Goal: Task Accomplishment & Management: Use online tool/utility

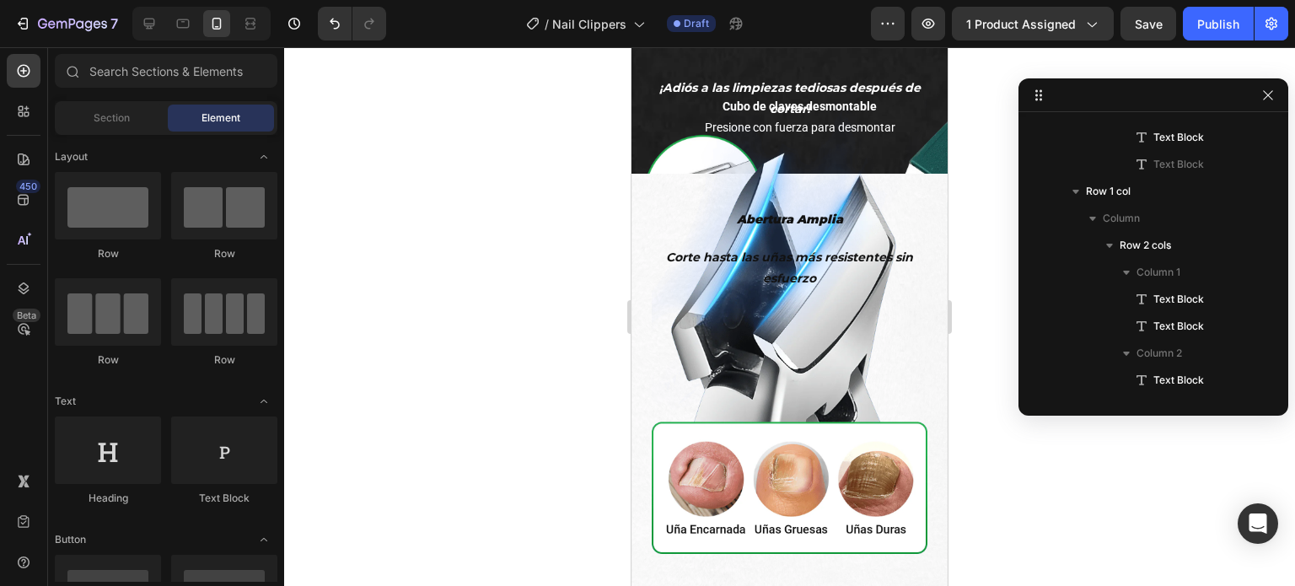
scroll to position [2193, 0]
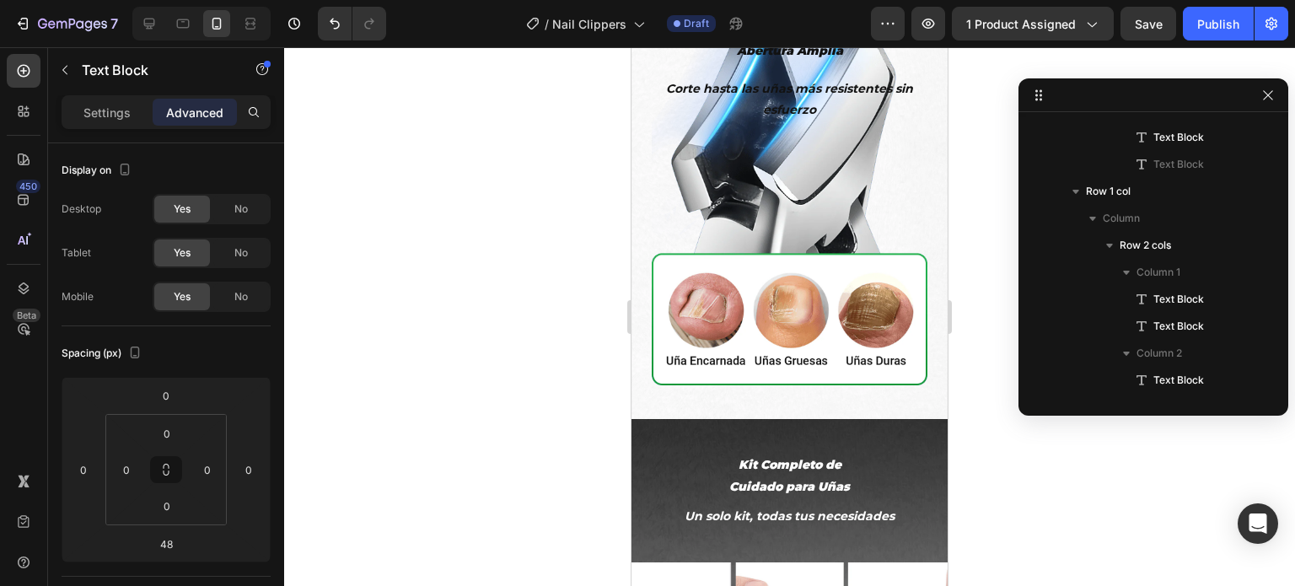
scroll to position [2383, 0]
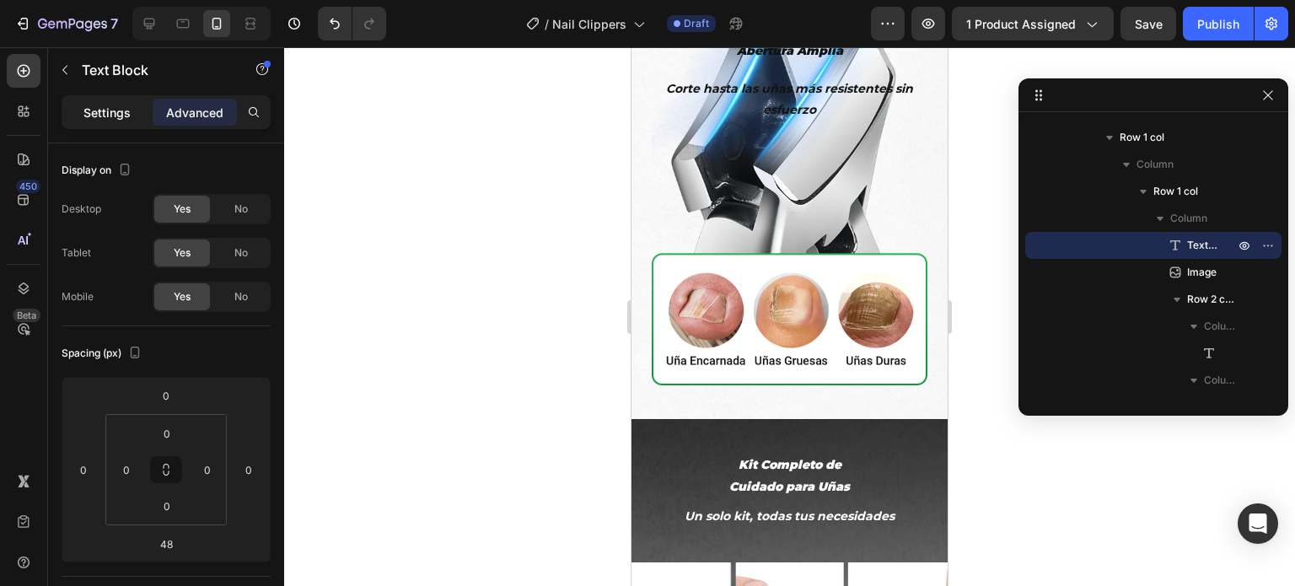
click at [114, 110] on p "Settings" at bounding box center [106, 113] width 47 height 18
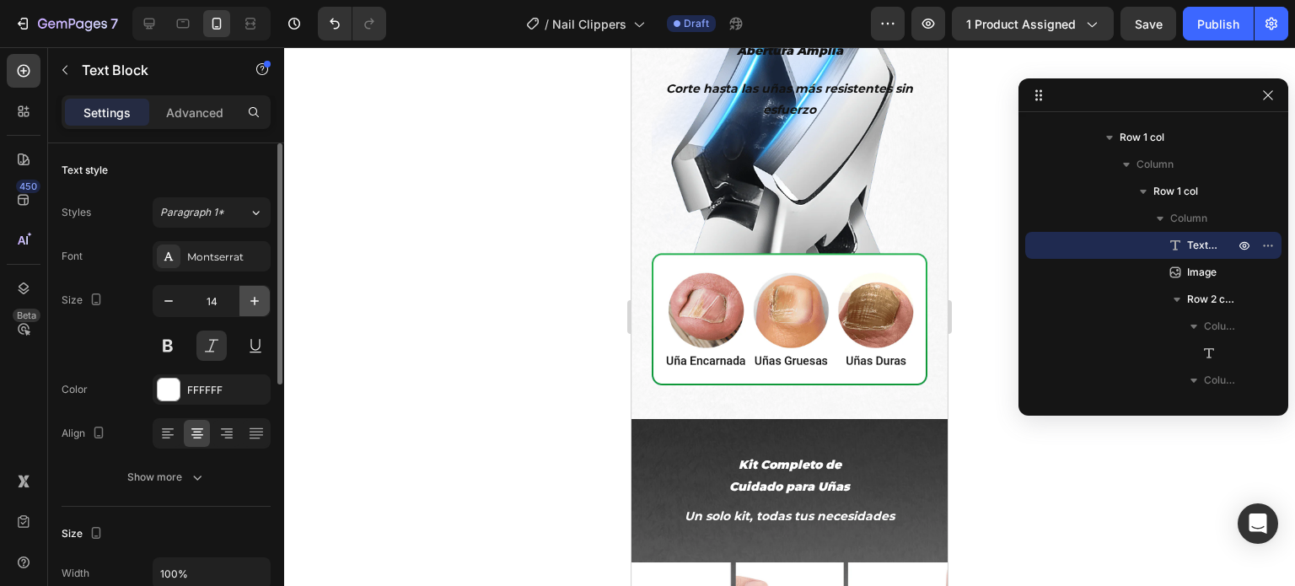
click at [253, 301] on icon "button" at bounding box center [254, 301] width 17 height 17
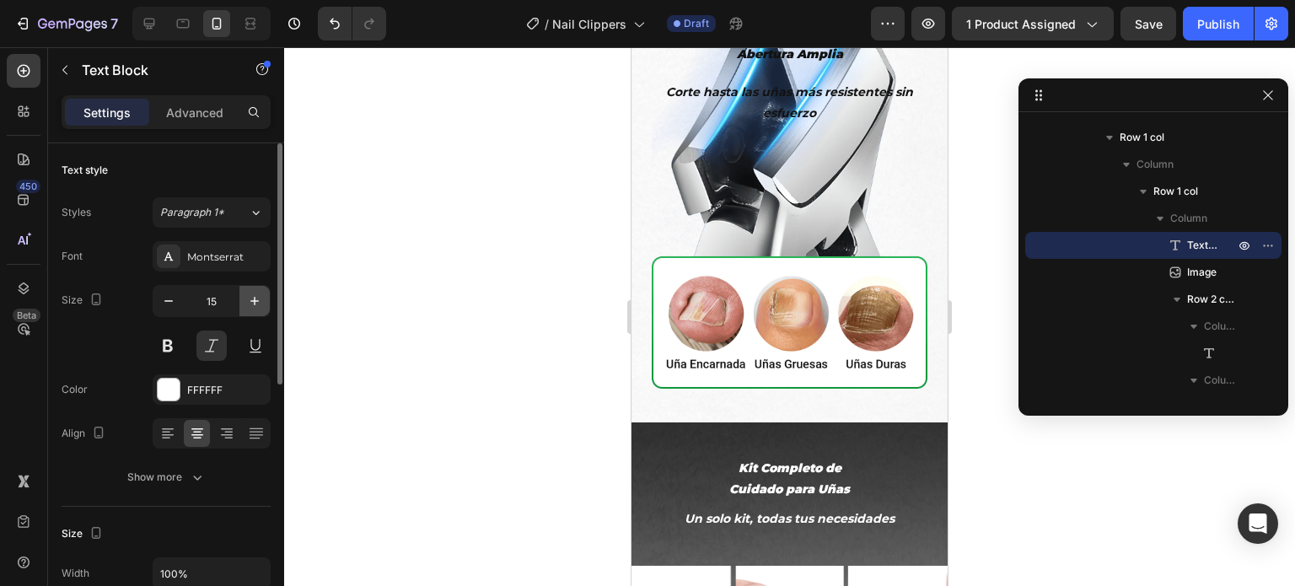
click at [253, 301] on icon "button" at bounding box center [254, 301] width 17 height 17
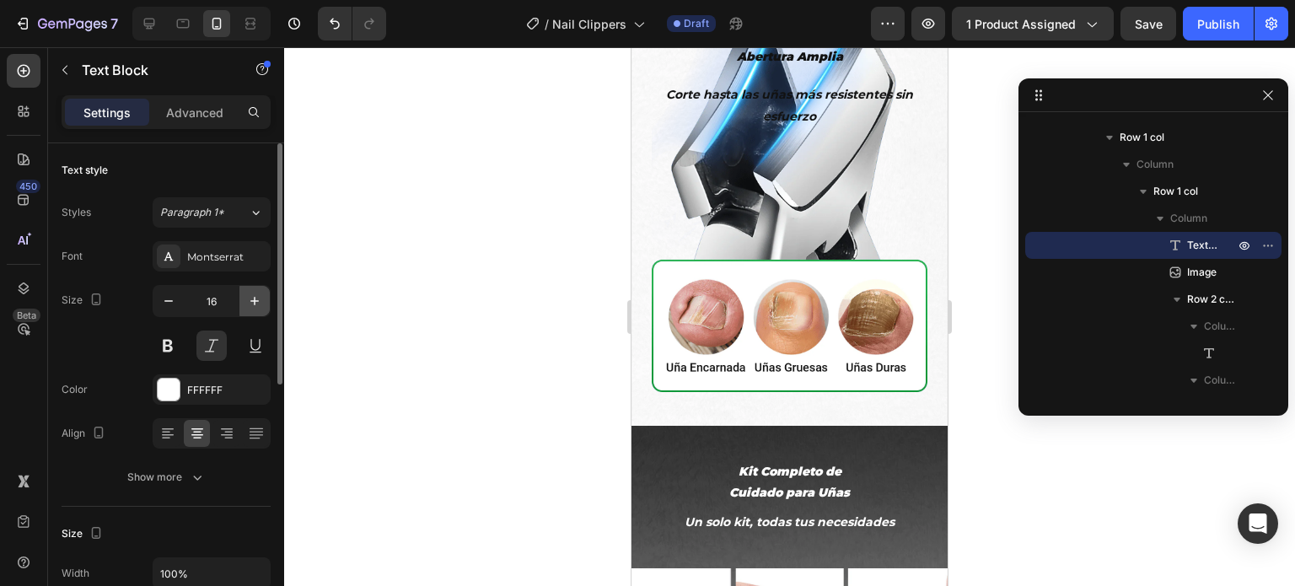
click at [253, 301] on icon "button" at bounding box center [254, 301] width 17 height 17
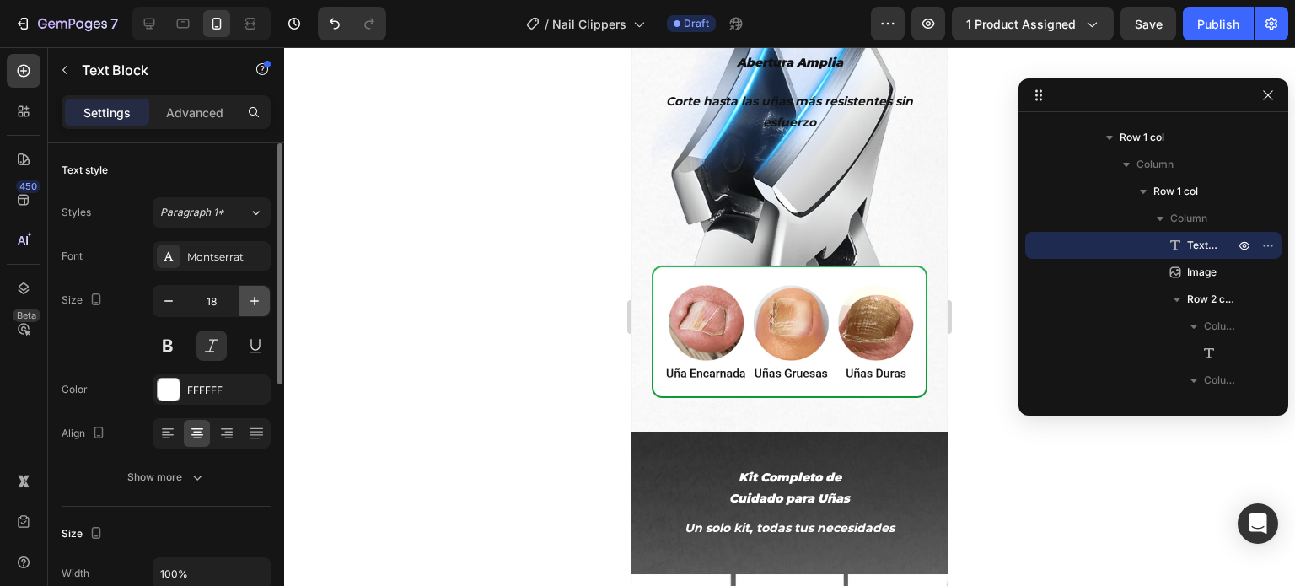
click at [253, 301] on icon "button" at bounding box center [254, 301] width 17 height 17
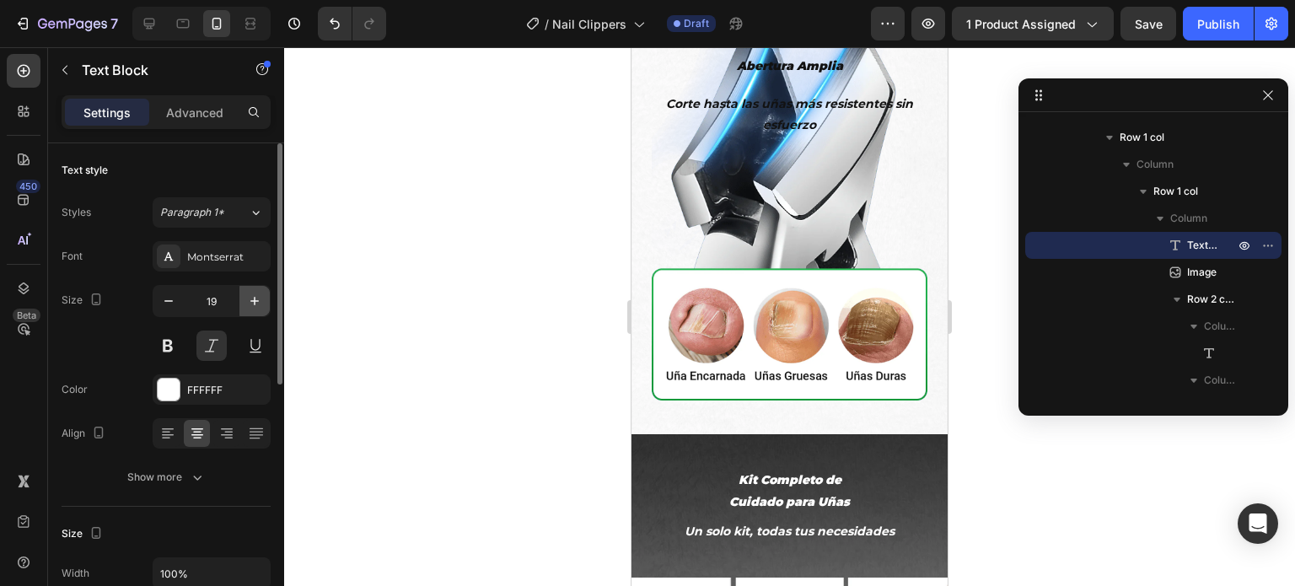
click at [253, 301] on icon "button" at bounding box center [254, 301] width 17 height 17
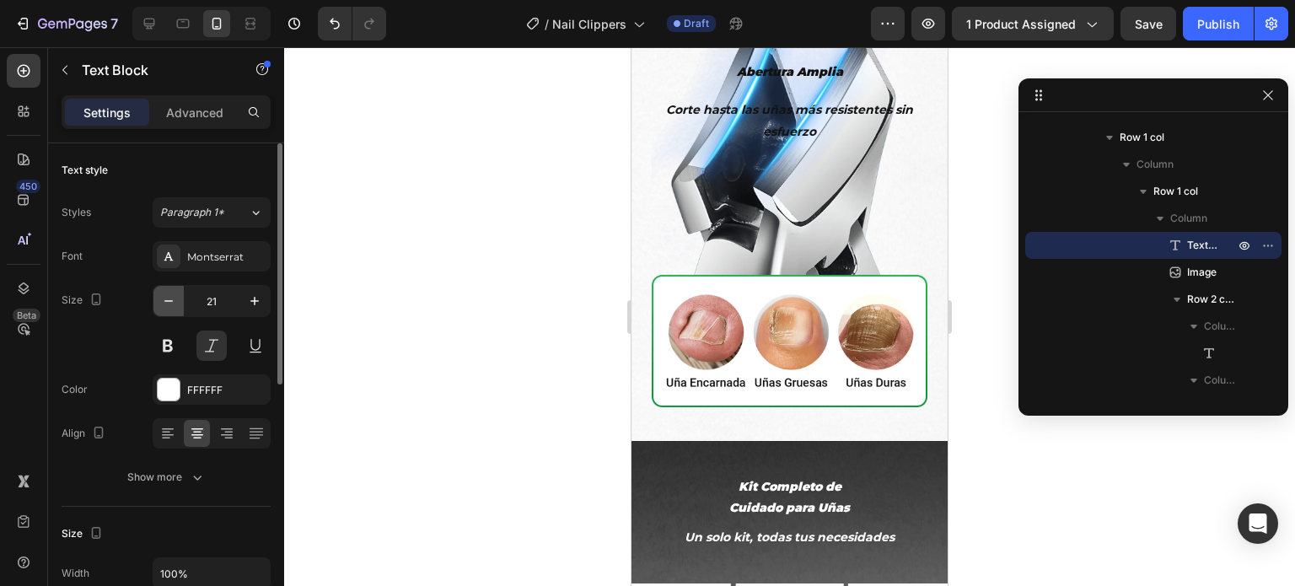
click at [163, 300] on icon "button" at bounding box center [168, 301] width 17 height 17
type input "20"
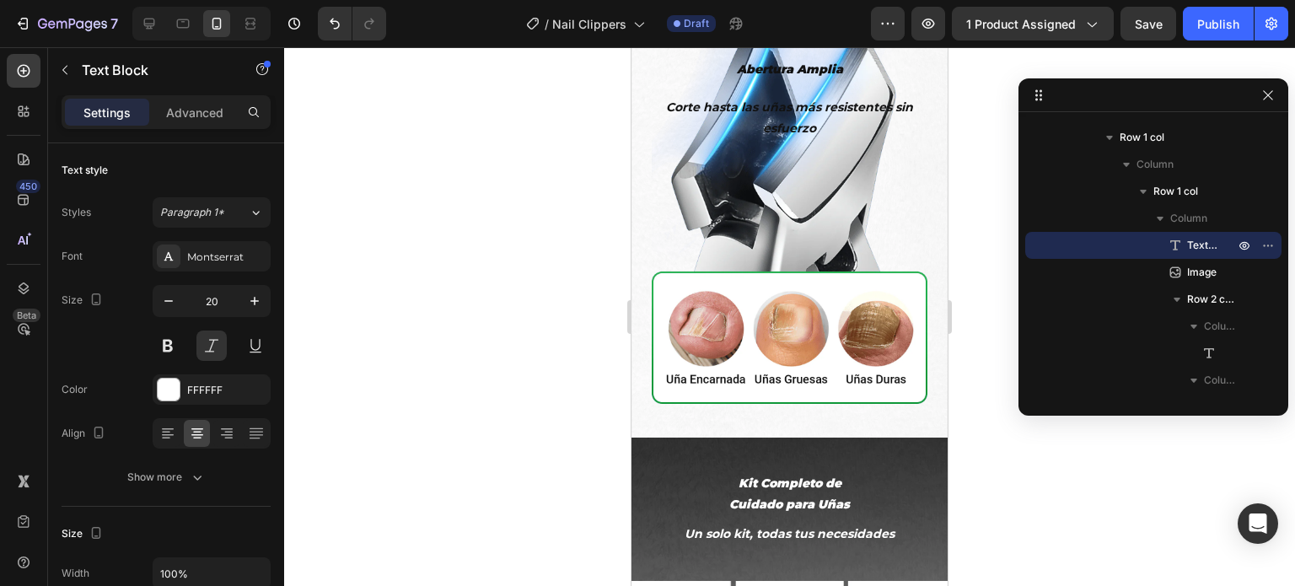
click at [417, 245] on div at bounding box center [789, 316] width 1011 height 539
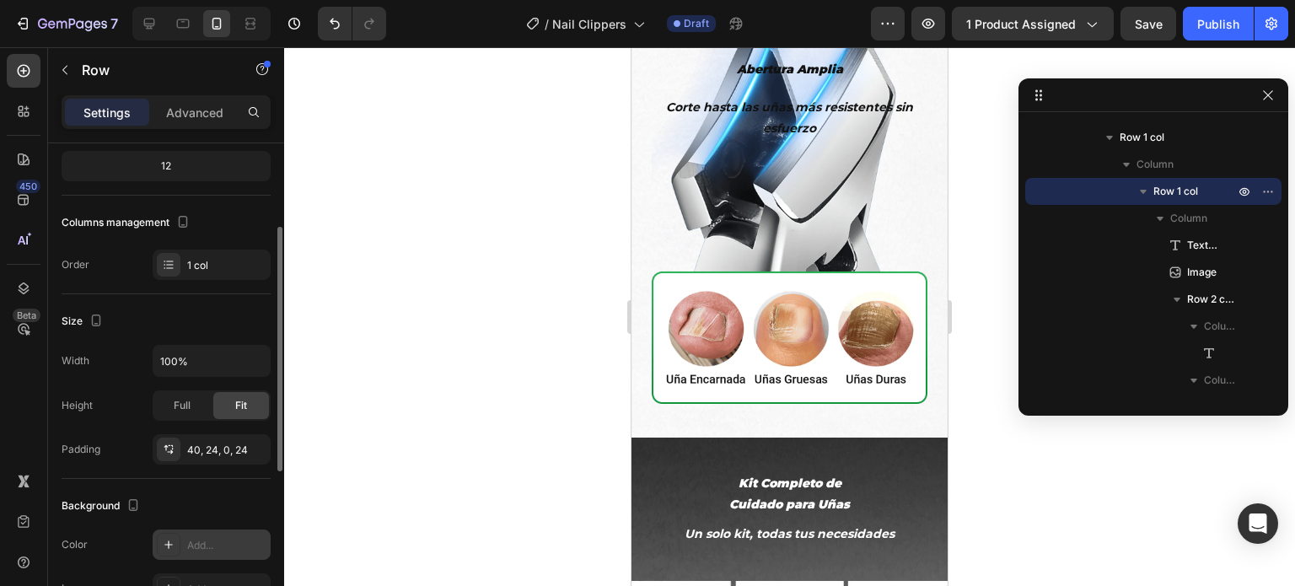
scroll to position [253, 0]
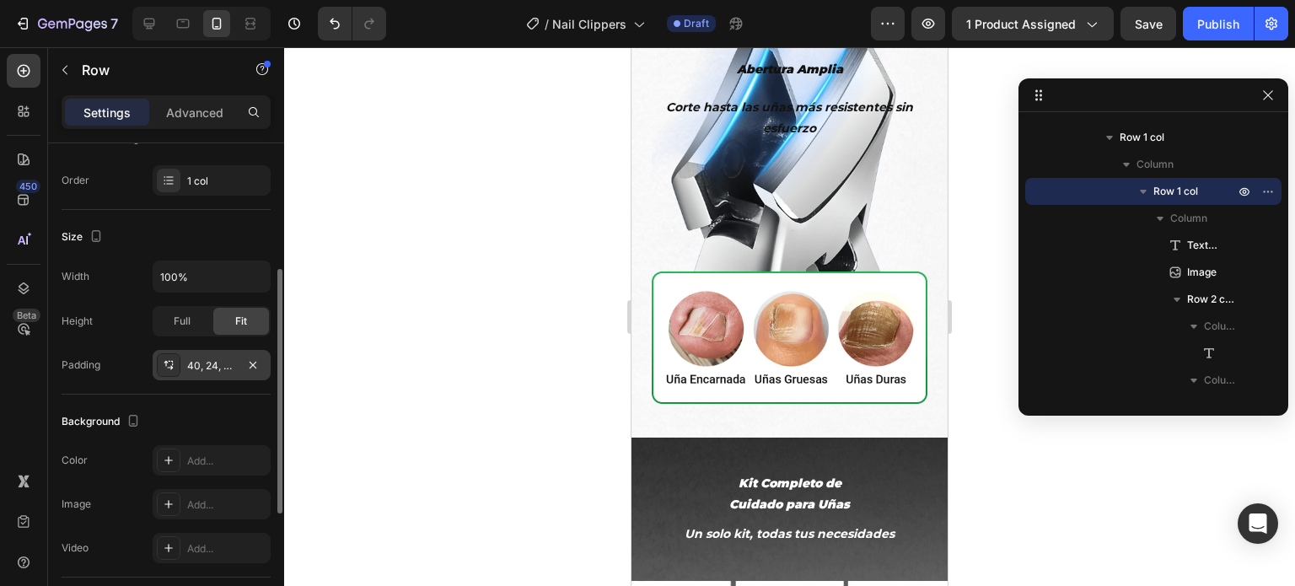
click at [200, 363] on div "40, 24, 0, 24" at bounding box center [211, 365] width 49 height 15
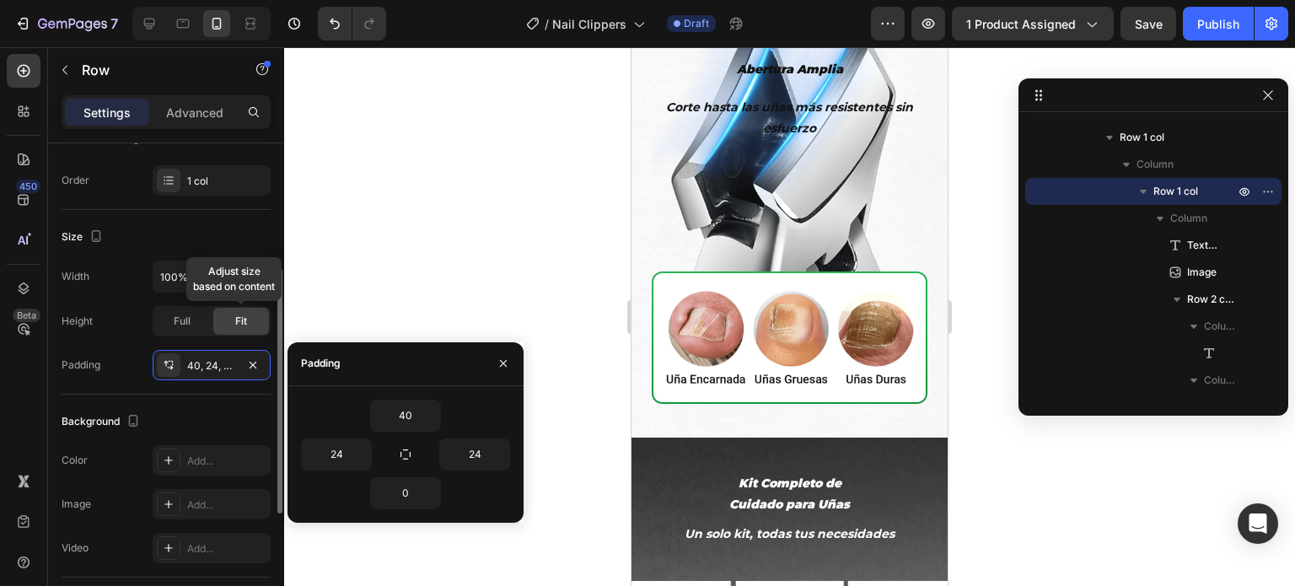
scroll to position [493, 0]
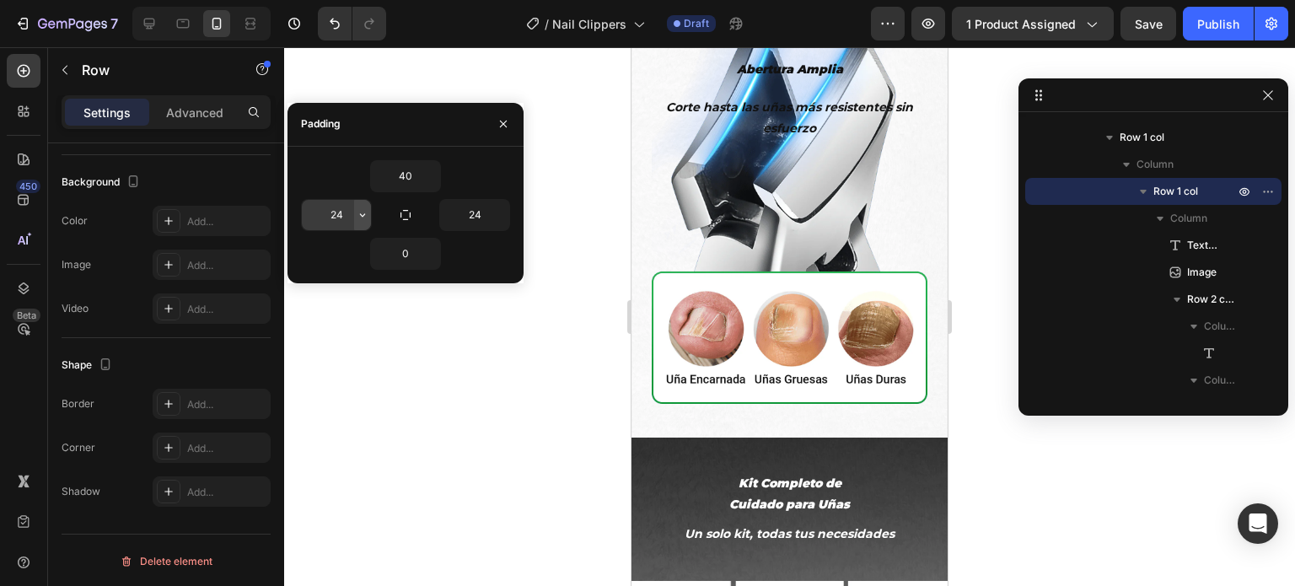
click at [356, 214] on icon "button" at bounding box center [362, 214] width 13 height 13
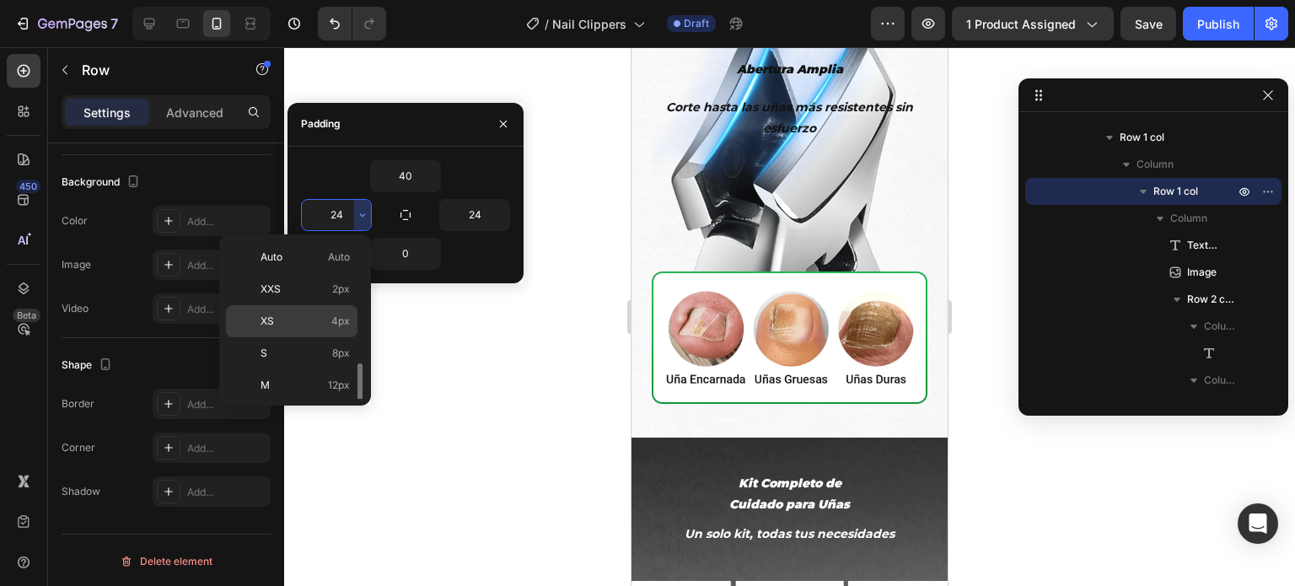
scroll to position [84, 0]
click at [316, 333] on p "L 16px" at bounding box center [305, 333] width 89 height 15
type input "16"
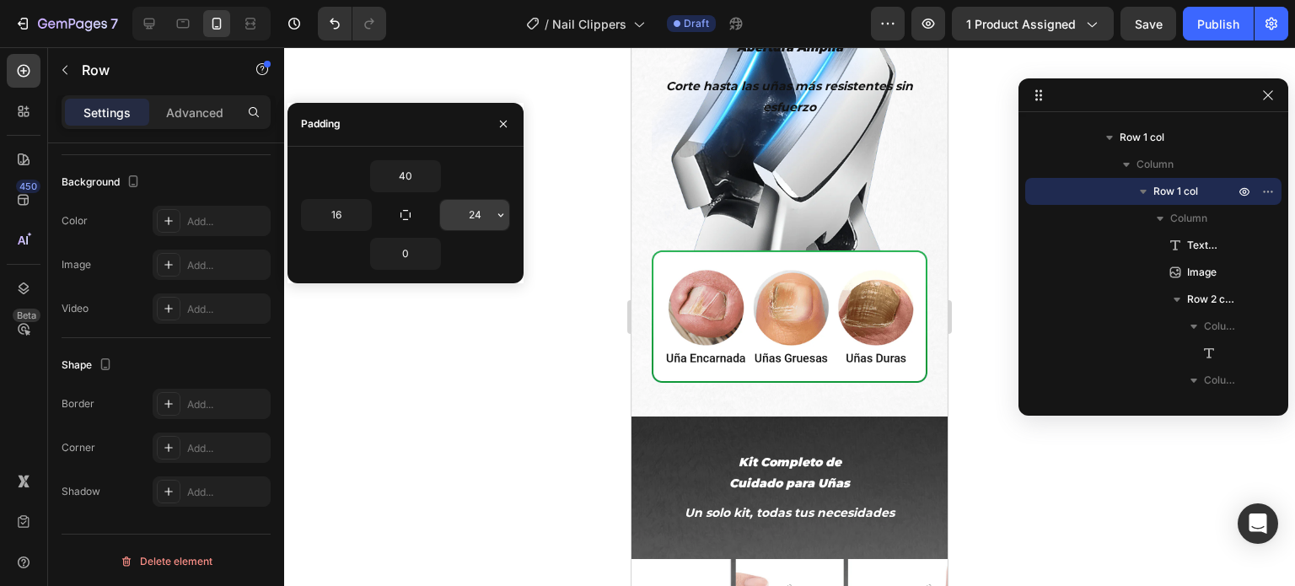
click at [476, 208] on input "24" at bounding box center [474, 215] width 69 height 30
click at [500, 211] on icon "button" at bounding box center [500, 214] width 13 height 13
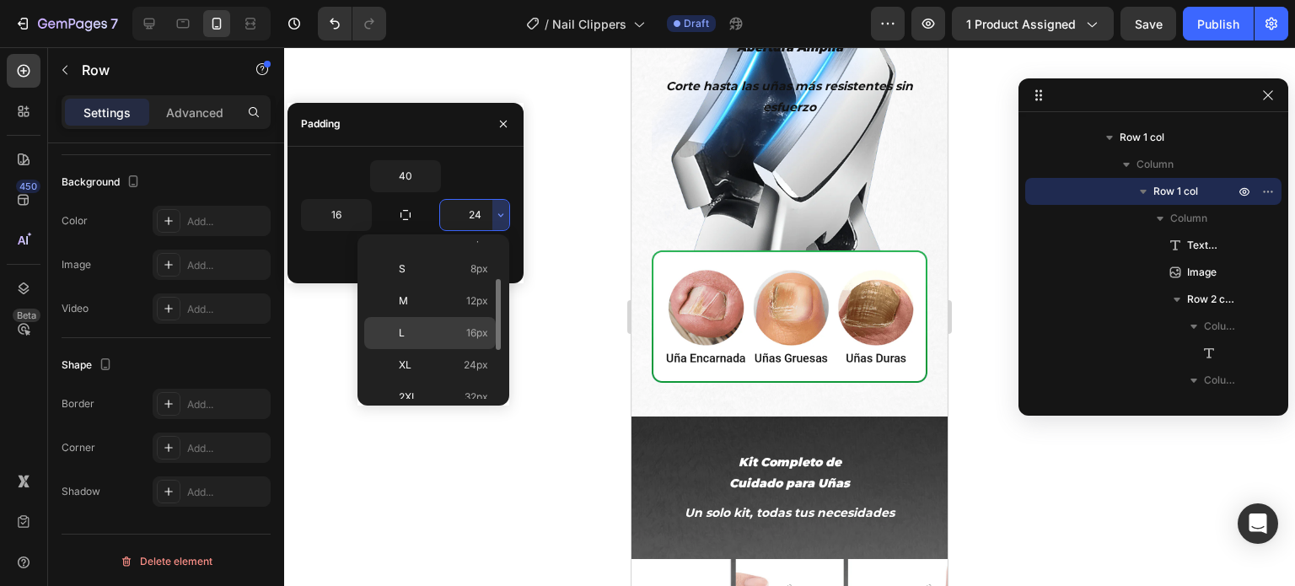
click at [447, 333] on p "L 16px" at bounding box center [443, 333] width 89 height 15
type input "16"
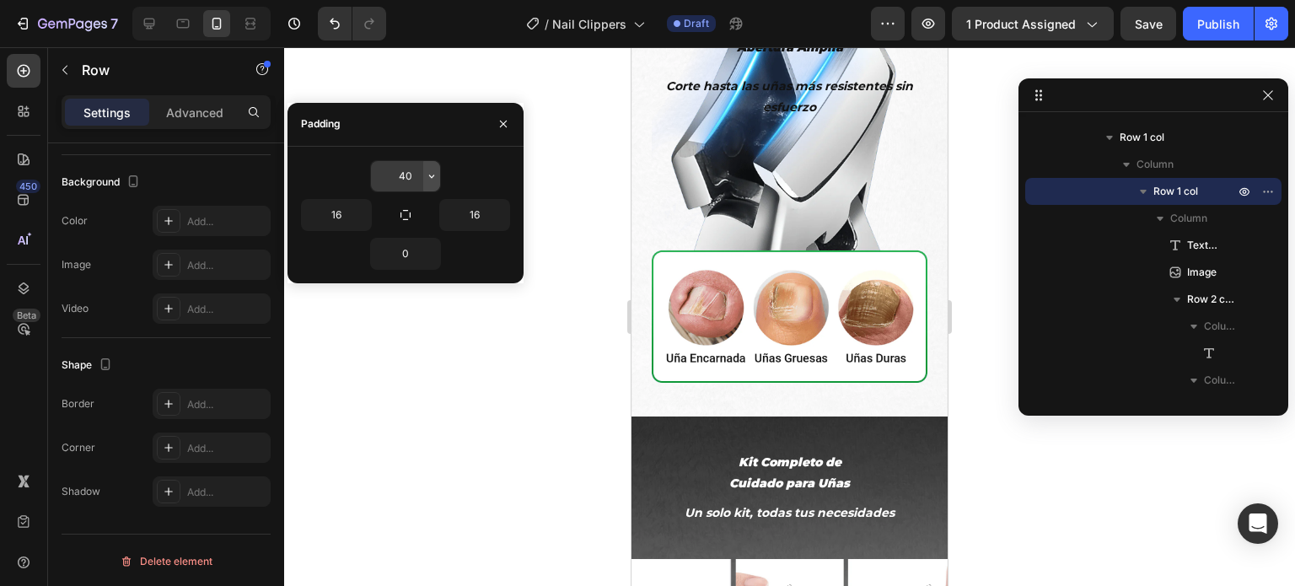
click at [431, 175] on icon "button" at bounding box center [431, 176] width 5 height 3
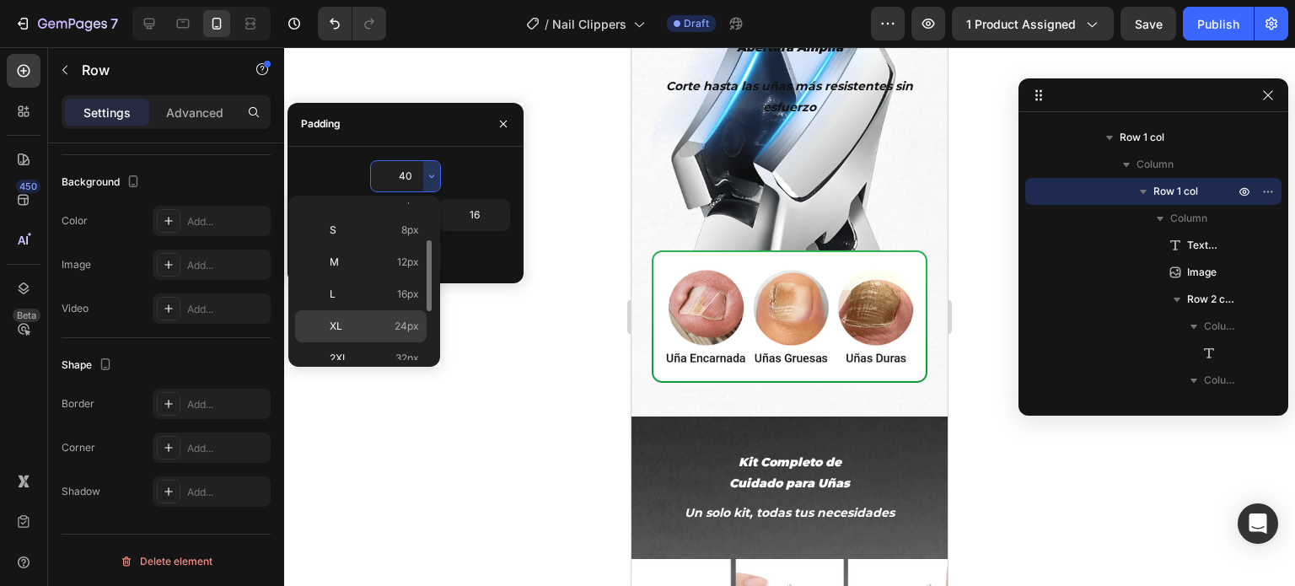
click at [388, 326] on p "XL 24px" at bounding box center [374, 326] width 89 height 15
type input "24"
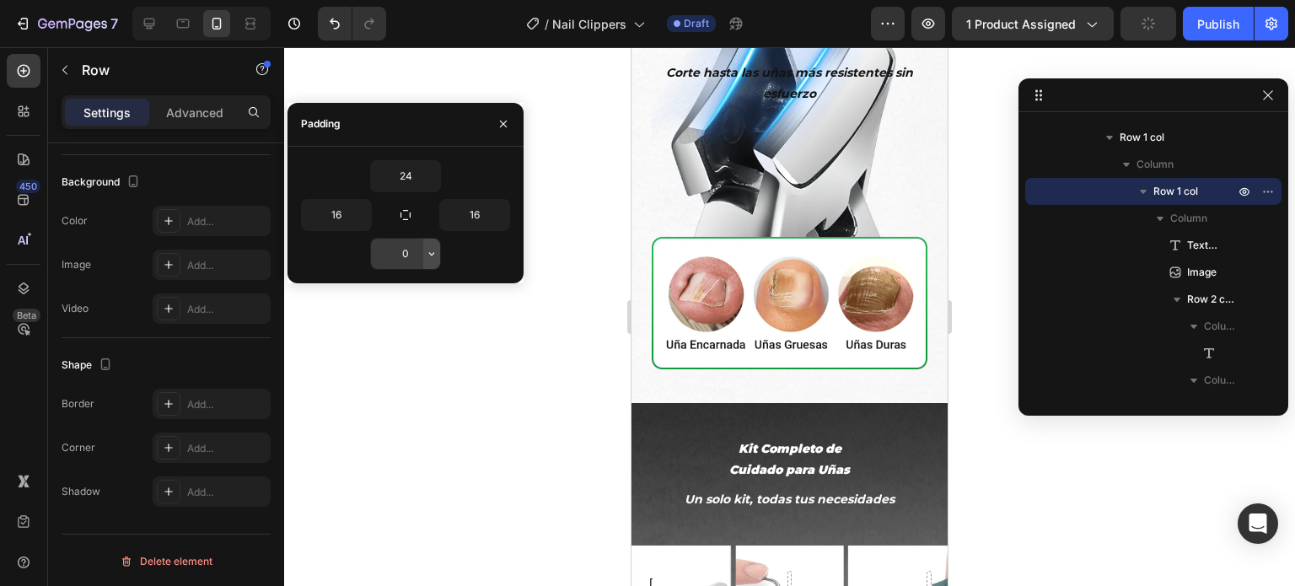
click at [432, 251] on icon "button" at bounding box center [431, 253] width 13 height 13
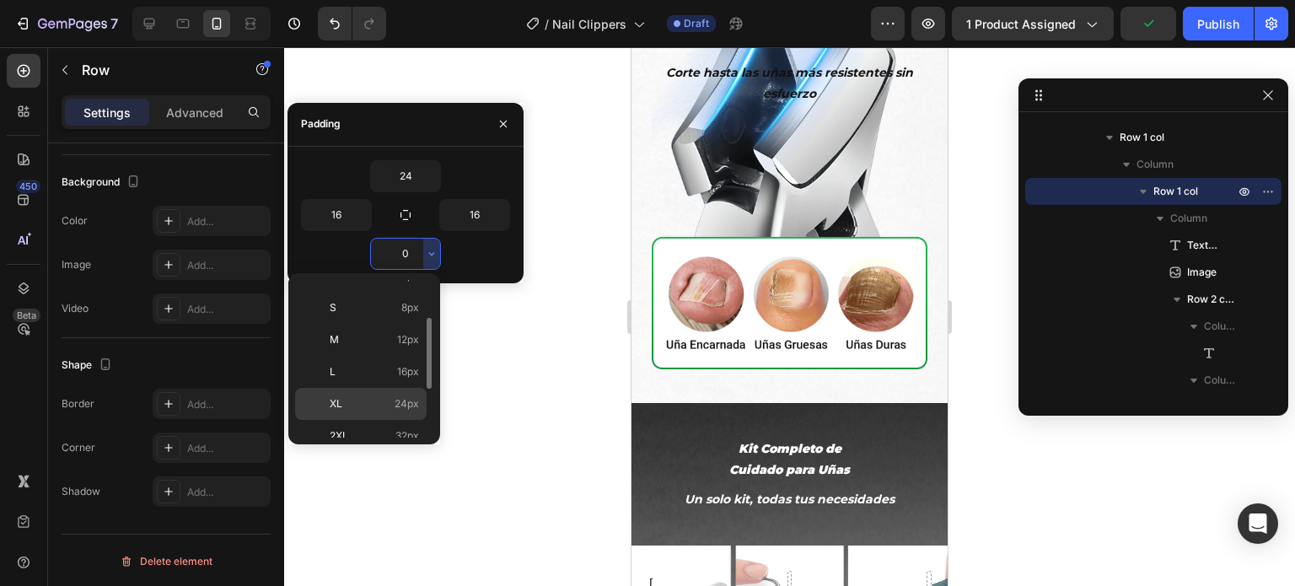
click at [396, 398] on span "24px" at bounding box center [407, 403] width 24 height 15
type input "24"
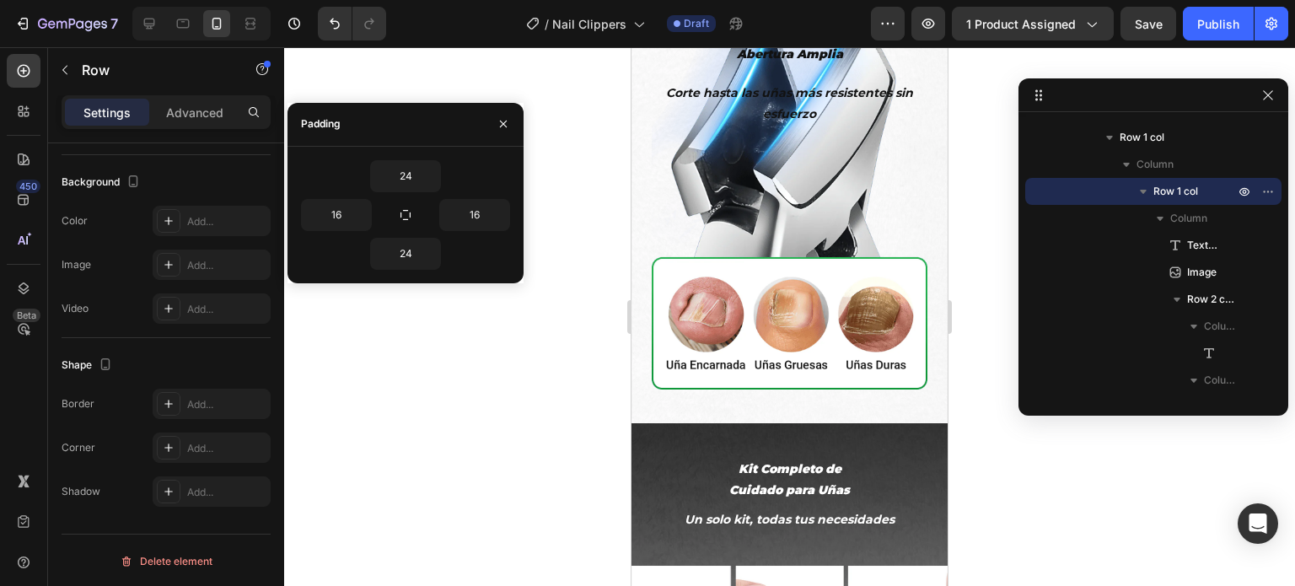
click at [489, 382] on div at bounding box center [789, 316] width 1011 height 539
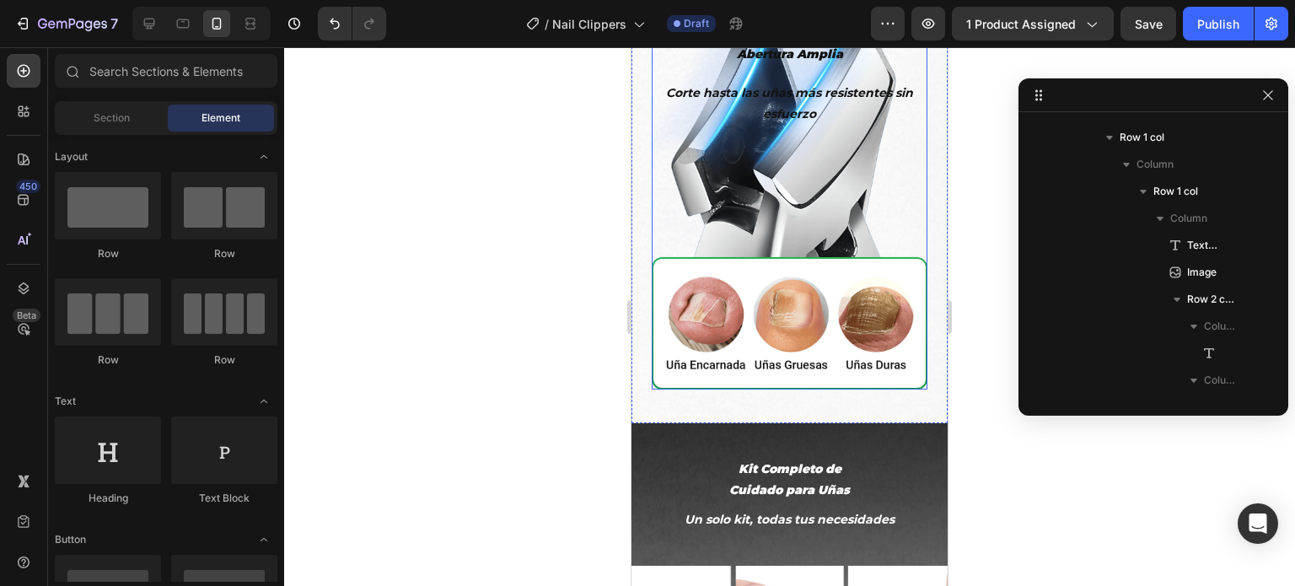
scroll to position [2361, 0]
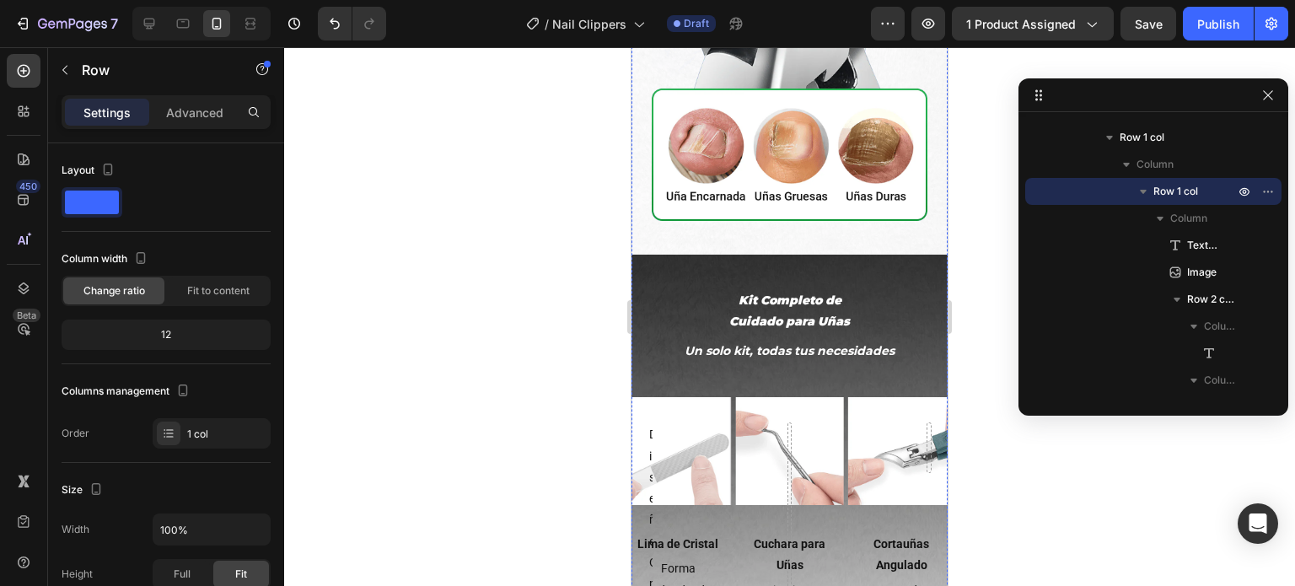
click at [207, 121] on div "Advanced" at bounding box center [195, 112] width 84 height 27
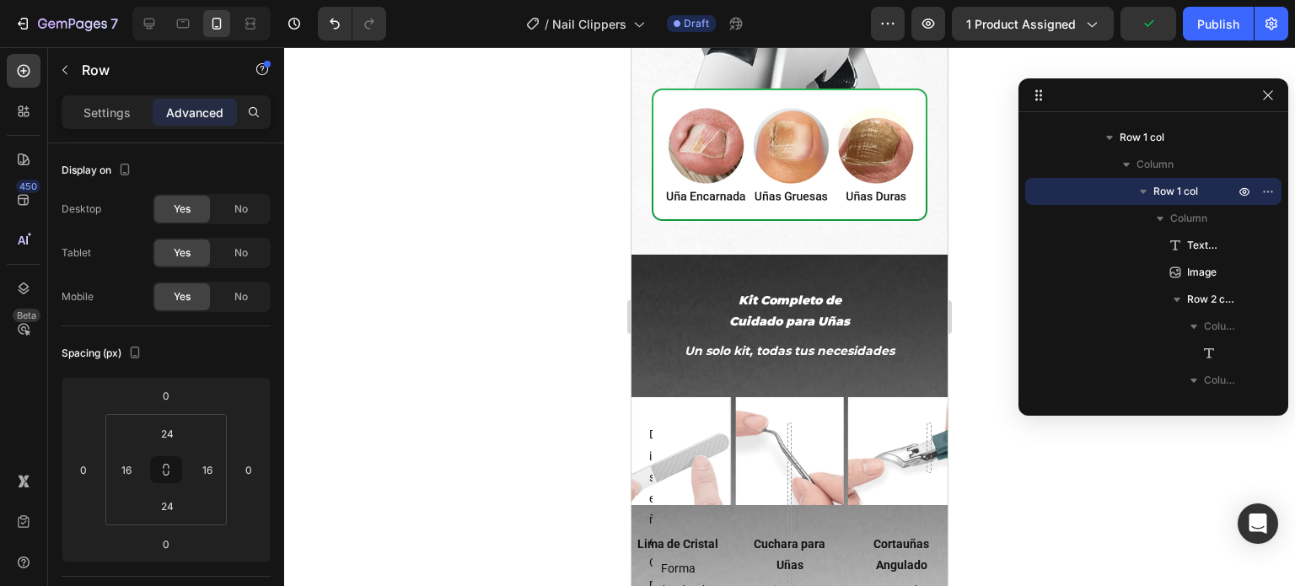
click at [462, 285] on div at bounding box center [789, 316] width 1011 height 539
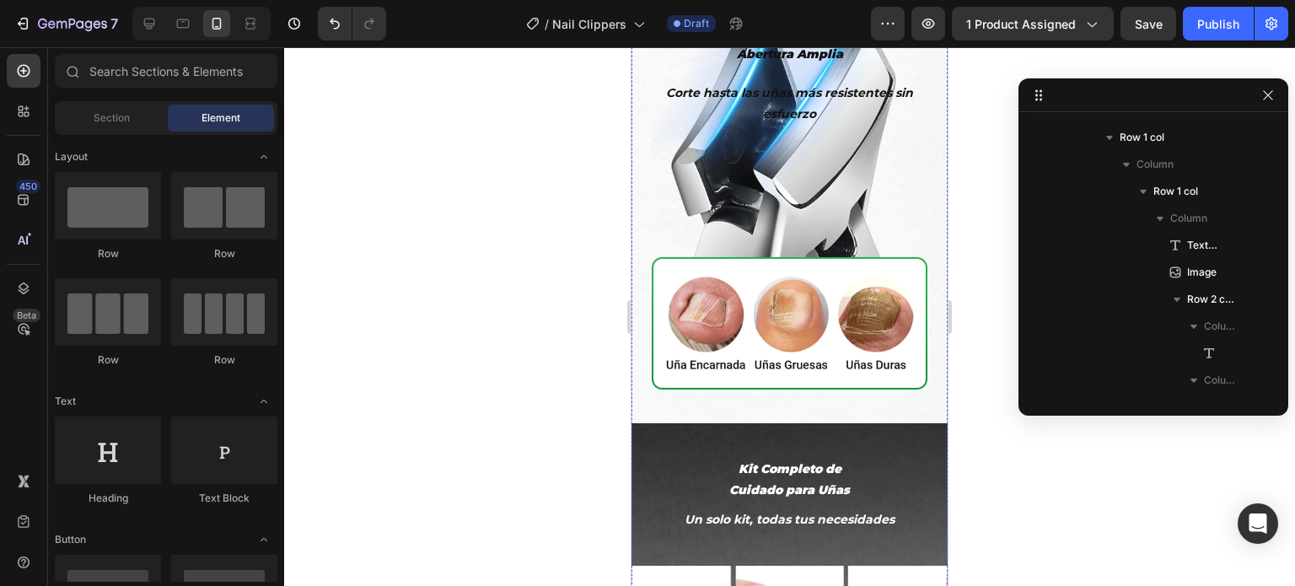
scroll to position [2108, 0]
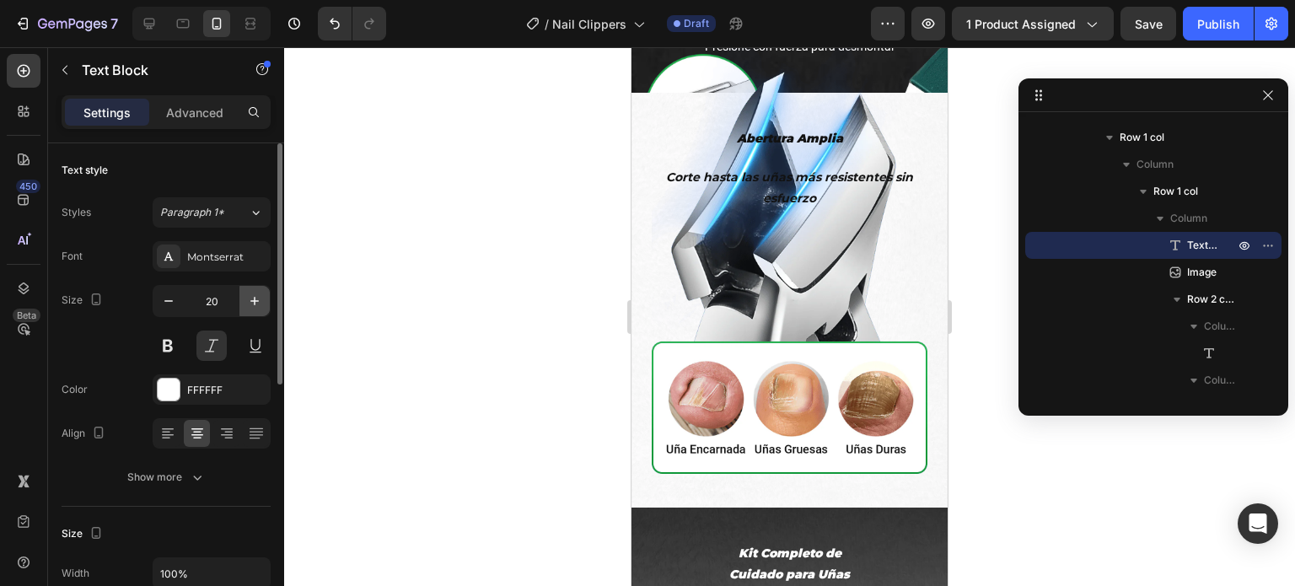
click at [253, 303] on icon "button" at bounding box center [254, 301] width 17 height 17
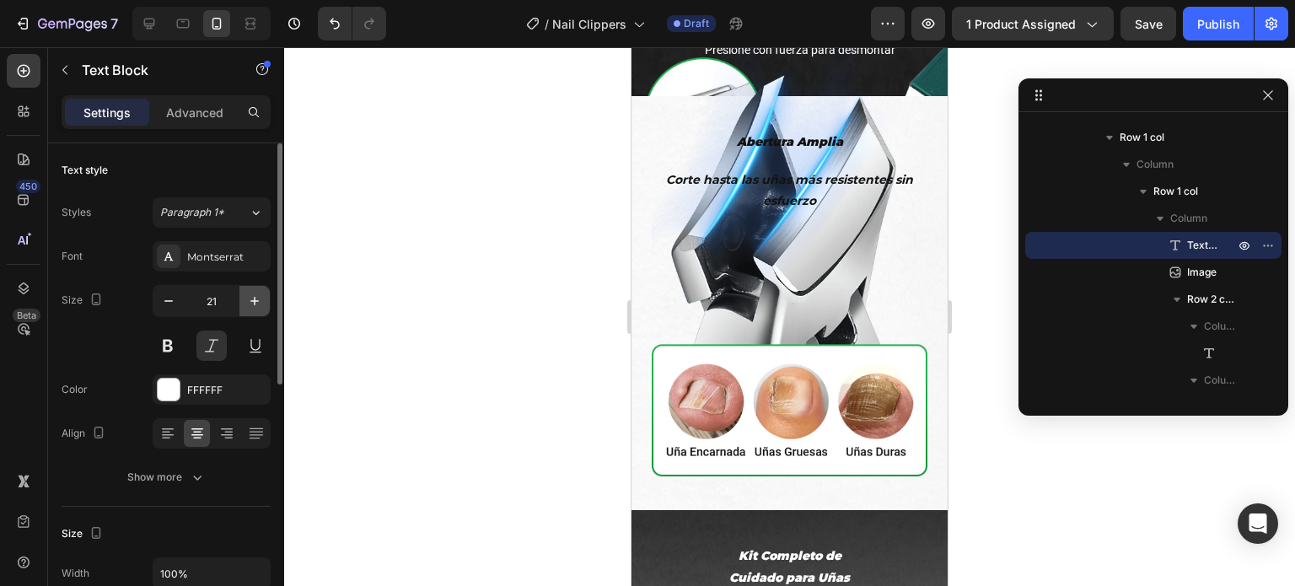
click at [253, 303] on icon "button" at bounding box center [254, 301] width 17 height 17
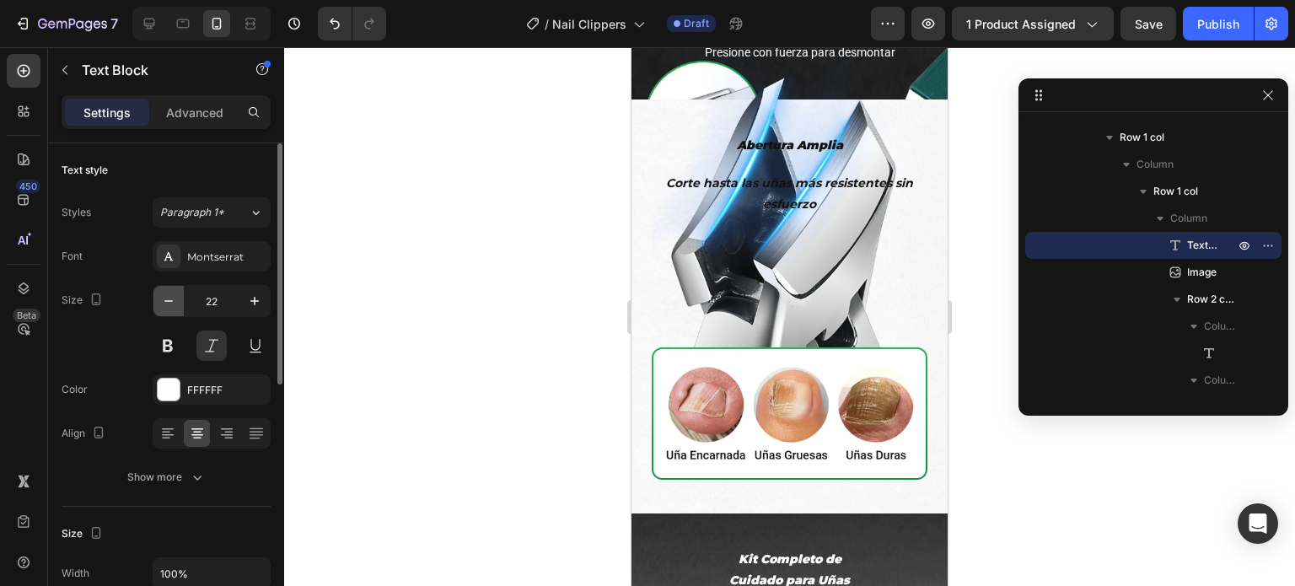
click at [165, 296] on icon "button" at bounding box center [168, 301] width 17 height 17
type input "21"
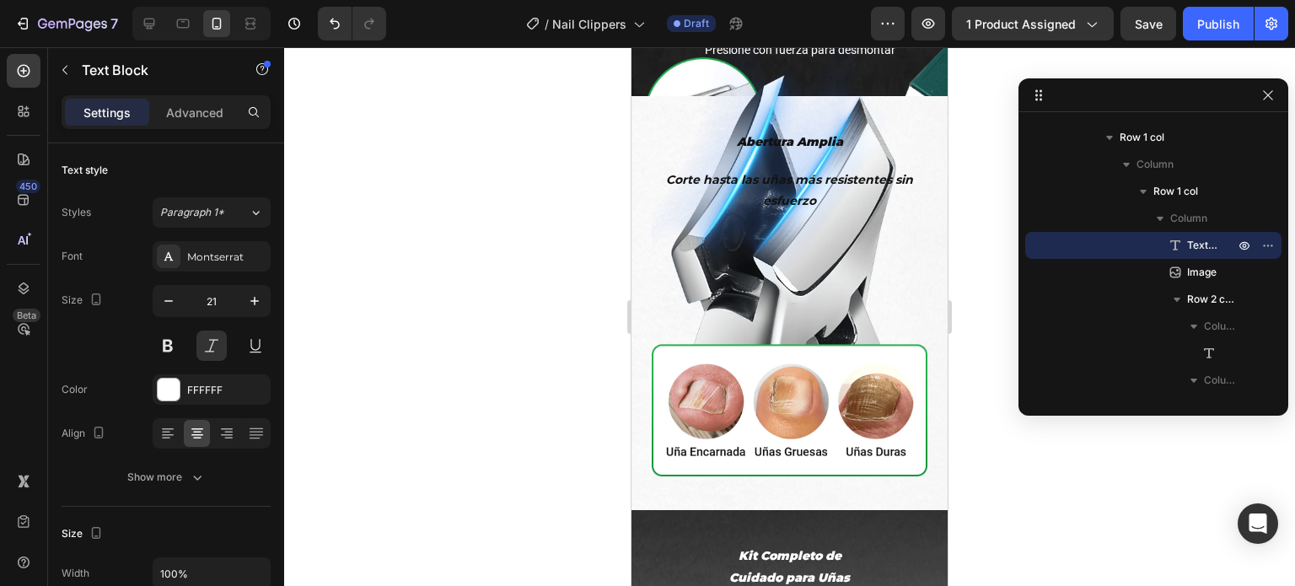
click at [376, 341] on div at bounding box center [789, 316] width 1011 height 539
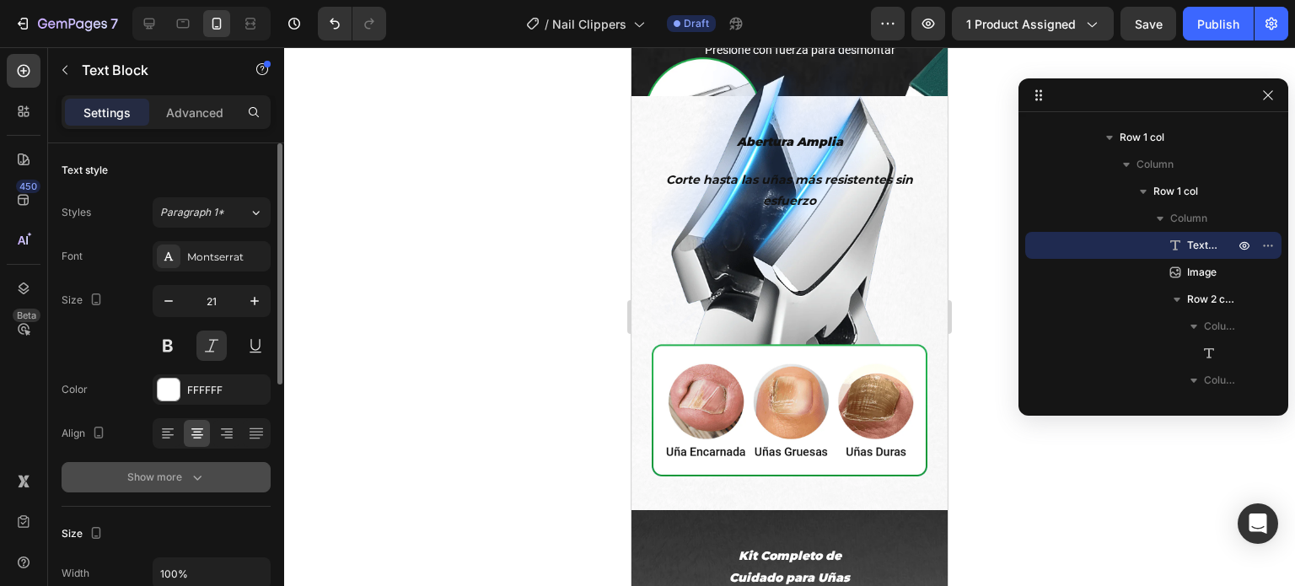
click at [223, 477] on button "Show more" at bounding box center [166, 477] width 209 height 30
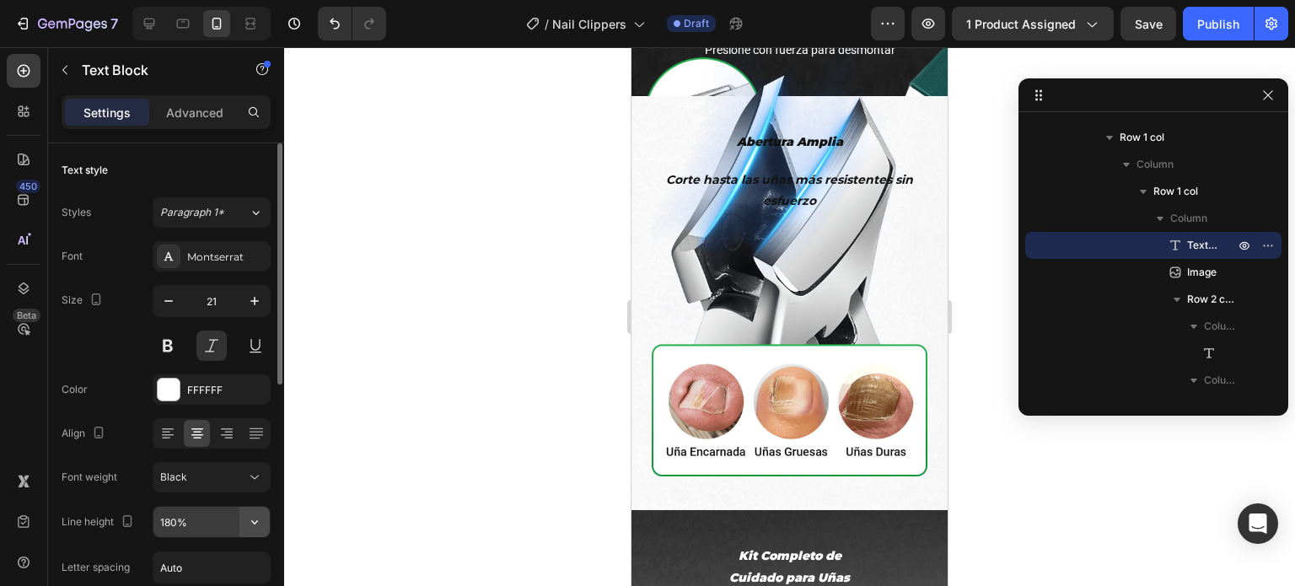
click at [260, 519] on icon "button" at bounding box center [254, 522] width 17 height 17
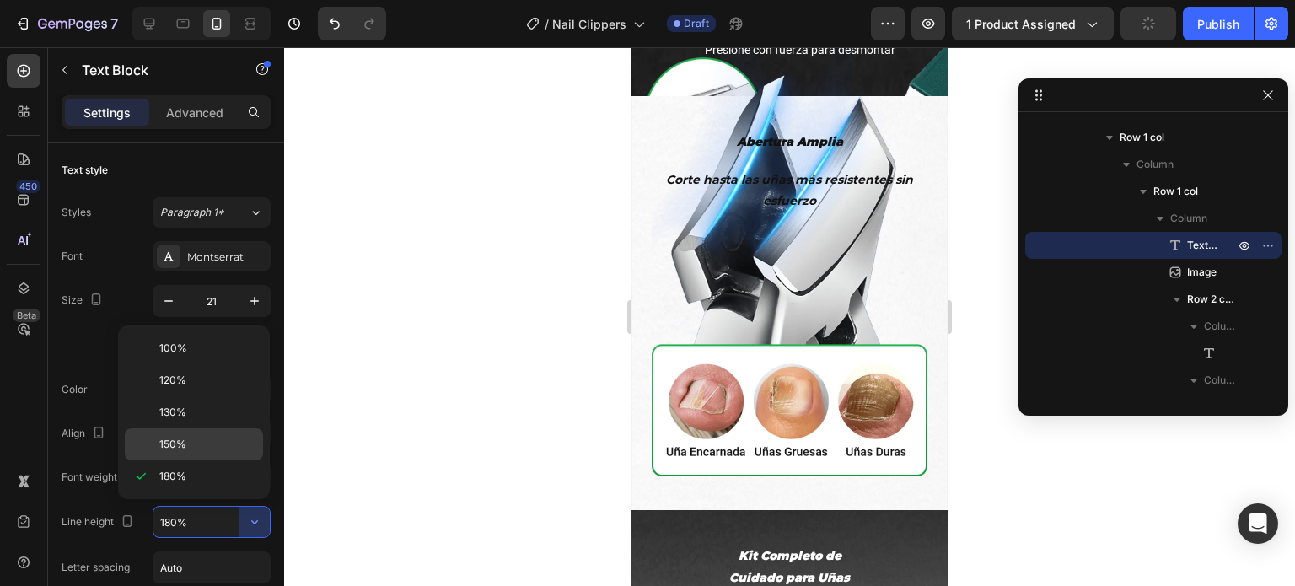
click at [204, 434] on div "150%" at bounding box center [194, 444] width 138 height 32
type input "150%"
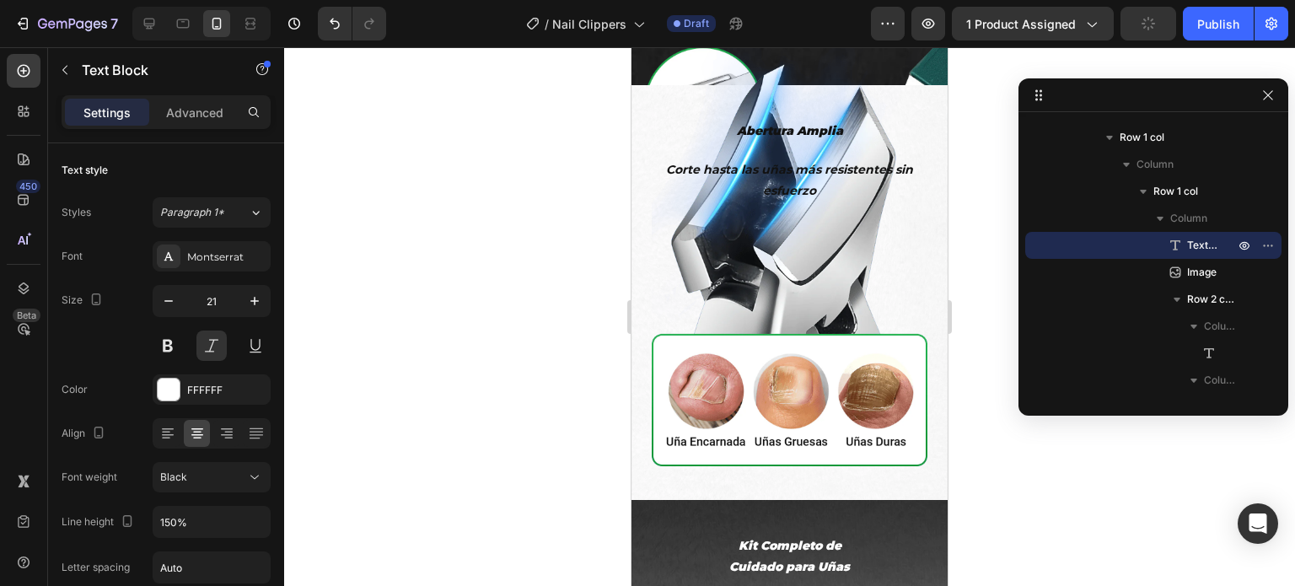
click at [428, 416] on div at bounding box center [789, 316] width 1011 height 539
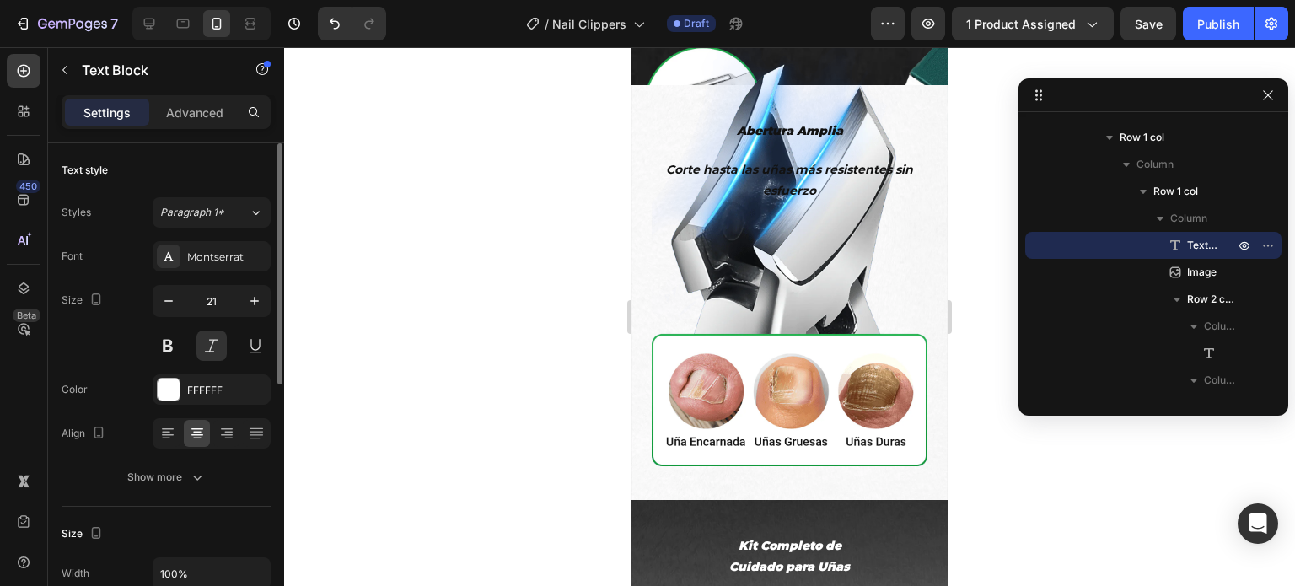
click at [229, 481] on button "Show more" at bounding box center [166, 477] width 209 height 30
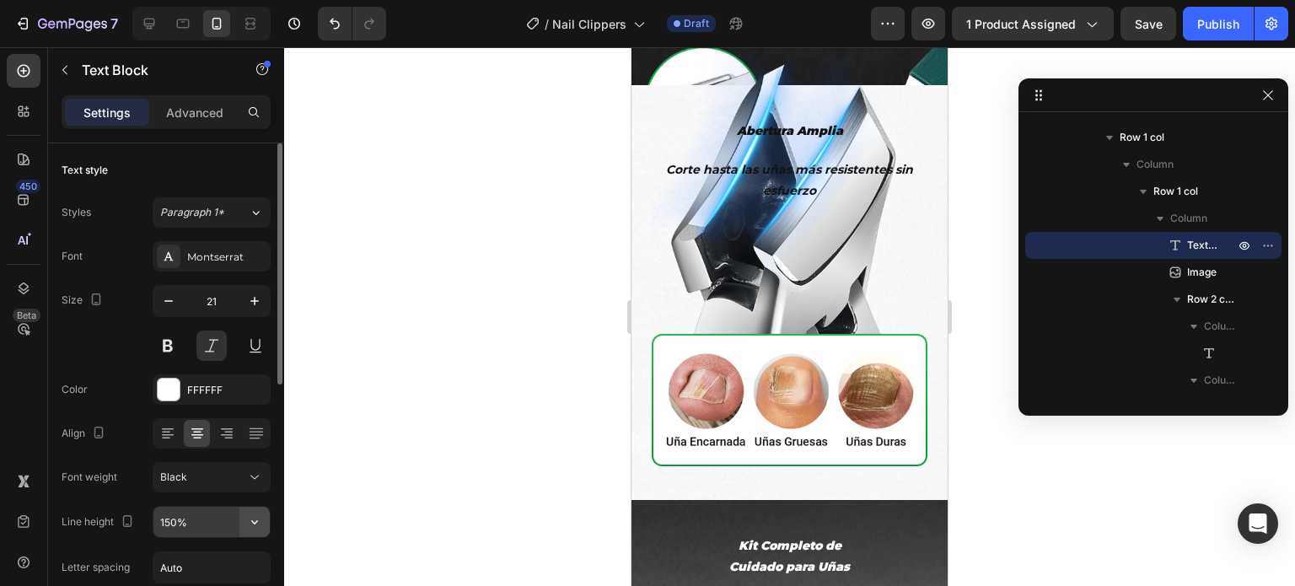
click at [256, 519] on icon "button" at bounding box center [254, 522] width 17 height 17
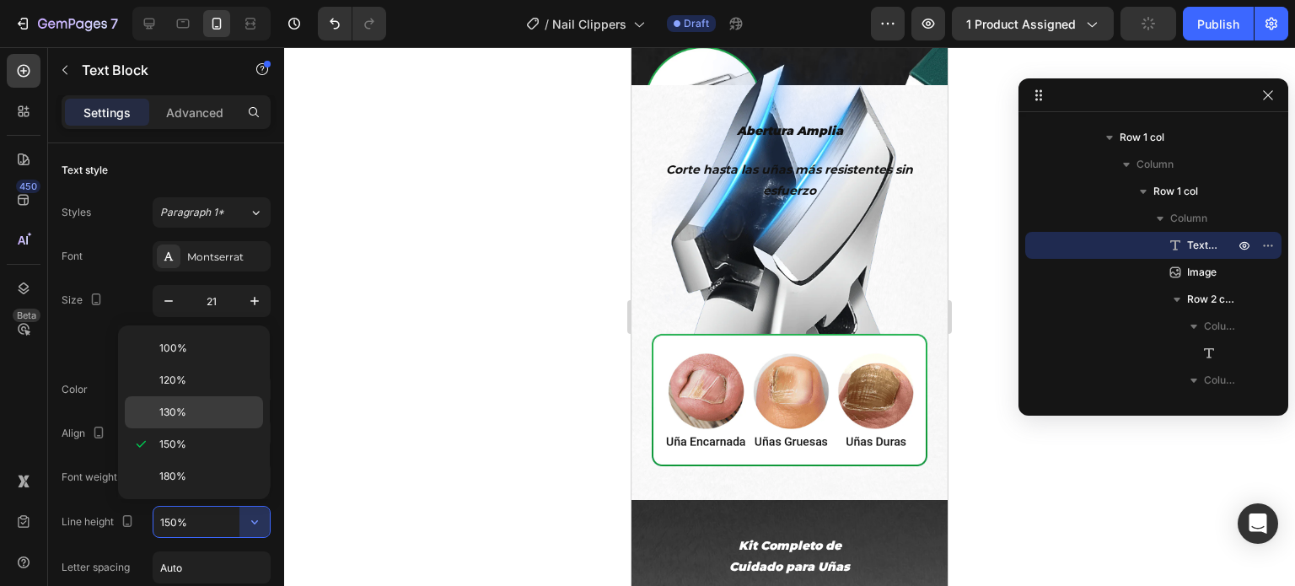
click at [197, 414] on p "130%" at bounding box center [207, 412] width 96 height 15
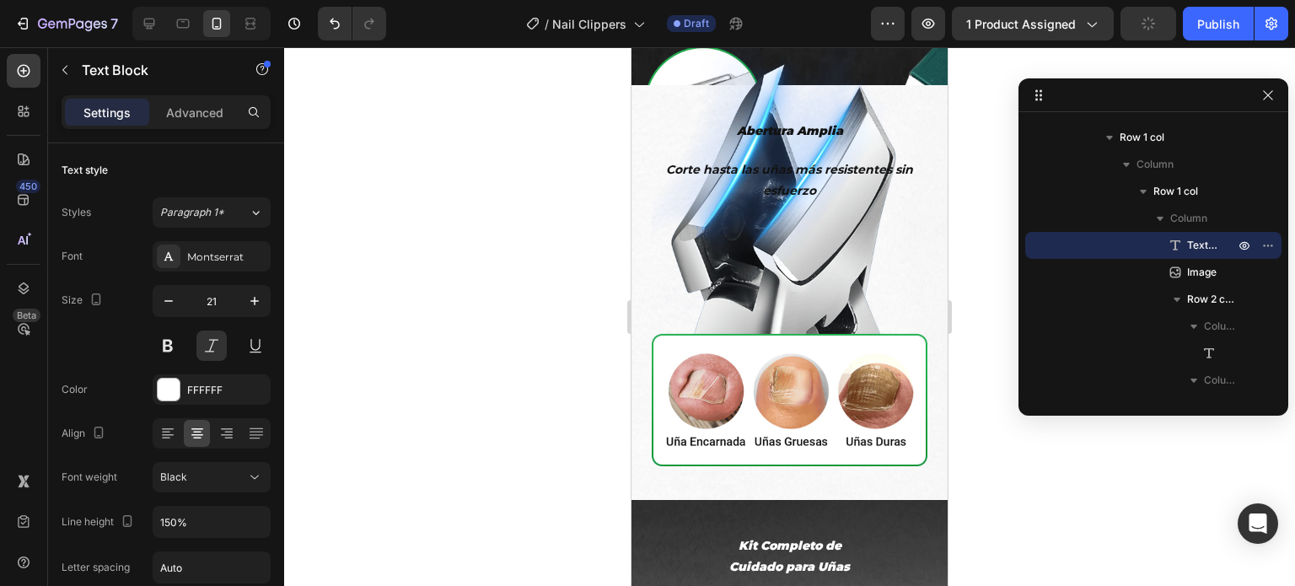
type input "130%"
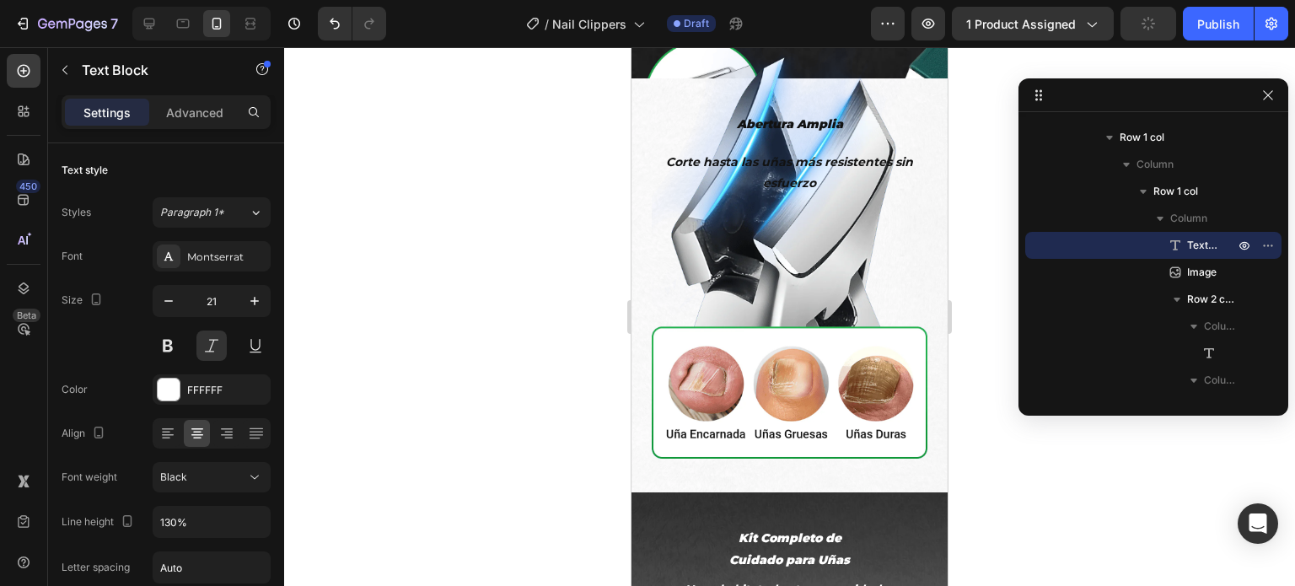
click at [416, 367] on div at bounding box center [789, 316] width 1011 height 539
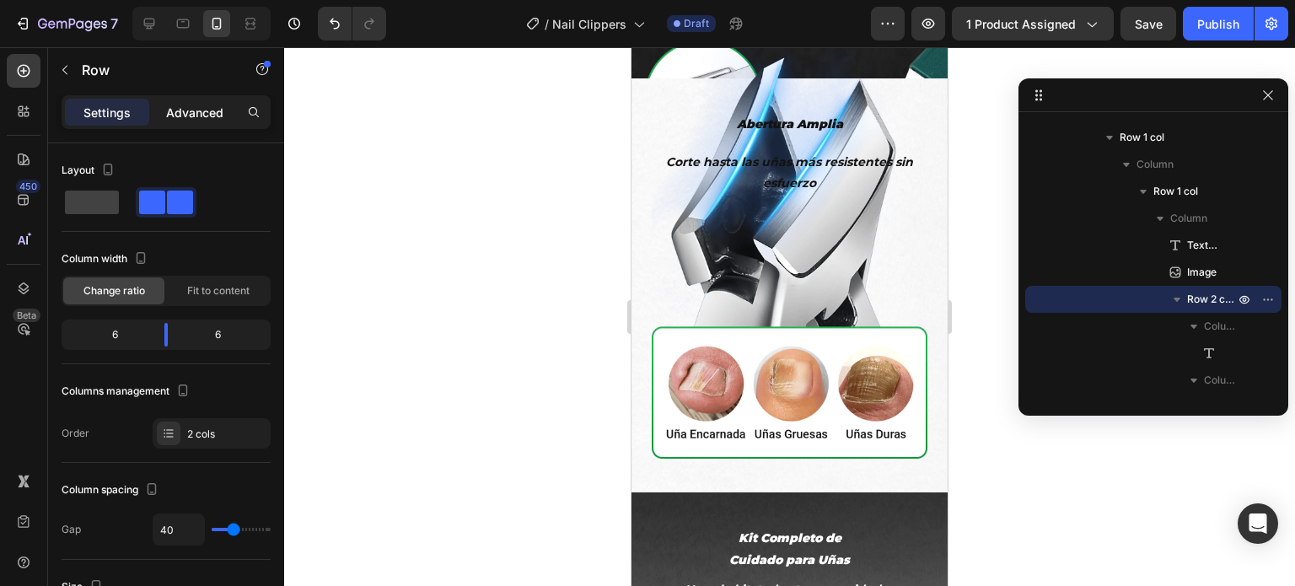
click at [189, 107] on p "Advanced" at bounding box center [194, 113] width 57 height 18
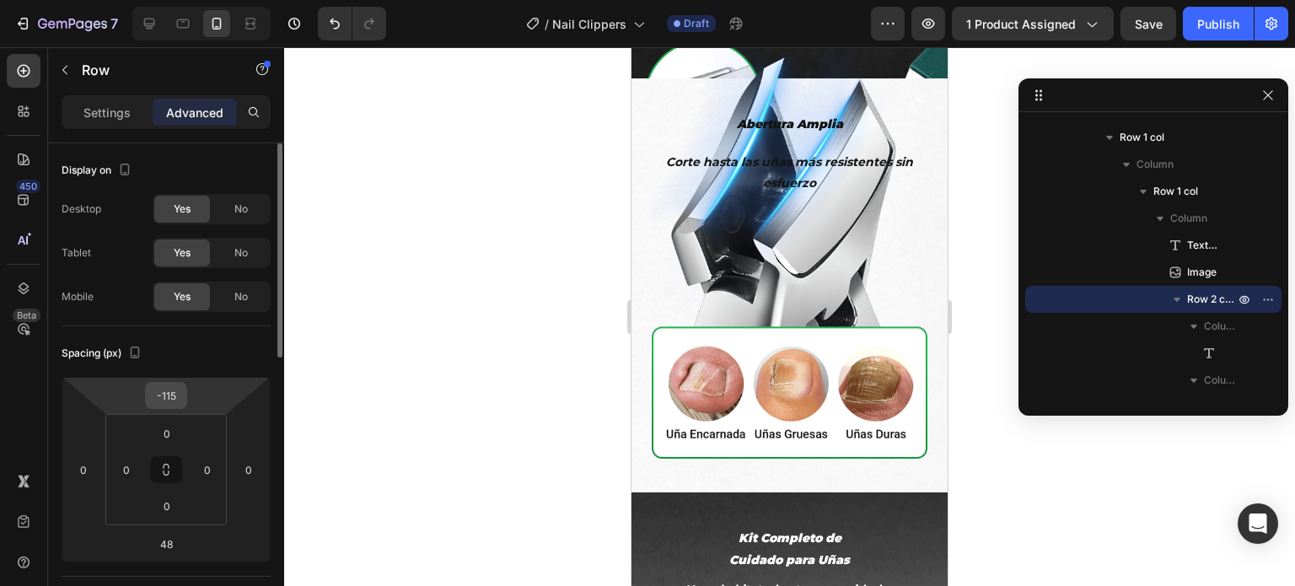
click at [175, 390] on input "-115" at bounding box center [166, 395] width 34 height 25
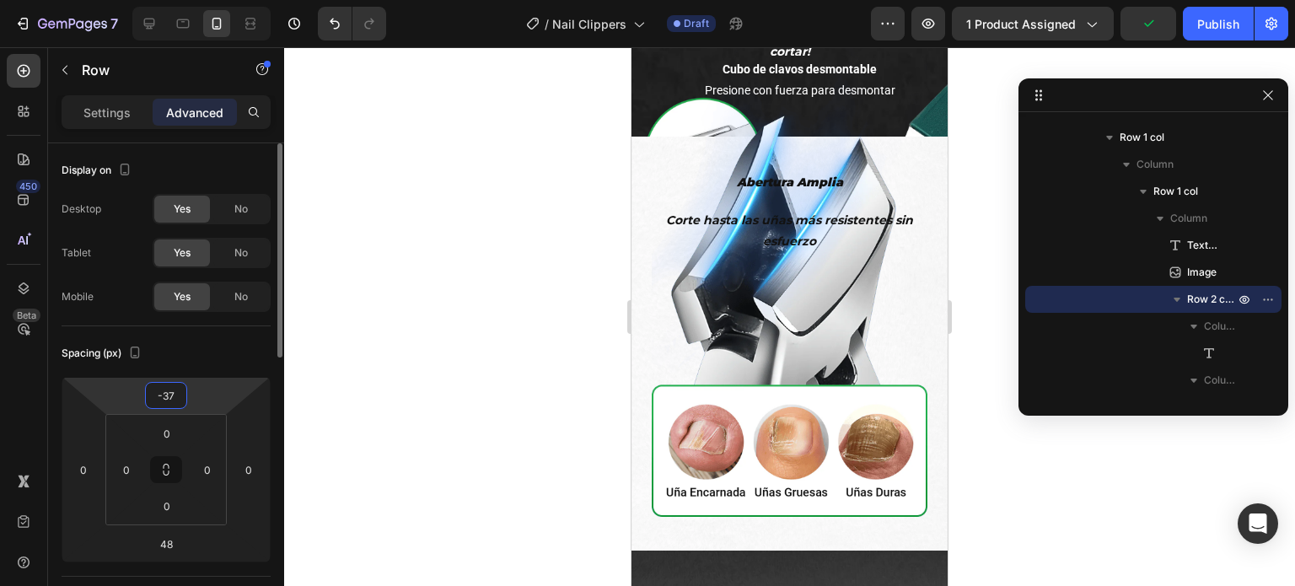
type input "-36"
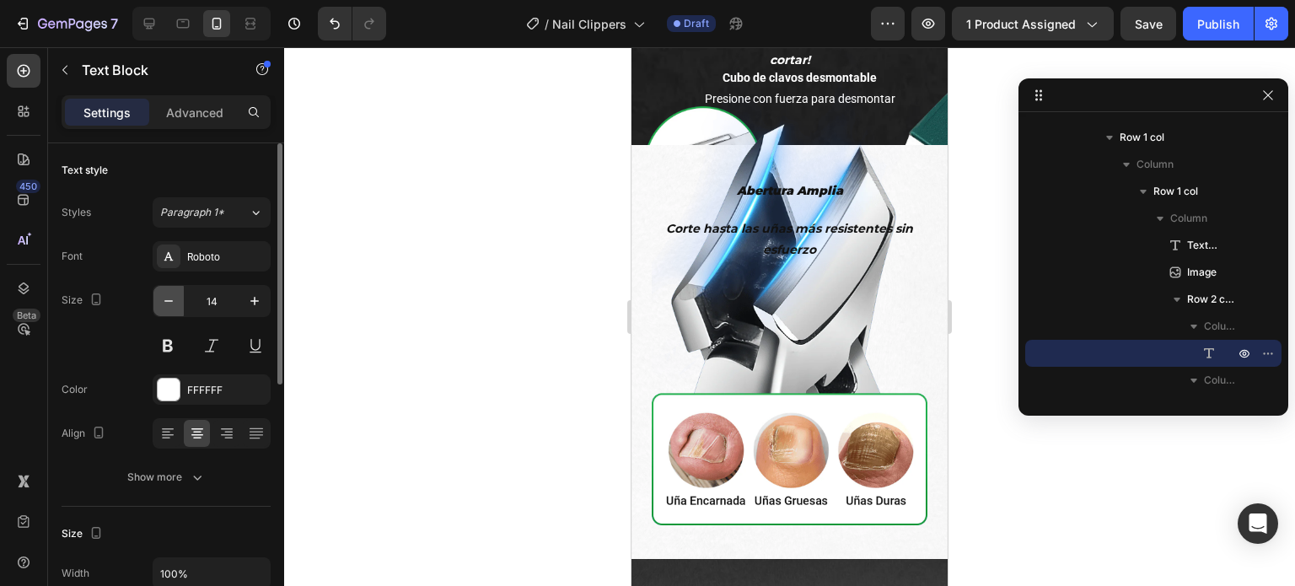
click at [173, 303] on icon "button" at bounding box center [168, 301] width 17 height 17
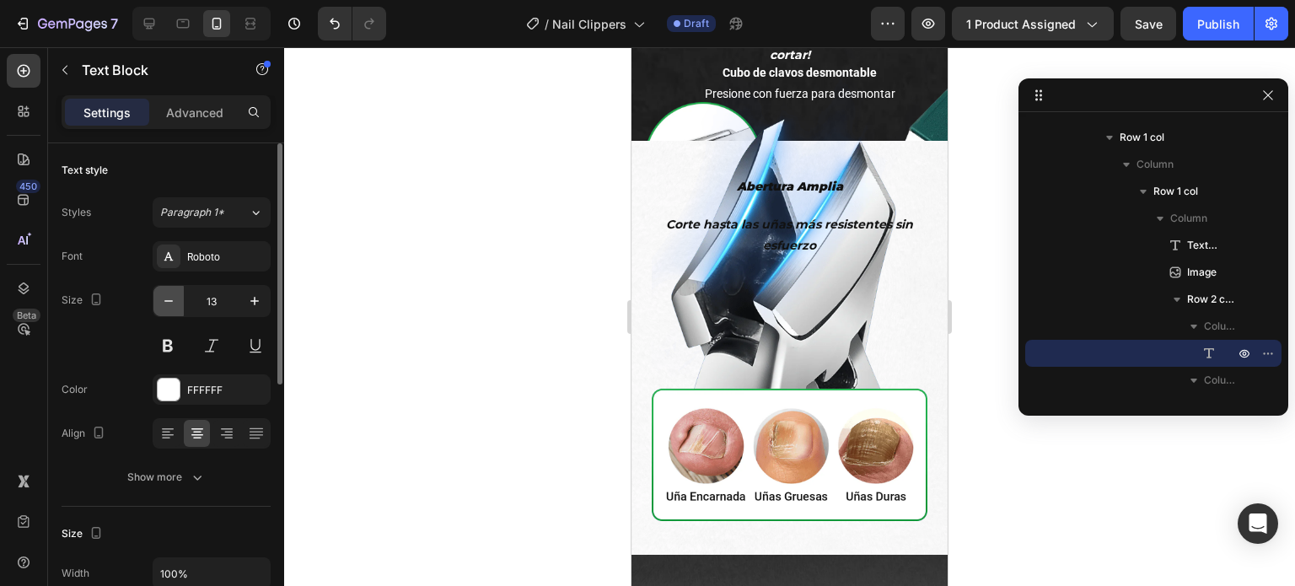
click at [173, 303] on icon "button" at bounding box center [168, 301] width 17 height 17
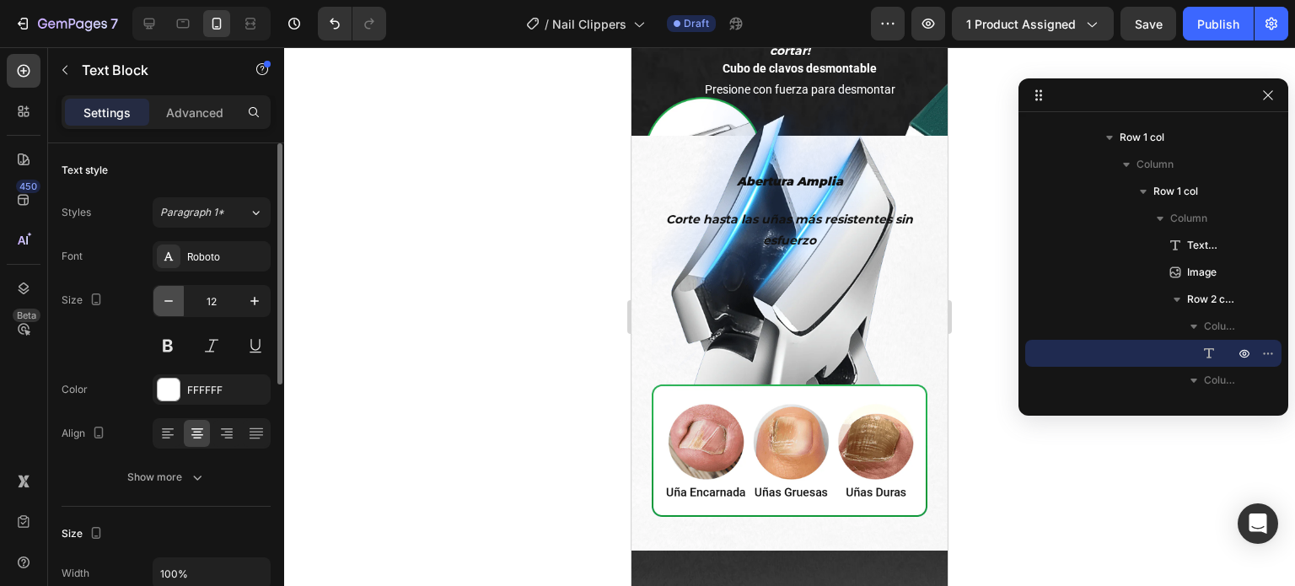
click at [173, 303] on icon "button" at bounding box center [168, 301] width 17 height 17
type input "11"
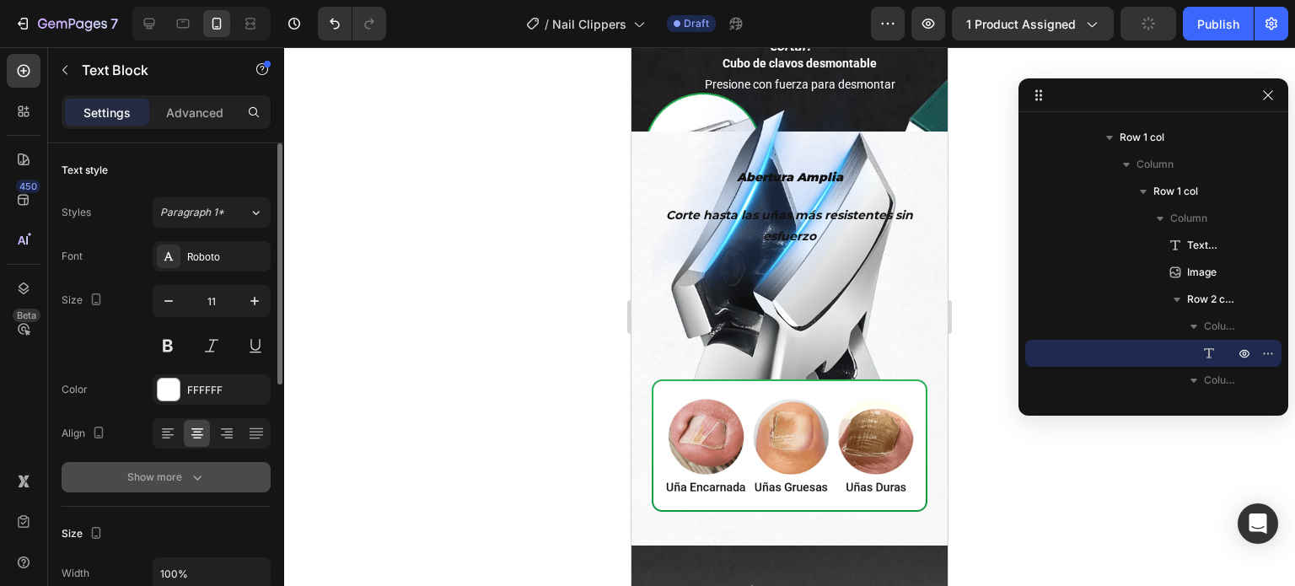
click at [213, 486] on button "Show more" at bounding box center [166, 477] width 209 height 30
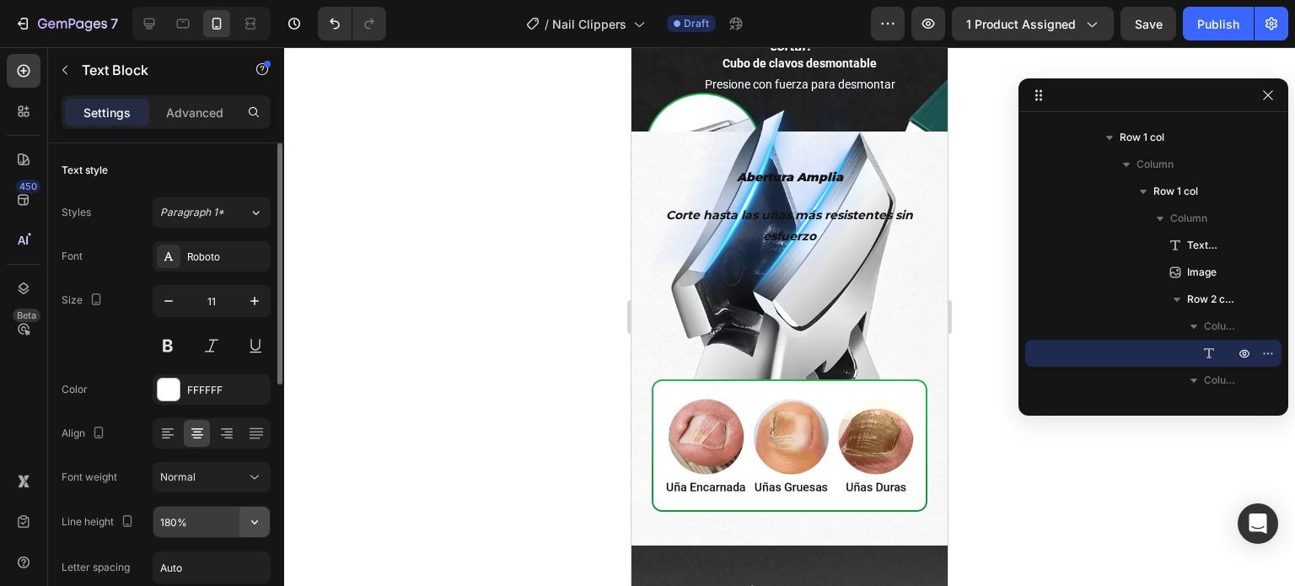
click at [253, 514] on icon "button" at bounding box center [254, 522] width 17 height 17
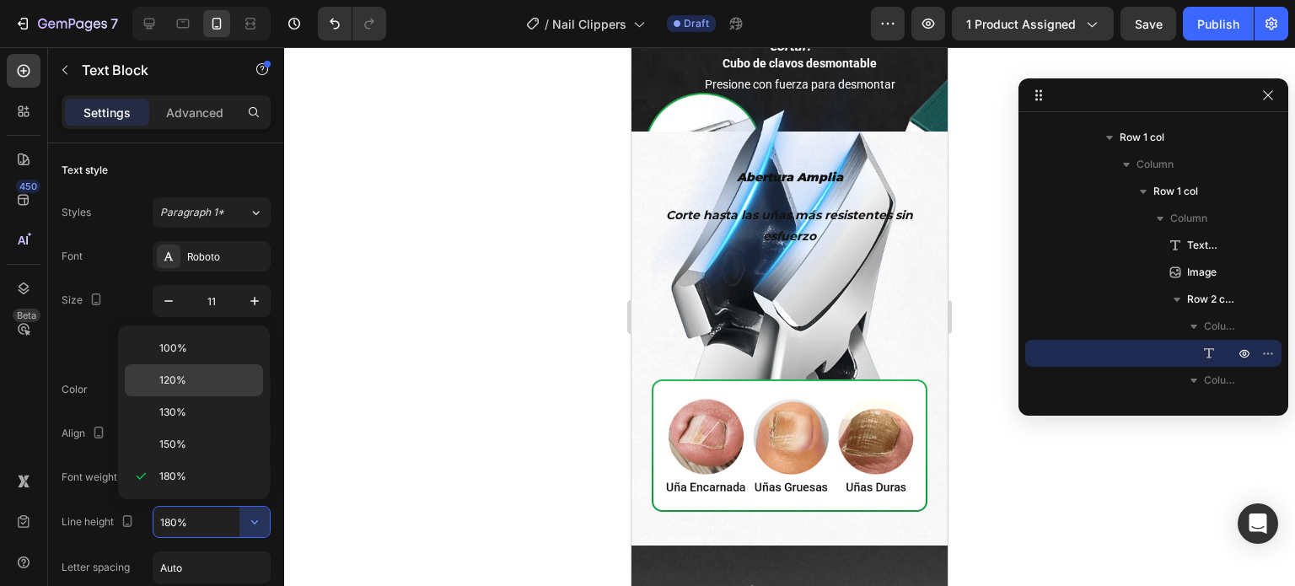
click at [200, 378] on p "120%" at bounding box center [207, 380] width 96 height 15
type input "120%"
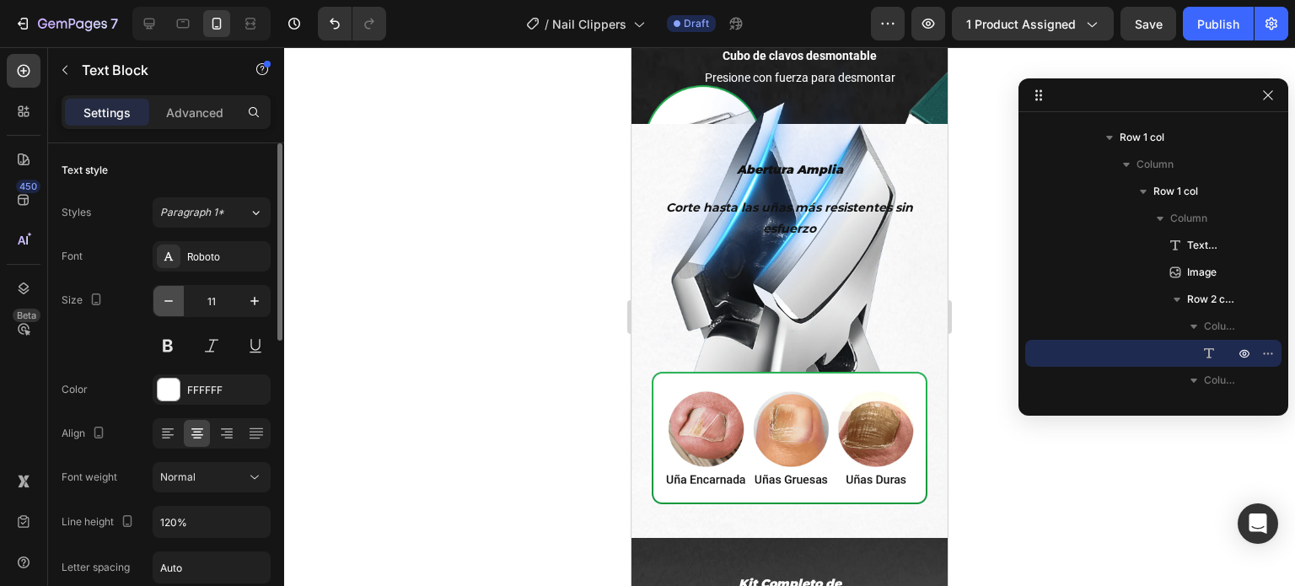
click at [172, 302] on icon "button" at bounding box center [168, 301] width 17 height 17
type input "10"
click at [492, 411] on div at bounding box center [789, 316] width 1011 height 539
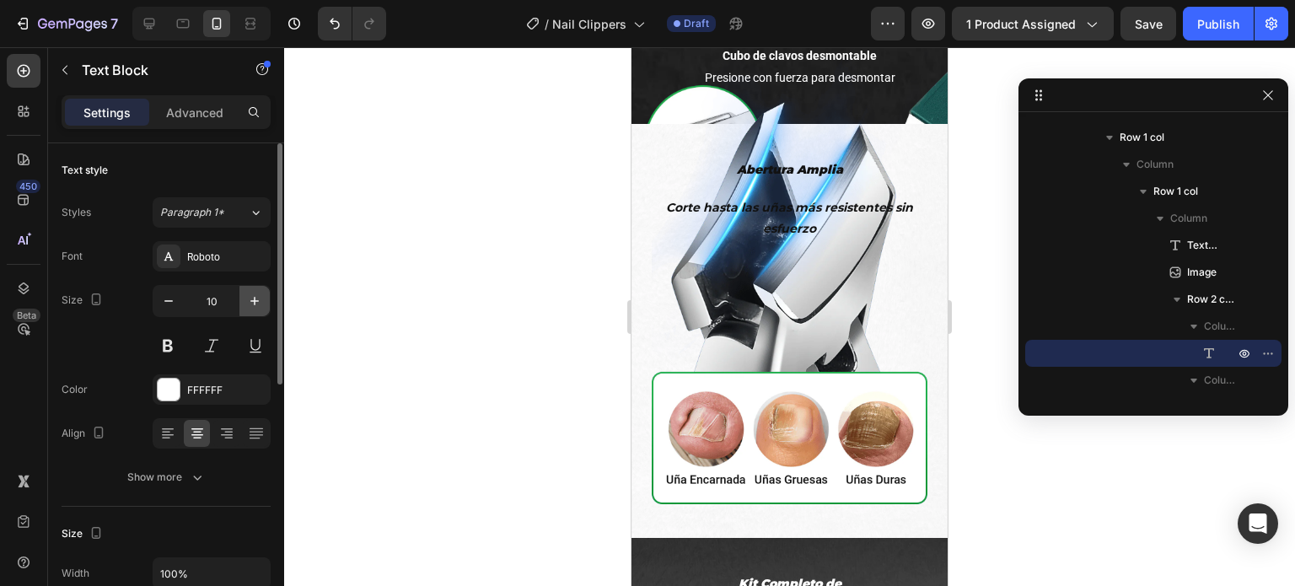
click at [256, 299] on icon "button" at bounding box center [254, 301] width 17 height 17
type input "11"
click at [206, 105] on p "Advanced" at bounding box center [194, 113] width 57 height 18
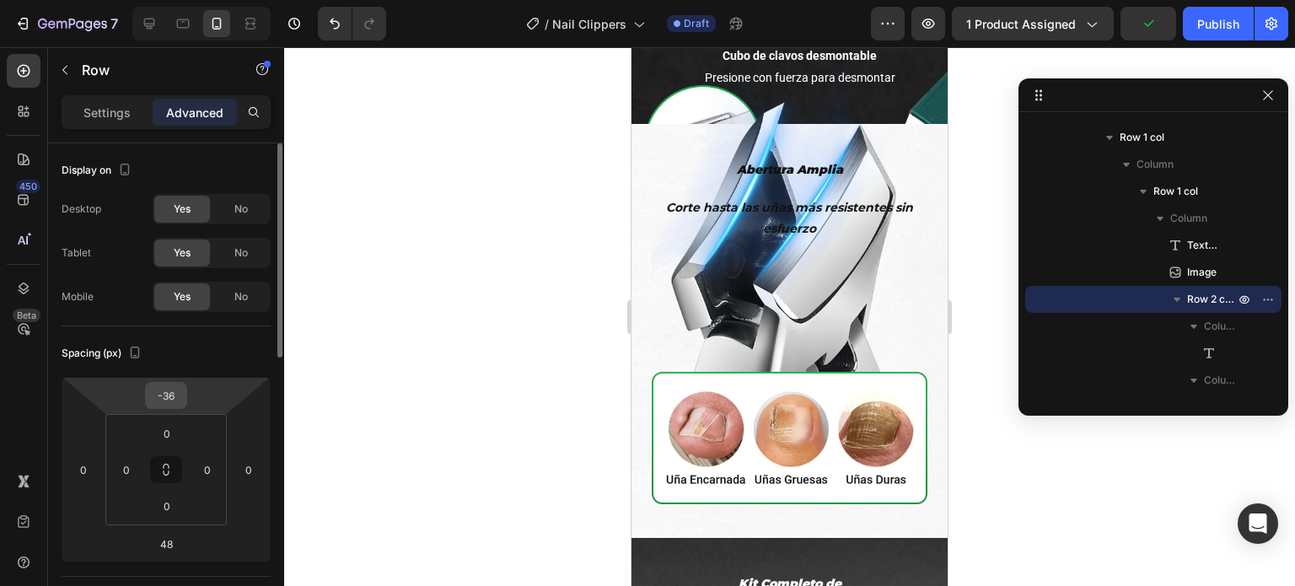
click at [173, 396] on input "-36" at bounding box center [166, 395] width 34 height 25
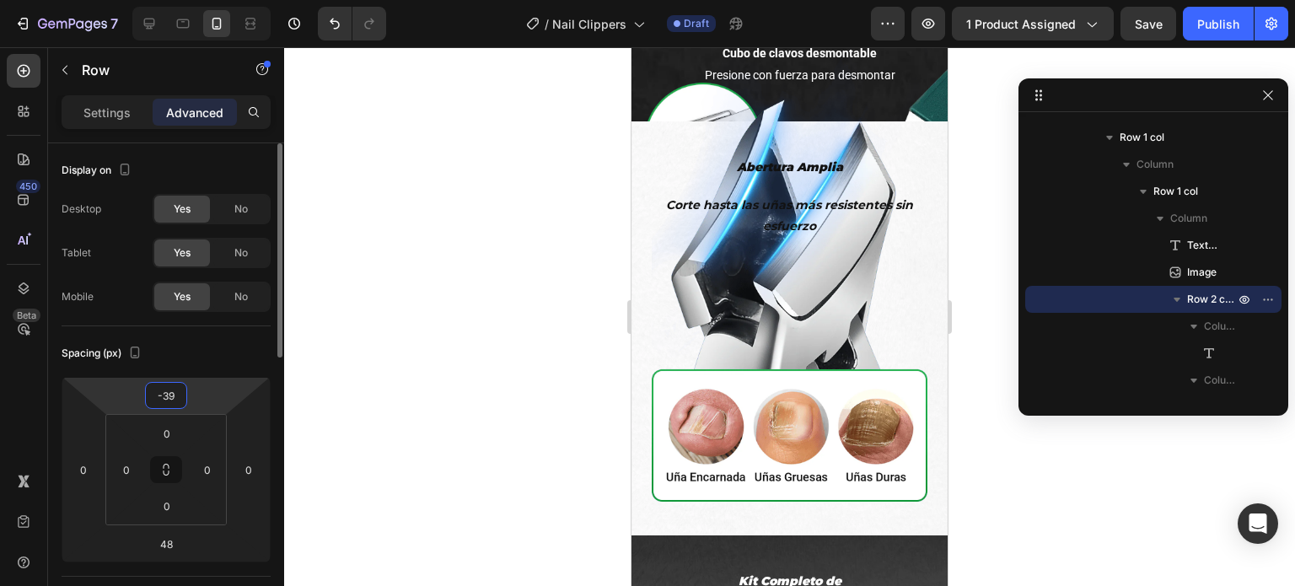
type input "-40"
click at [503, 368] on div at bounding box center [789, 316] width 1011 height 539
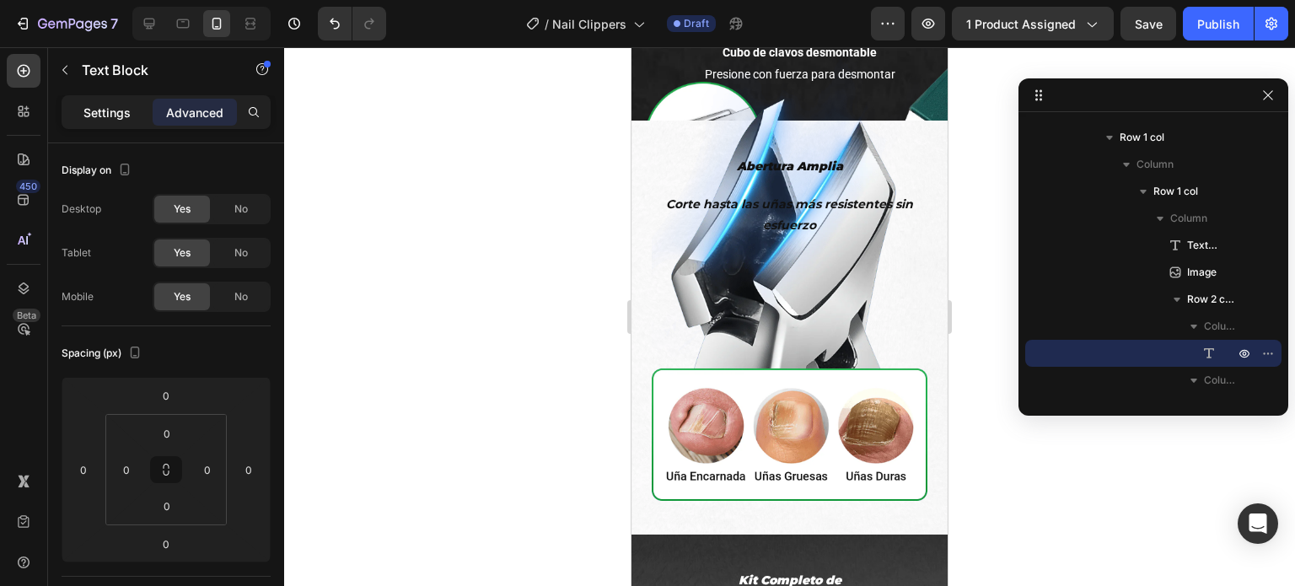
click at [116, 111] on p "Settings" at bounding box center [106, 113] width 47 height 18
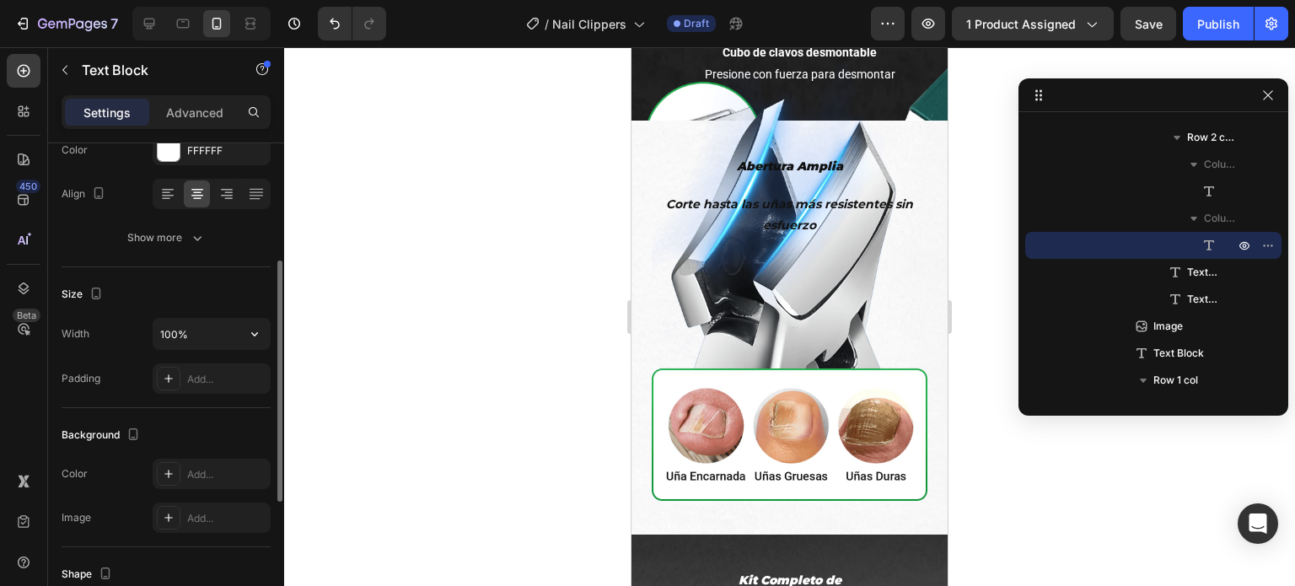
scroll to position [71, 0]
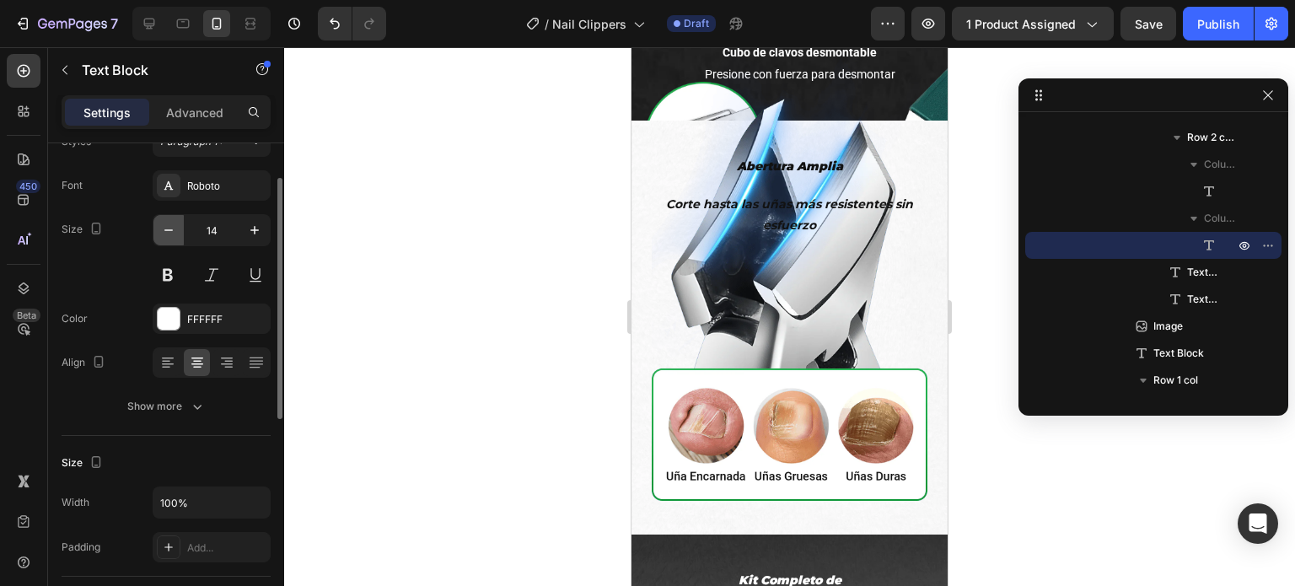
click at [170, 226] on icon "button" at bounding box center [168, 230] width 17 height 17
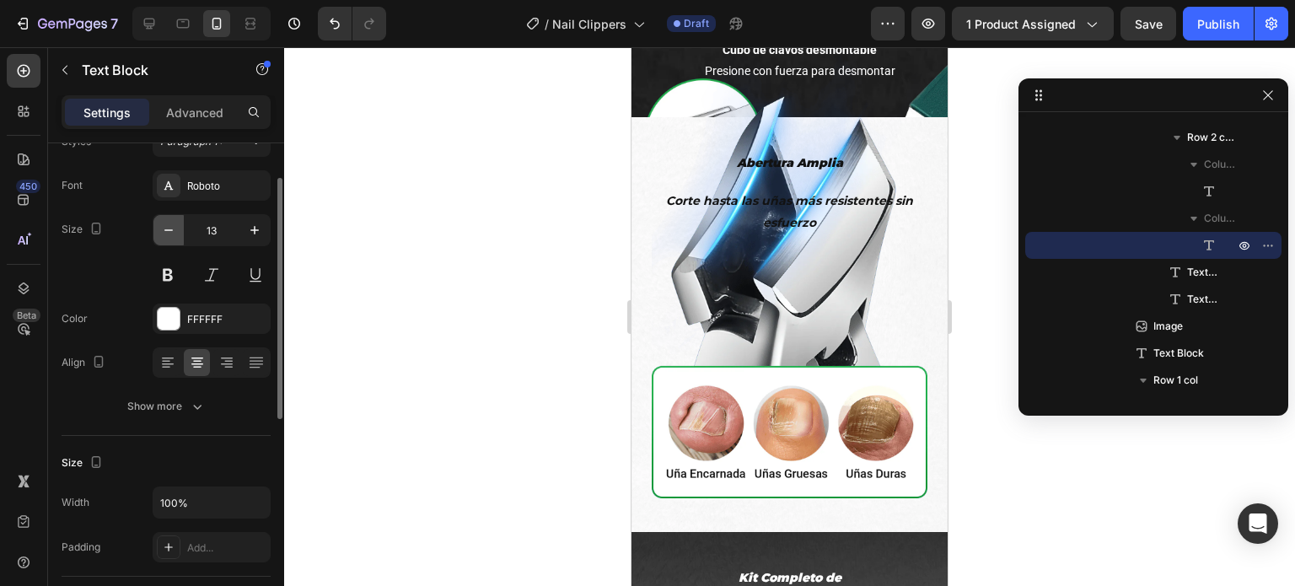
click at [170, 226] on icon "button" at bounding box center [168, 230] width 17 height 17
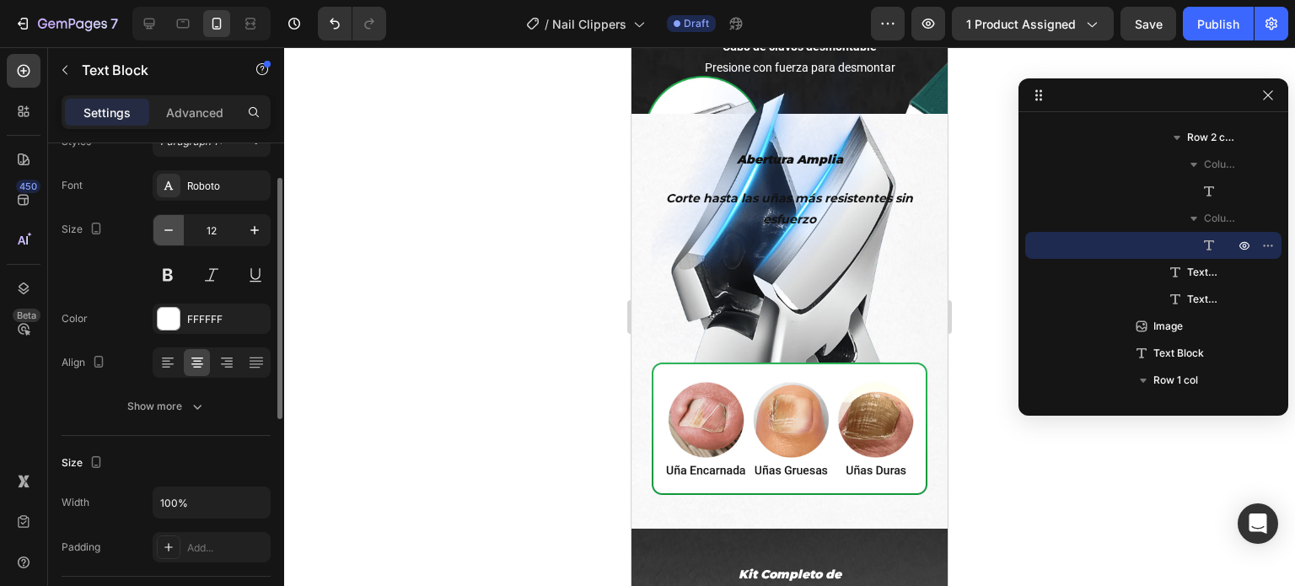
type input "11"
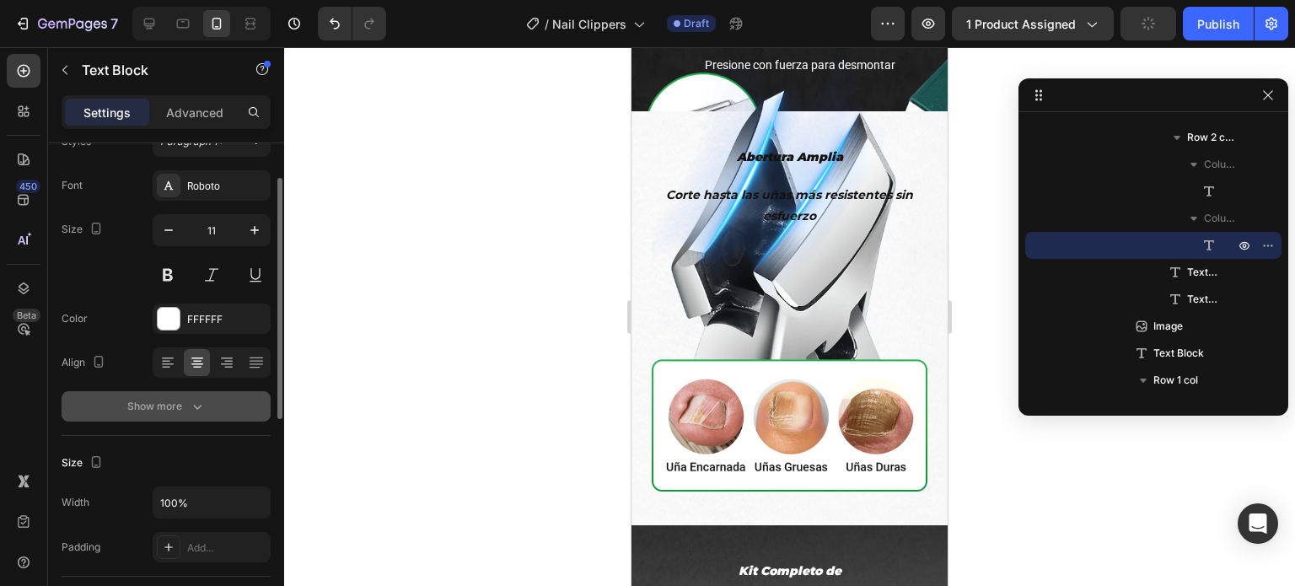
click at [206, 413] on button "Show more" at bounding box center [166, 406] width 209 height 30
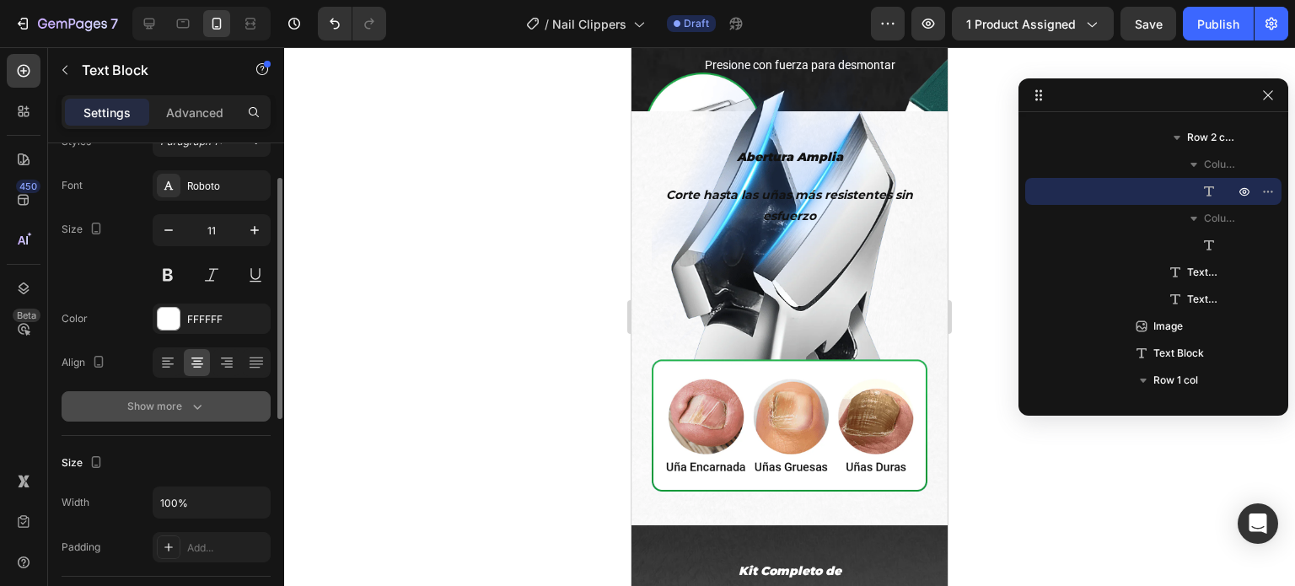
click at [249, 416] on button "Show more" at bounding box center [166, 406] width 209 height 30
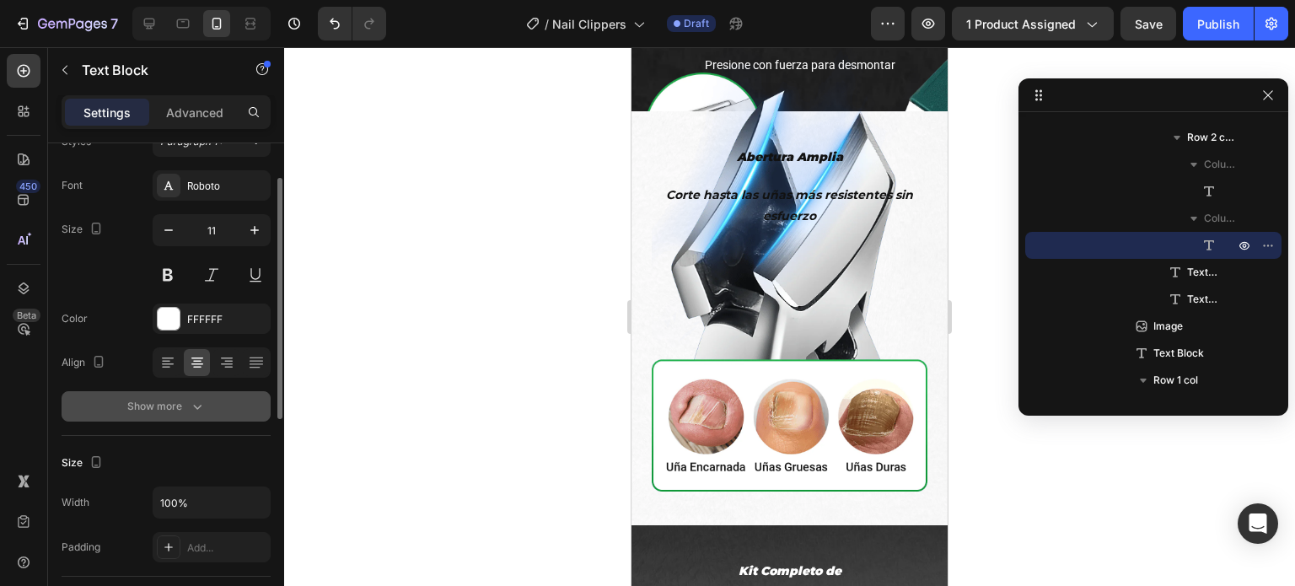
click at [235, 400] on button "Show more" at bounding box center [166, 406] width 209 height 30
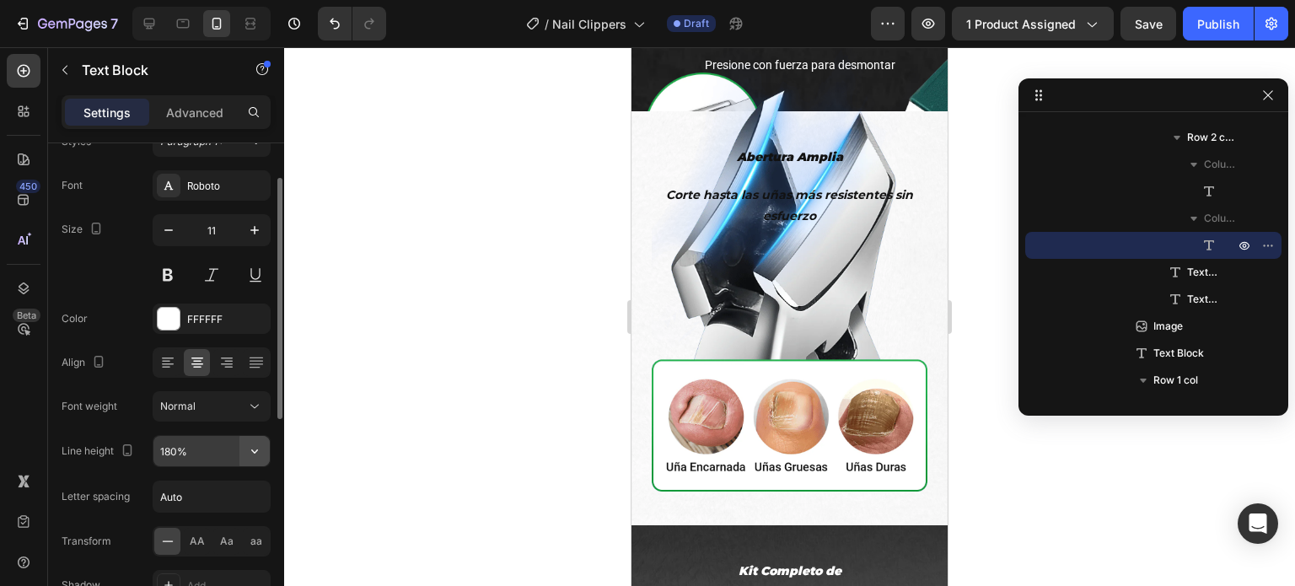
click at [251, 445] on icon "button" at bounding box center [254, 451] width 17 height 17
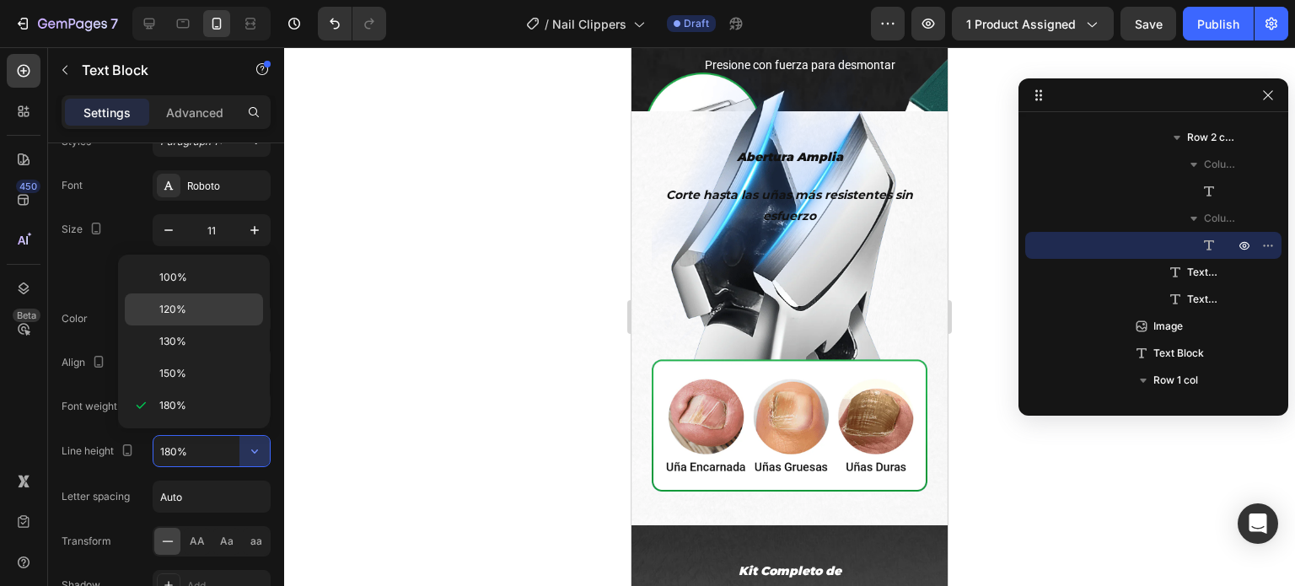
click at [207, 304] on p "120%" at bounding box center [207, 309] width 96 height 15
type input "120%"
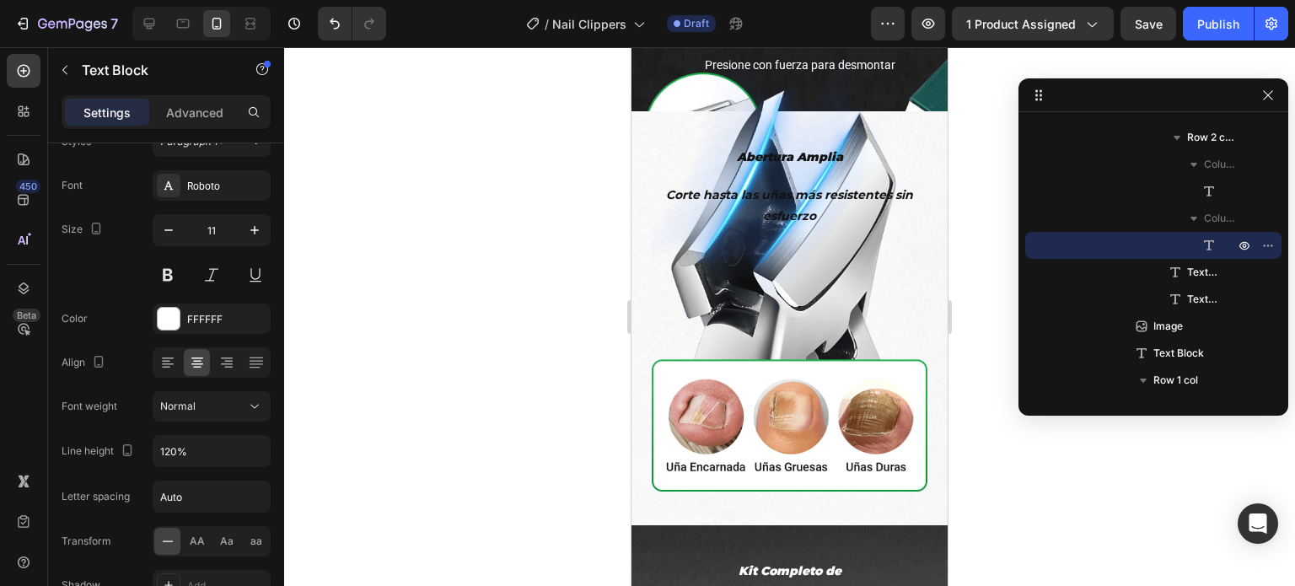
click at [374, 373] on div at bounding box center [789, 316] width 1011 height 539
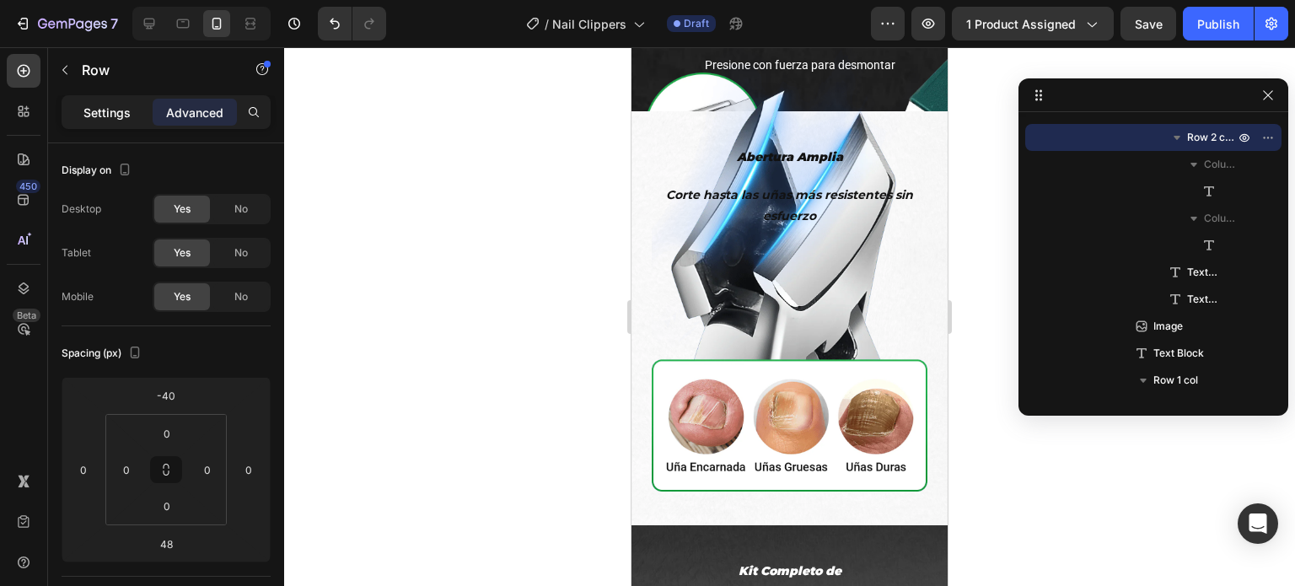
click at [121, 117] on p "Settings" at bounding box center [106, 113] width 47 height 18
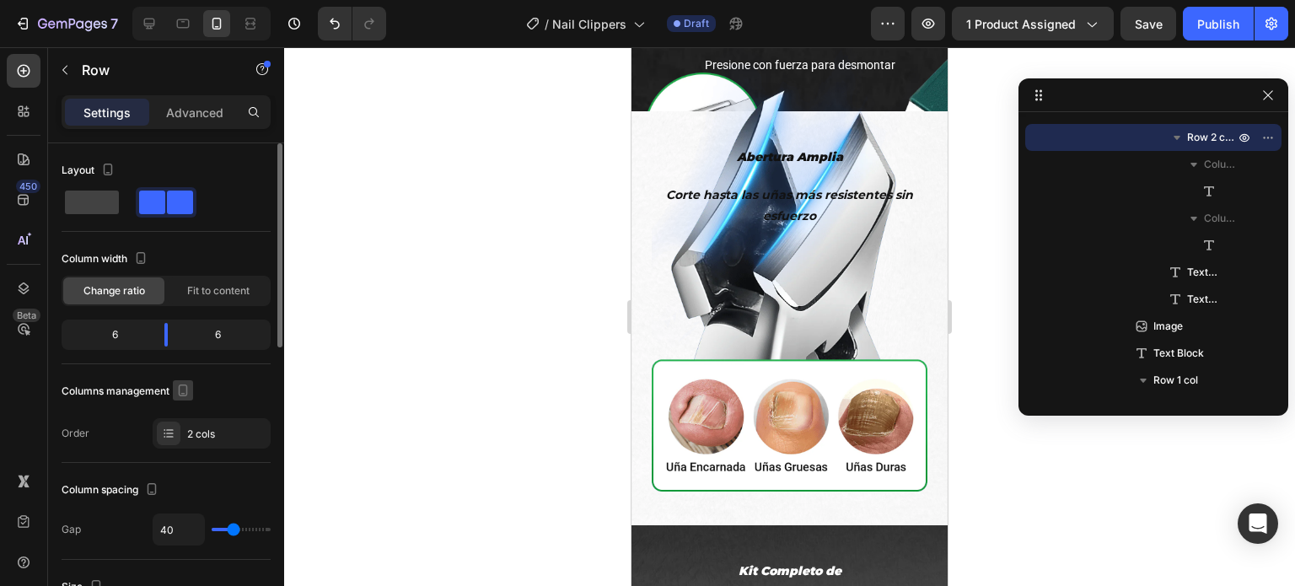
scroll to position [84, 0]
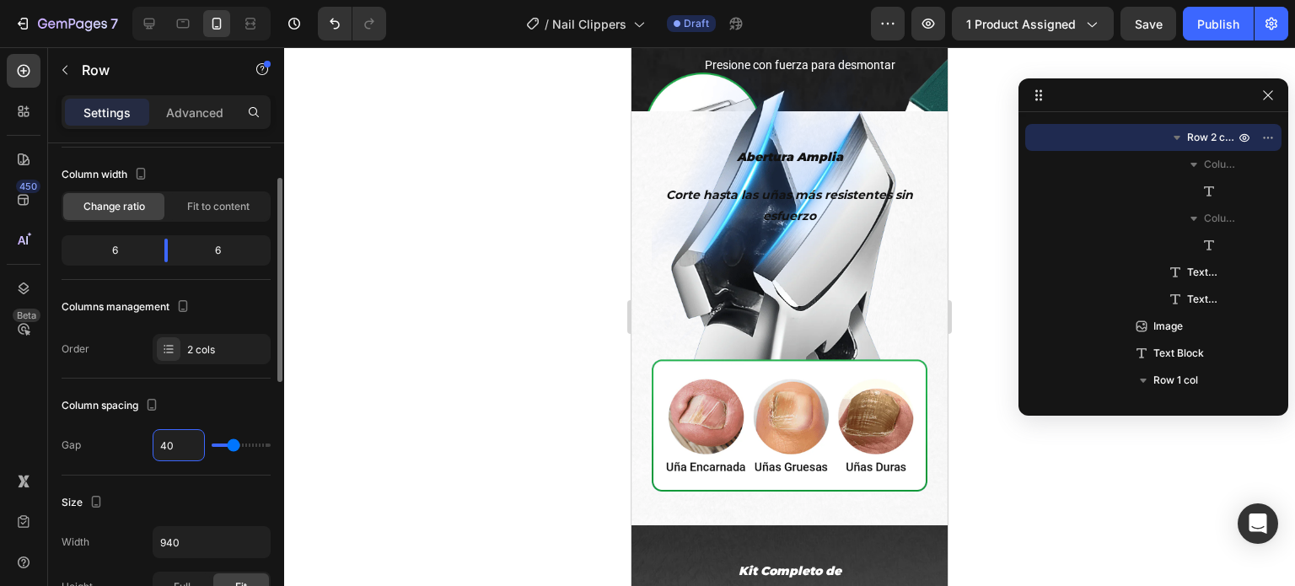
click at [175, 452] on input "40" at bounding box center [178, 445] width 51 height 30
type input "3"
type input "32"
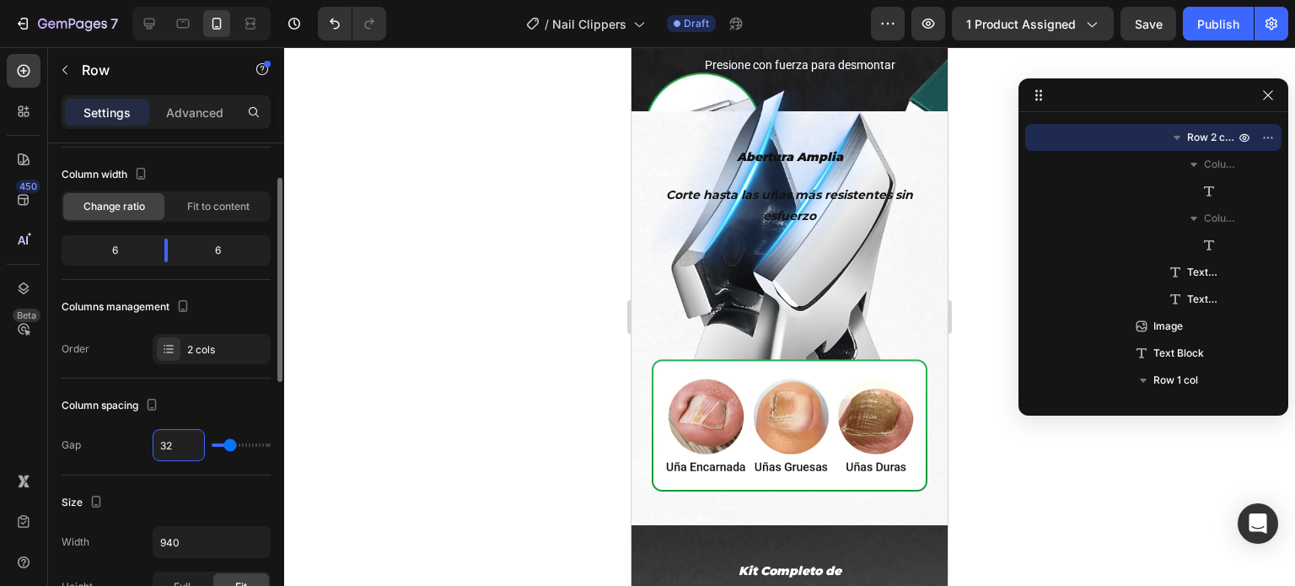
type input "31"
type input "30"
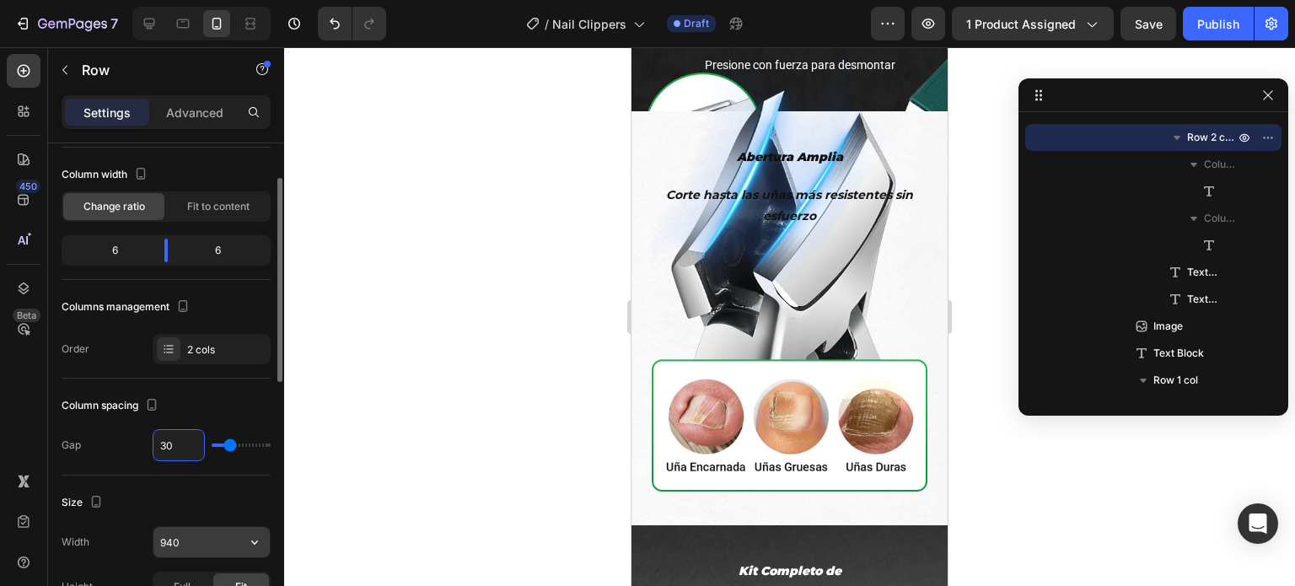
click at [195, 536] on input "940" at bounding box center [211, 542] width 116 height 30
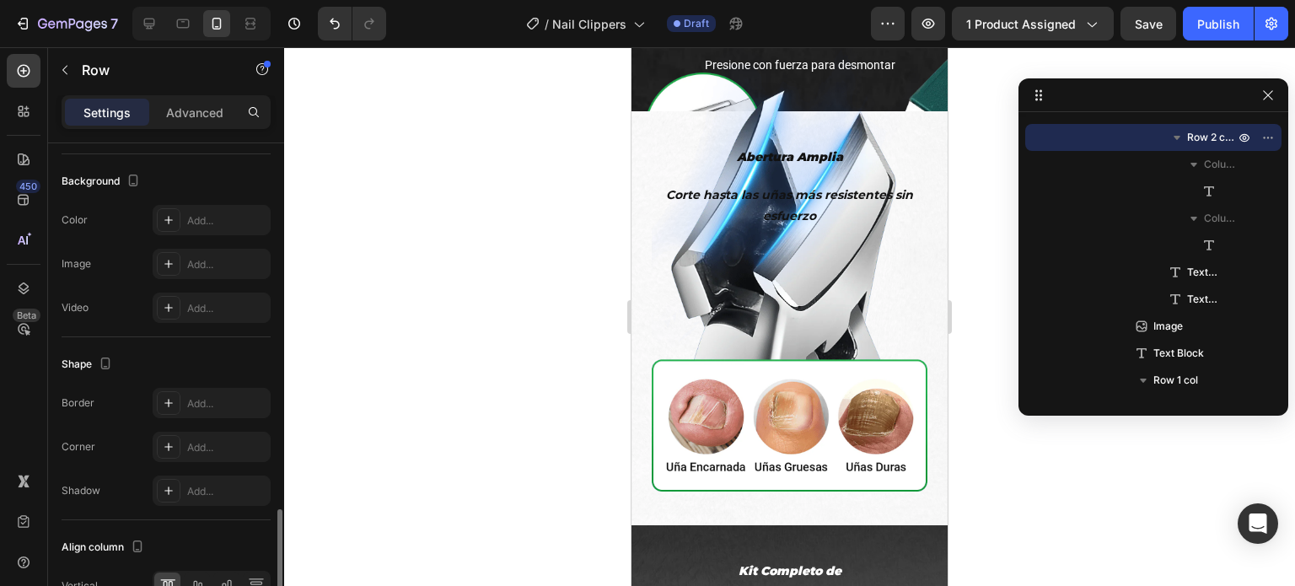
scroll to position [684, 0]
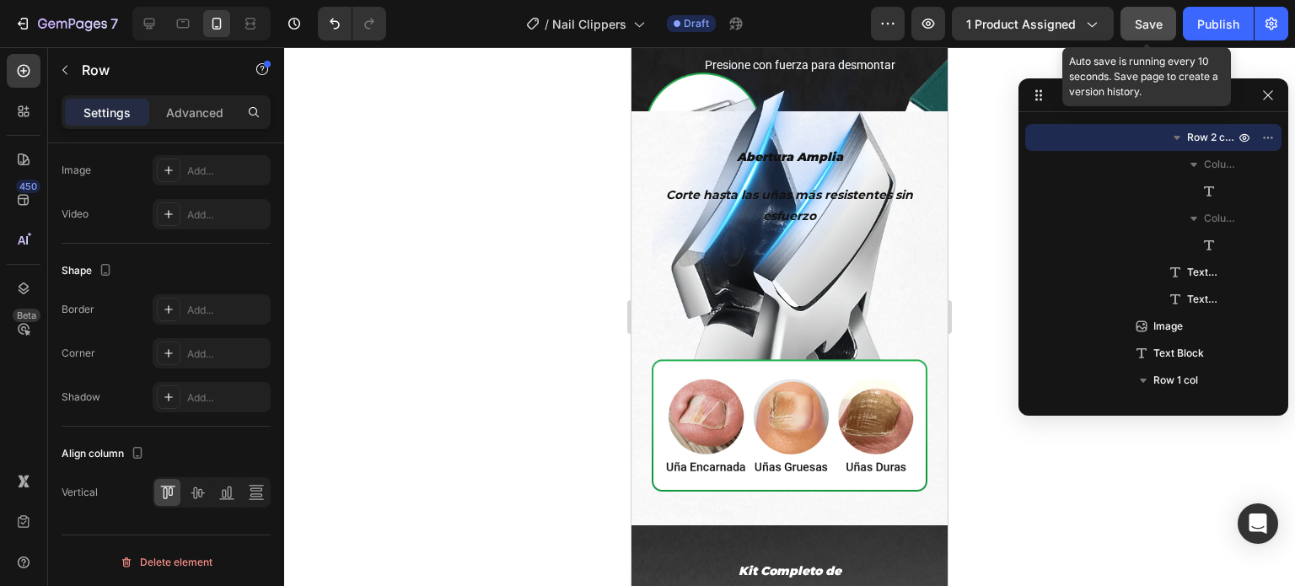
click at [1153, 29] on span "Save" at bounding box center [1149, 24] width 28 height 14
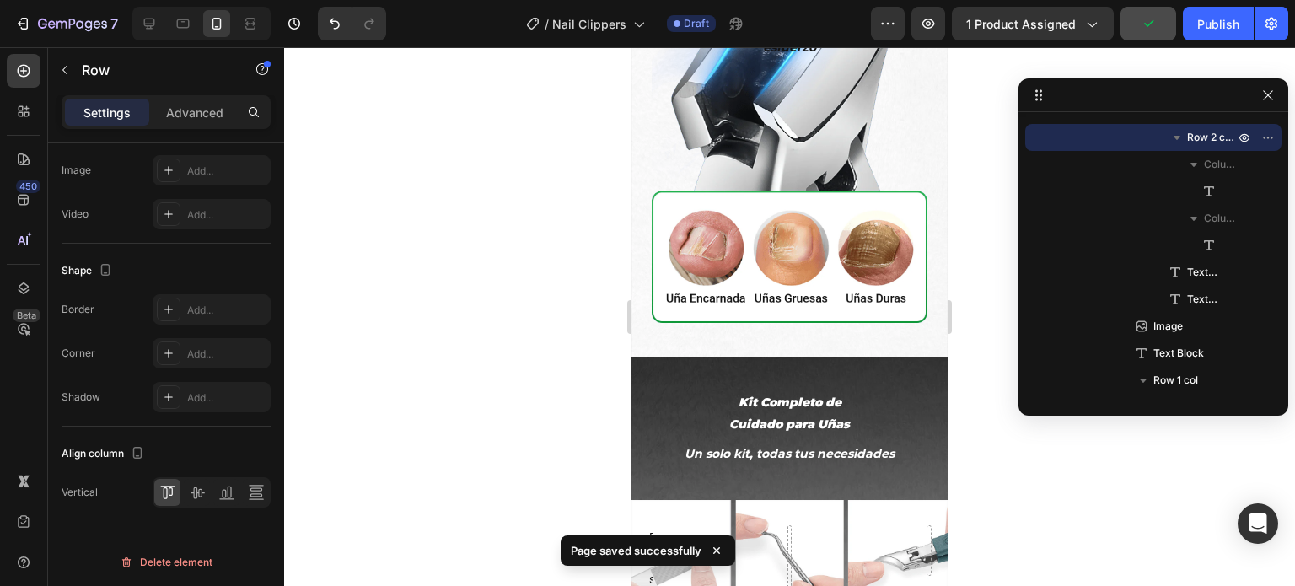
scroll to position [2361, 0]
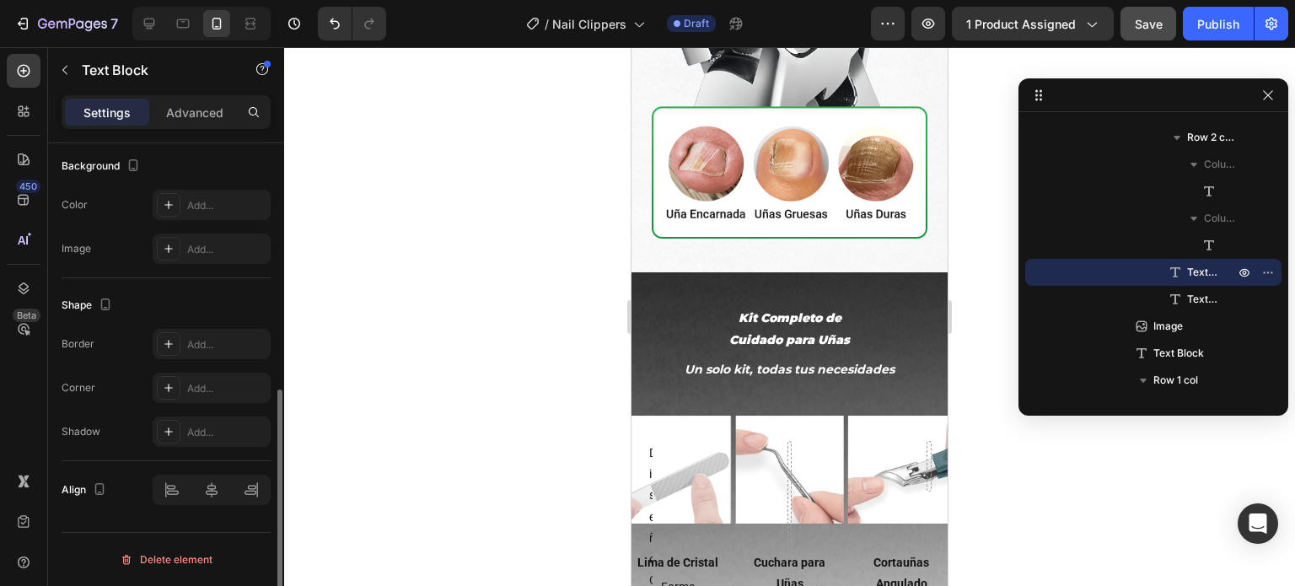
scroll to position [0, 0]
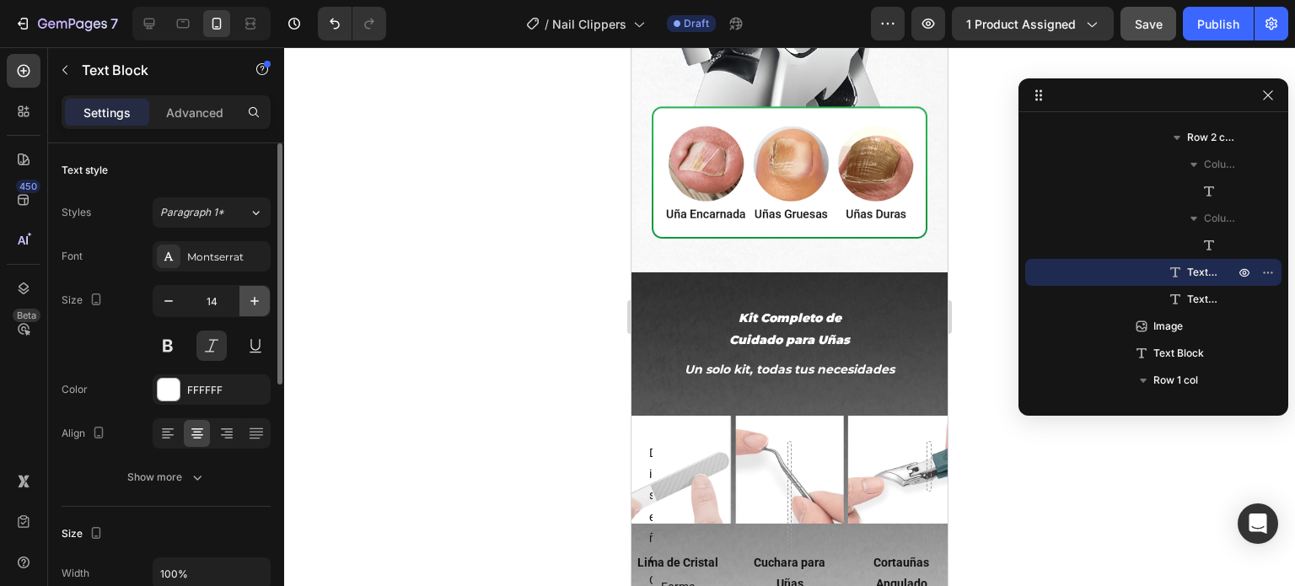
click at [253, 296] on icon "button" at bounding box center [254, 301] width 17 height 17
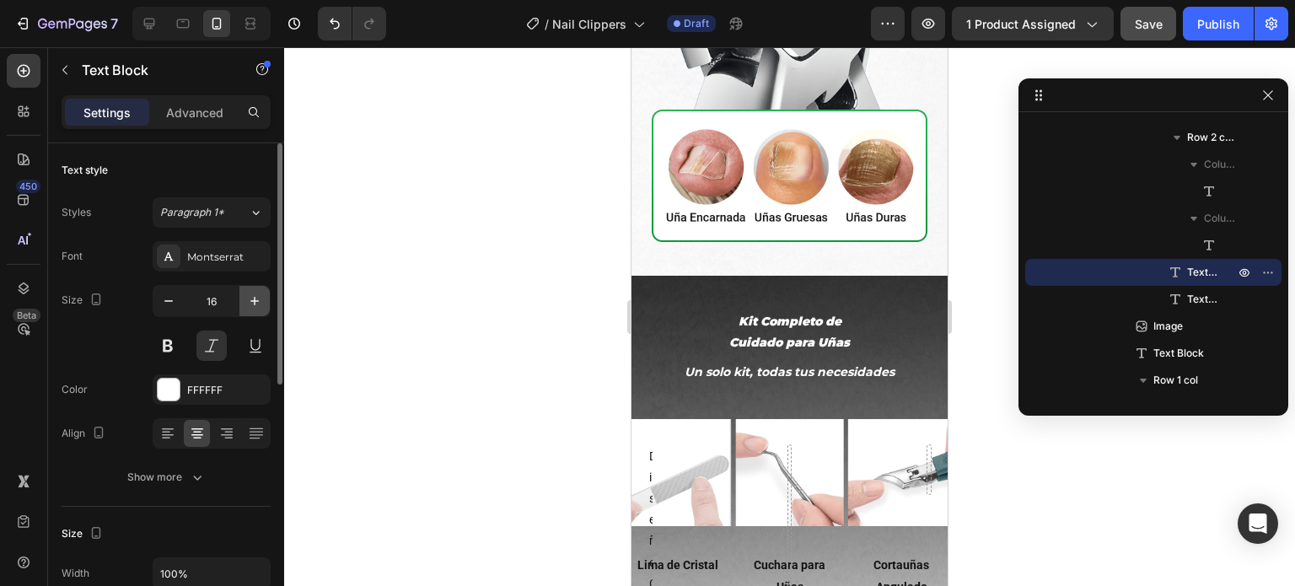
click at [253, 296] on icon "button" at bounding box center [254, 301] width 17 height 17
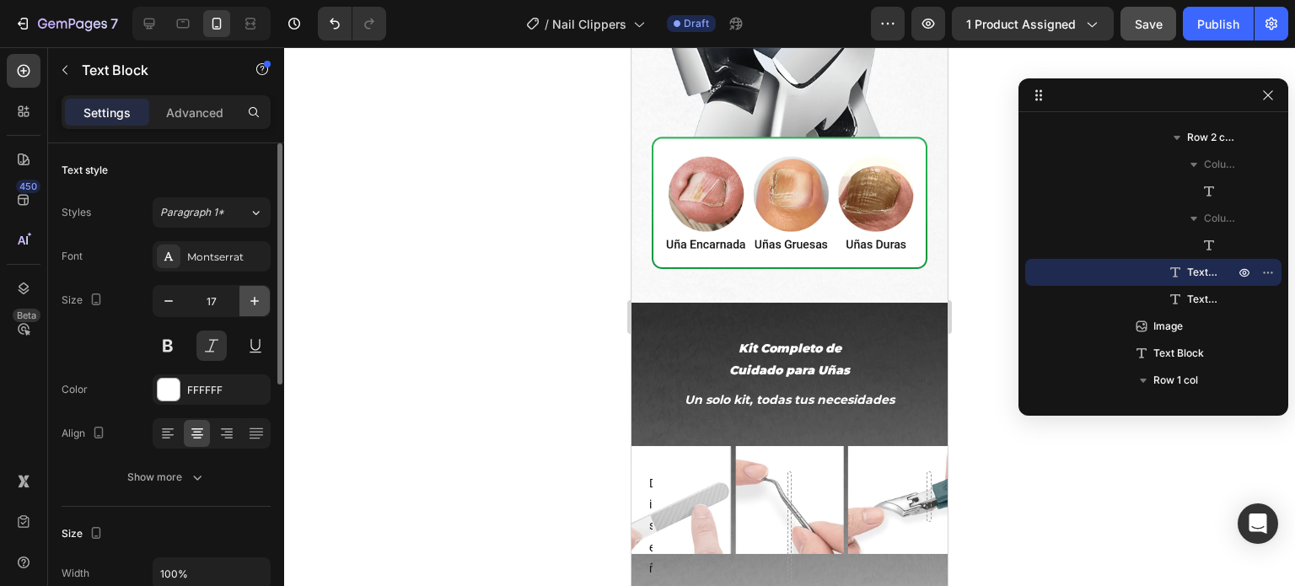
click at [253, 296] on icon "button" at bounding box center [254, 301] width 17 height 17
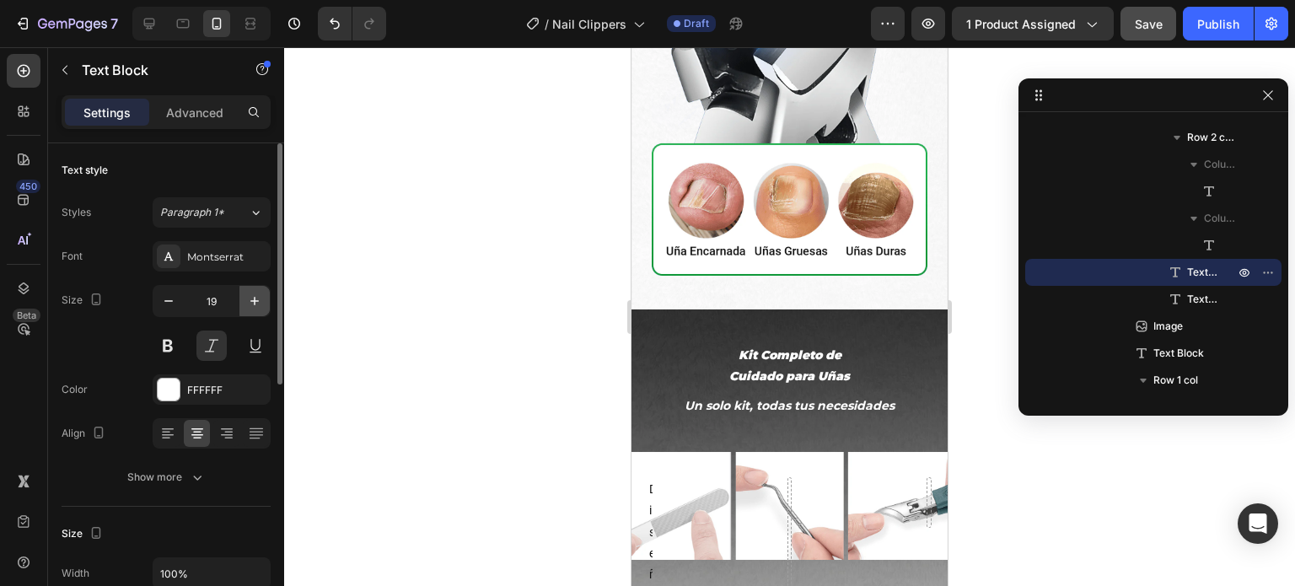
click at [253, 296] on icon "button" at bounding box center [254, 301] width 17 height 17
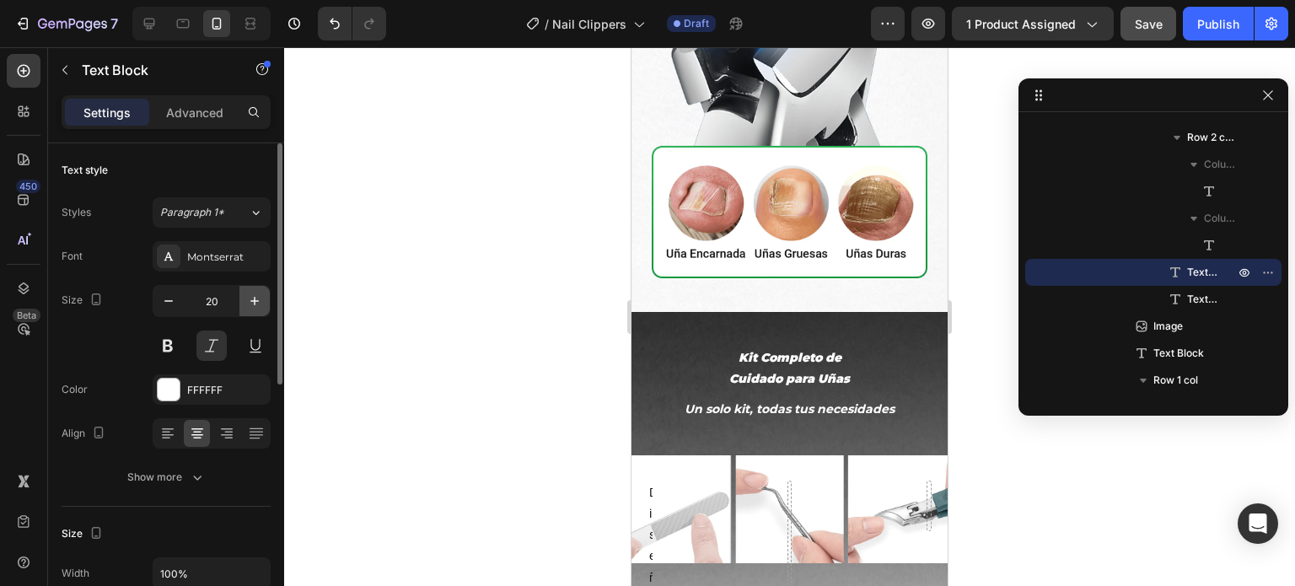
click at [256, 296] on icon "button" at bounding box center [254, 301] width 17 height 17
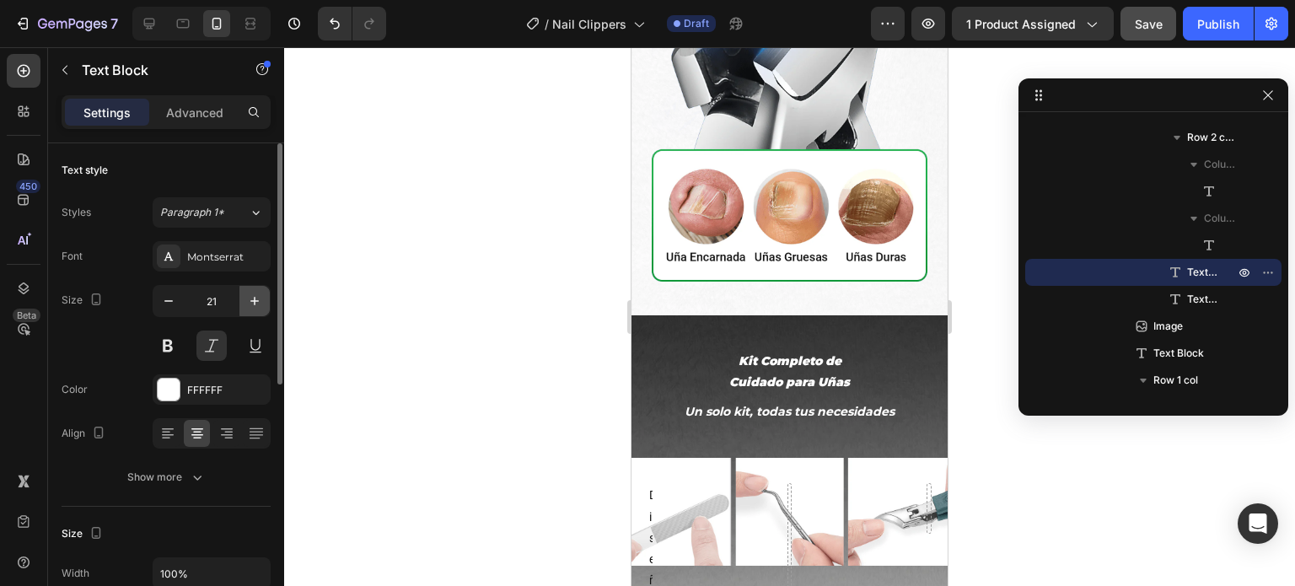
click at [256, 296] on icon "button" at bounding box center [254, 301] width 17 height 17
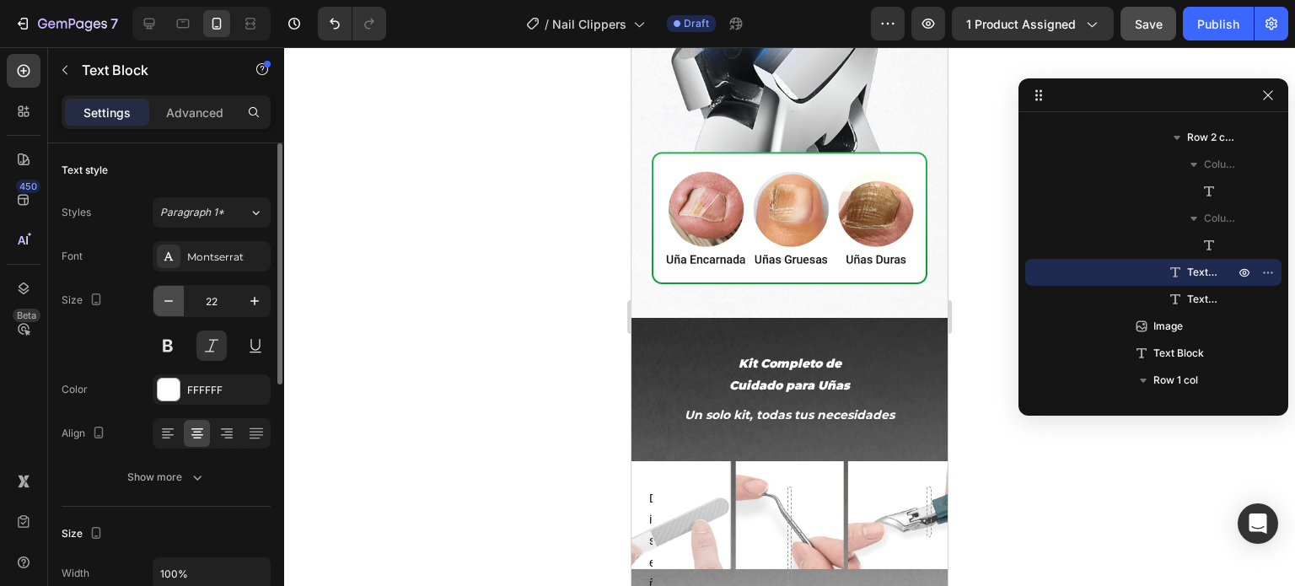
click at [179, 299] on button "button" at bounding box center [168, 301] width 30 height 30
type input "21"
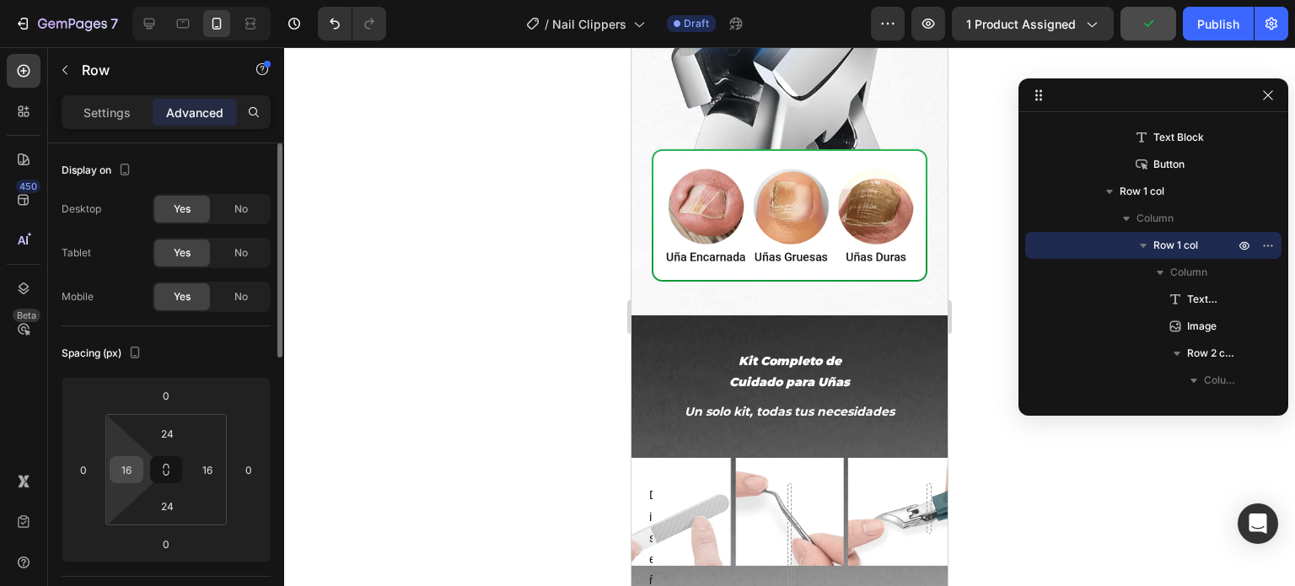
click at [127, 459] on input "16" at bounding box center [126, 469] width 25 height 25
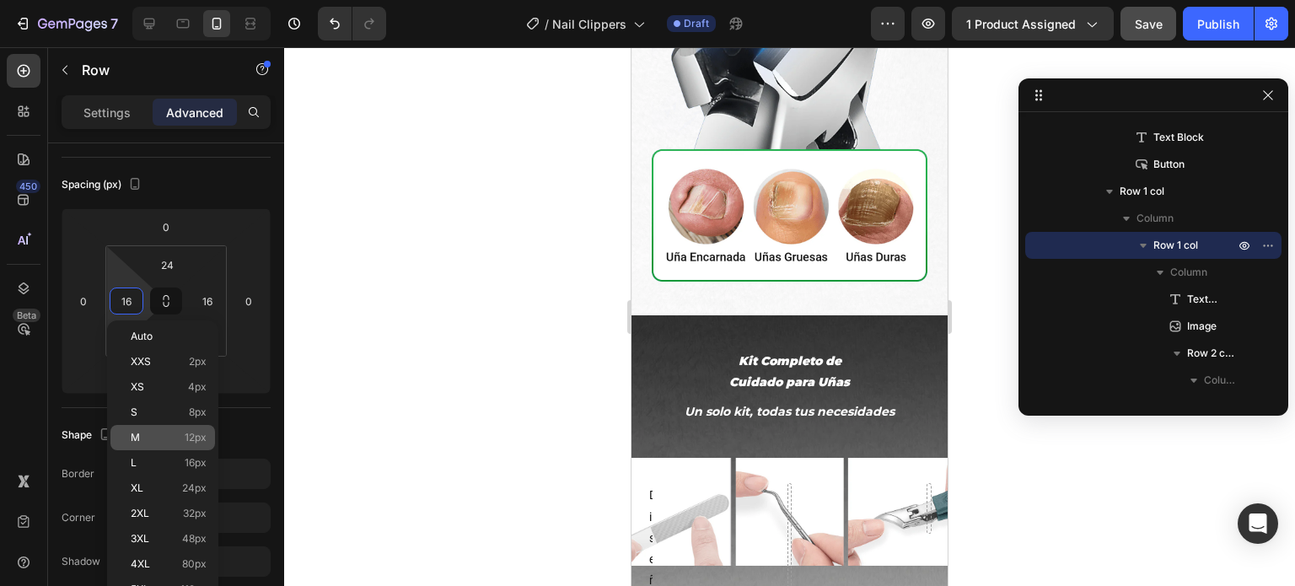
click at [153, 441] on p "M 12px" at bounding box center [169, 438] width 76 height 12
type input "12"
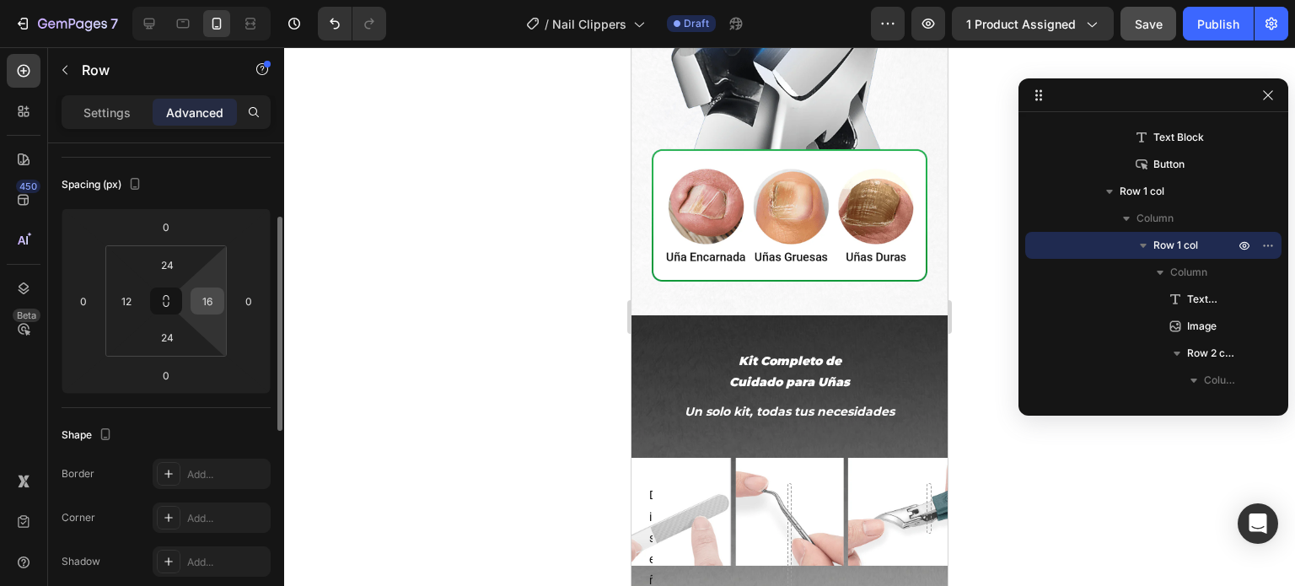
click at [209, 305] on input "16" at bounding box center [207, 300] width 25 height 25
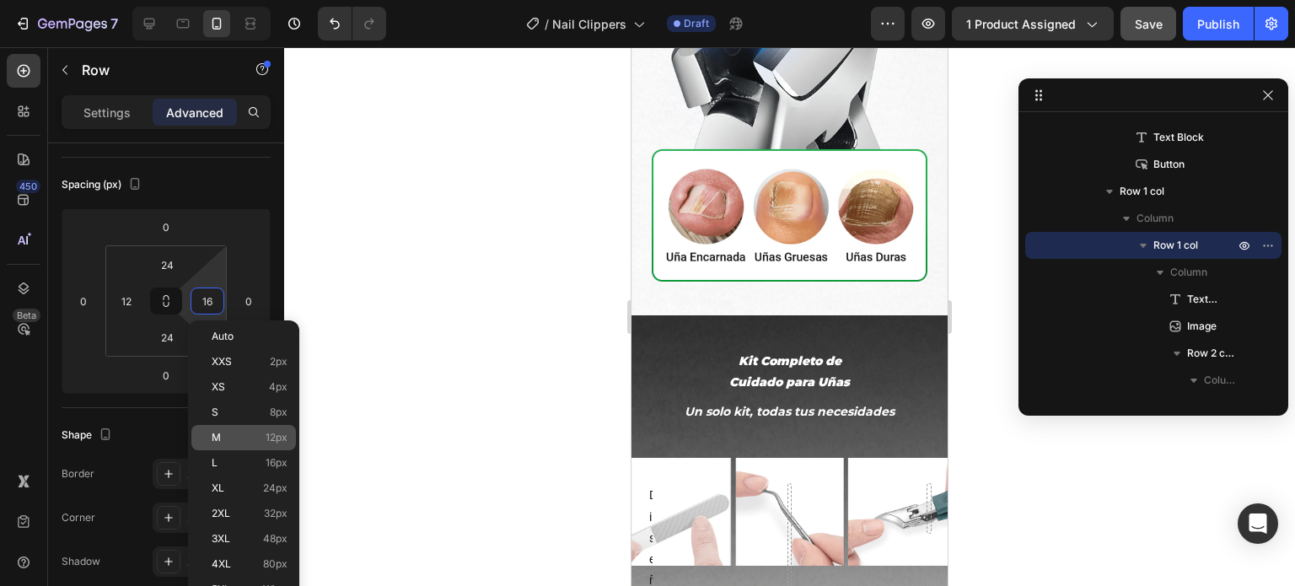
click at [243, 439] on p "M 12px" at bounding box center [250, 438] width 76 height 12
type input "12"
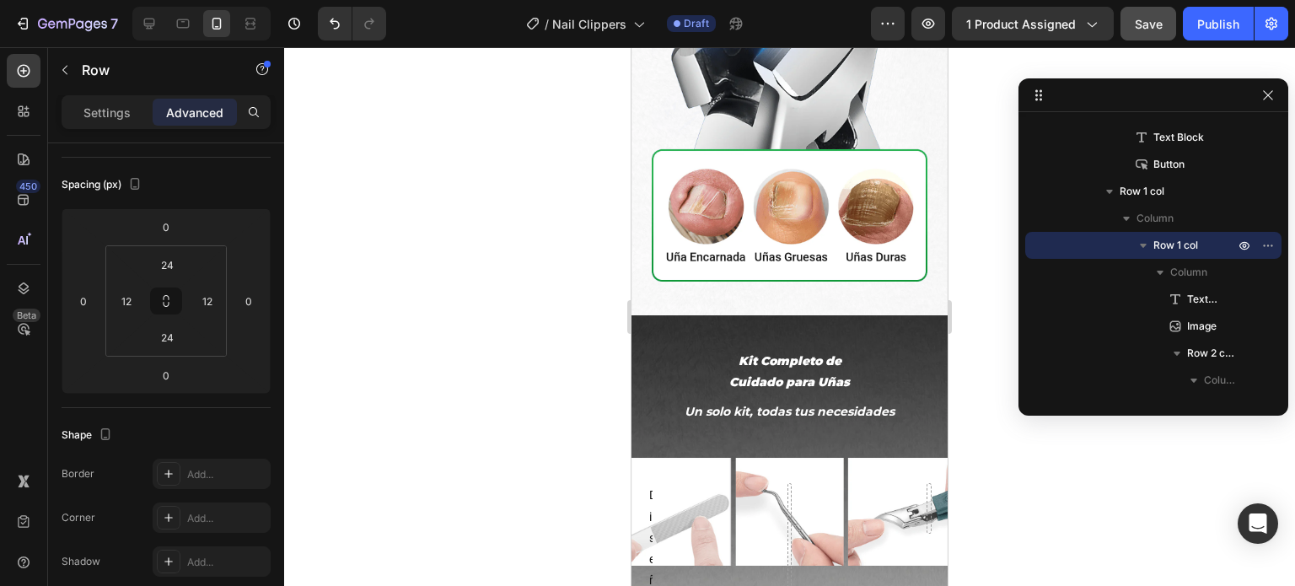
click at [416, 313] on div at bounding box center [789, 316] width 1011 height 539
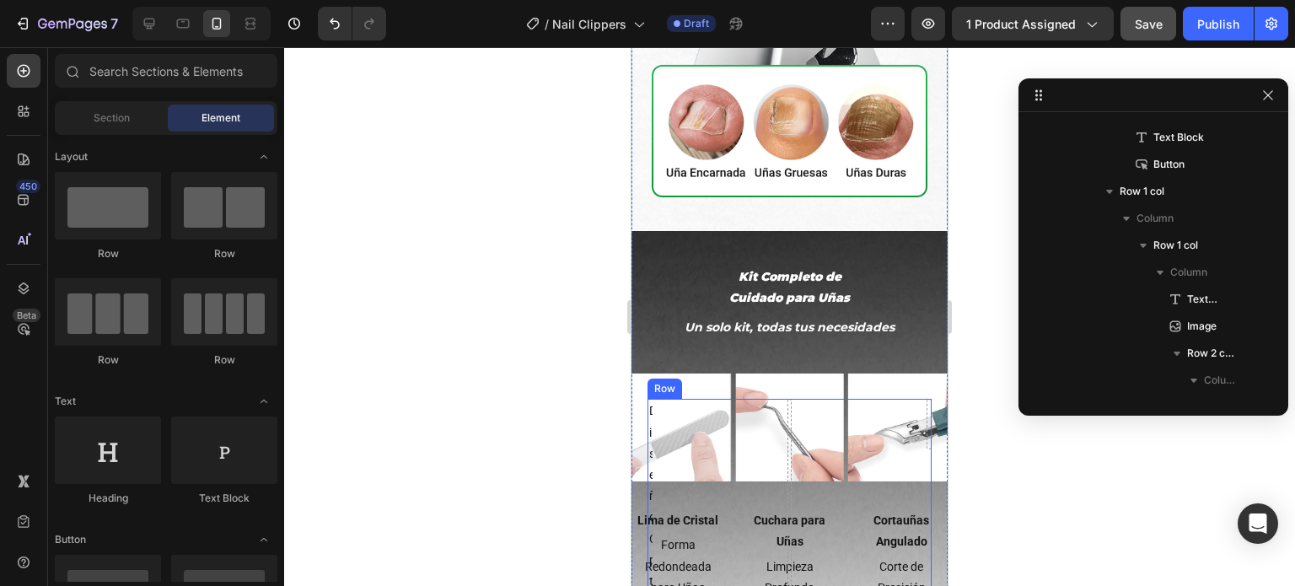
scroll to position [2361, 0]
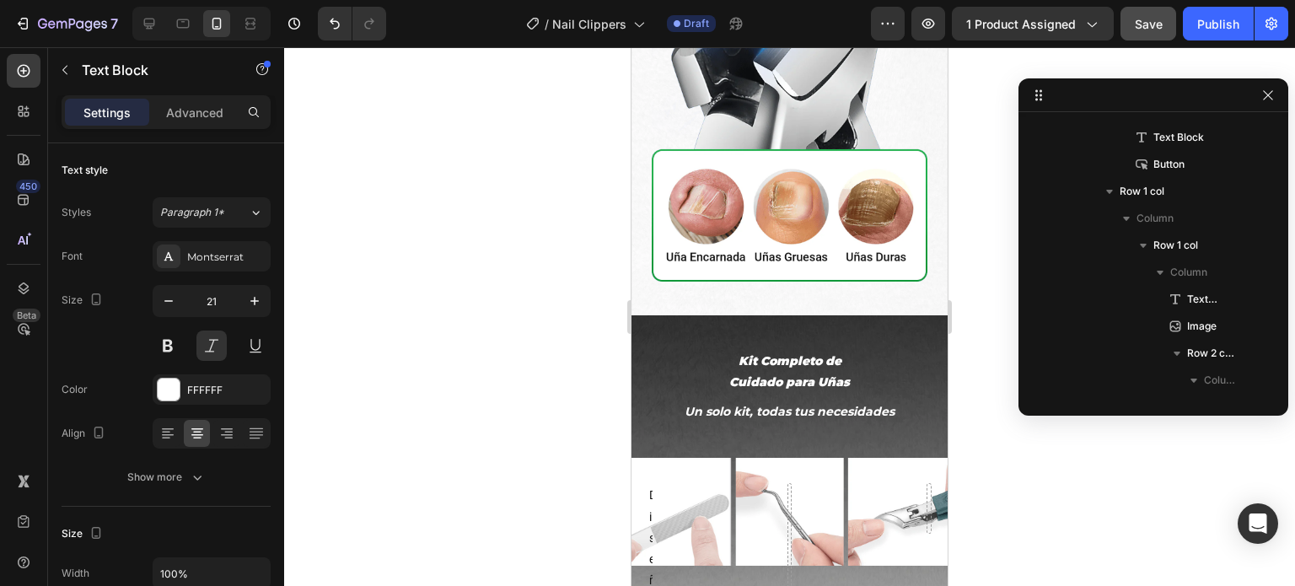
scroll to position [2572, 0]
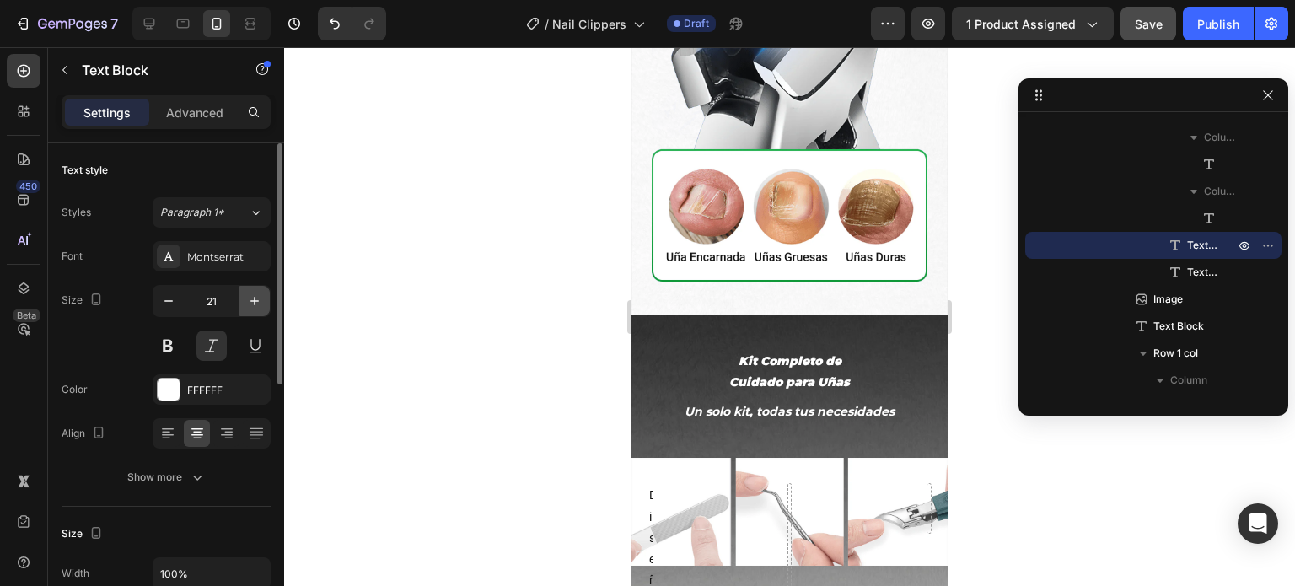
click at [260, 302] on icon "button" at bounding box center [254, 301] width 17 height 17
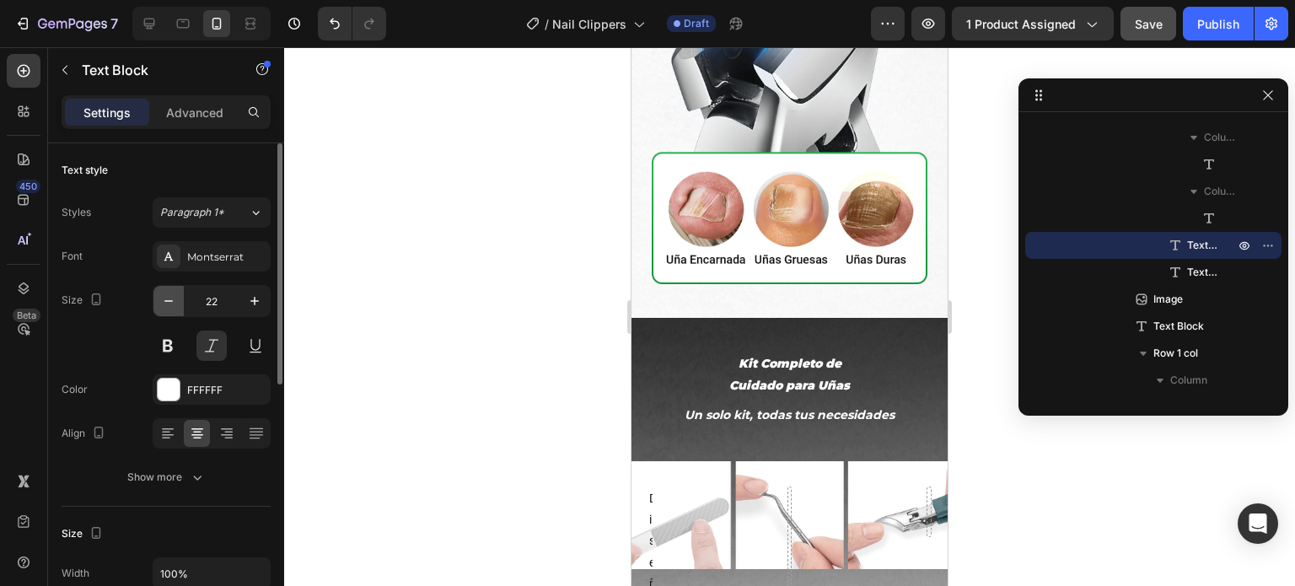
click at [172, 301] on icon "button" at bounding box center [168, 301] width 17 height 17
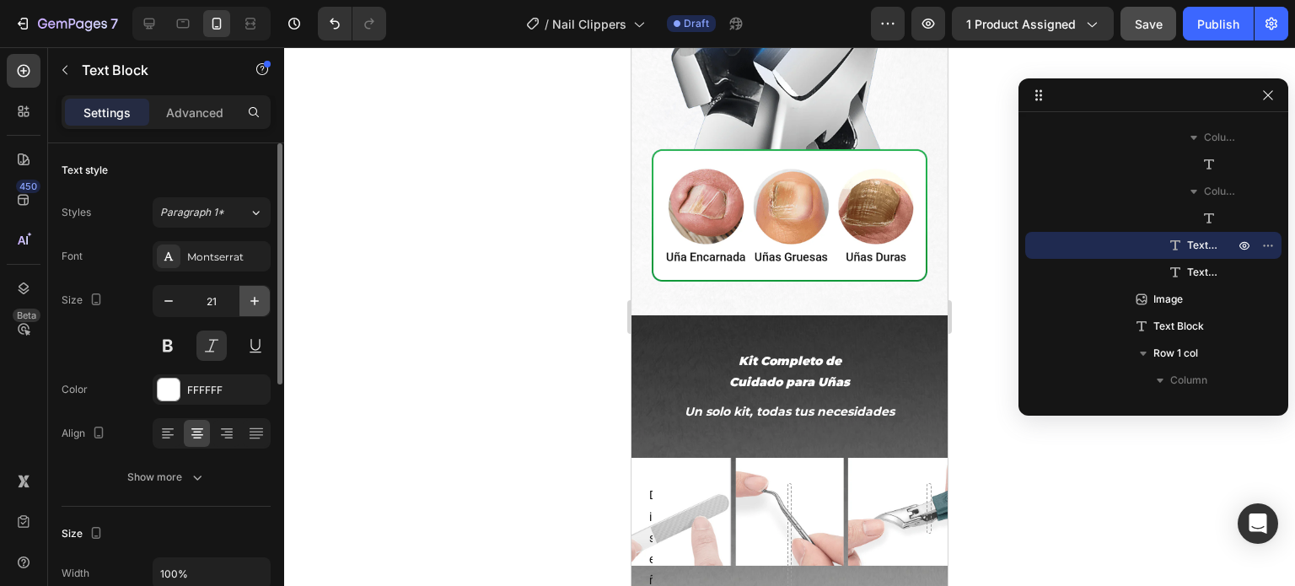
click at [247, 297] on icon "button" at bounding box center [254, 301] width 17 height 17
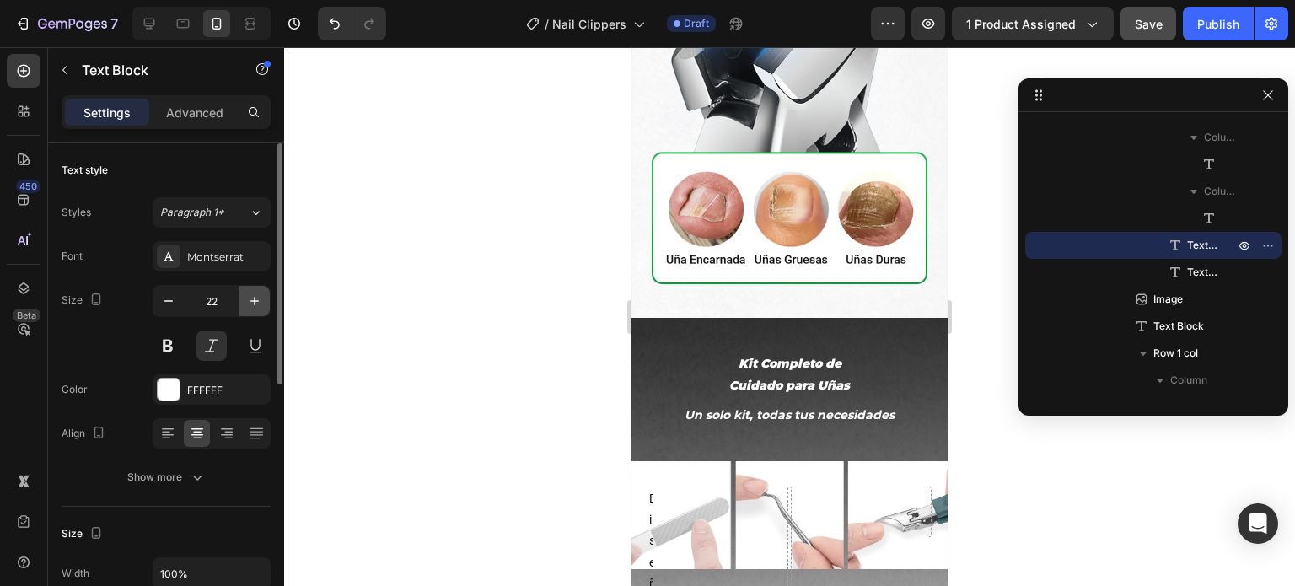
click at [246, 296] on icon "button" at bounding box center [254, 301] width 17 height 17
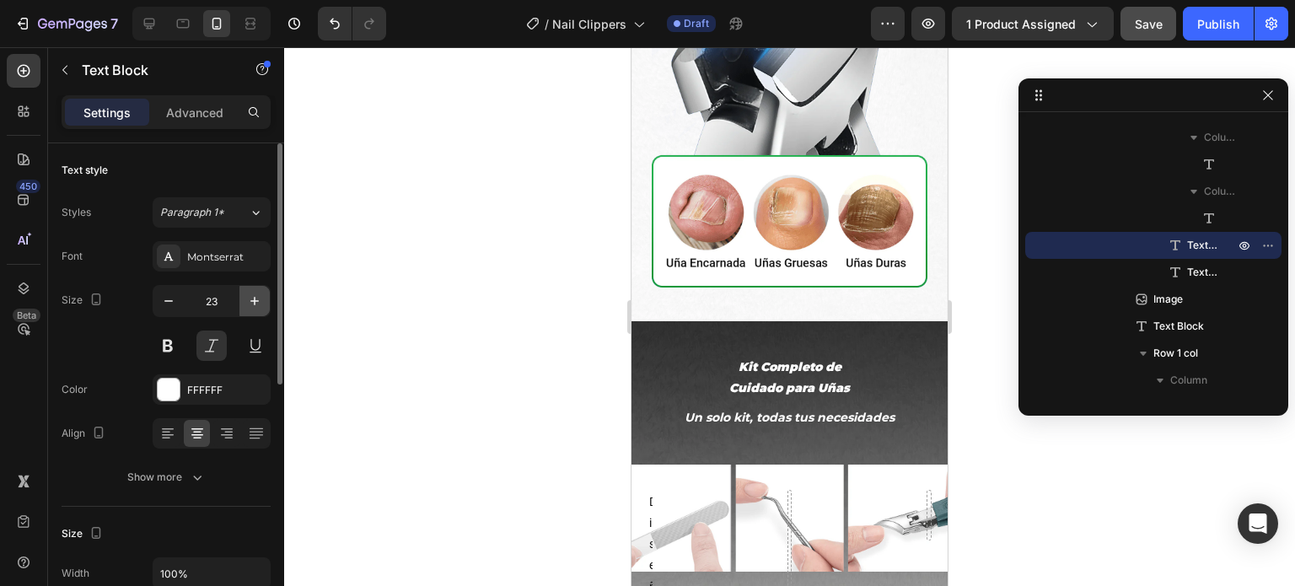
click at [246, 296] on icon "button" at bounding box center [254, 301] width 17 height 17
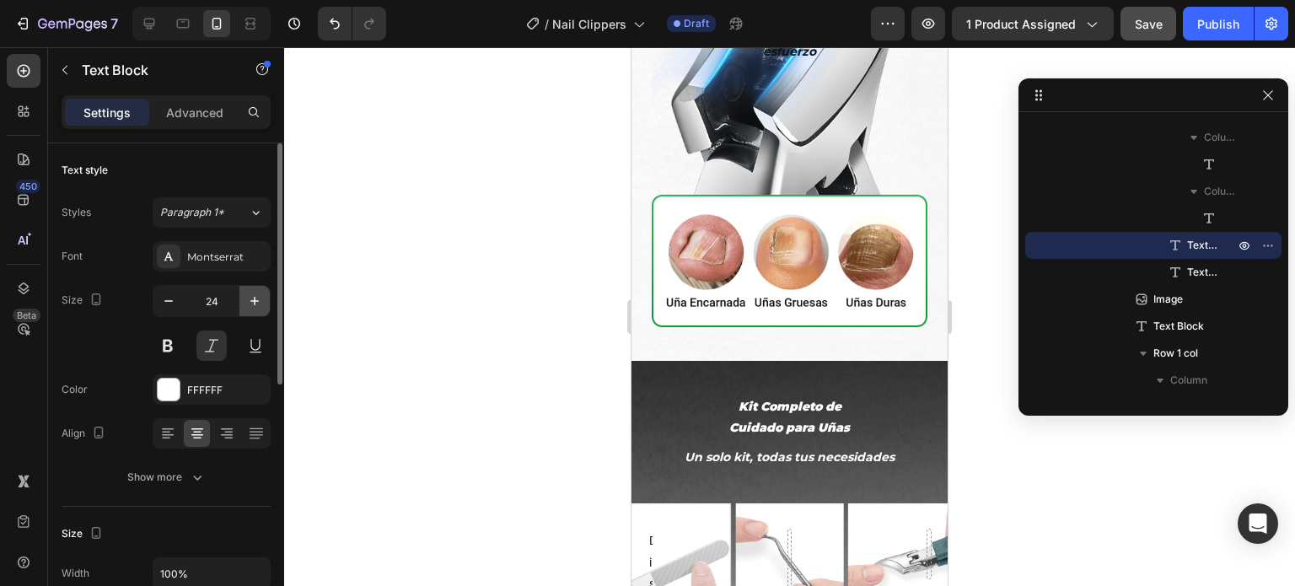
click at [246, 295] on icon "button" at bounding box center [254, 301] width 17 height 17
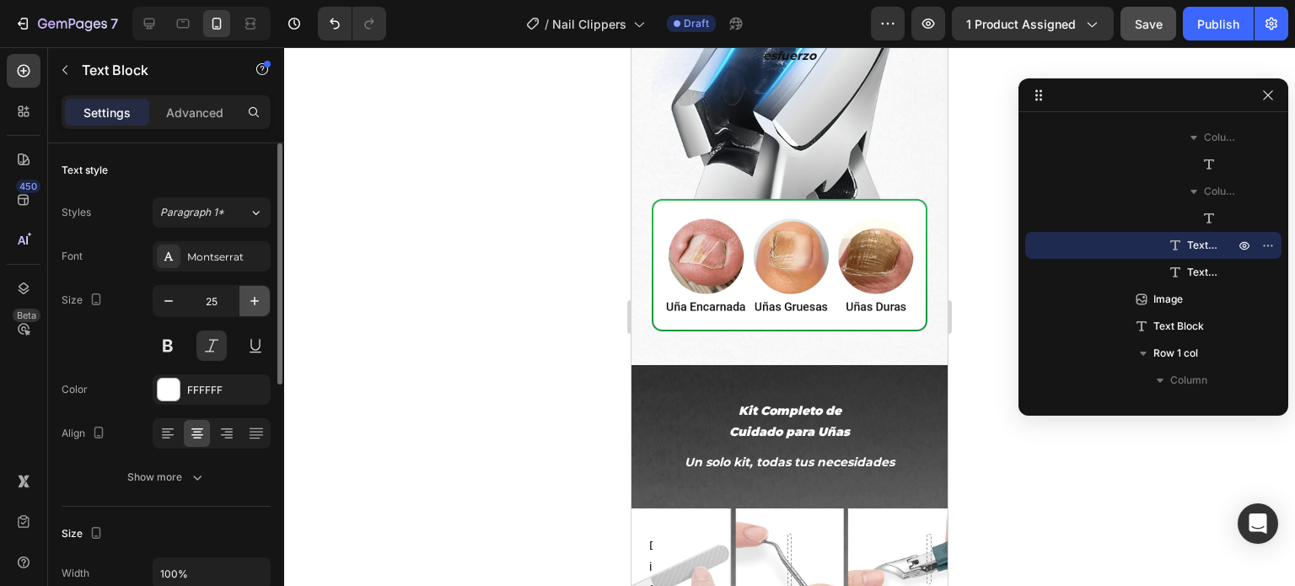
click at [246, 295] on icon "button" at bounding box center [254, 301] width 17 height 17
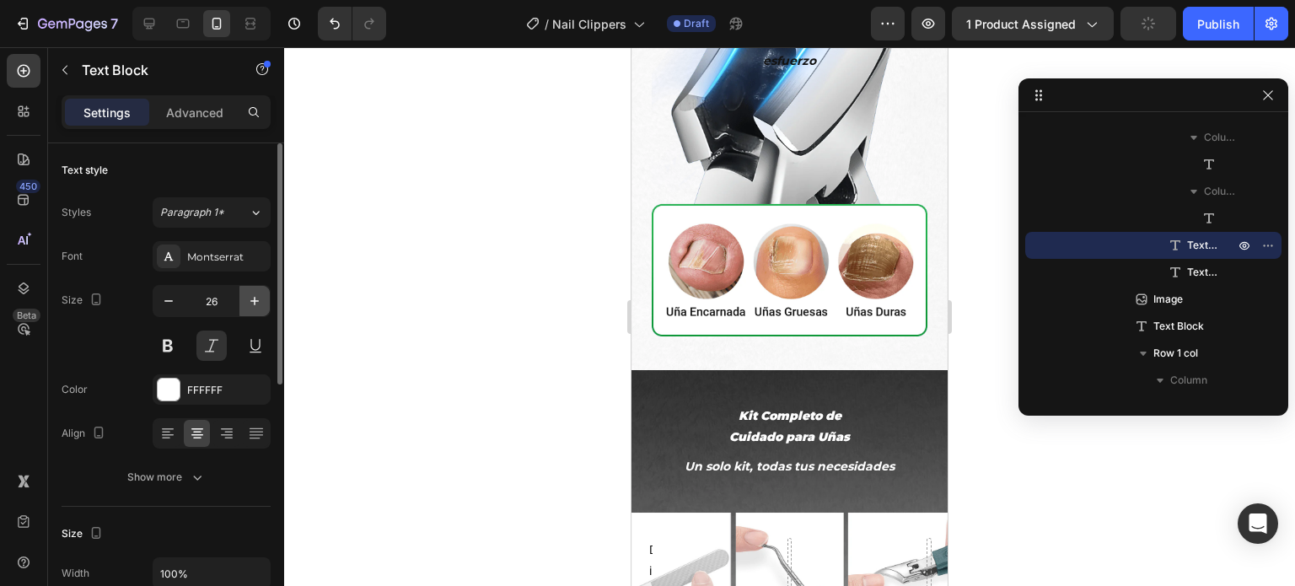
click at [246, 295] on icon "button" at bounding box center [254, 301] width 17 height 17
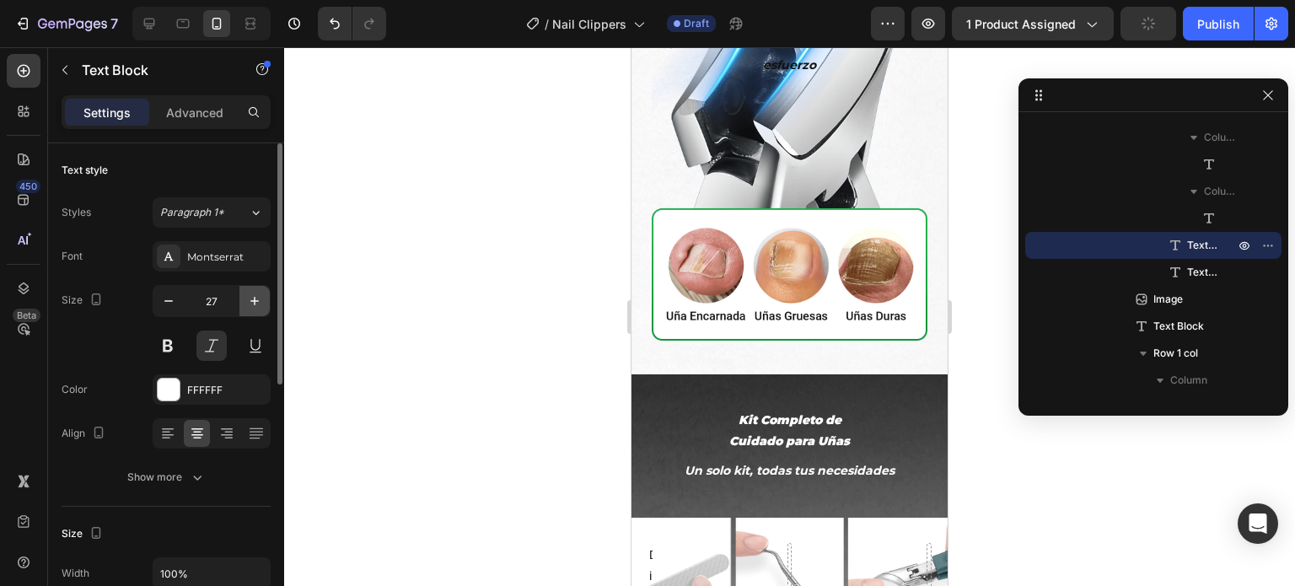
click at [246, 295] on icon "button" at bounding box center [254, 301] width 17 height 17
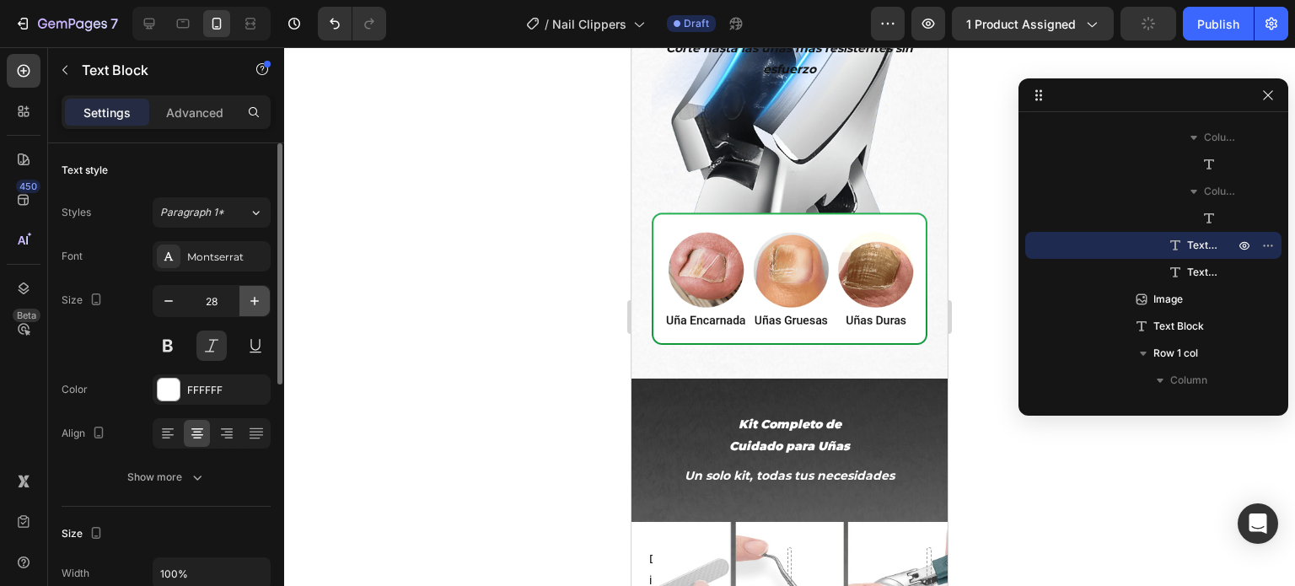
click at [246, 295] on icon "button" at bounding box center [254, 301] width 17 height 17
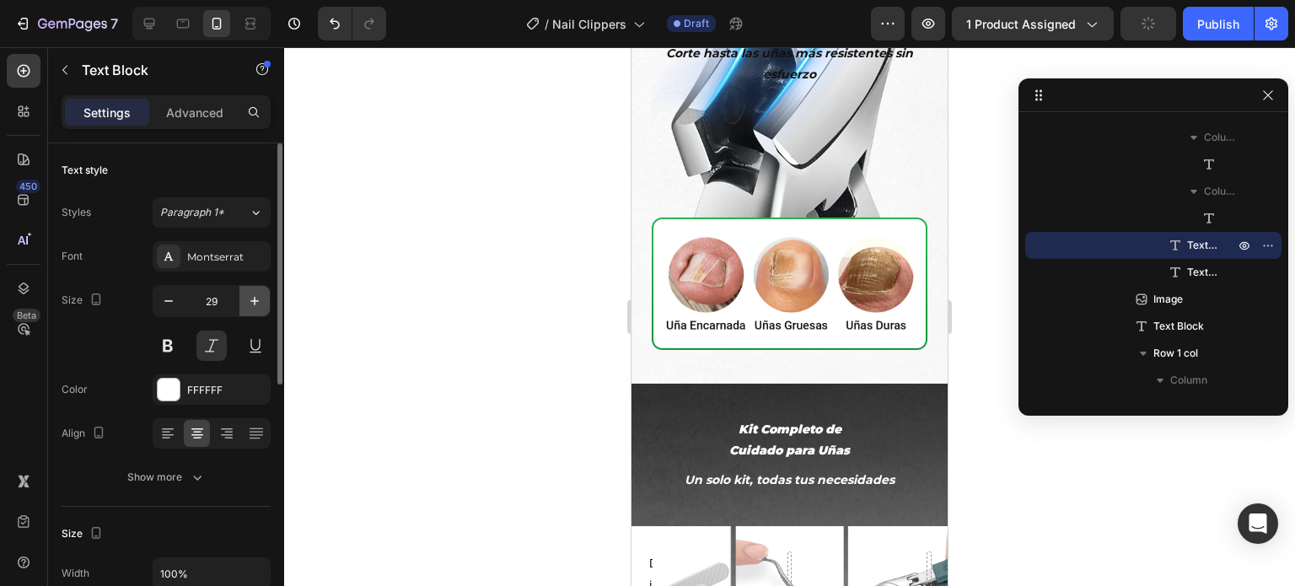
click at [246, 295] on icon "button" at bounding box center [254, 301] width 17 height 17
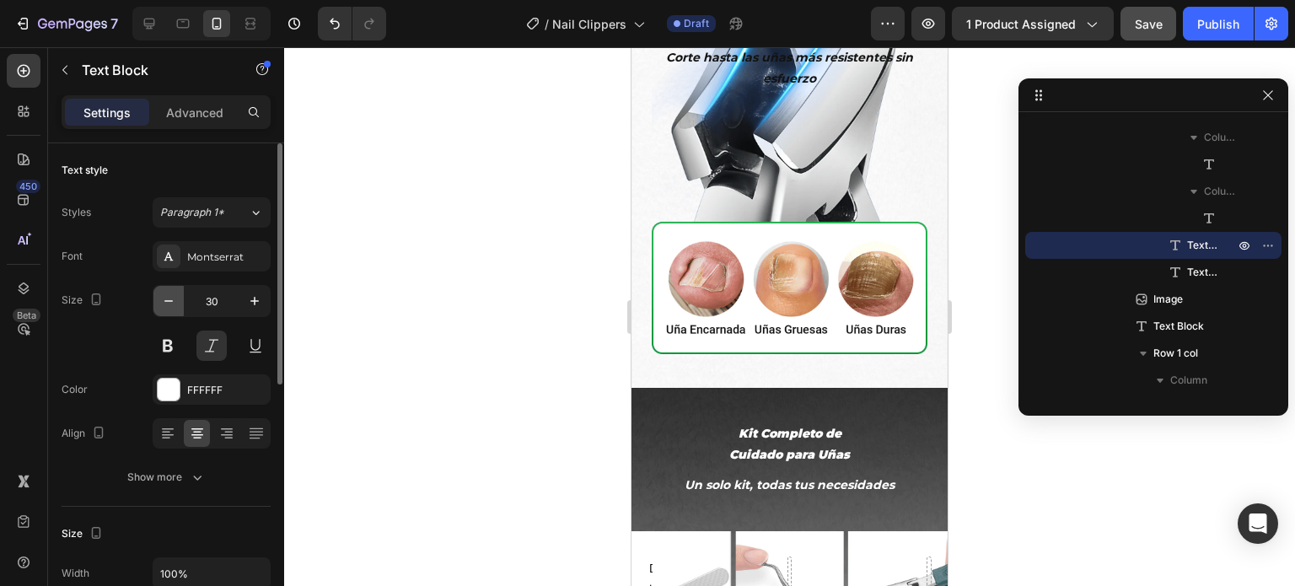
click at [172, 306] on icon "button" at bounding box center [168, 301] width 17 height 17
click at [169, 306] on icon "button" at bounding box center [168, 301] width 17 height 17
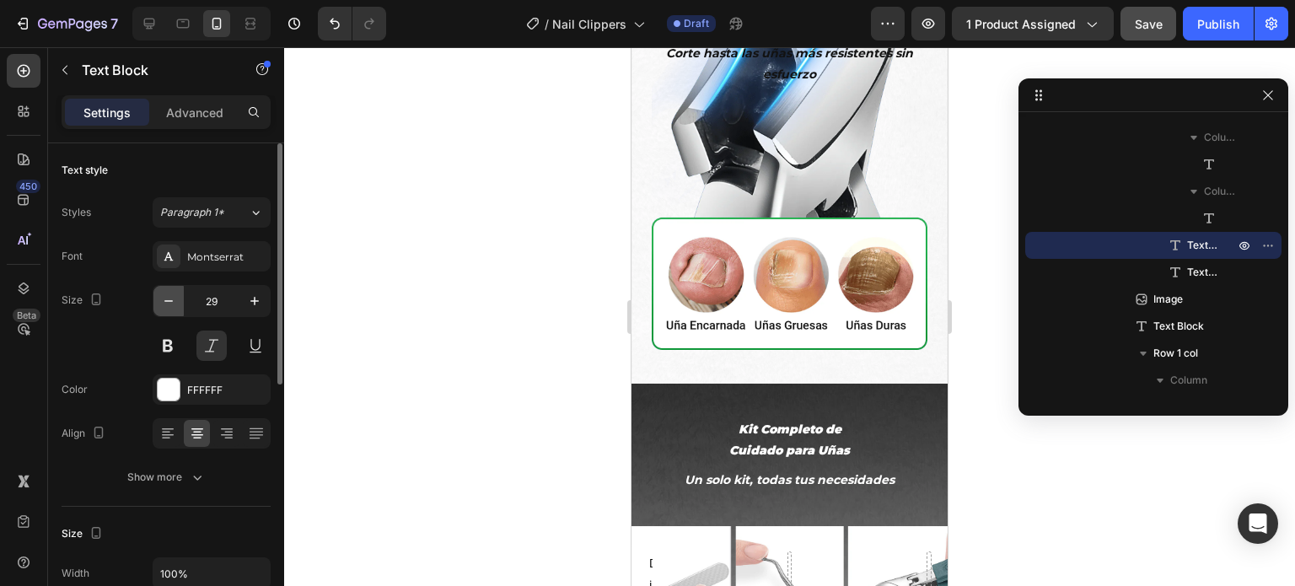
click at [169, 306] on icon "button" at bounding box center [168, 301] width 17 height 17
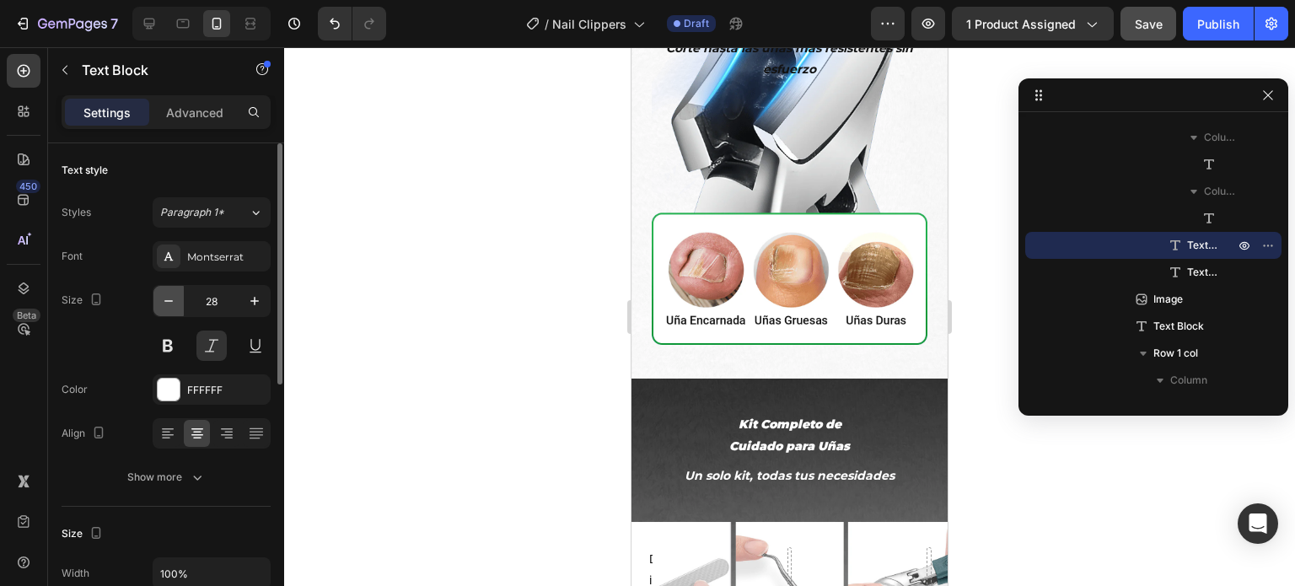
click at [169, 306] on icon "button" at bounding box center [168, 301] width 17 height 17
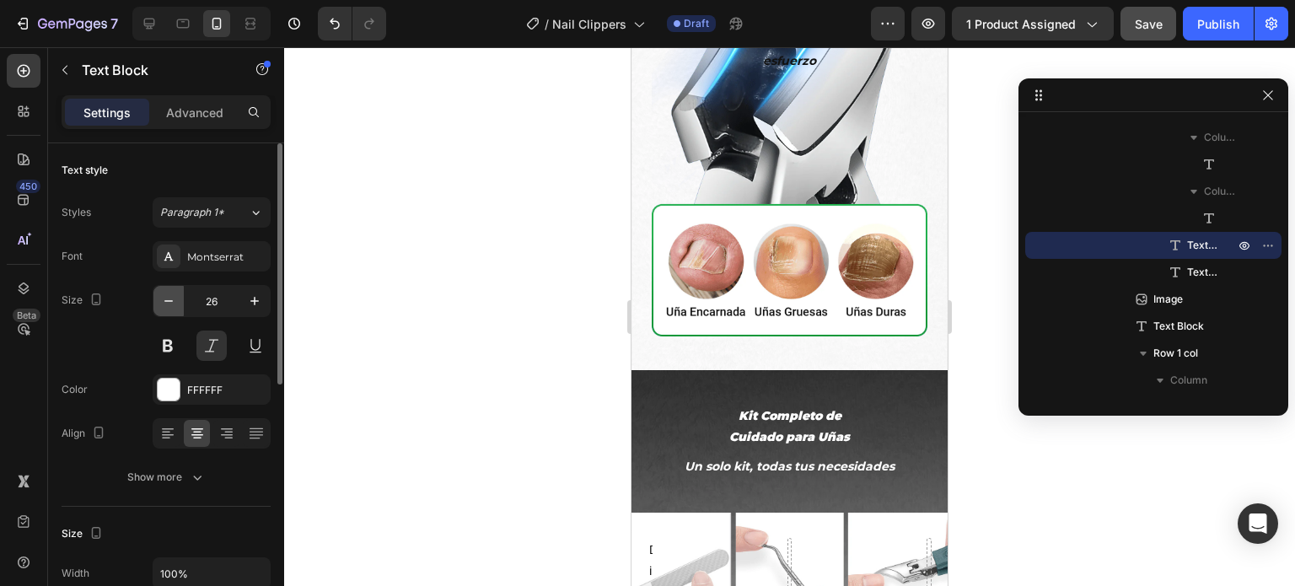
click at [169, 306] on icon "button" at bounding box center [168, 301] width 17 height 17
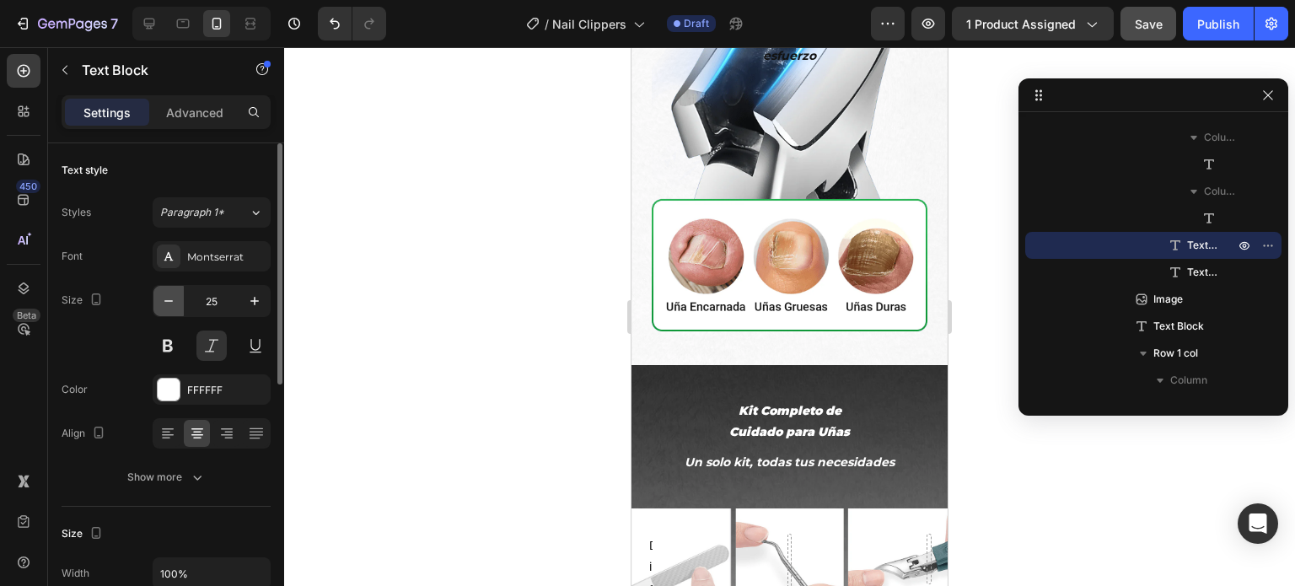
click at [169, 305] on icon "button" at bounding box center [168, 301] width 17 height 17
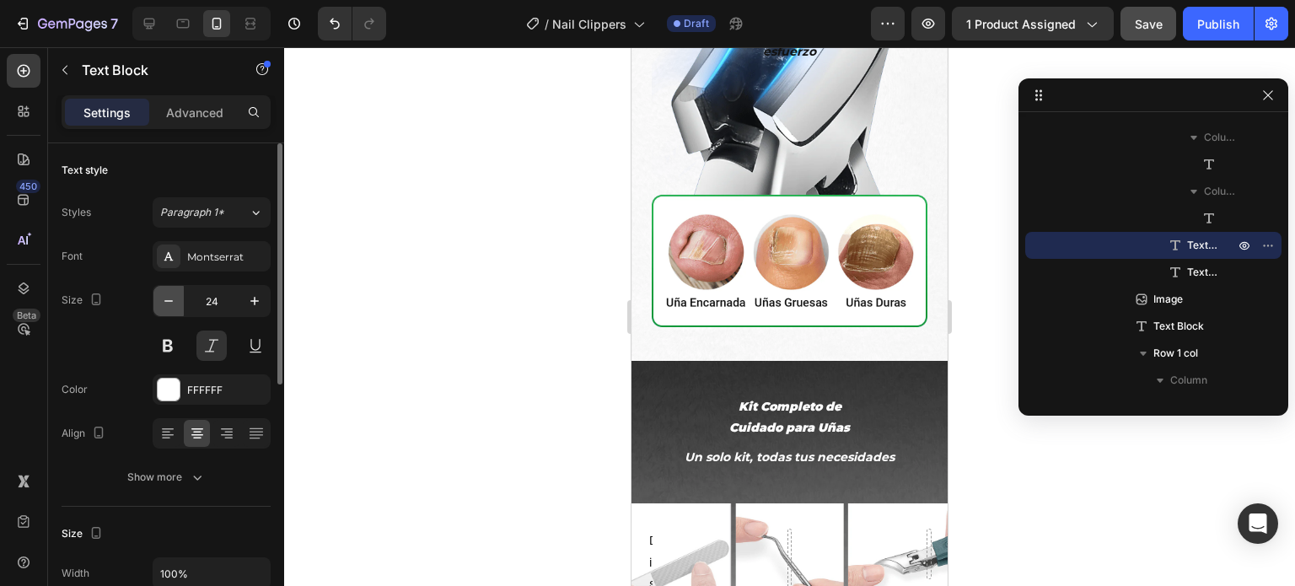
click at [169, 305] on icon "button" at bounding box center [168, 301] width 17 height 17
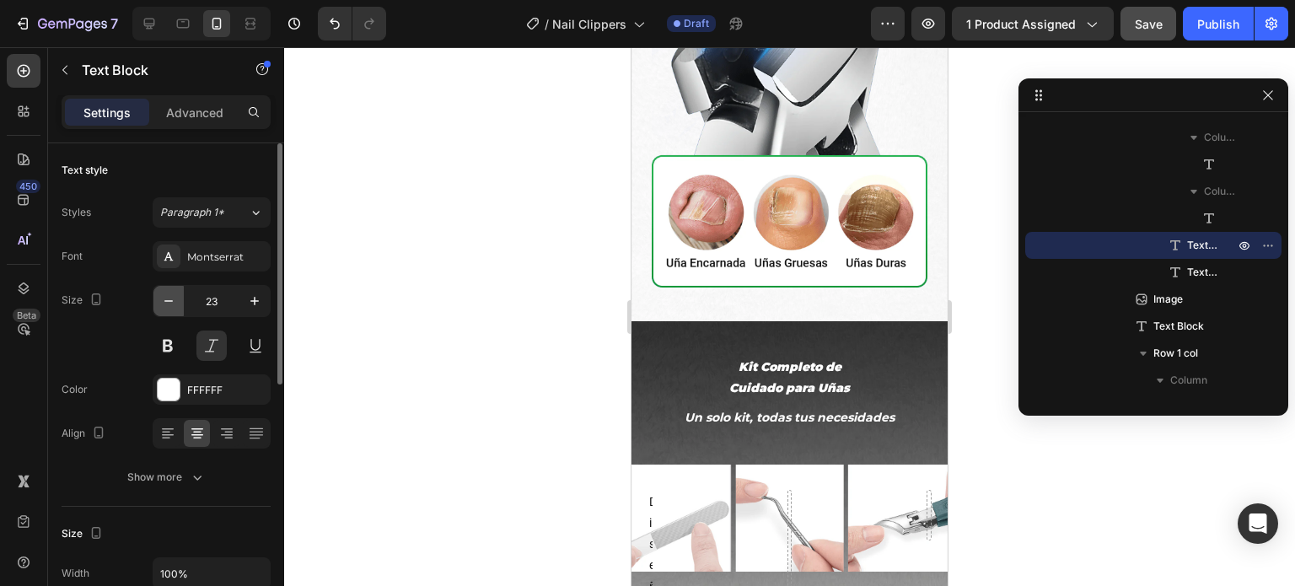
type input "22"
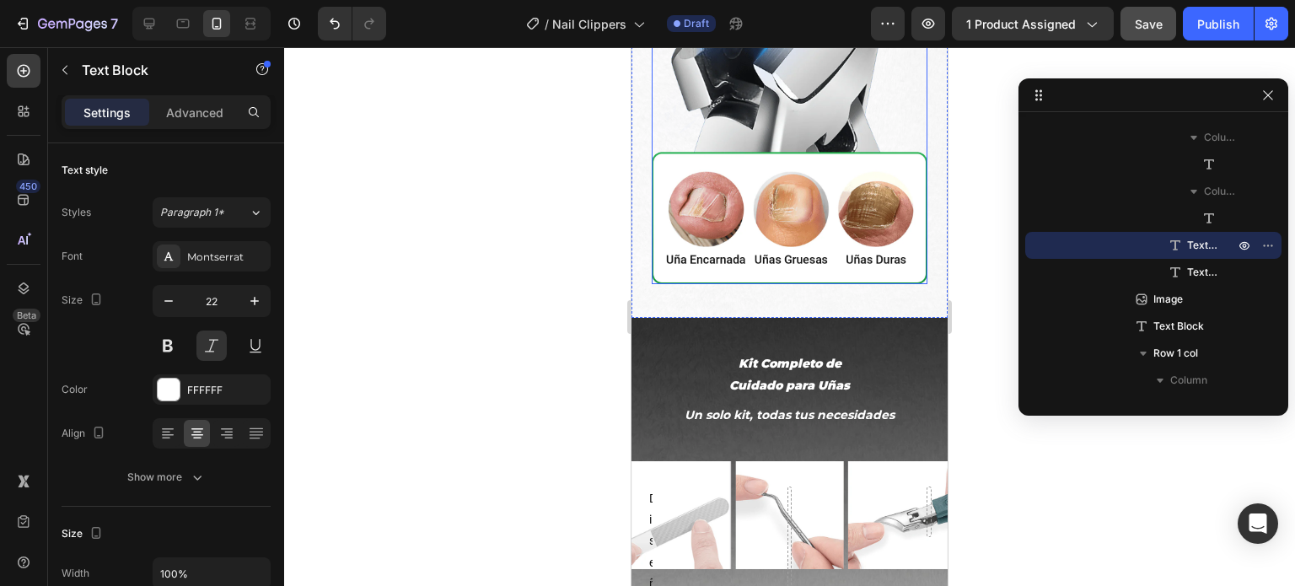
click at [774, 285] on img at bounding box center [790, 44] width 276 height 482
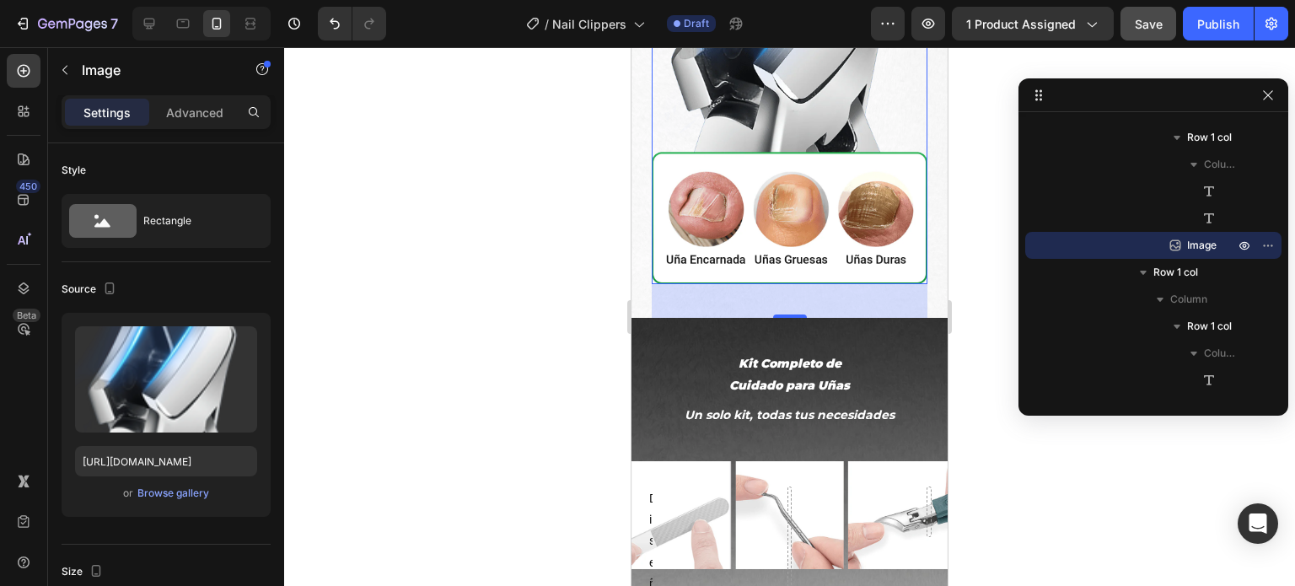
scroll to position [2783, 0]
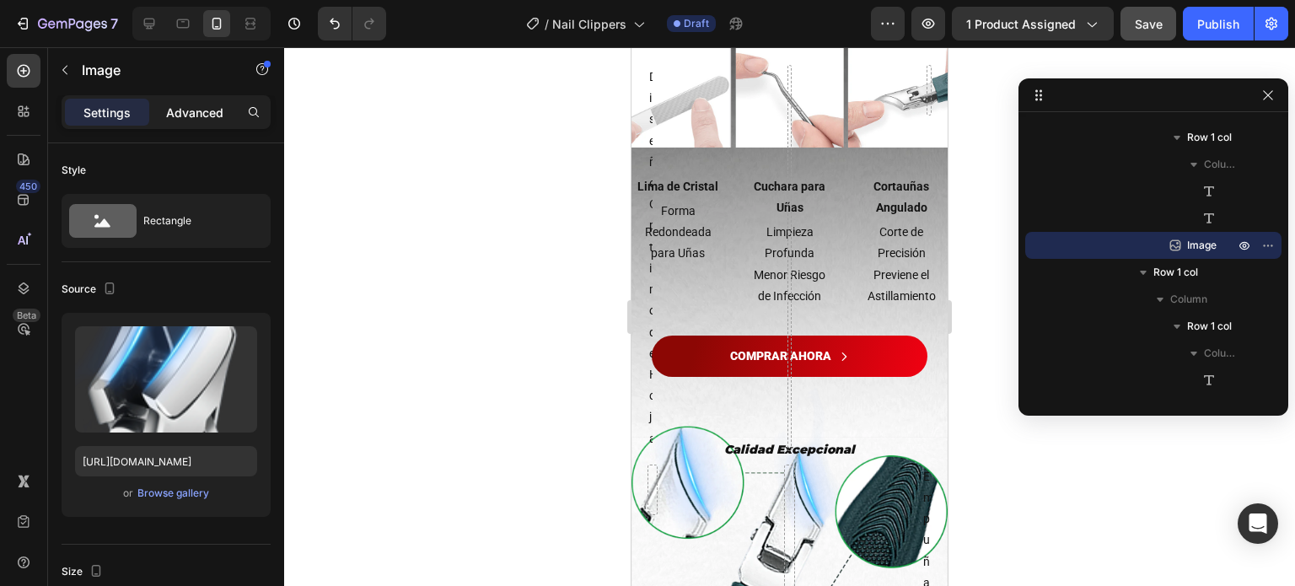
click at [204, 110] on p "Advanced" at bounding box center [194, 113] width 57 height 18
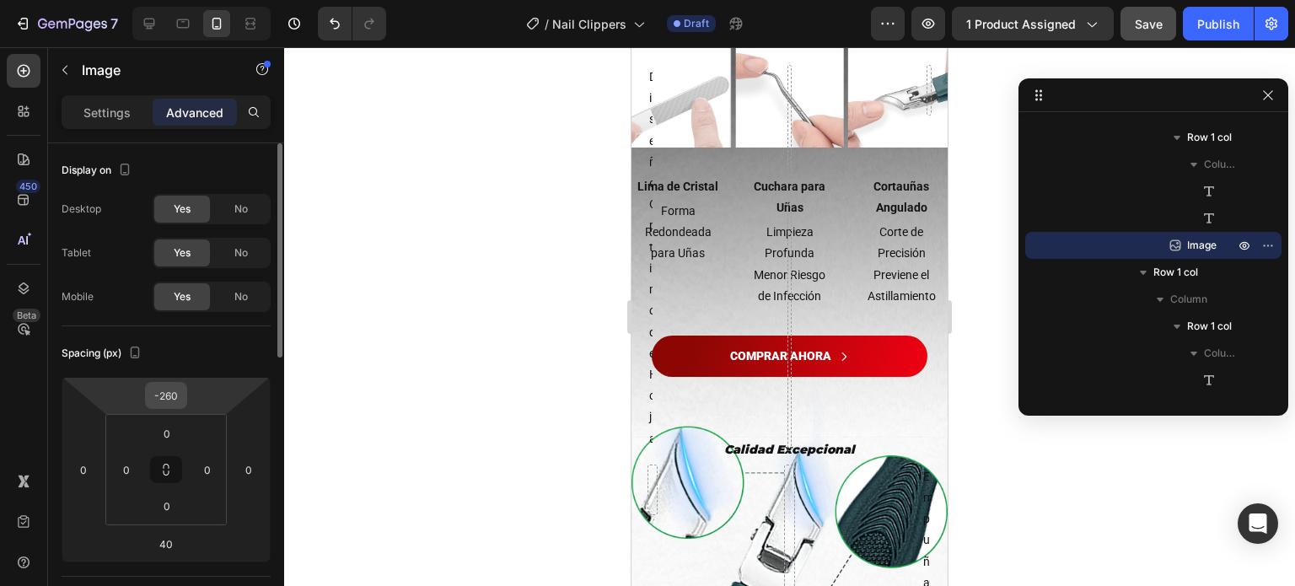
click at [169, 401] on input "-260" at bounding box center [166, 395] width 34 height 25
type input "0"
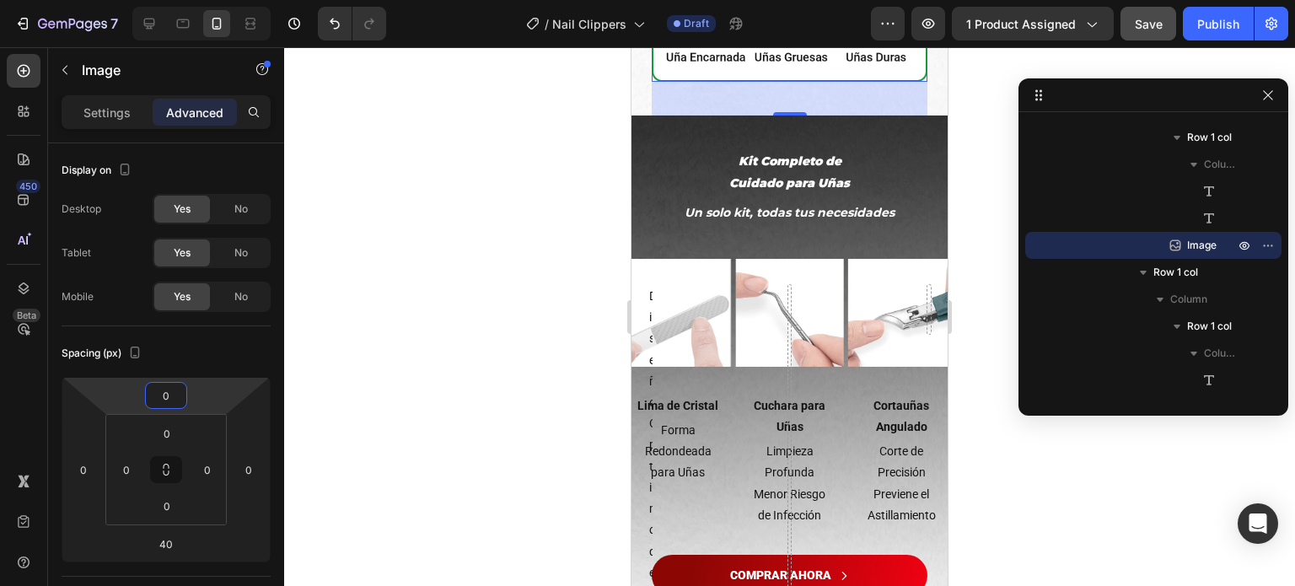
click at [597, 356] on div at bounding box center [789, 316] width 1011 height 539
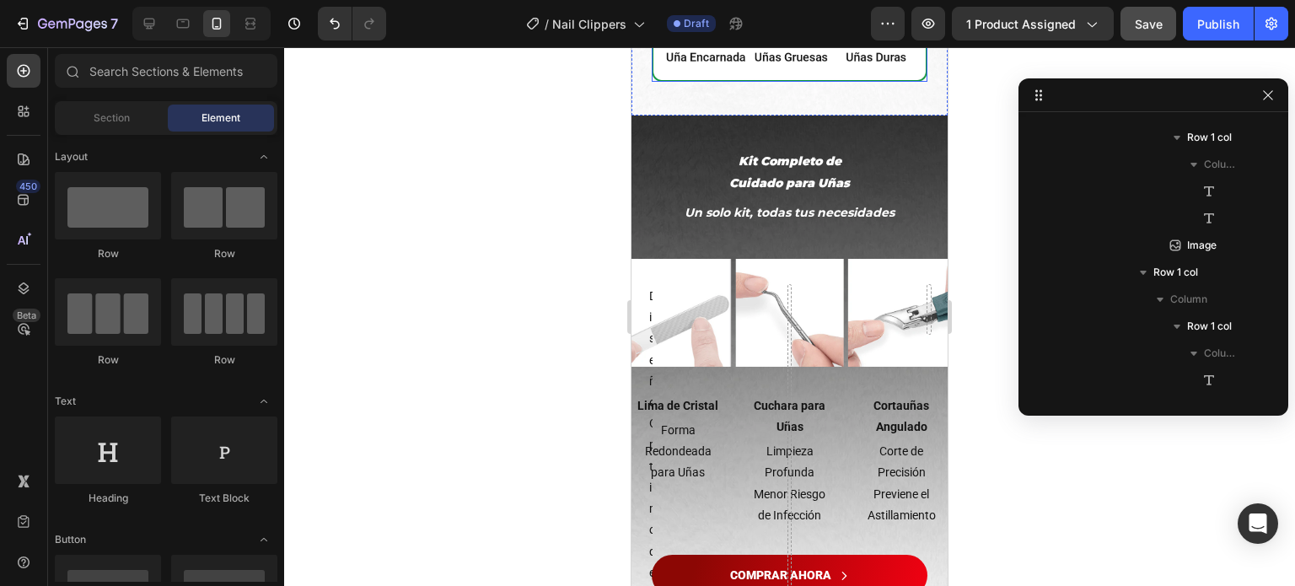
scroll to position [2446, 0]
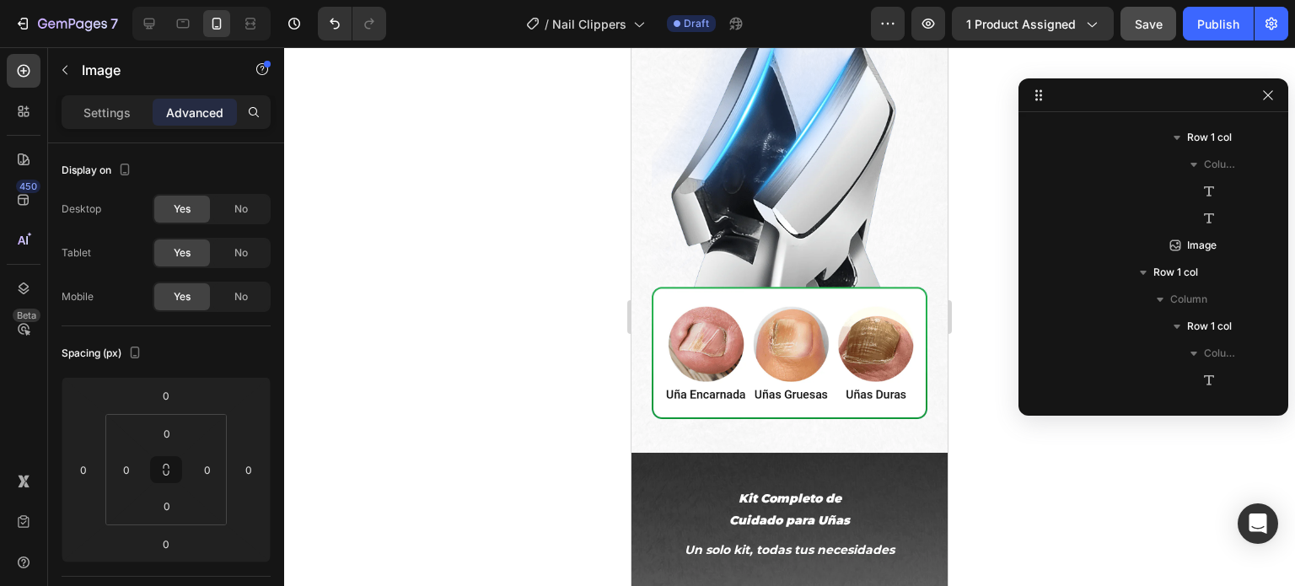
scroll to position [2626, 0]
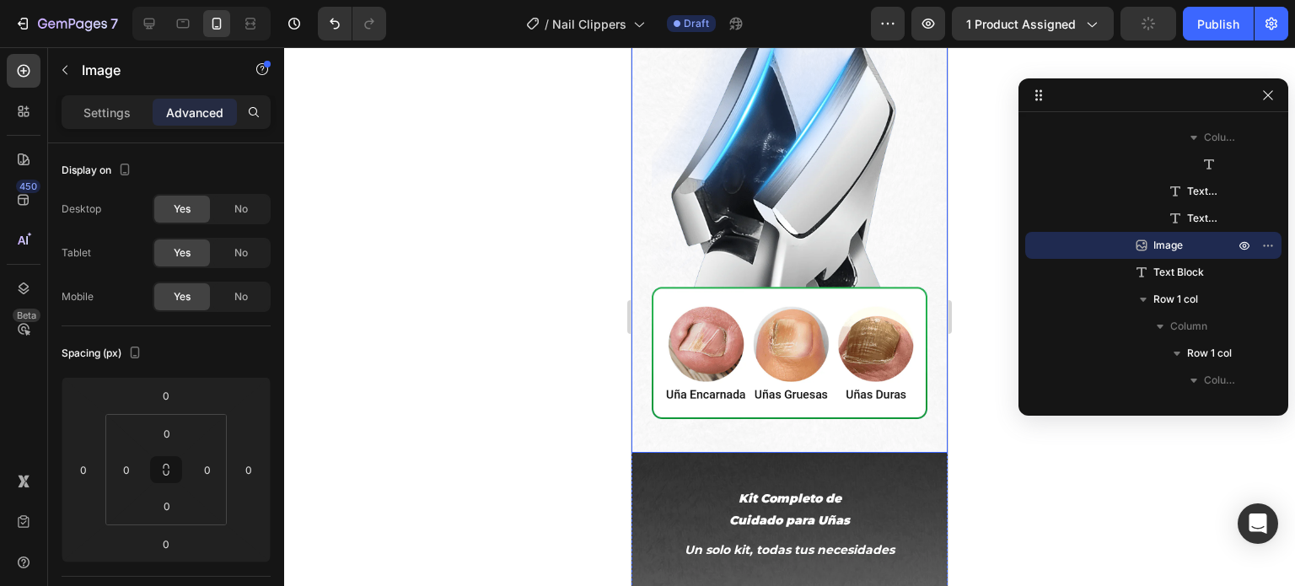
click at [647, 377] on div "Abertura Amplia Text Block Corte hasta las uñas más resistentes sin esfuerzo Te…" at bounding box center [790, 137] width 316 height 634
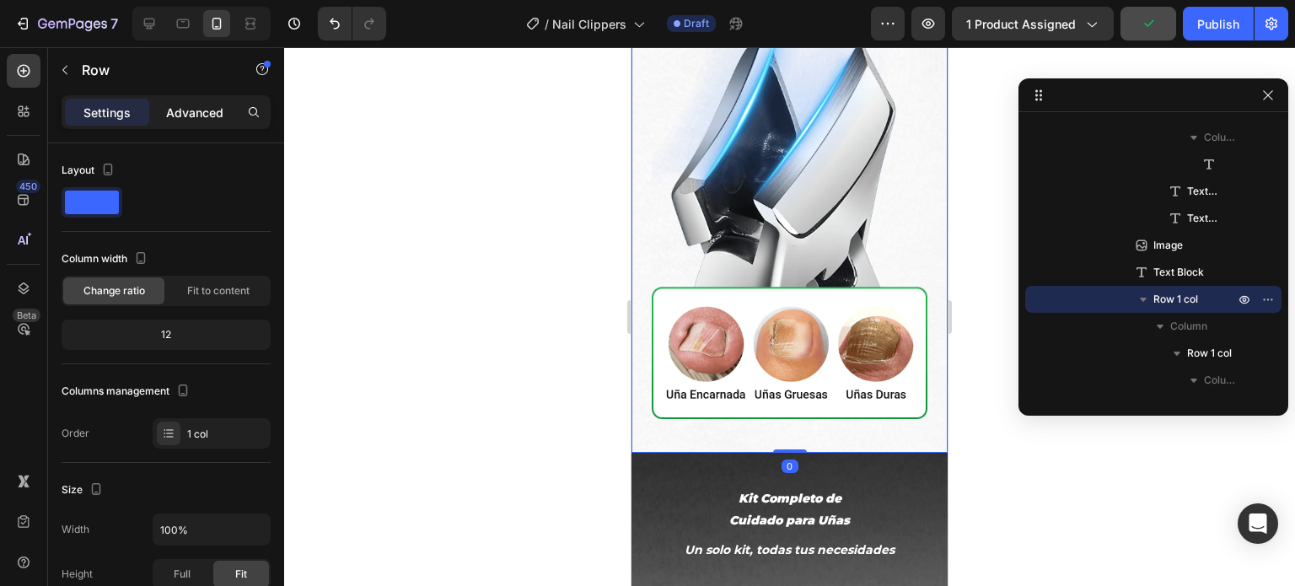
click at [184, 112] on p "Advanced" at bounding box center [194, 113] width 57 height 18
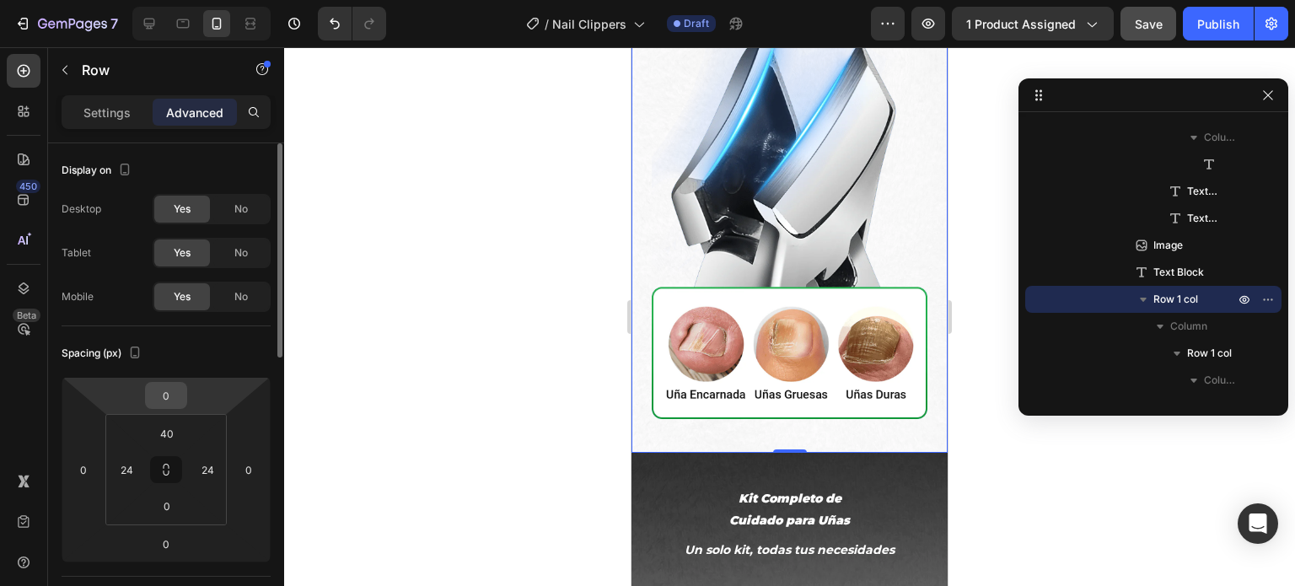
click at [176, 395] on input "0" at bounding box center [166, 395] width 34 height 25
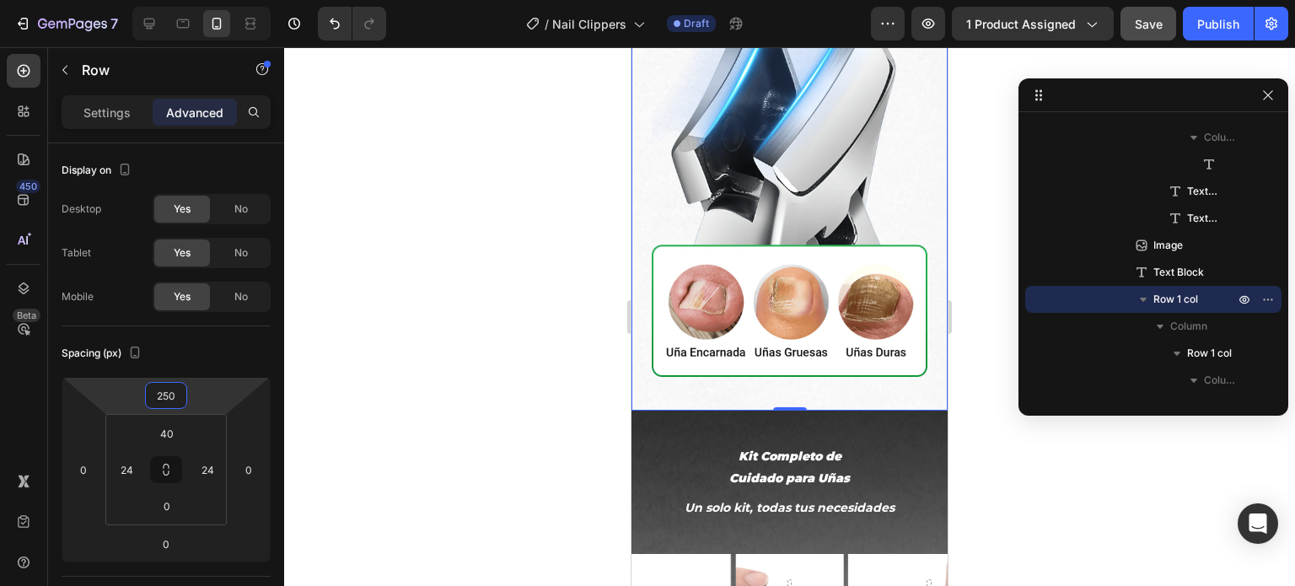
scroll to position [2867, 0]
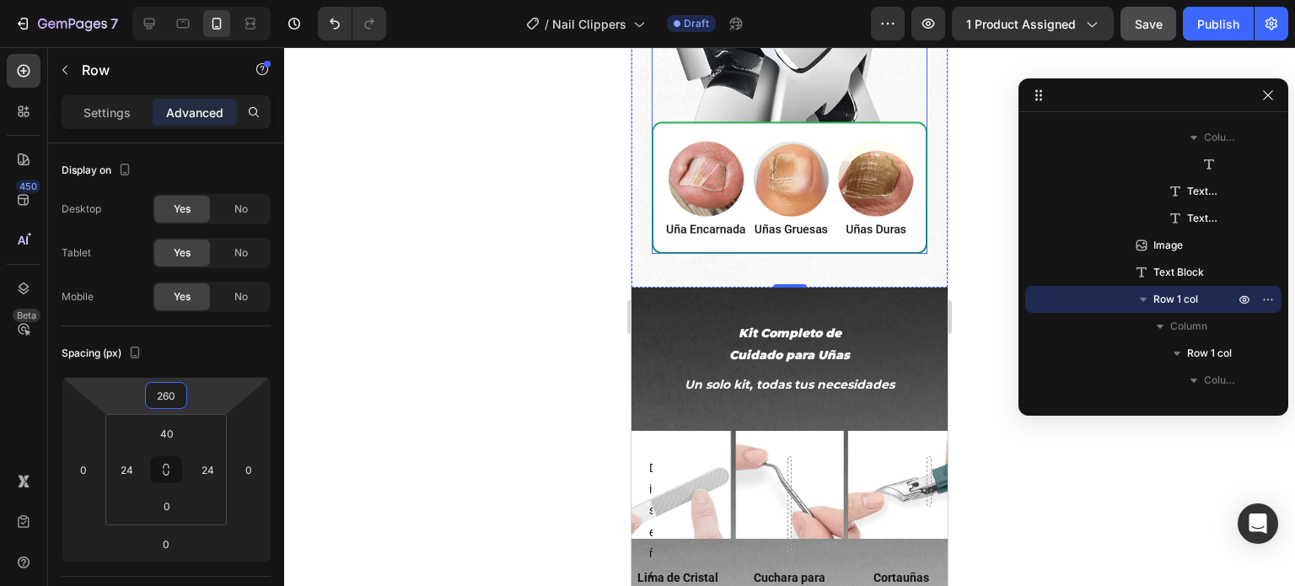
type input "259"
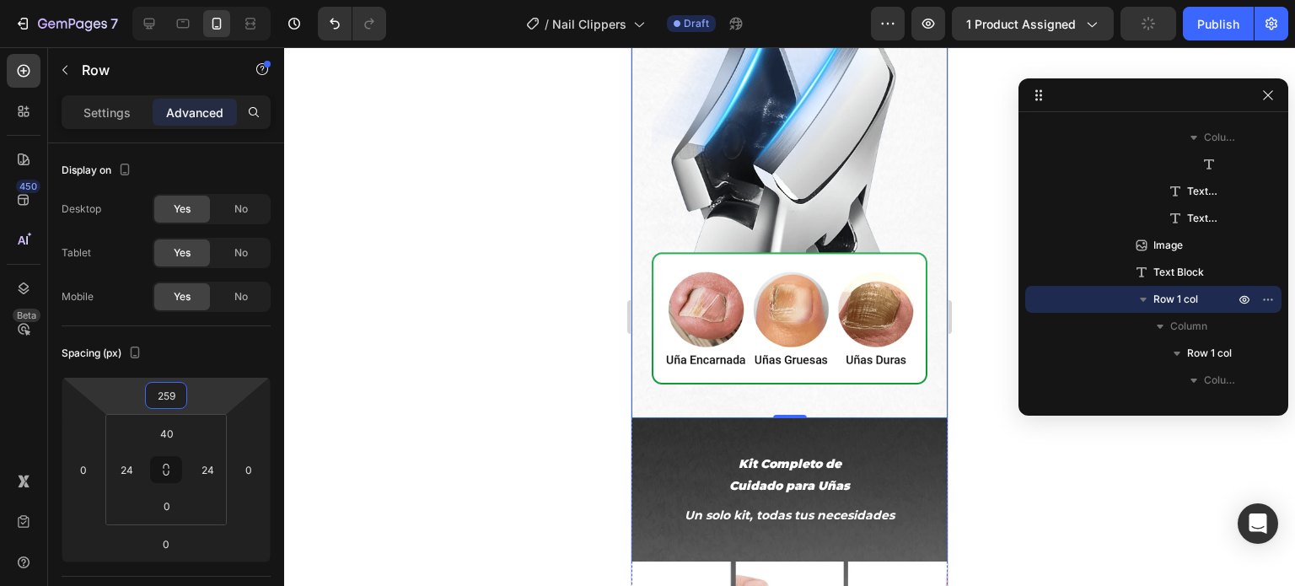
scroll to position [2446, 0]
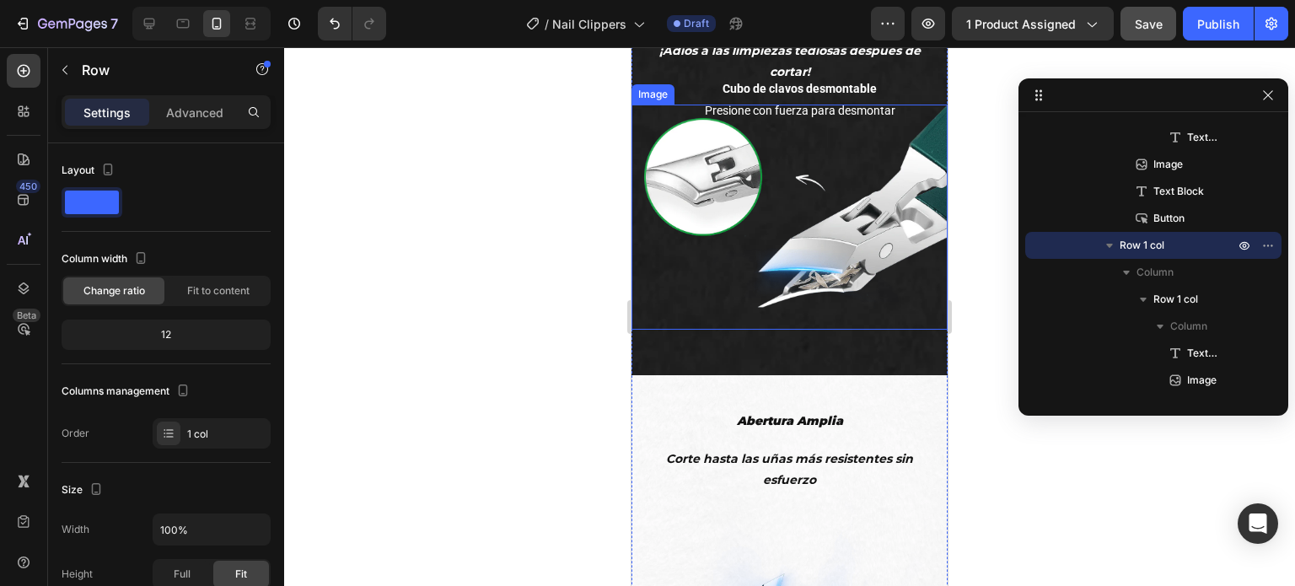
scroll to position [2361, 0]
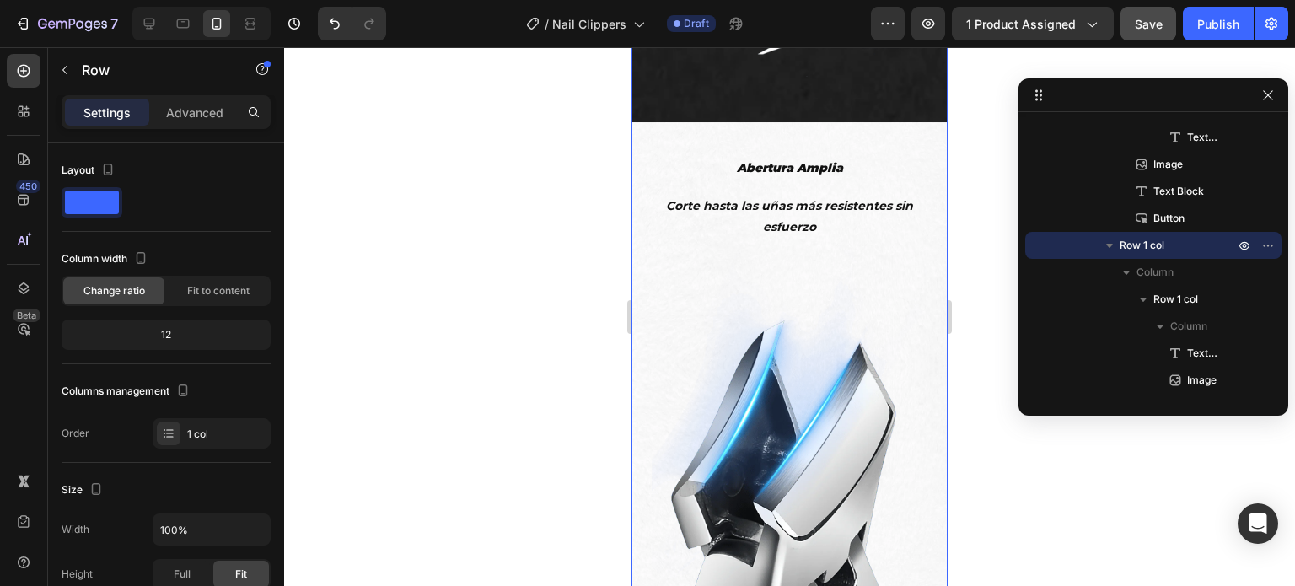
click at [557, 410] on div at bounding box center [789, 316] width 1011 height 539
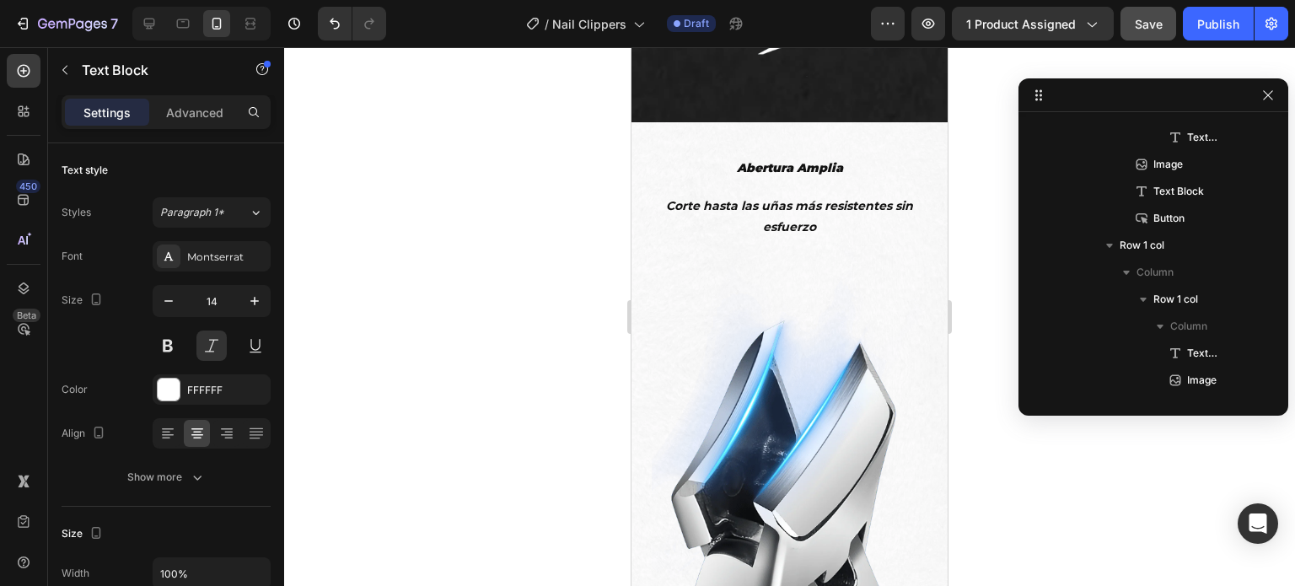
scroll to position [2599, 0]
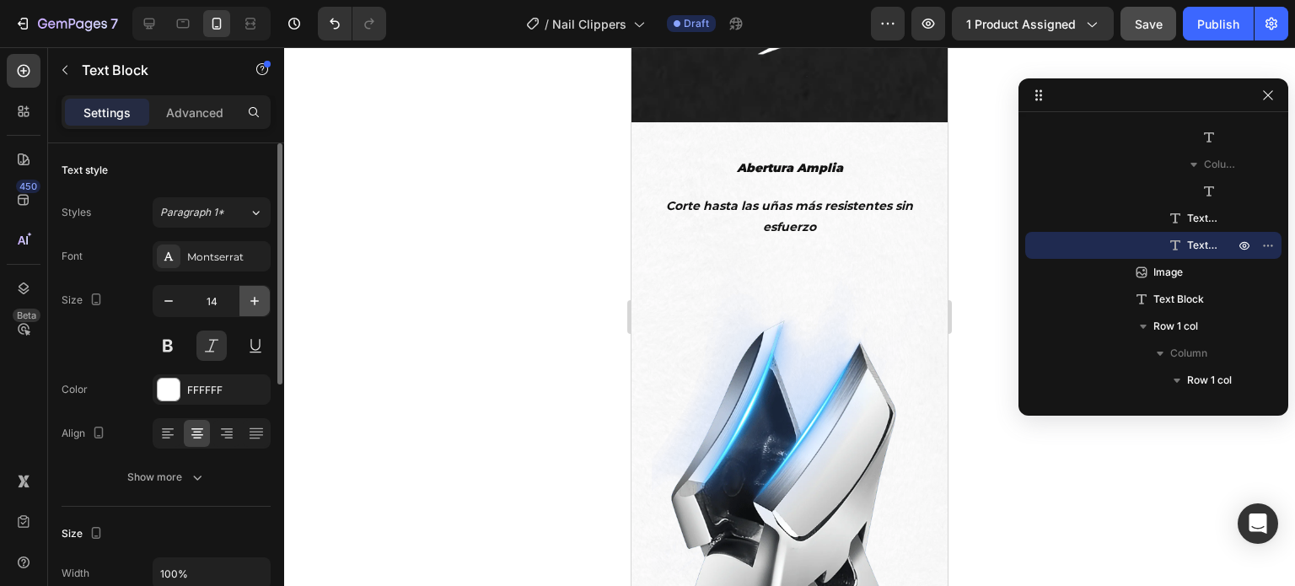
click at [263, 299] on button "button" at bounding box center [255, 301] width 30 height 30
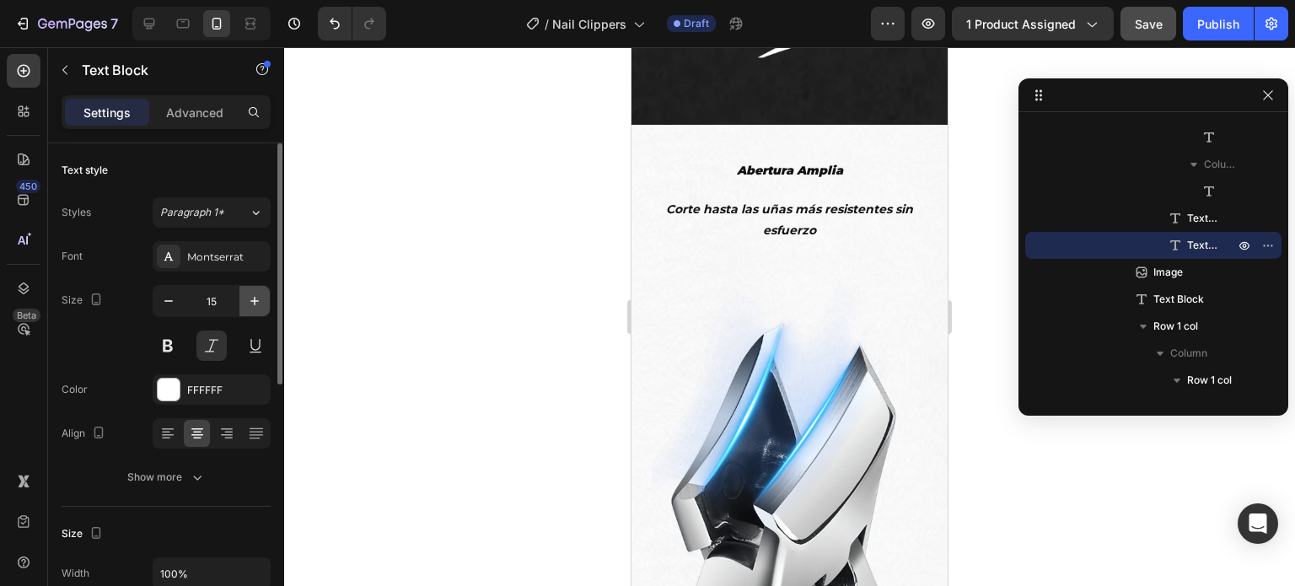
click at [253, 296] on icon "button" at bounding box center [254, 301] width 17 height 17
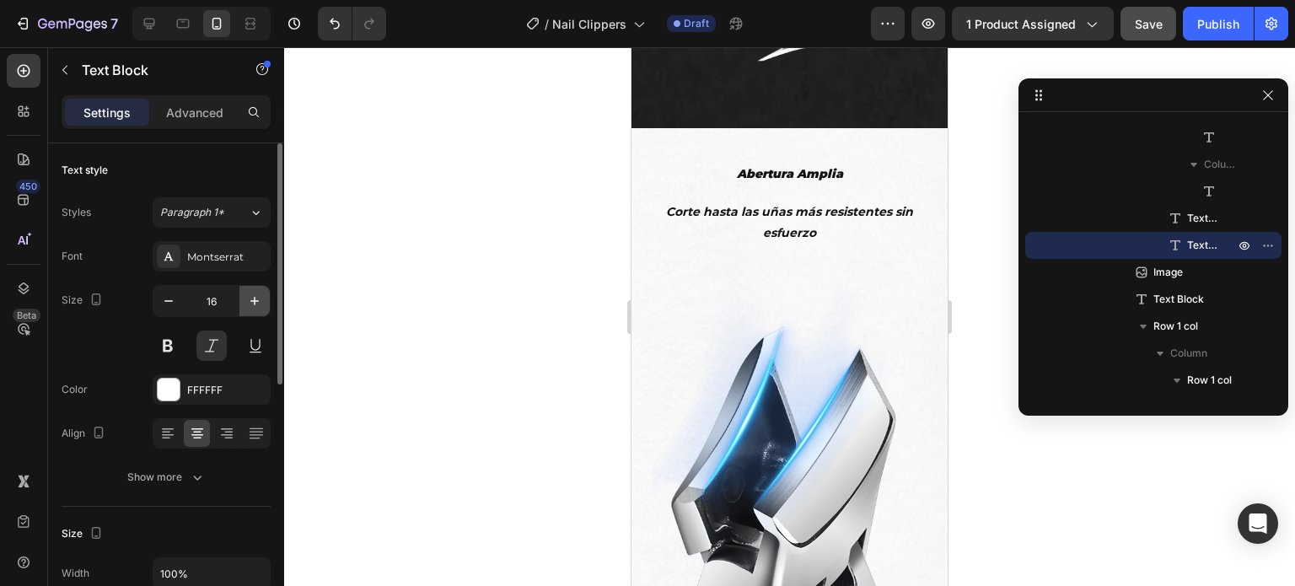
click at [260, 298] on icon "button" at bounding box center [254, 301] width 17 height 17
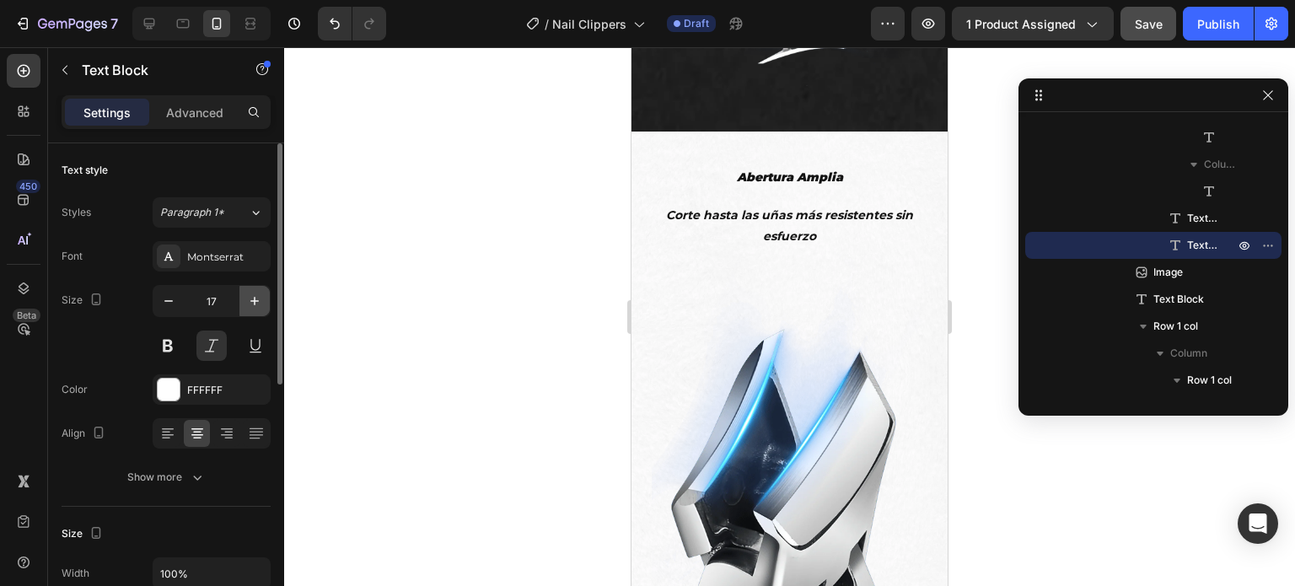
click at [260, 298] on icon "button" at bounding box center [254, 301] width 17 height 17
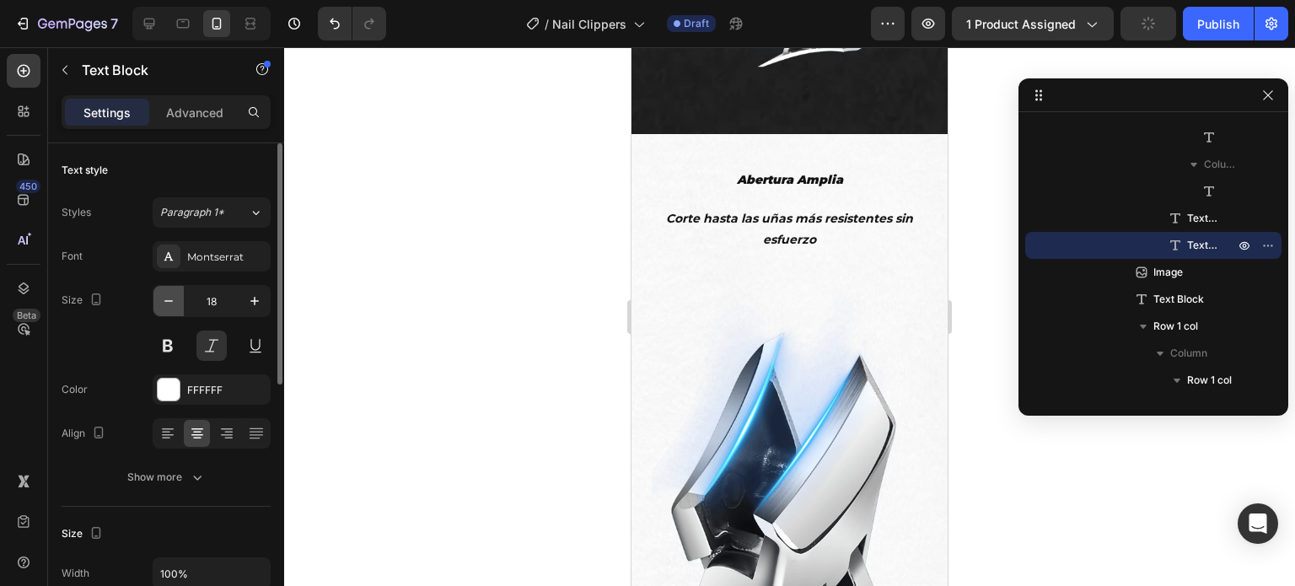
click at [169, 306] on icon "button" at bounding box center [168, 301] width 17 height 17
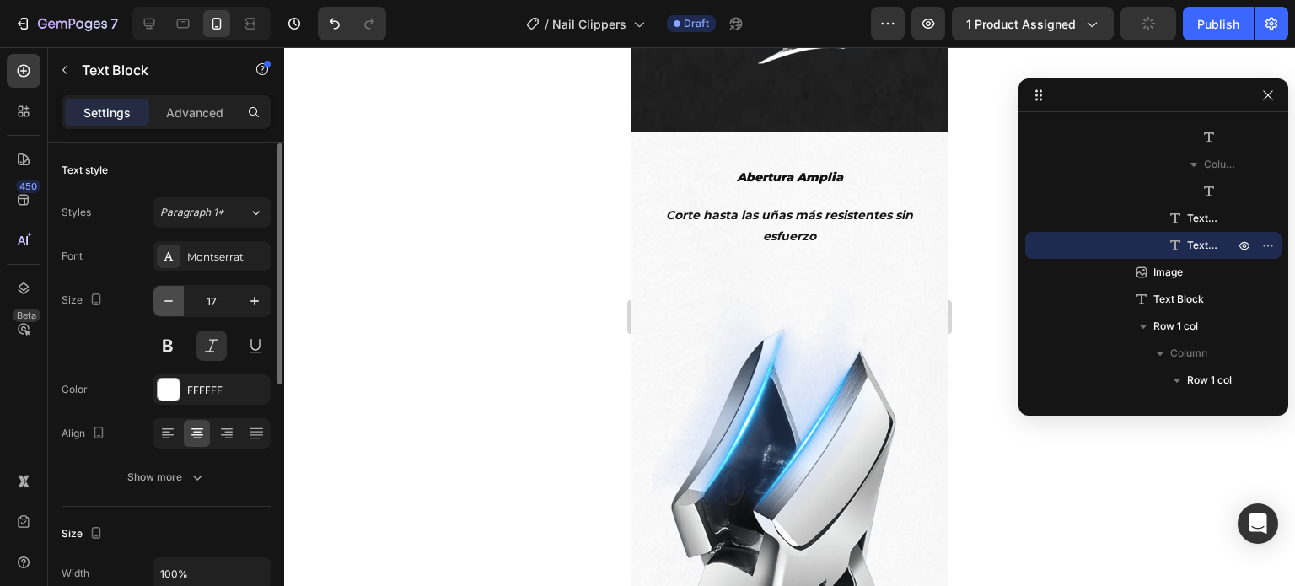
click at [169, 306] on icon "button" at bounding box center [168, 301] width 17 height 17
type input "16"
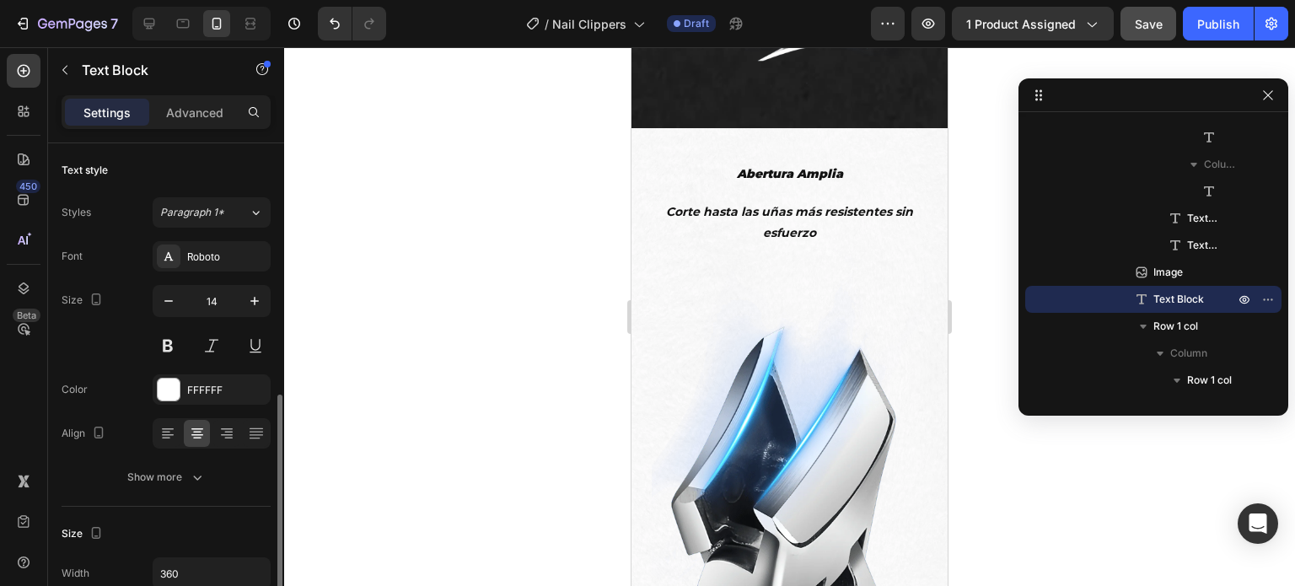
scroll to position [169, 0]
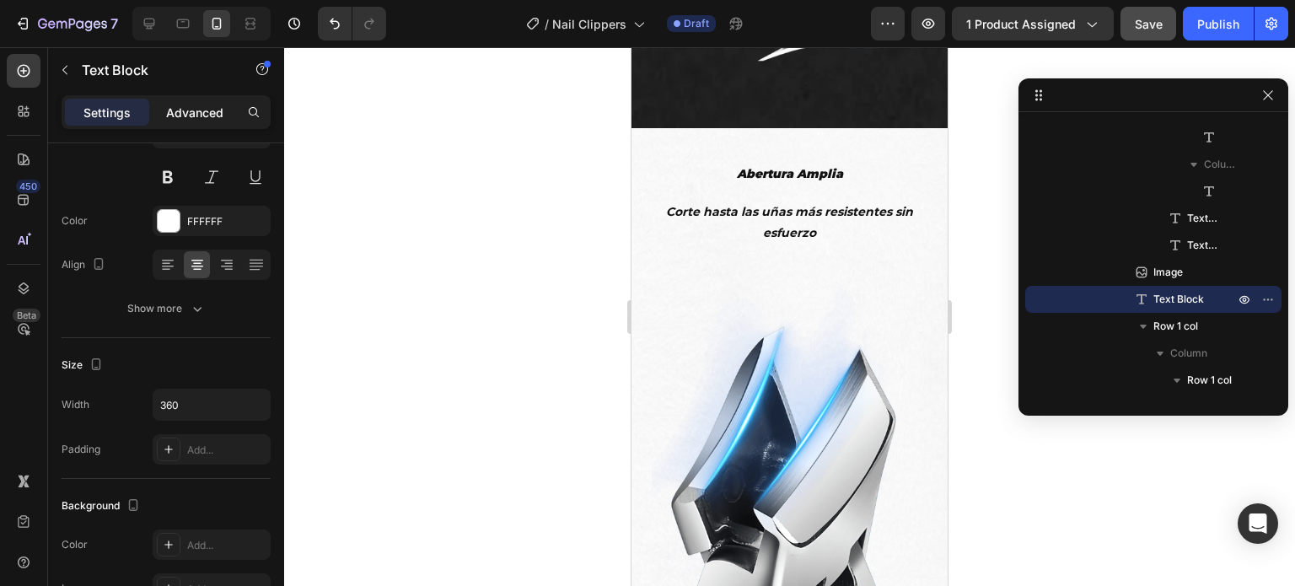
click at [229, 121] on div "Advanced" at bounding box center [195, 112] width 84 height 27
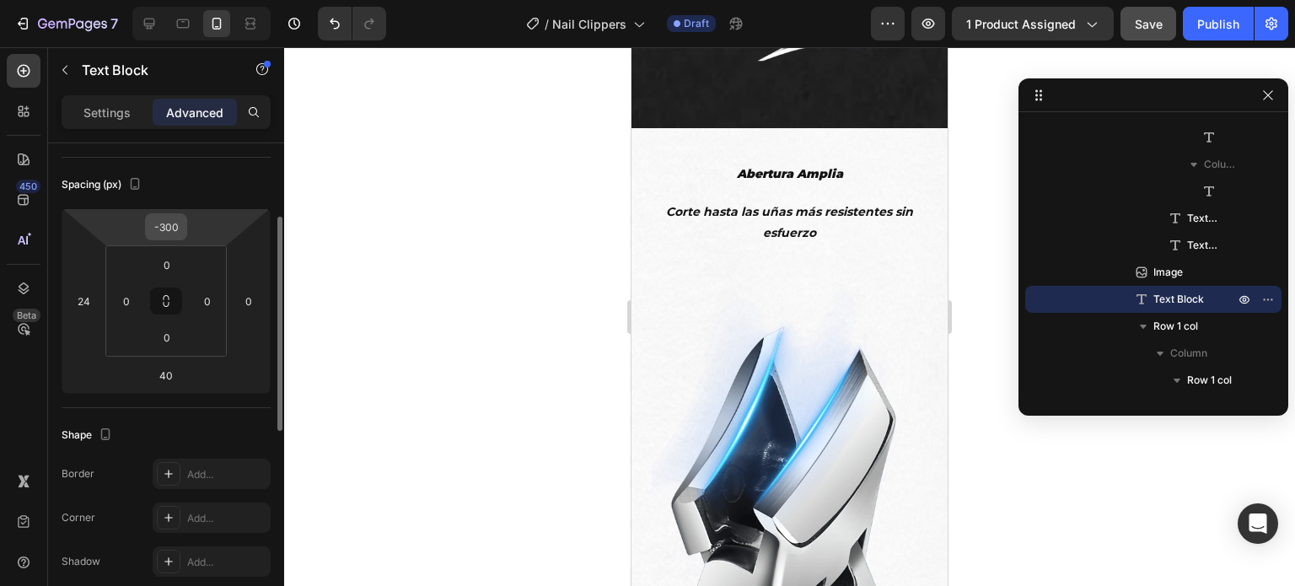
click at [172, 227] on input "-300" at bounding box center [166, 226] width 34 height 25
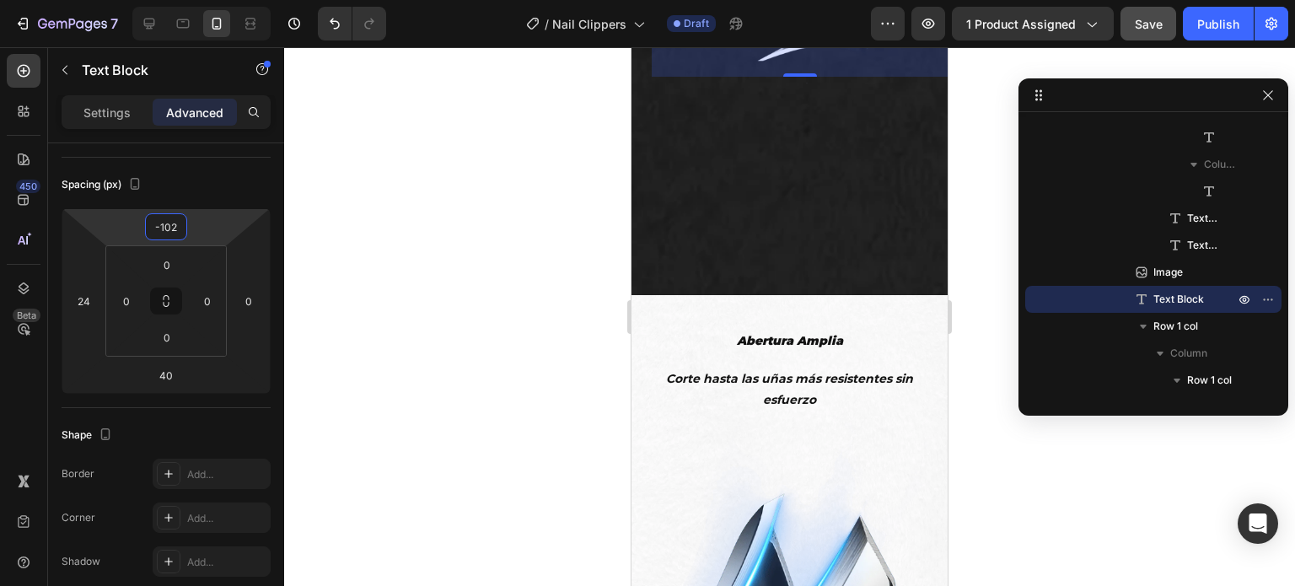
scroll to position [2530, 0]
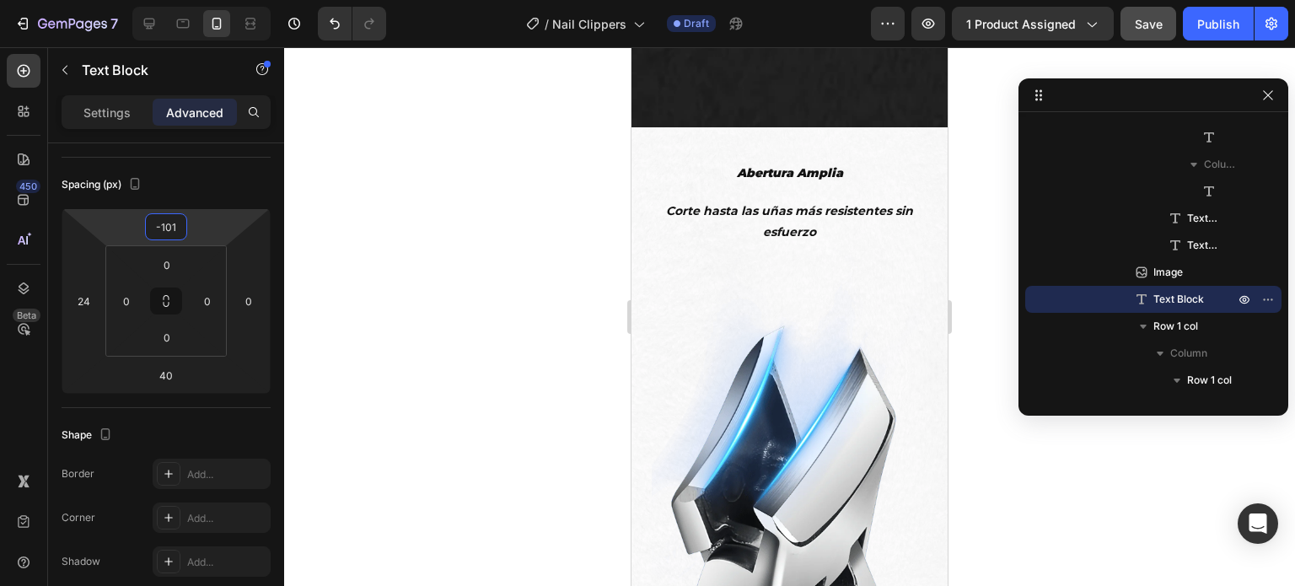
type input "-100"
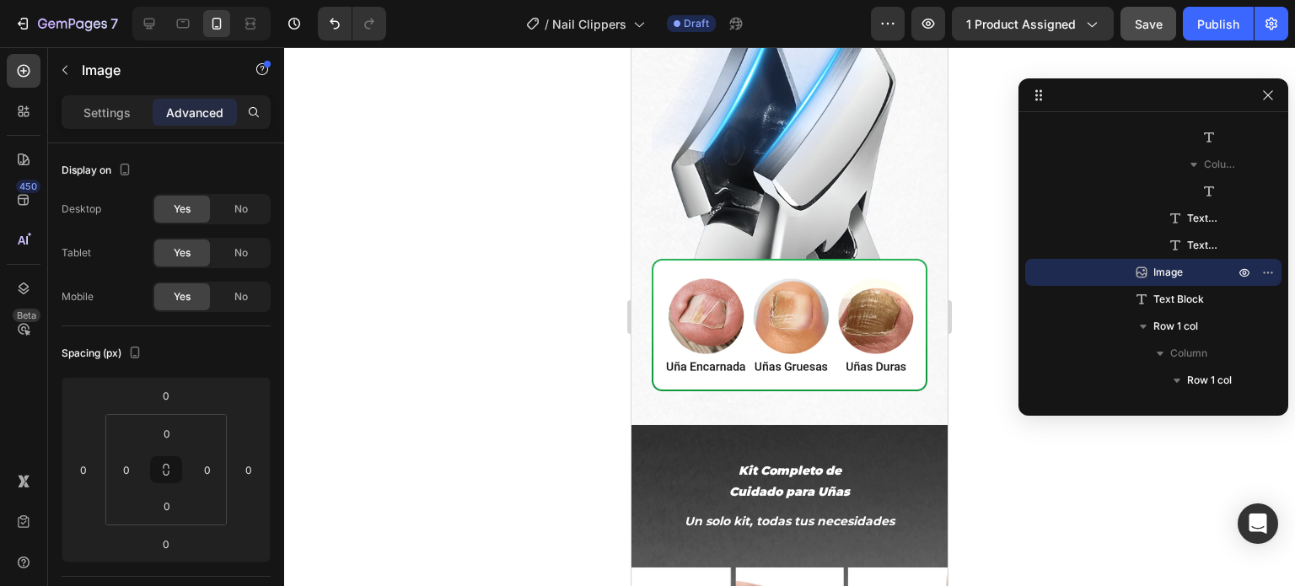
scroll to position [2783, 0]
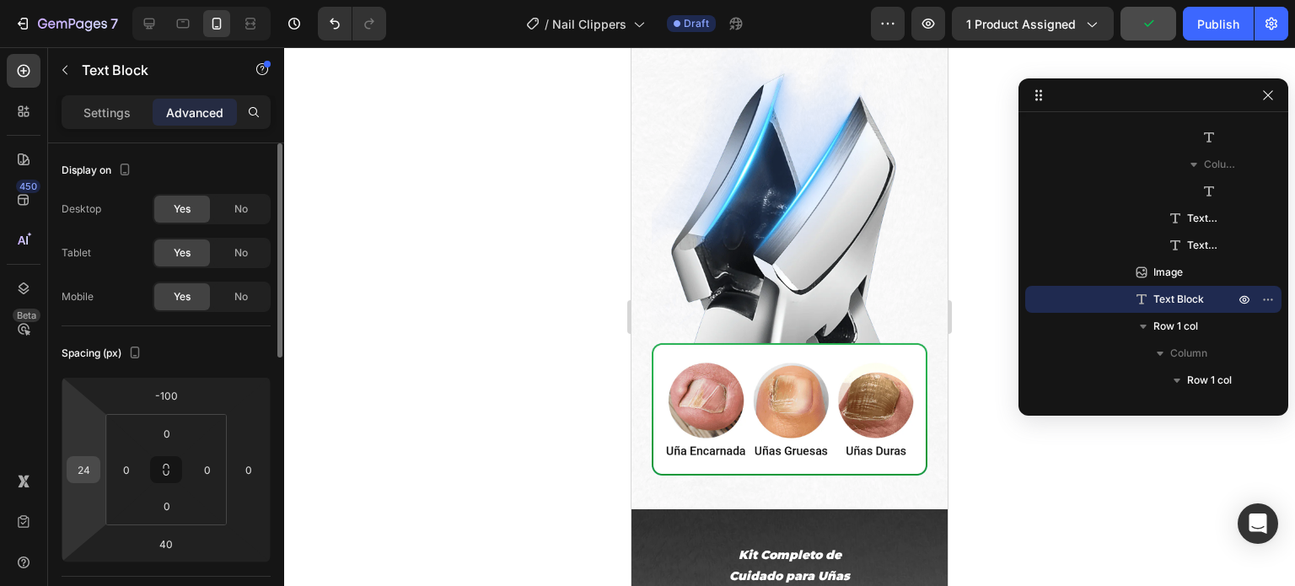
click at [95, 465] on input "24" at bounding box center [83, 469] width 25 height 25
type input "0"
click at [175, 352] on div "Spacing (px)" at bounding box center [166, 353] width 209 height 27
click at [94, 104] on p "Settings" at bounding box center [106, 113] width 47 height 18
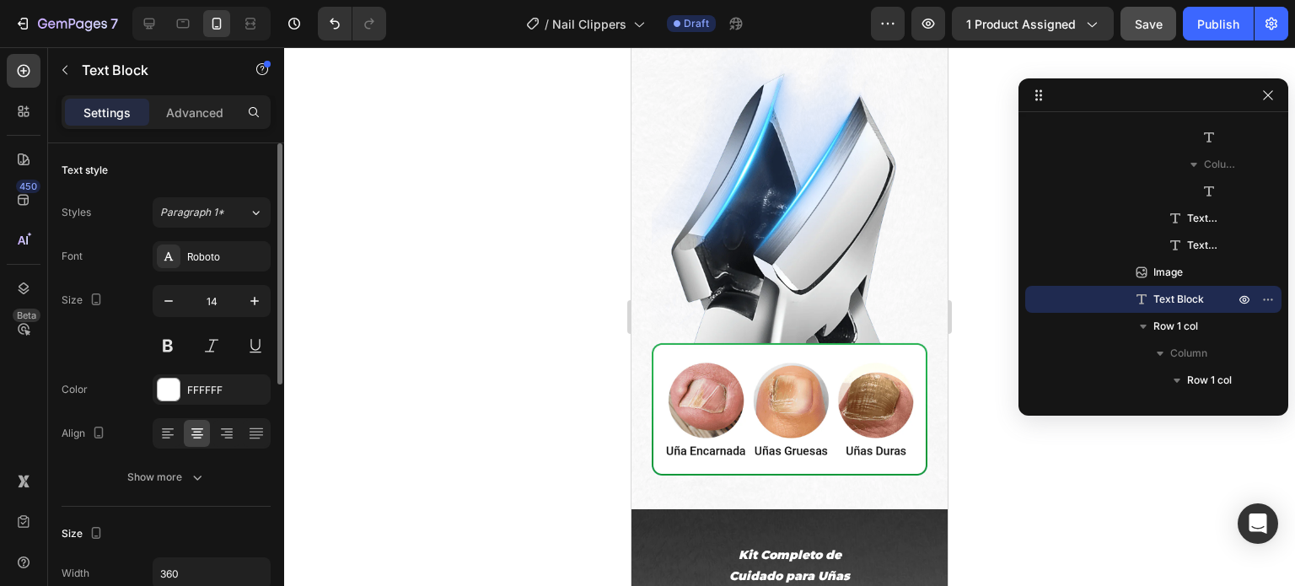
scroll to position [169, 0]
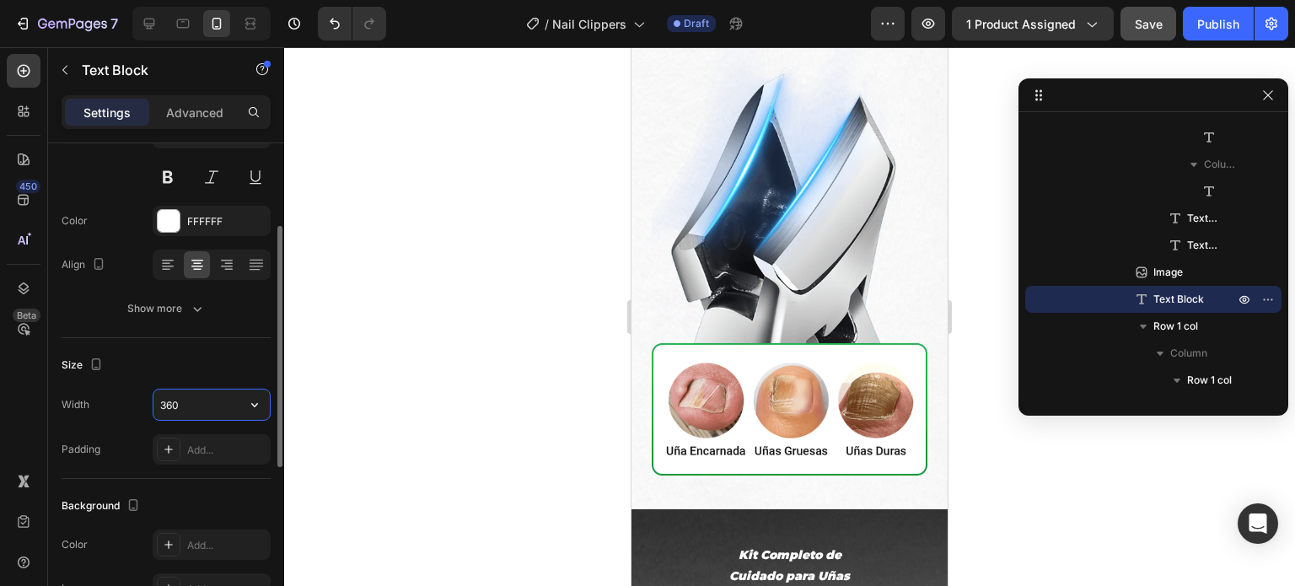
click at [202, 396] on input "360" at bounding box center [211, 405] width 116 height 30
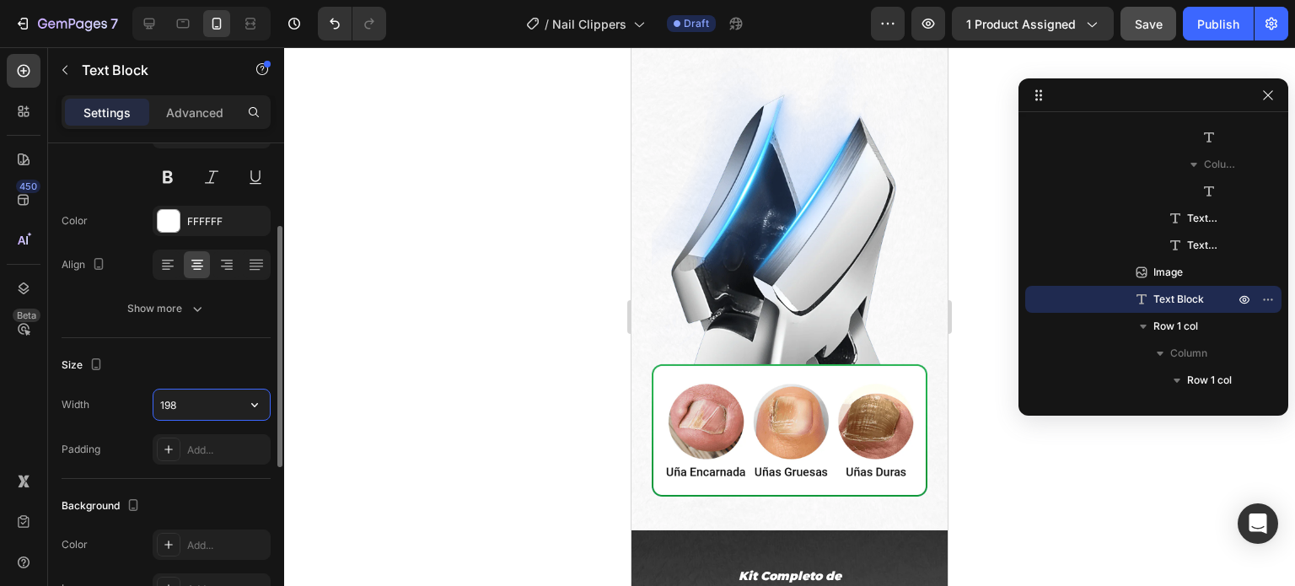
type input "197"
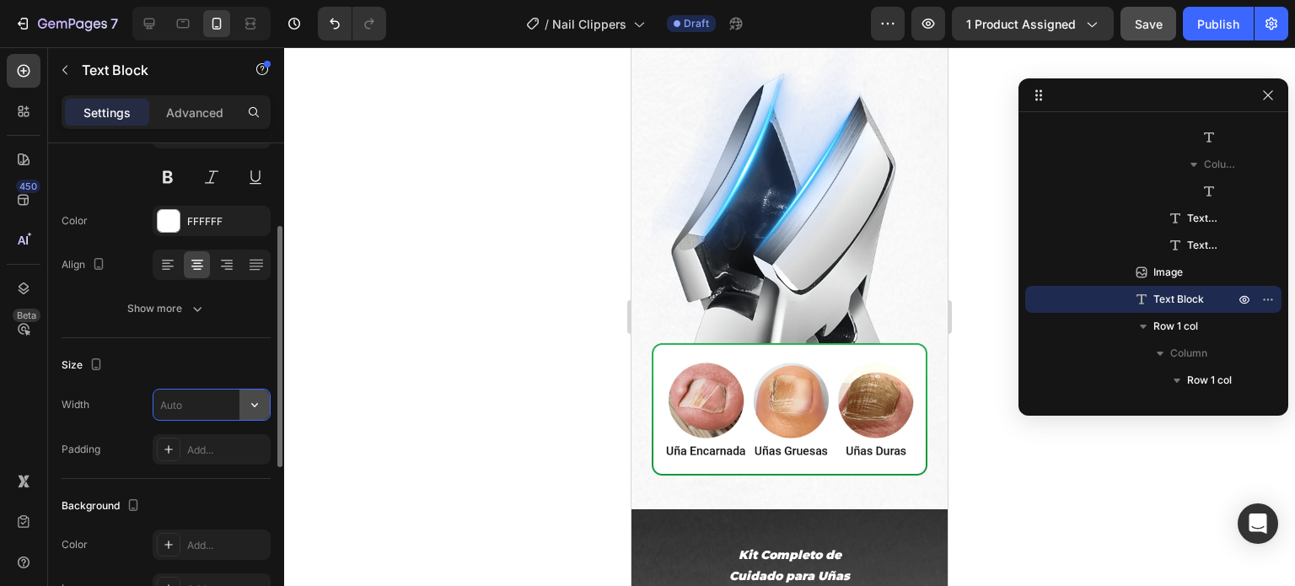
click at [251, 403] on icon "button" at bounding box center [254, 405] width 7 height 4
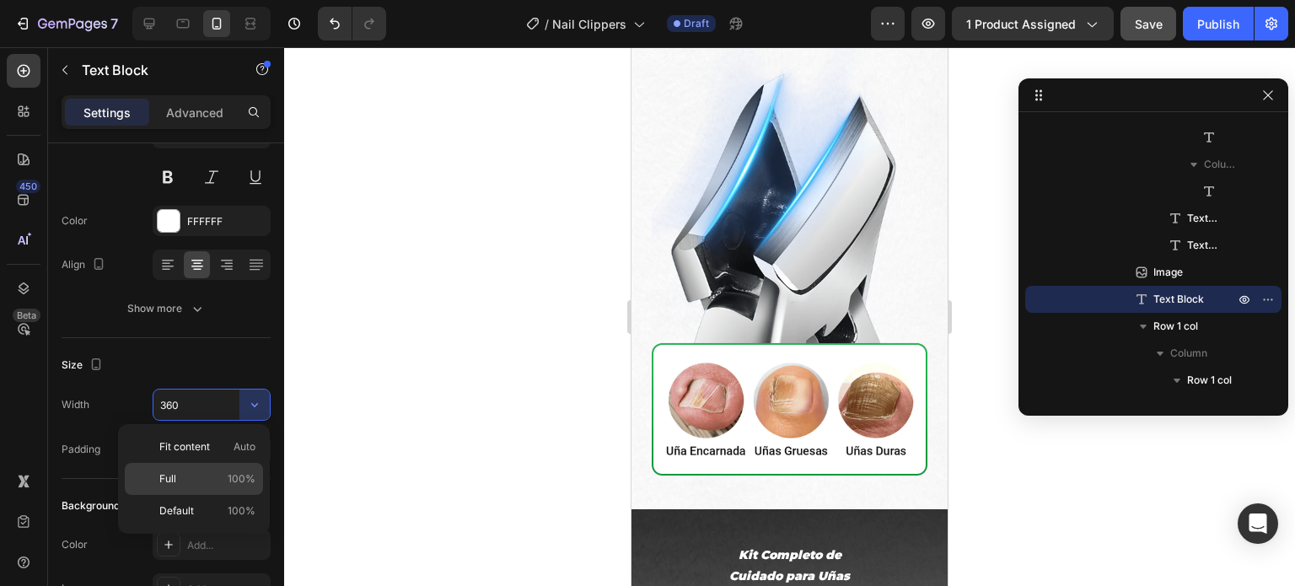
click at [219, 482] on p "Full 100%" at bounding box center [207, 478] width 96 height 15
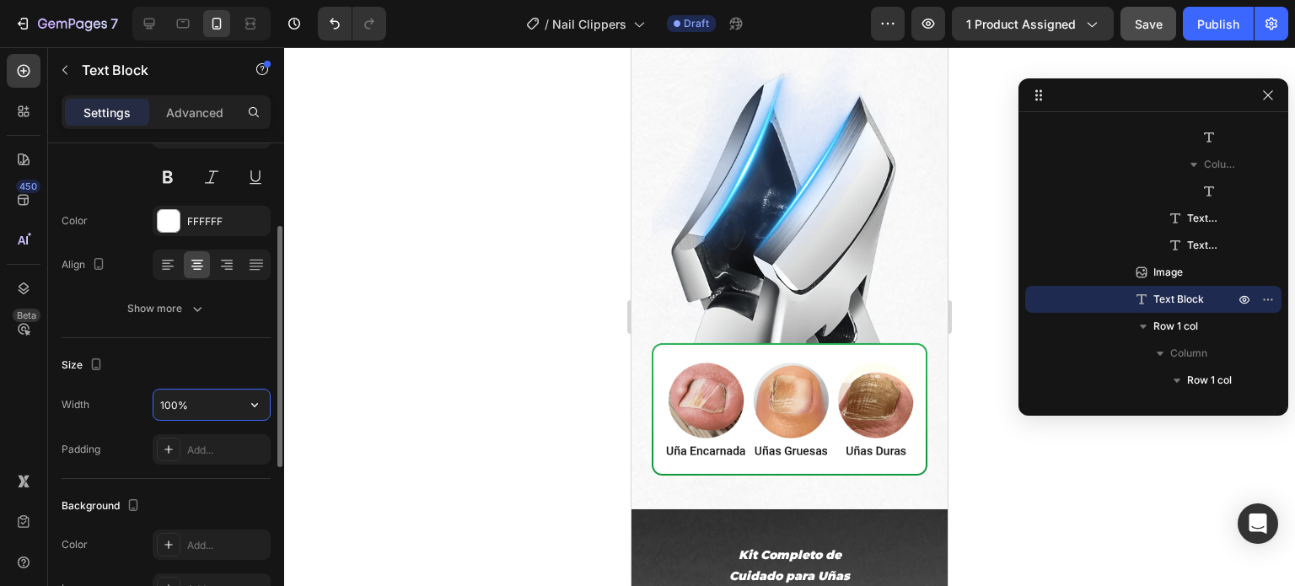
click at [224, 404] on input "100%" at bounding box center [211, 405] width 116 height 30
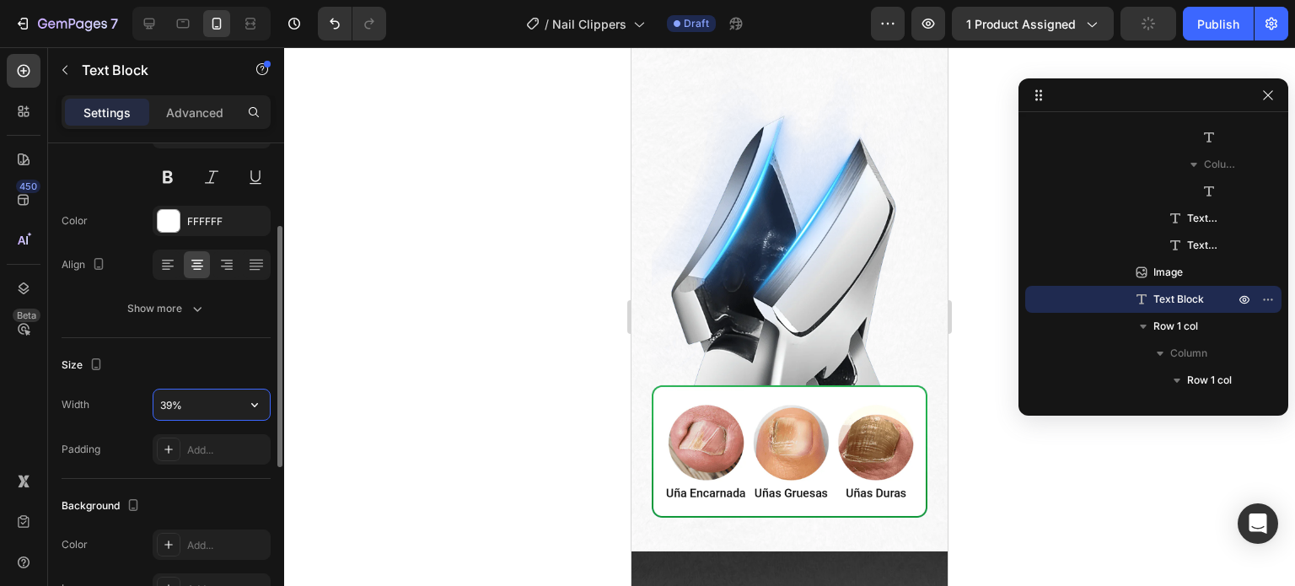
type input "40%"
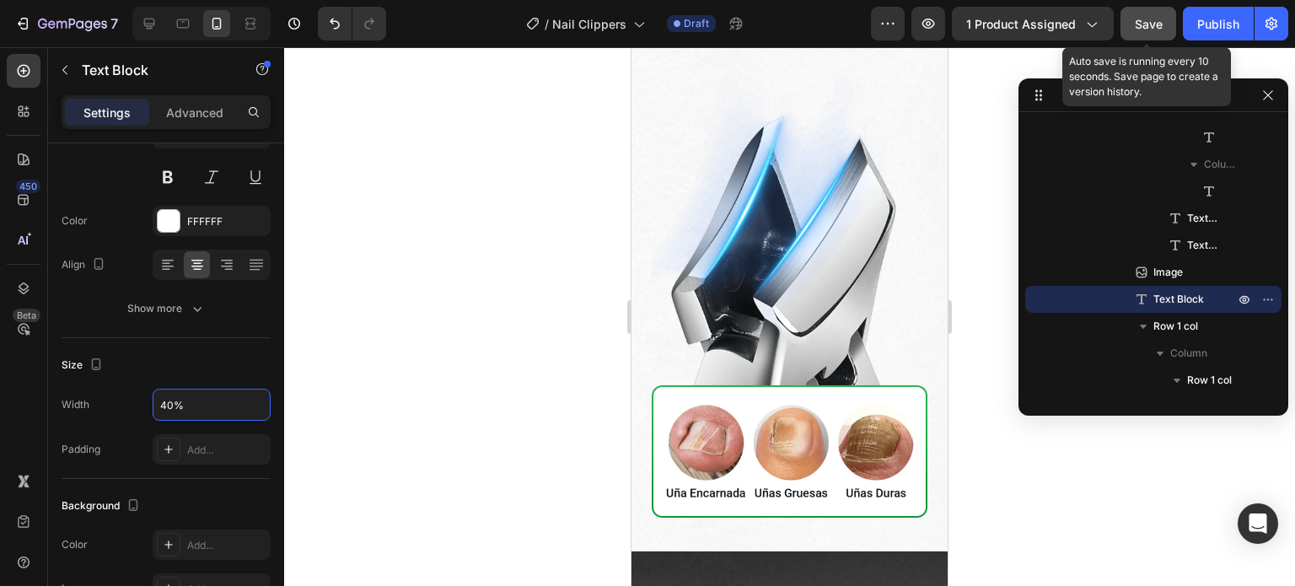
click at [1166, 23] on button "Save" at bounding box center [1149, 24] width 56 height 34
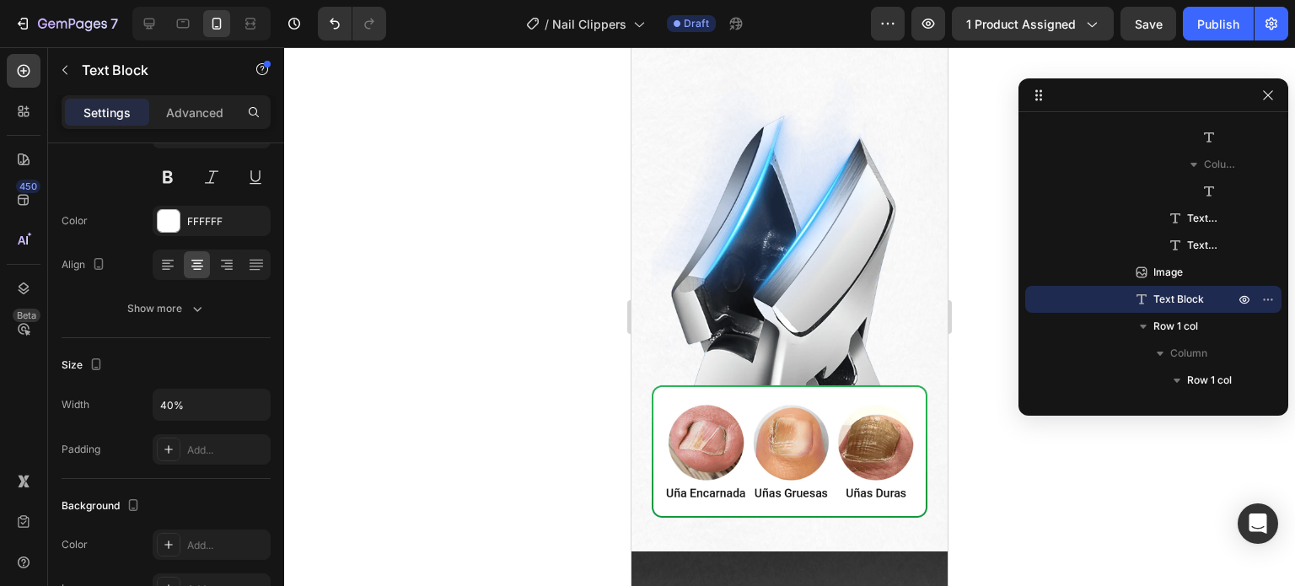
scroll to position [2614, 0]
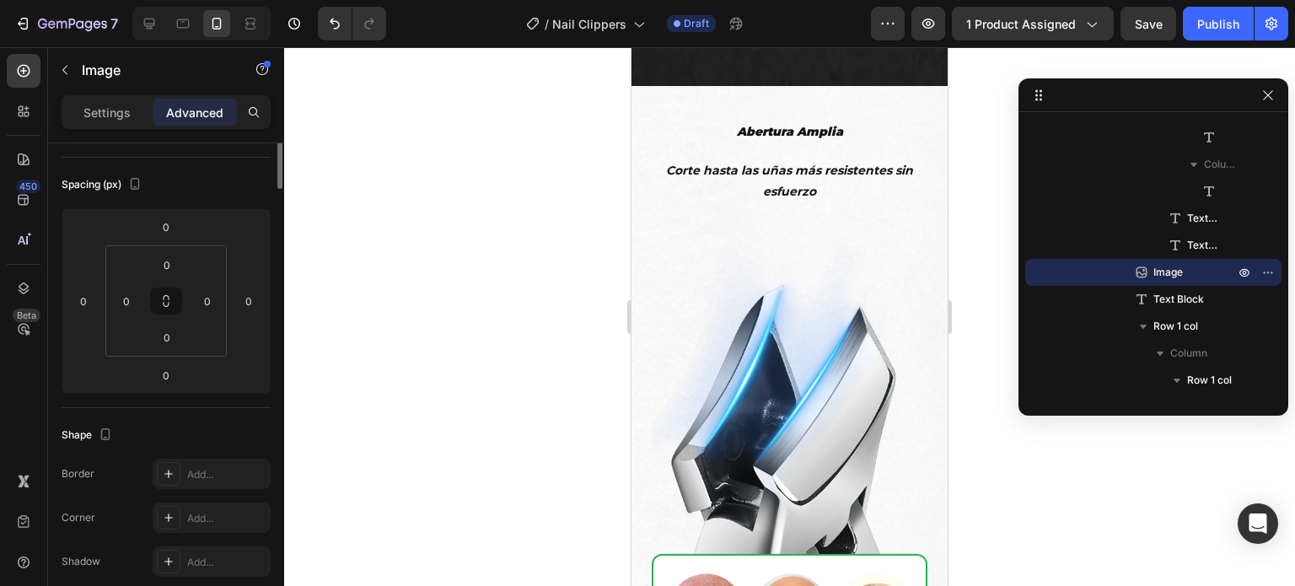
scroll to position [0, 0]
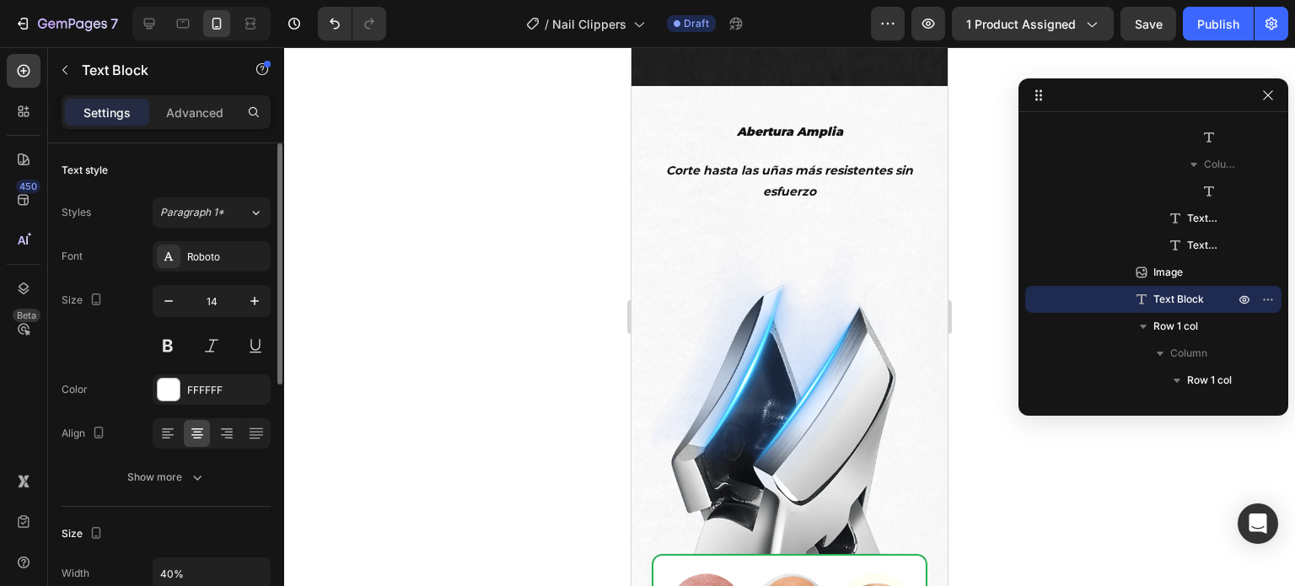
scroll to position [169, 0]
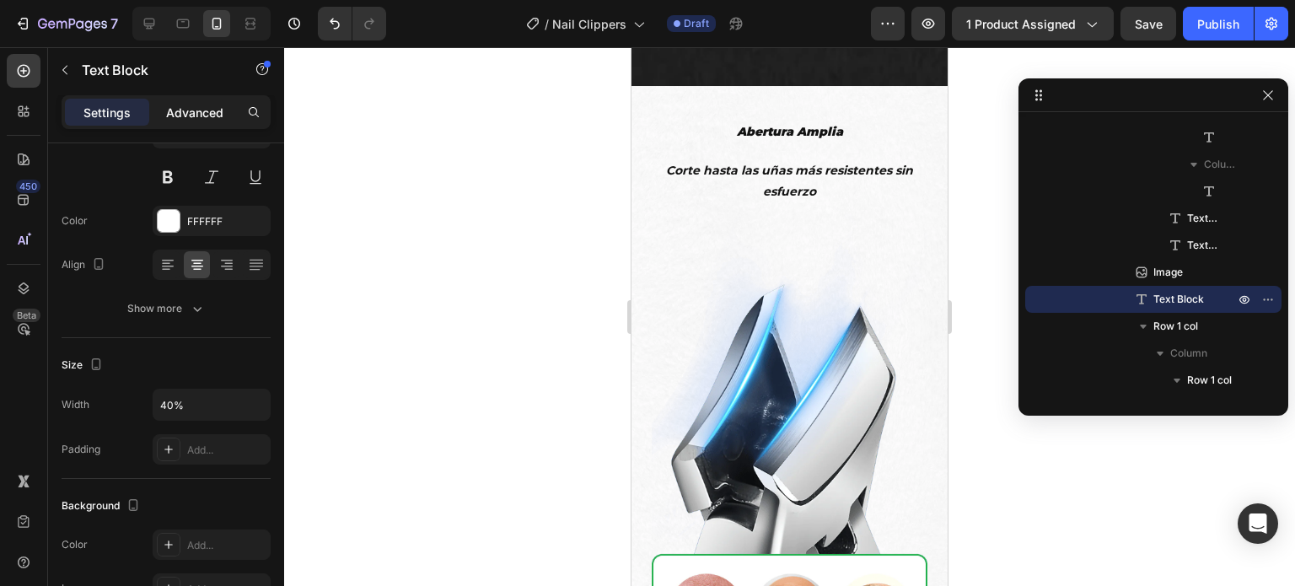
click at [186, 115] on p "Advanced" at bounding box center [194, 113] width 57 height 18
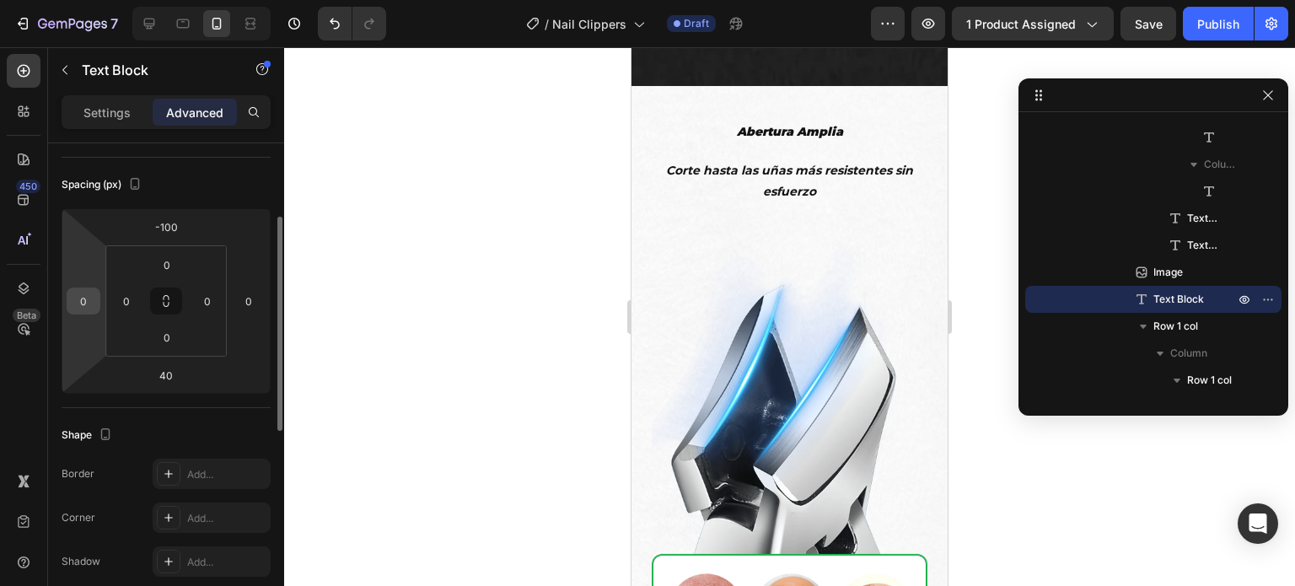
click at [85, 303] on input "0" at bounding box center [83, 300] width 25 height 25
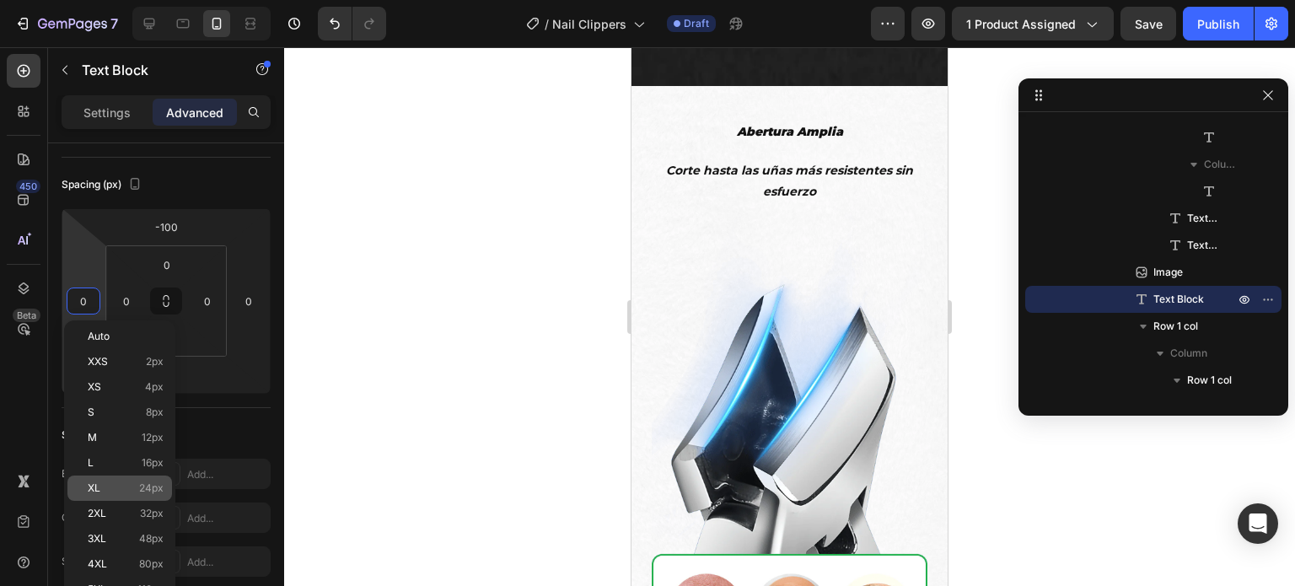
click at [136, 488] on p "XL 24px" at bounding box center [126, 488] width 76 height 12
type input "24"
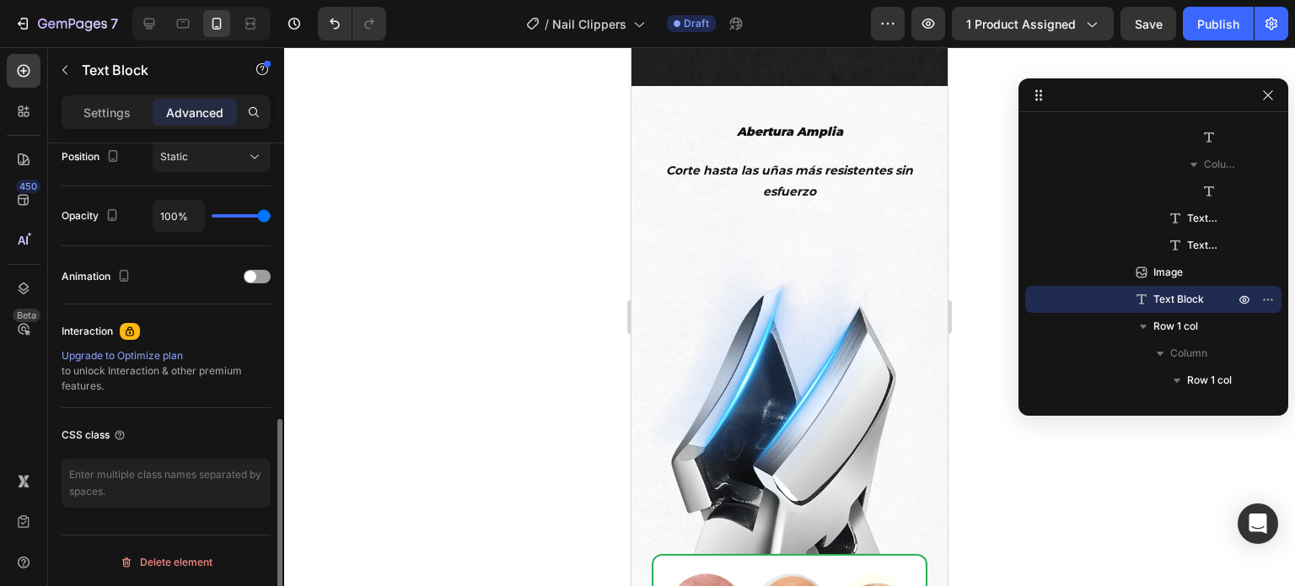
scroll to position [379, 0]
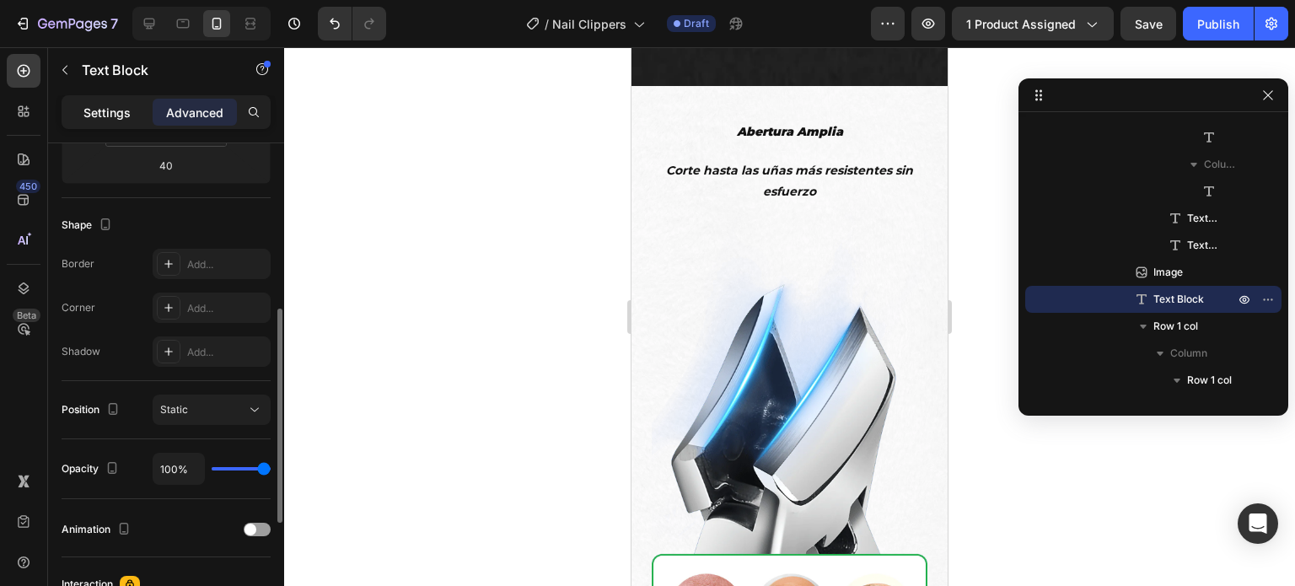
click at [112, 118] on p "Settings" at bounding box center [106, 113] width 47 height 18
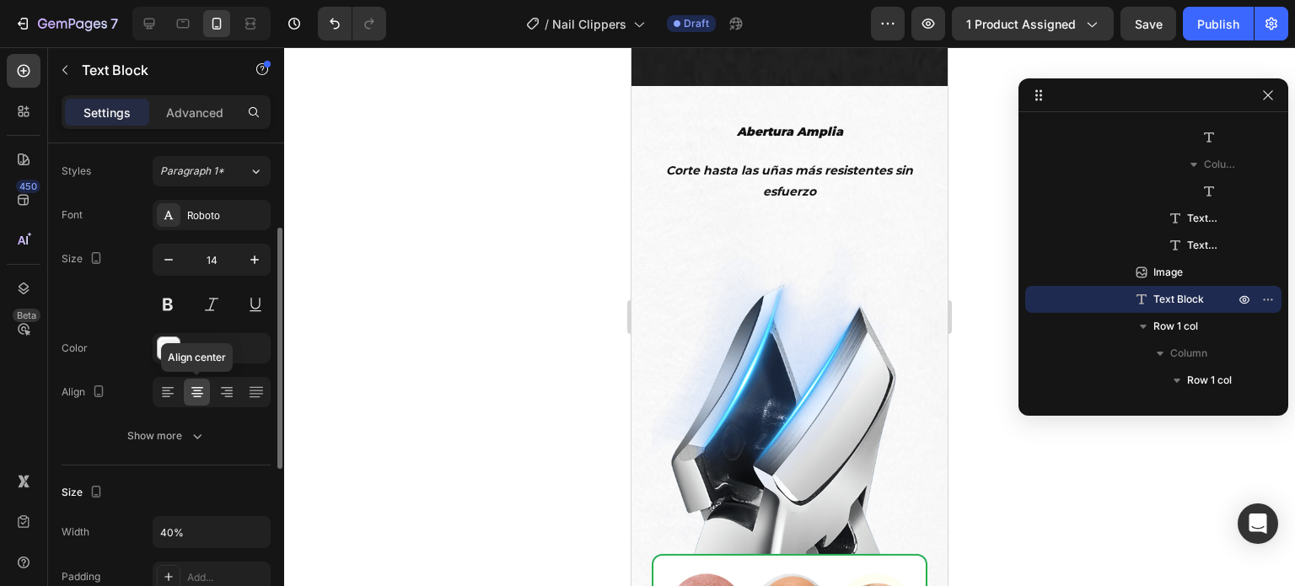
scroll to position [84, 0]
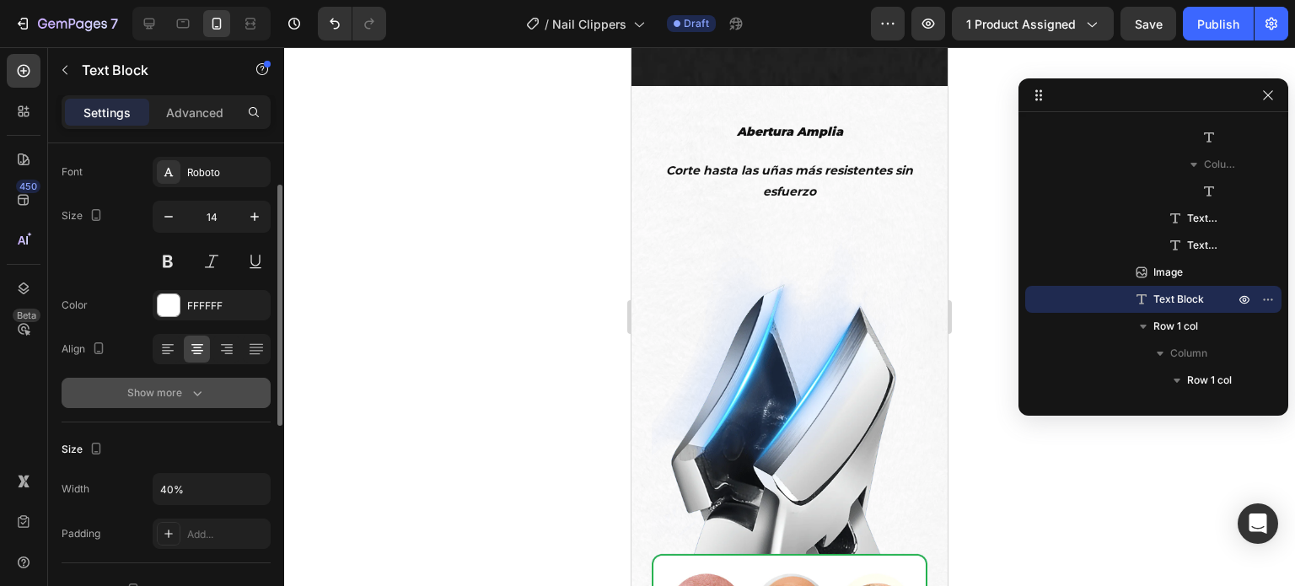
click at [227, 387] on button "Show more" at bounding box center [166, 393] width 209 height 30
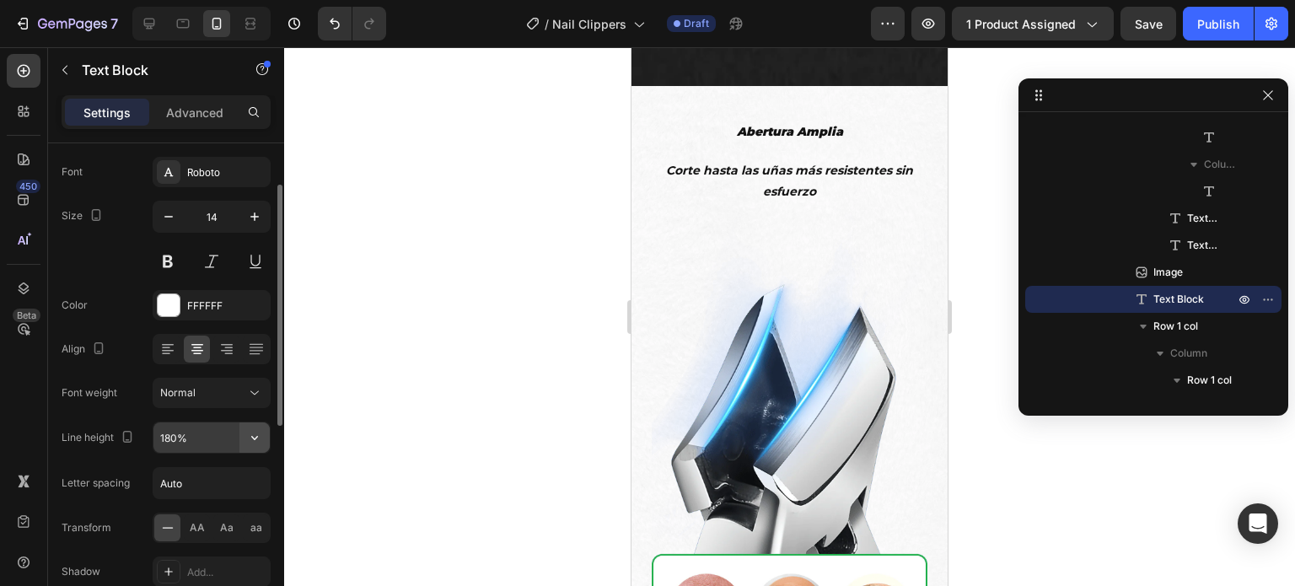
click at [260, 438] on icon "button" at bounding box center [254, 437] width 17 height 17
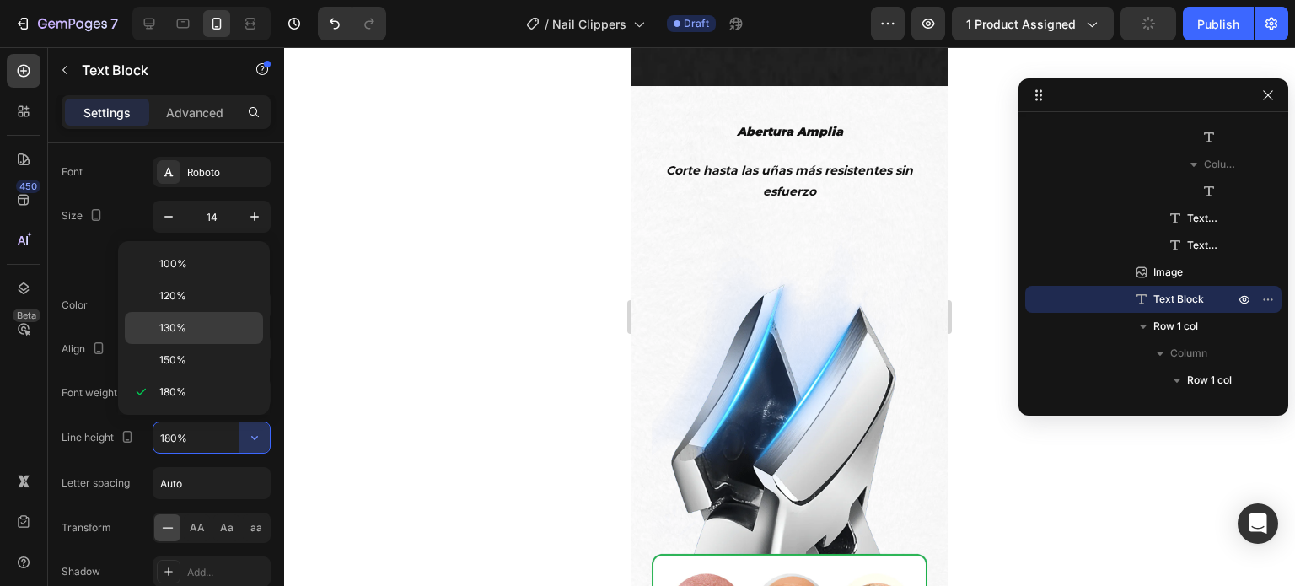
click at [186, 321] on p "130%" at bounding box center [207, 327] width 96 height 15
type input "130%"
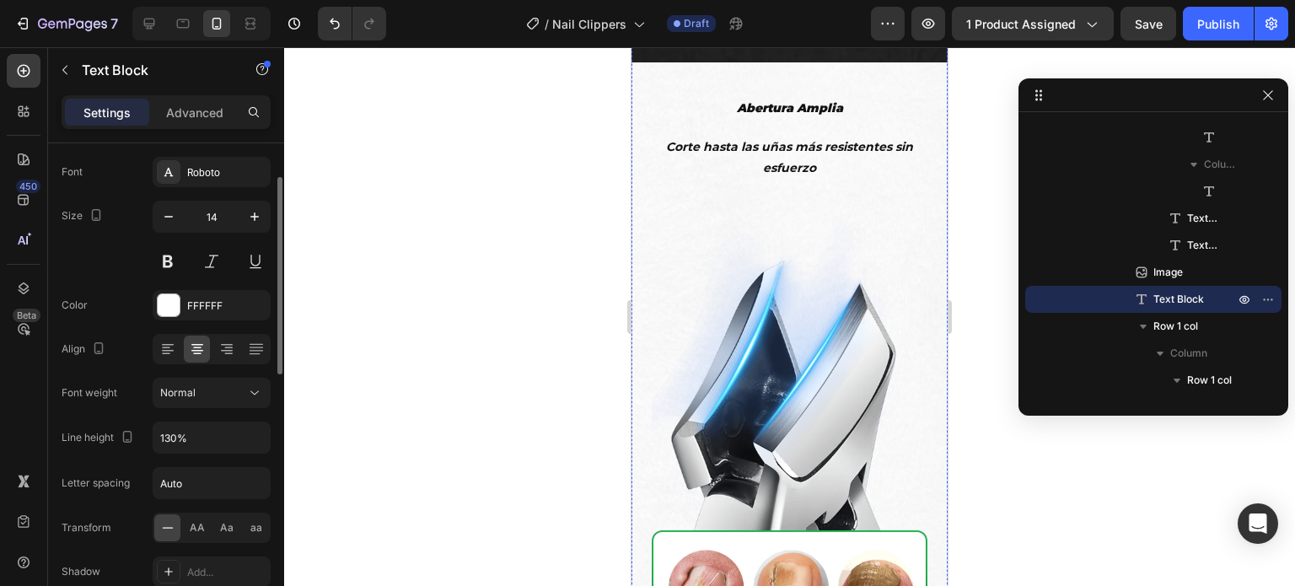
click at [131, 316] on div "Color FFFFFF" at bounding box center [166, 305] width 209 height 30
click at [562, 338] on div at bounding box center [789, 316] width 1011 height 539
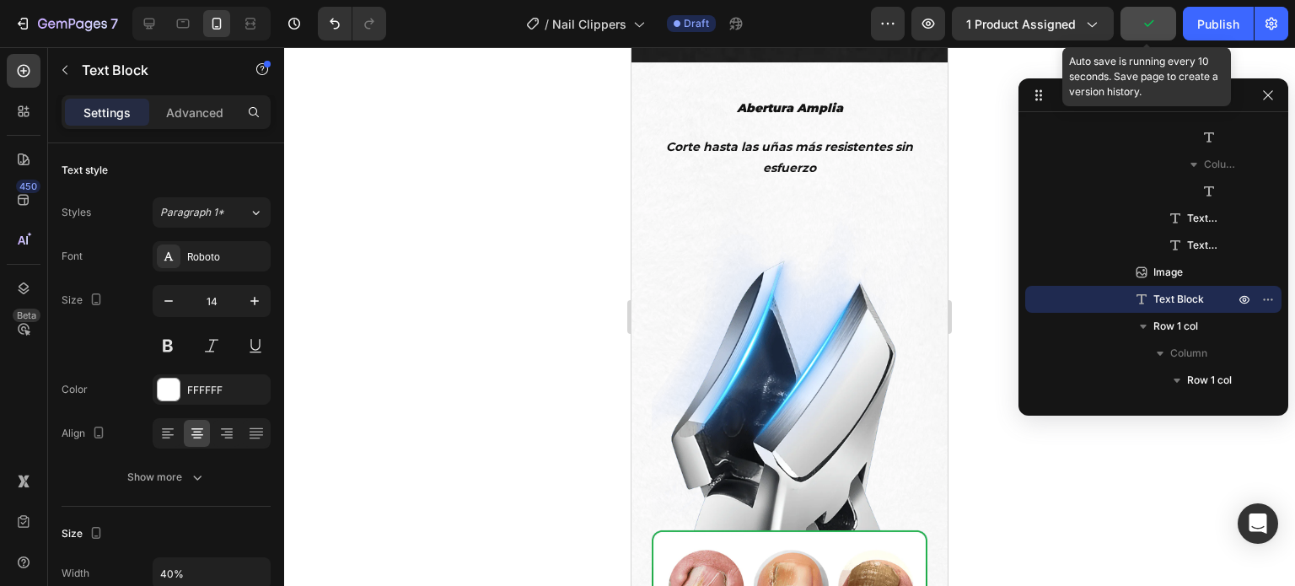
click at [1150, 37] on button "button" at bounding box center [1149, 24] width 56 height 34
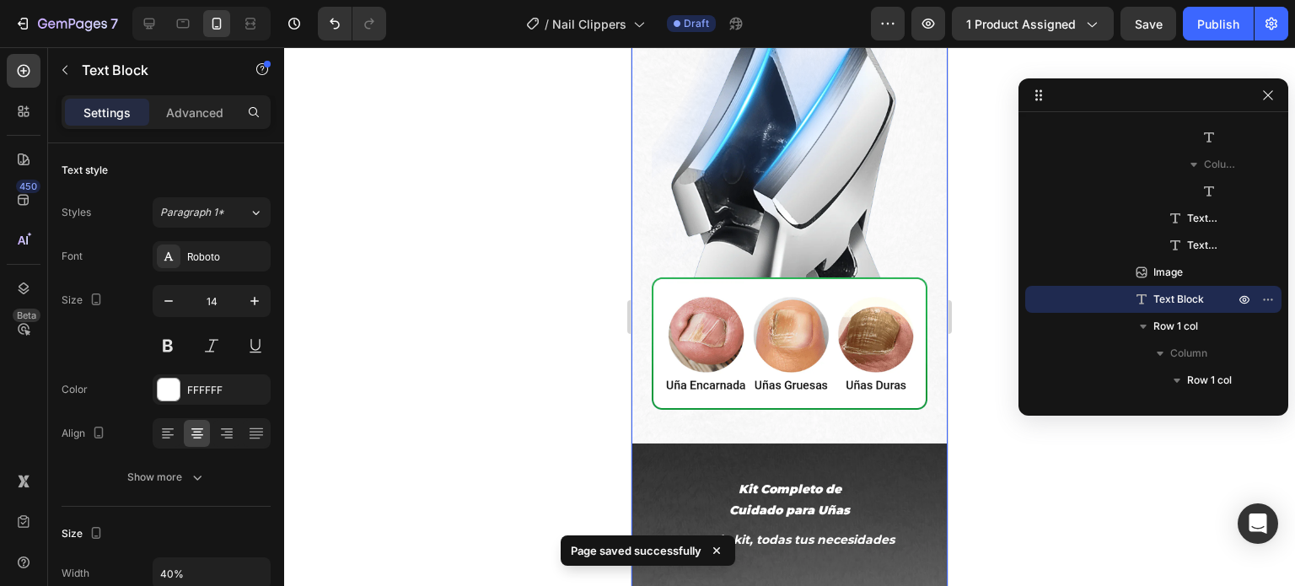
scroll to position [2952, 0]
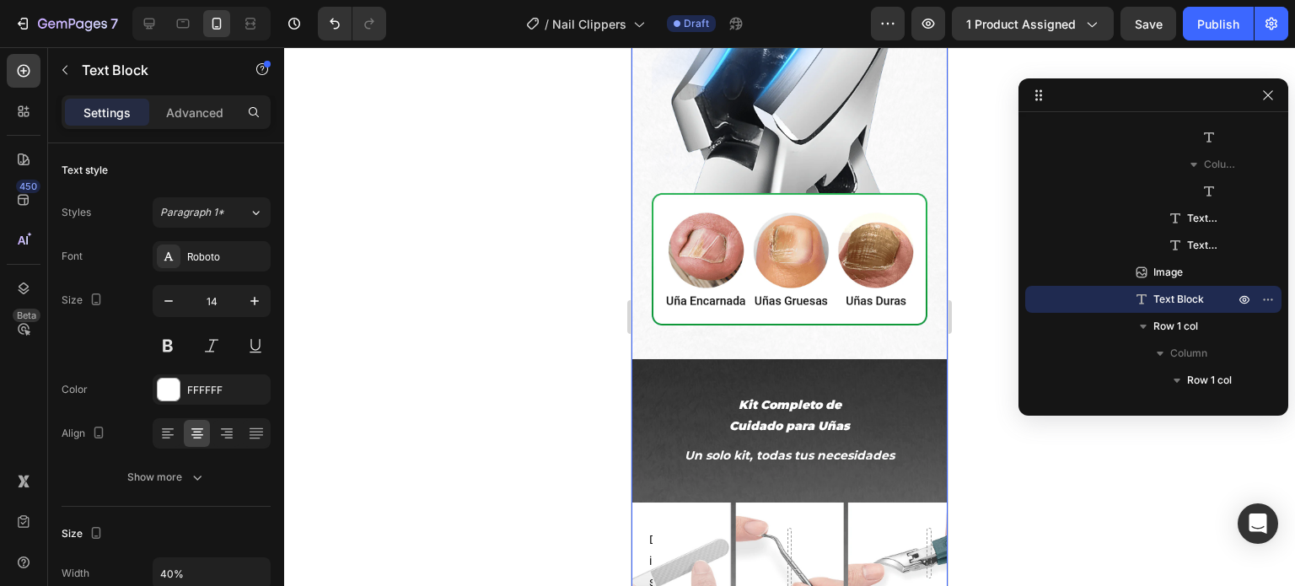
click at [769, 246] on div "Los cortaúñas tradicionales pueden provocar Text Block Image Uso excesivo de fu…" at bounding box center [790, 368] width 316 height 2836
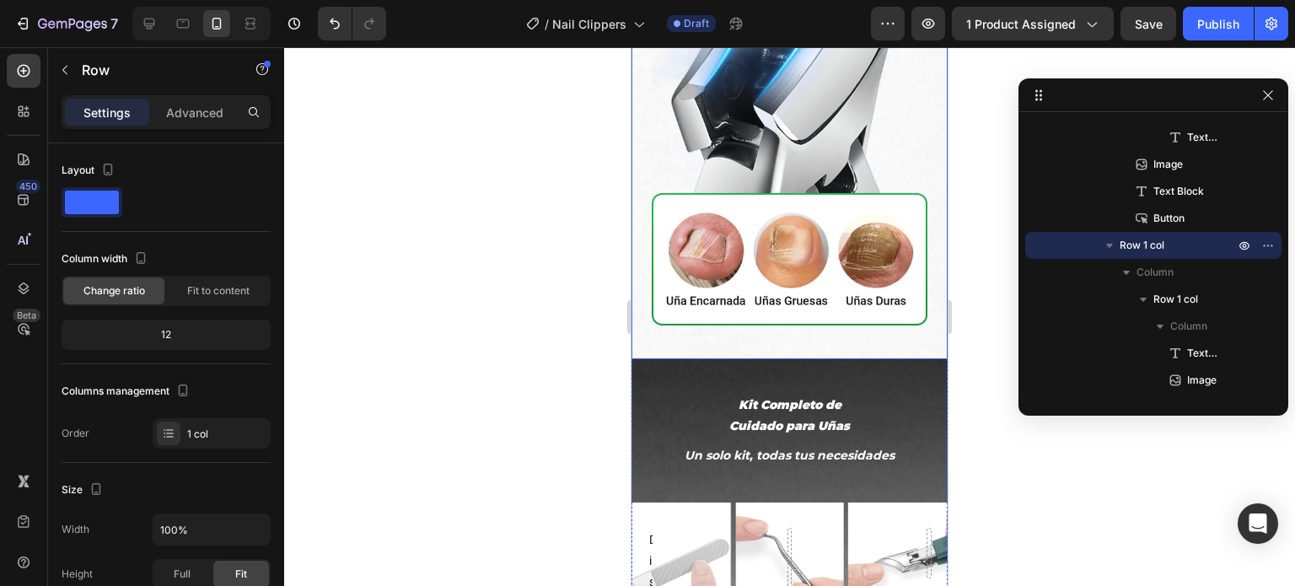
scroll to position [2783, 0]
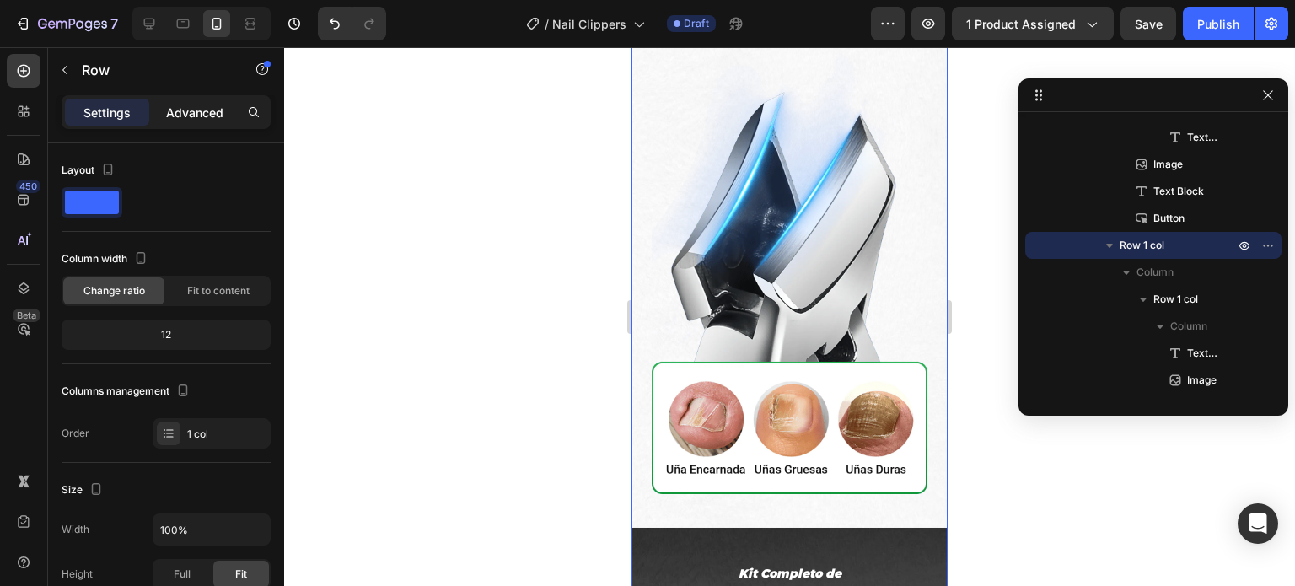
click at [195, 114] on p "Advanced" at bounding box center [194, 113] width 57 height 18
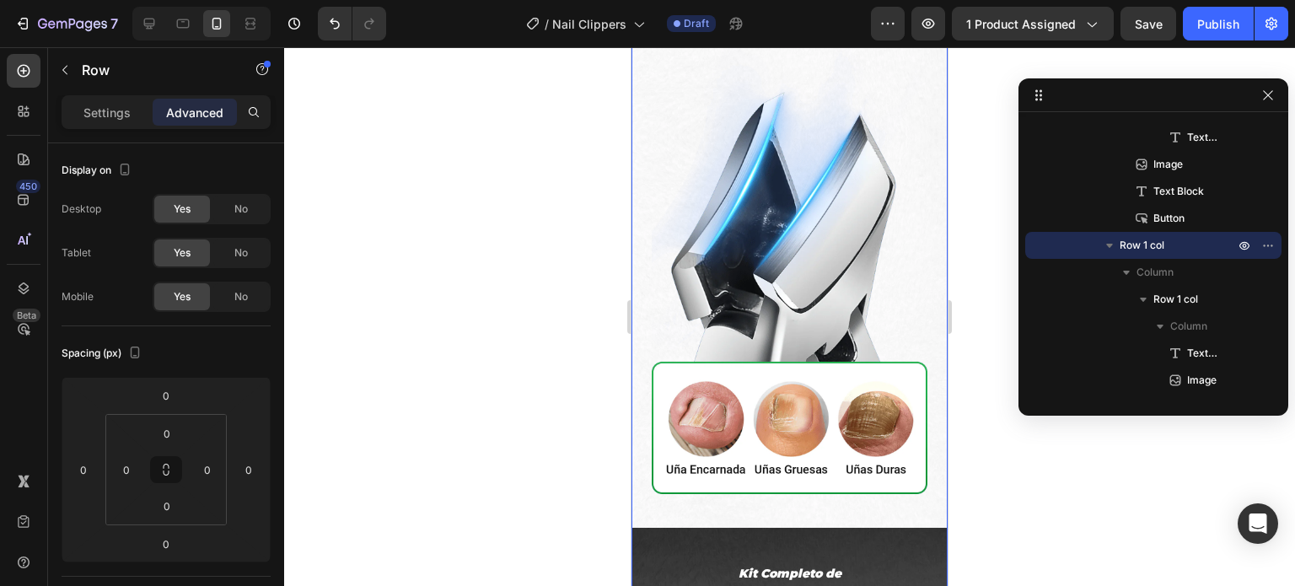
click at [845, 304] on div "Los cortaúñas tradicionales pueden provocar Text Block Image Uso excesivo de fu…" at bounding box center [790, 537] width 316 height 2836
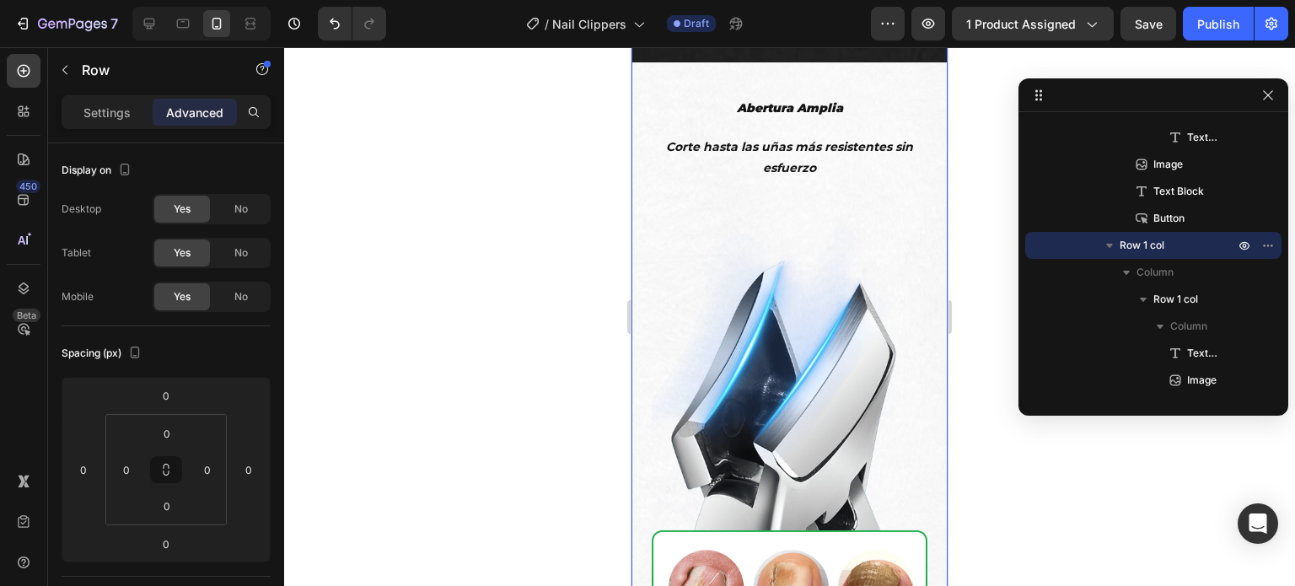
scroll to position [2530, 0]
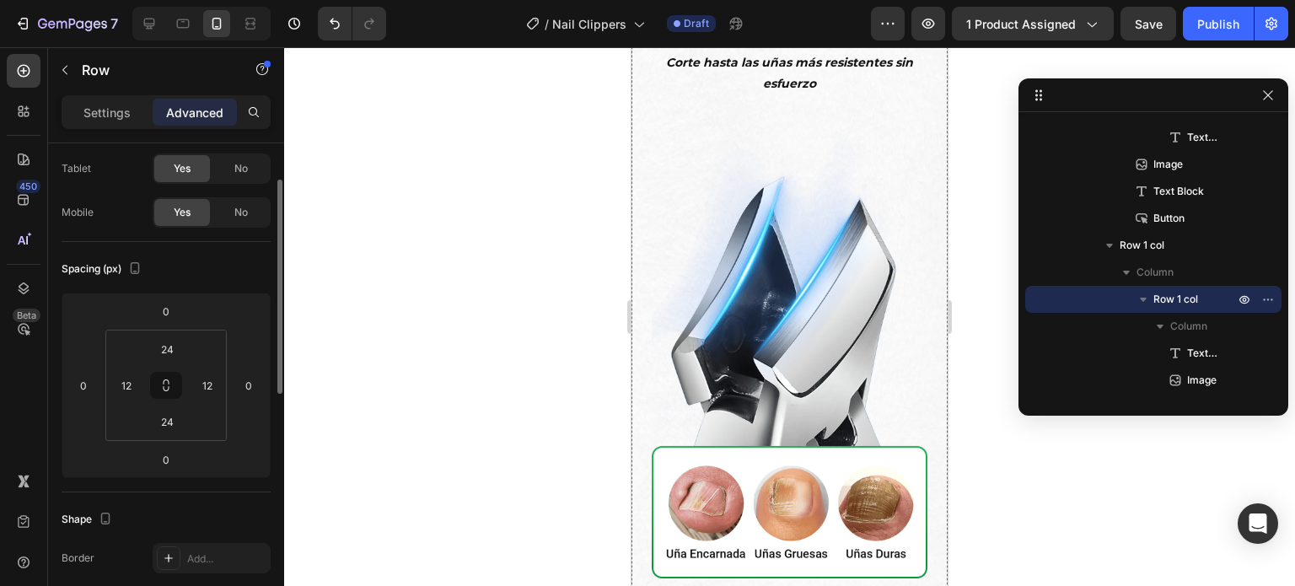
scroll to position [2783, 0]
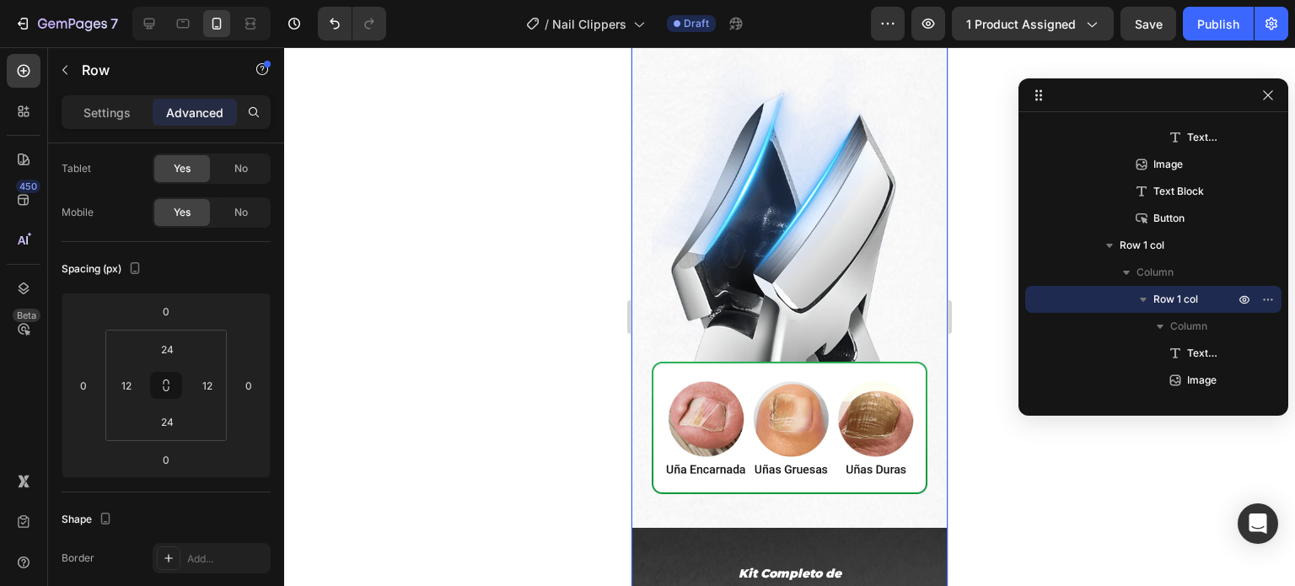
click at [675, 347] on div "Los cortaúñas tradicionales pueden provocar Text Block Image Uso excesivo de fu…" at bounding box center [790, 537] width 316 height 2836
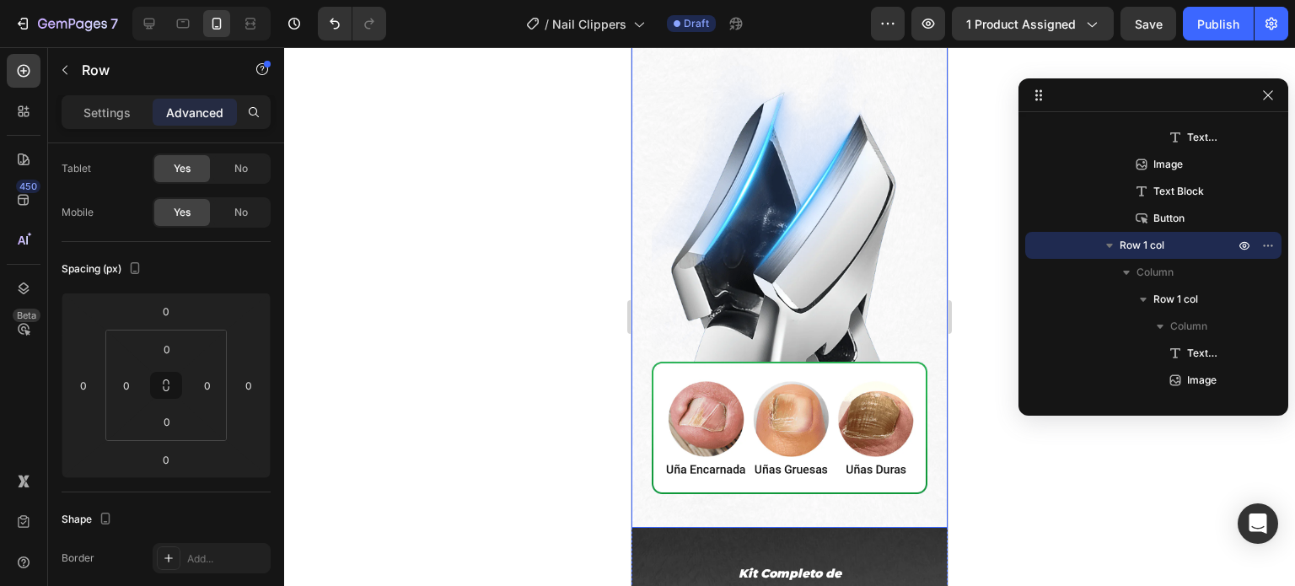
click at [633, 468] on div "Abertura Amplia Text Block Corte hasta las uñas más resistentes sin esfuerzo Te…" at bounding box center [790, 211] width 316 height 634
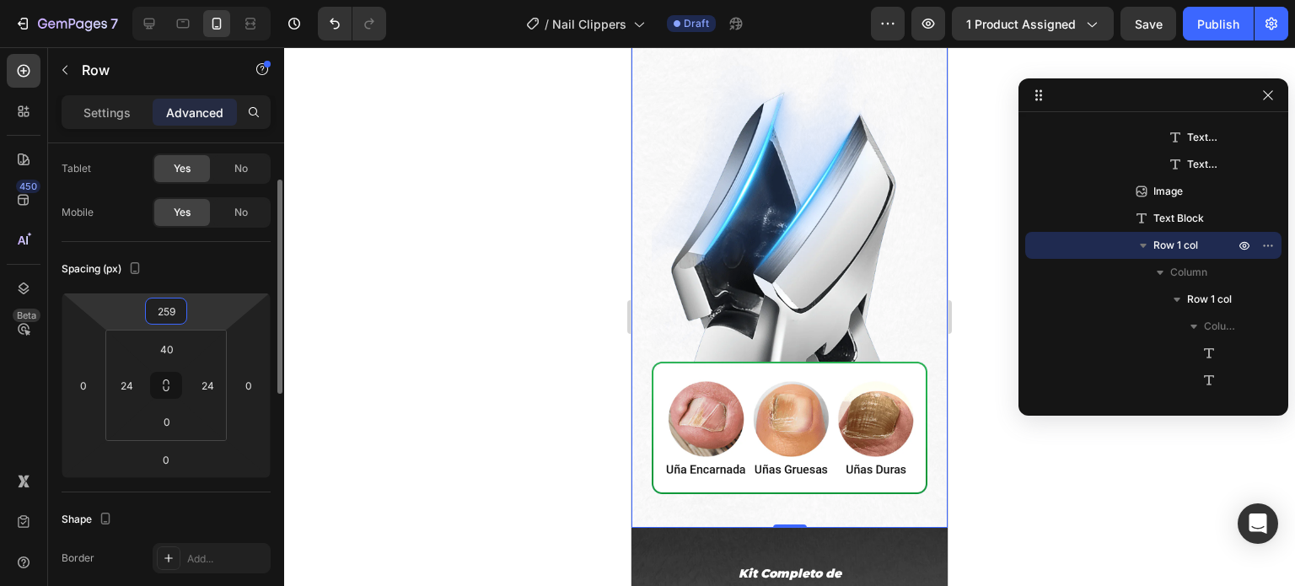
click at [175, 307] on input "259" at bounding box center [166, 311] width 34 height 25
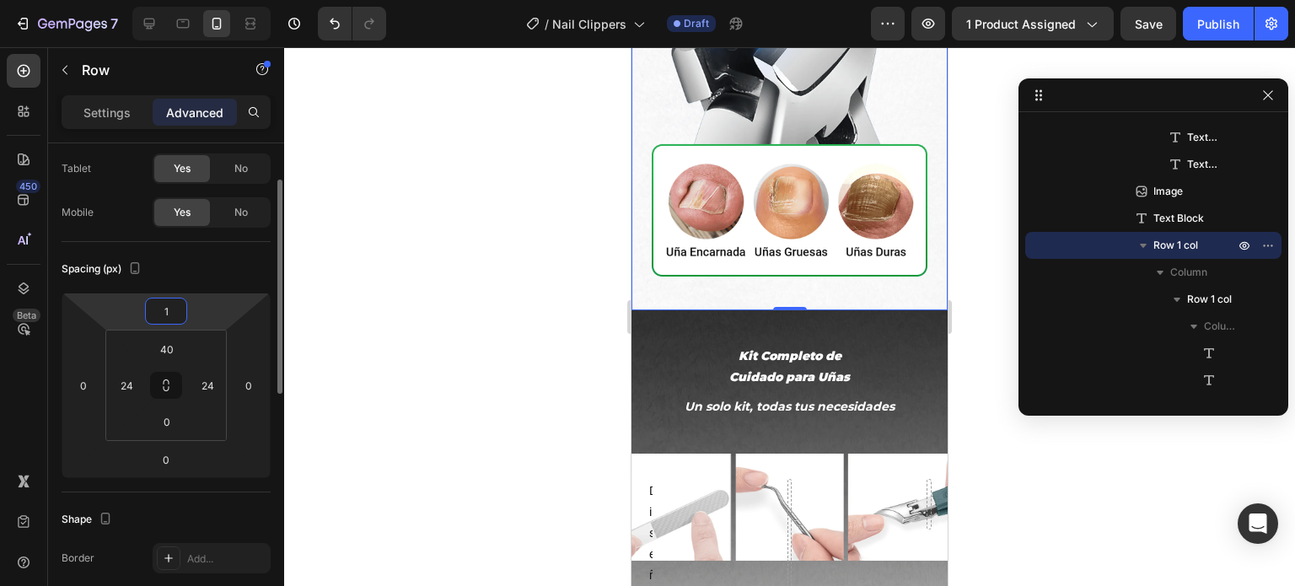
type input "0"
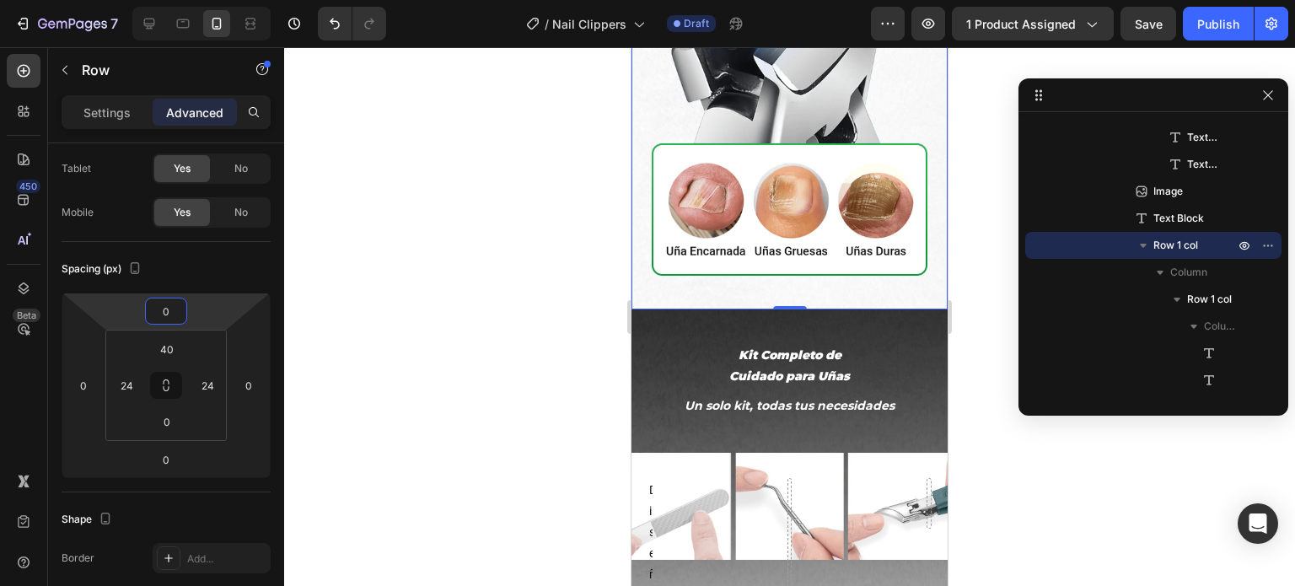
drag, startPoint x: 498, startPoint y: 284, endPoint x: 488, endPoint y: 275, distance: 13.1
click at [495, 283] on div at bounding box center [789, 316] width 1011 height 539
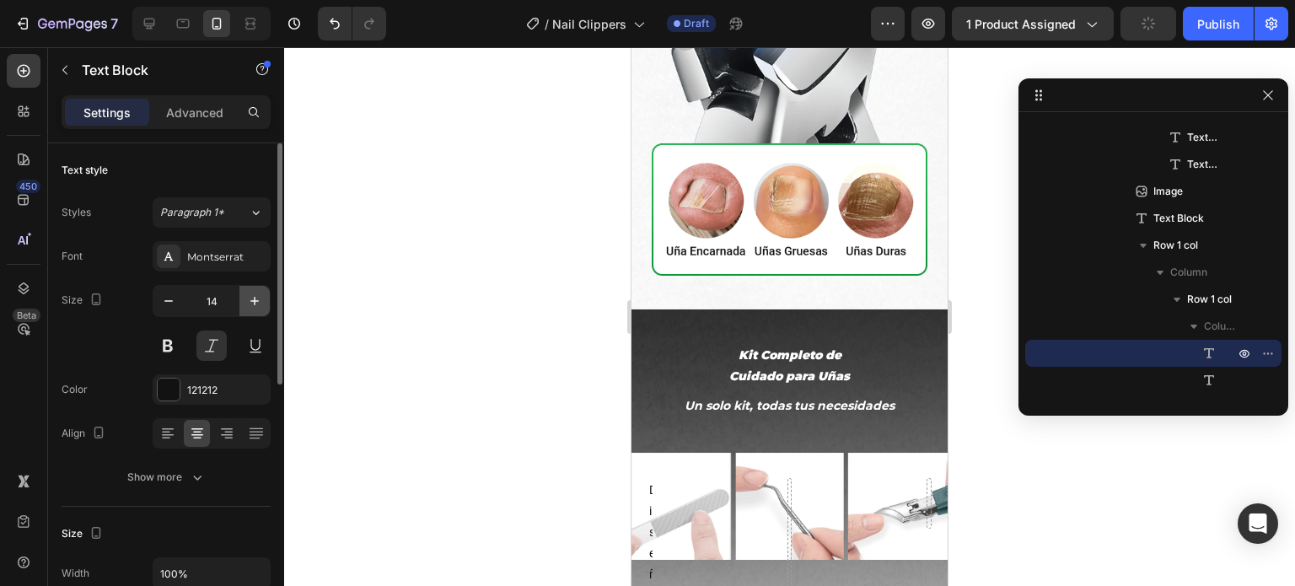
click at [251, 308] on icon "button" at bounding box center [254, 301] width 17 height 17
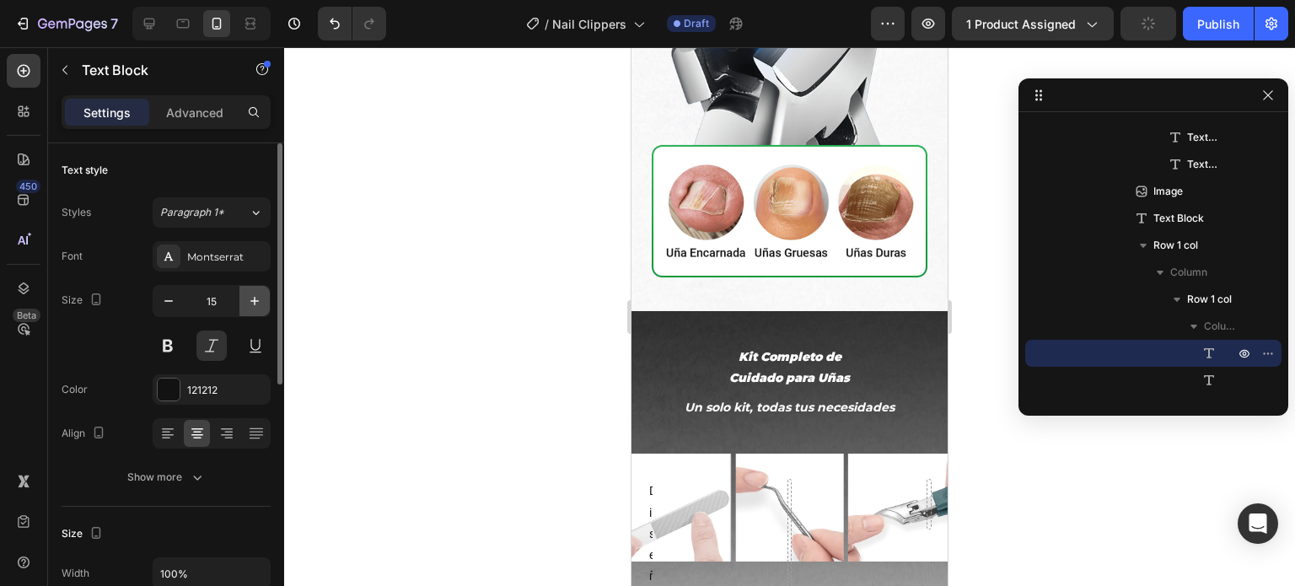
click at [251, 308] on icon "button" at bounding box center [254, 301] width 17 height 17
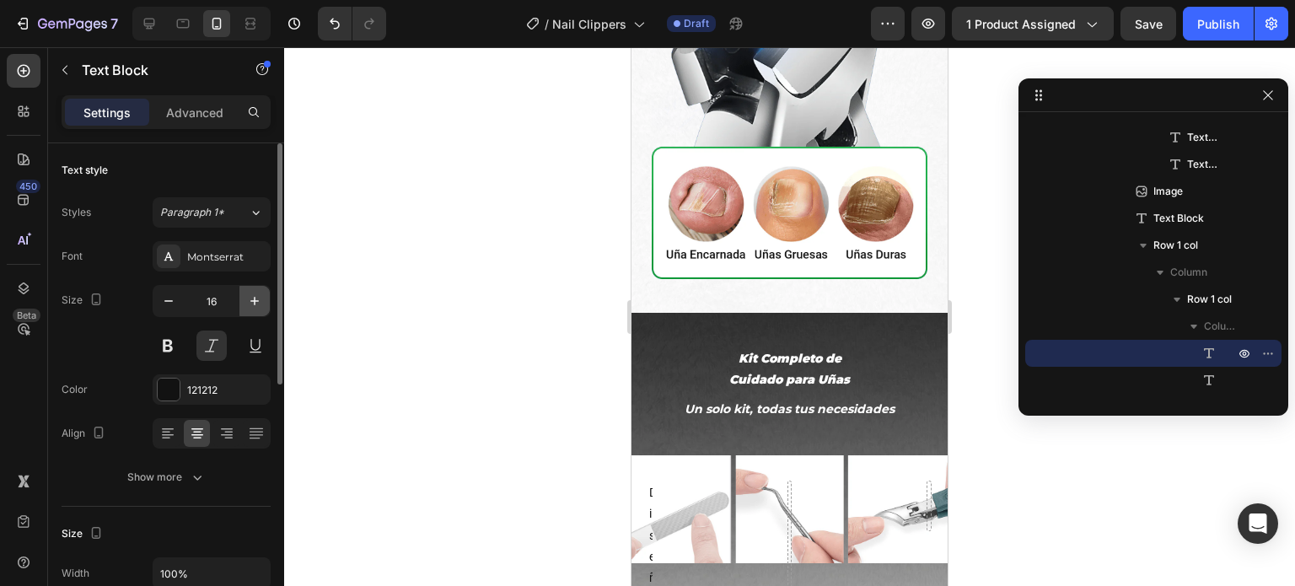
click at [257, 303] on icon "button" at bounding box center [254, 301] width 17 height 17
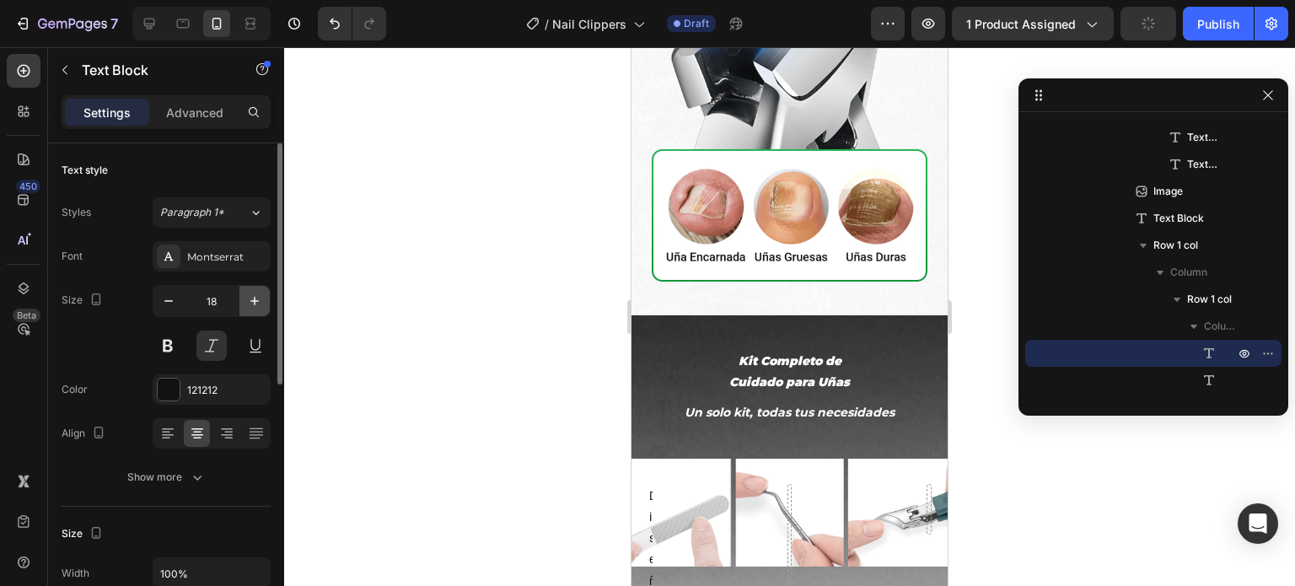
click at [257, 303] on icon "button" at bounding box center [254, 301] width 17 height 17
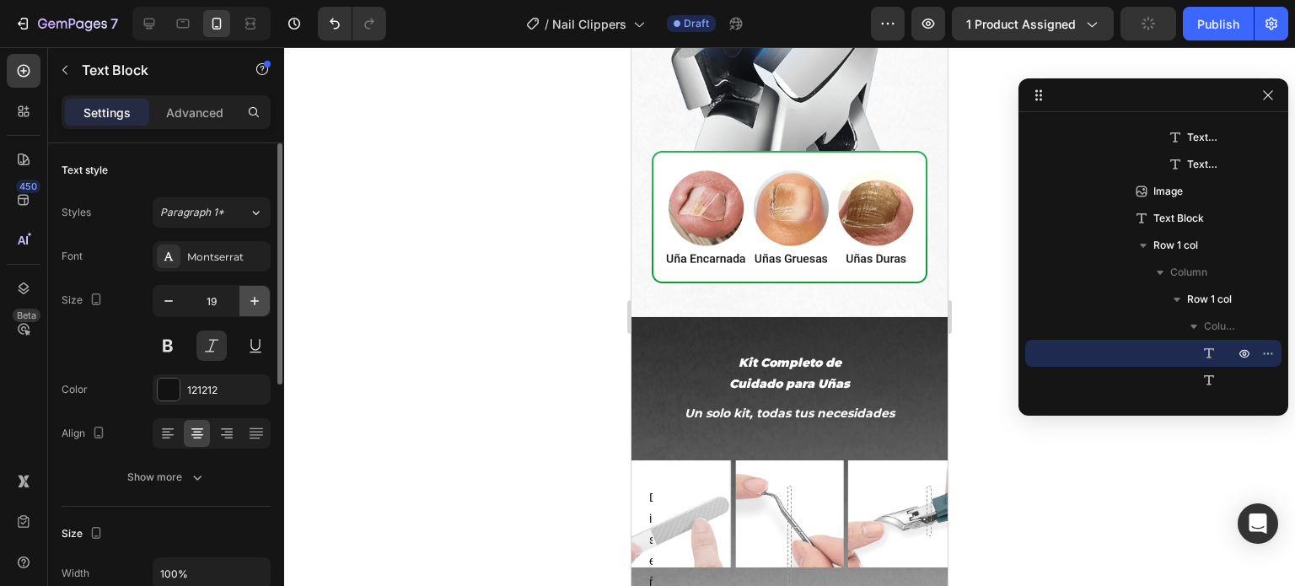
click at [257, 303] on icon "button" at bounding box center [254, 301] width 17 height 17
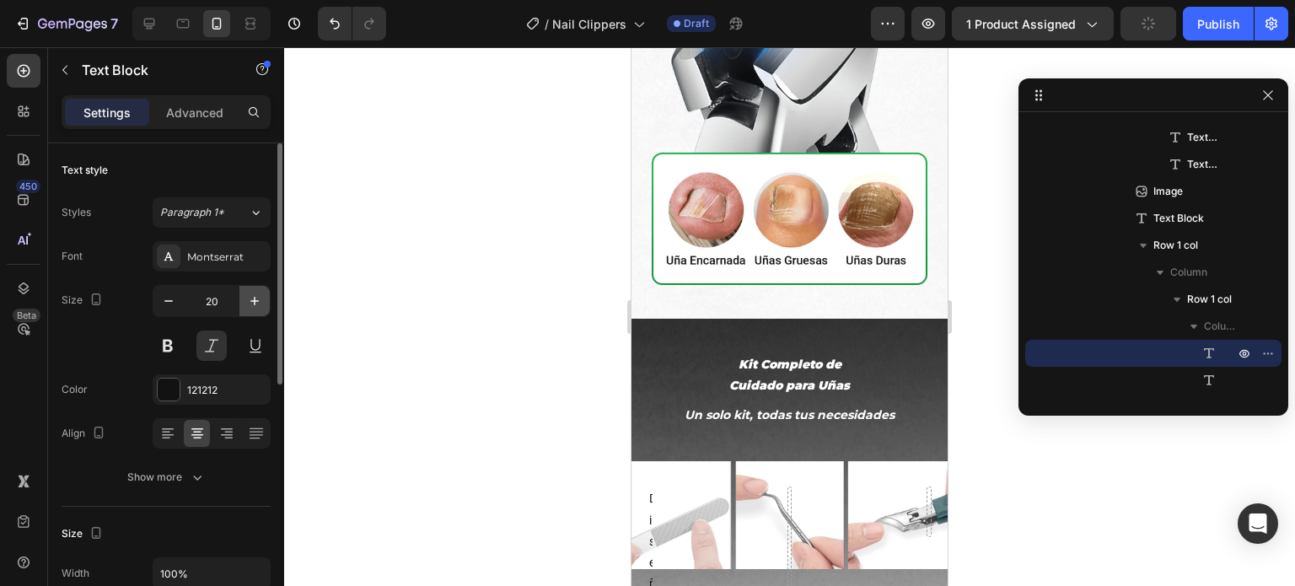
click at [257, 303] on icon "button" at bounding box center [254, 301] width 17 height 17
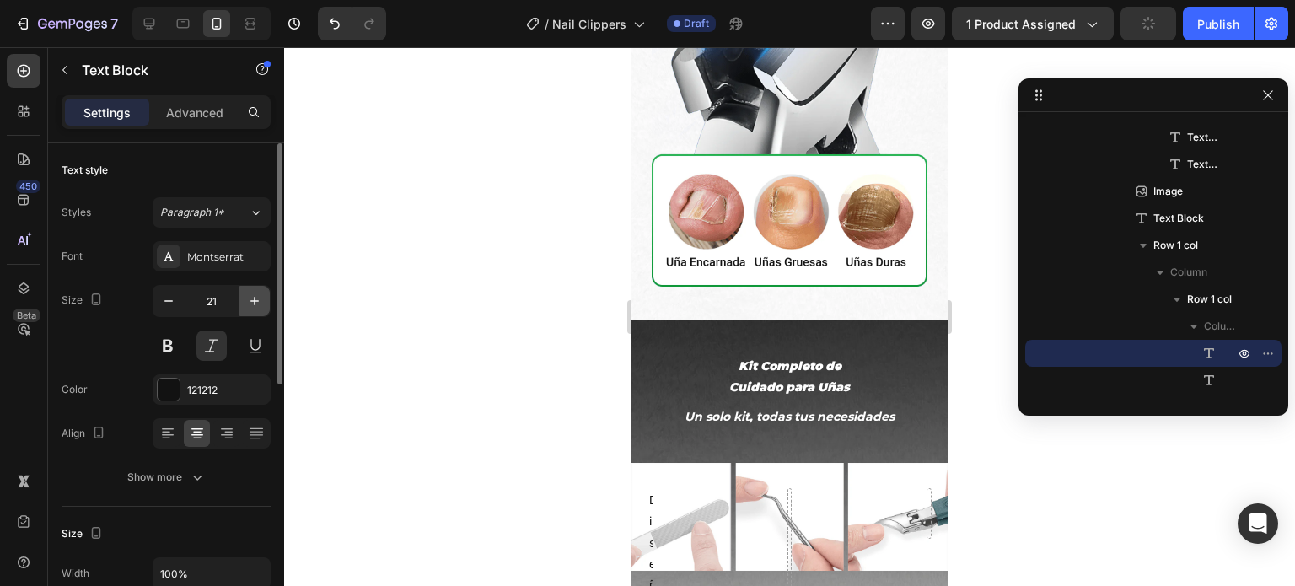
click at [257, 303] on icon "button" at bounding box center [254, 301] width 17 height 17
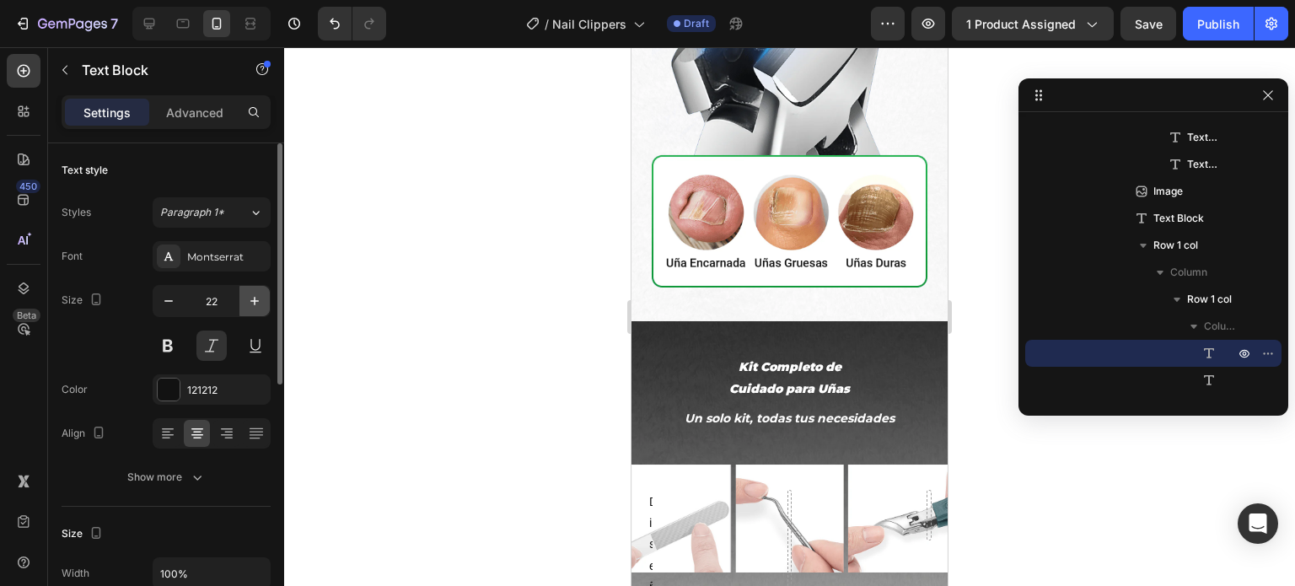
click at [257, 303] on icon "button" at bounding box center [254, 301] width 17 height 17
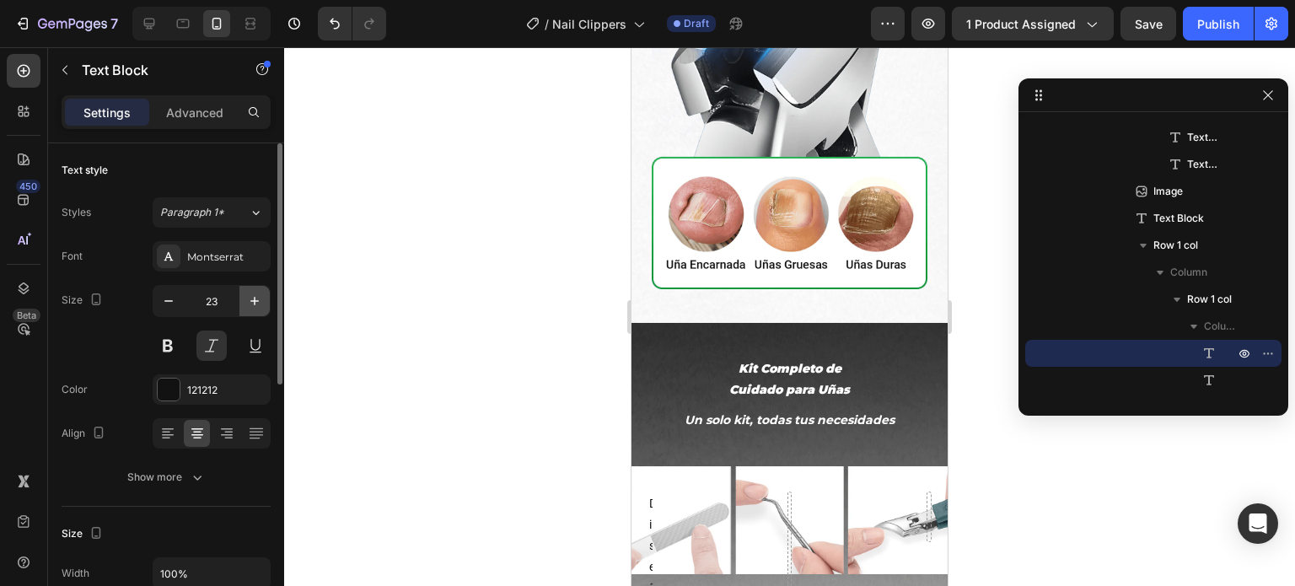
click at [257, 303] on icon "button" at bounding box center [254, 301] width 17 height 17
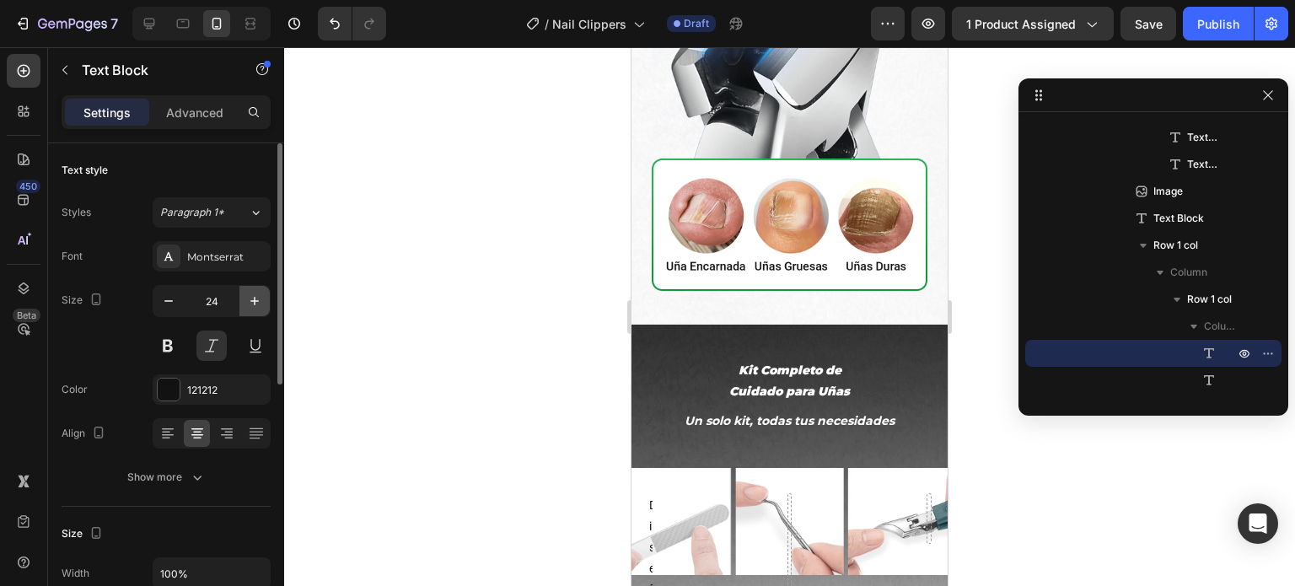
click at [257, 303] on icon "button" at bounding box center [254, 301] width 17 height 17
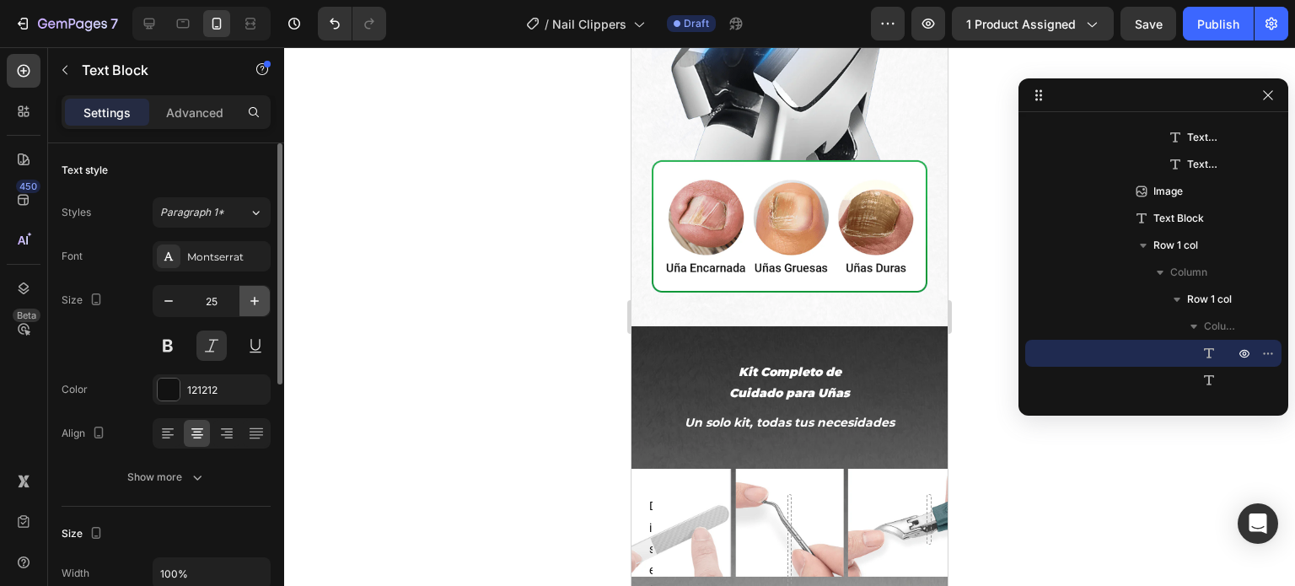
click at [257, 303] on icon "button" at bounding box center [254, 301] width 17 height 17
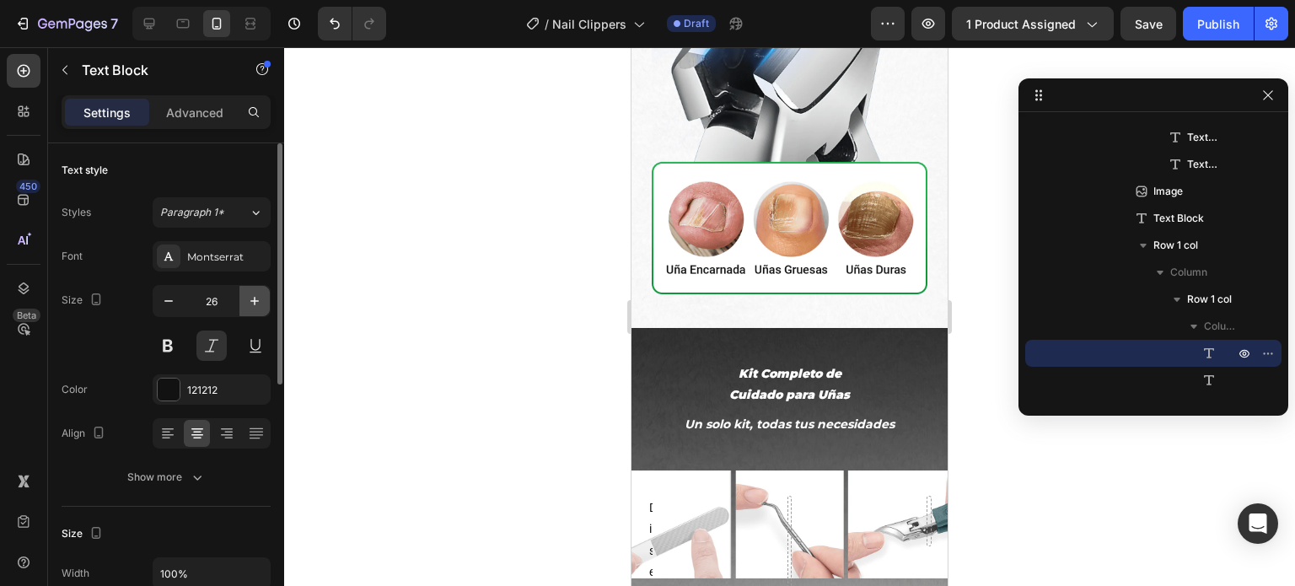
click at [257, 303] on icon "button" at bounding box center [254, 301] width 17 height 17
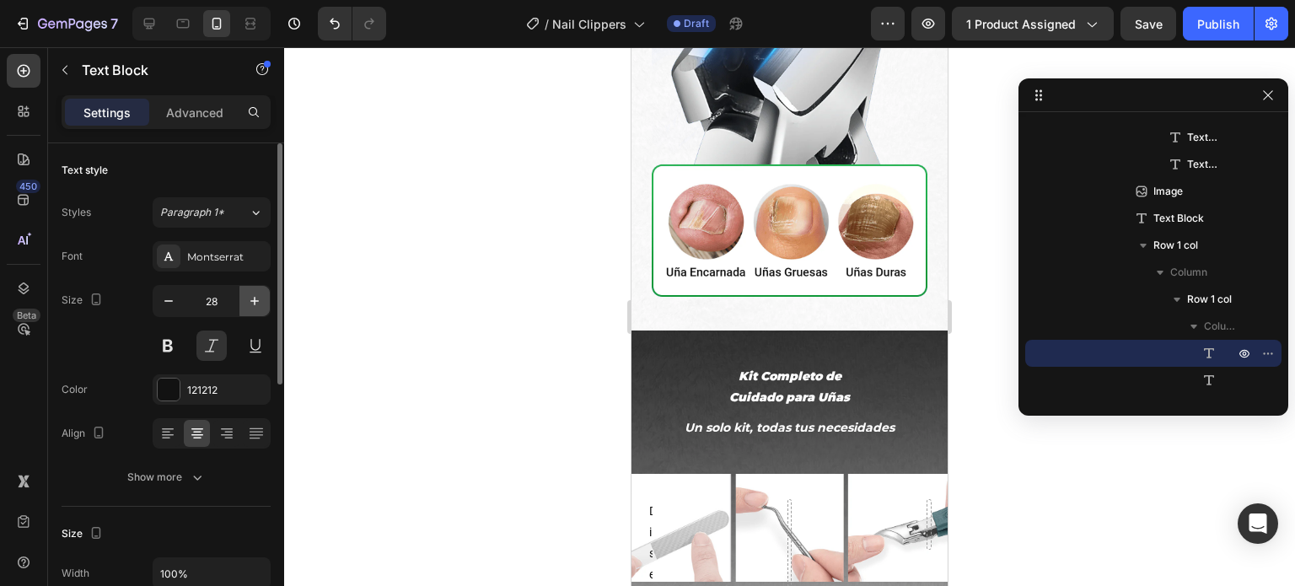
click at [259, 293] on icon "button" at bounding box center [254, 301] width 17 height 17
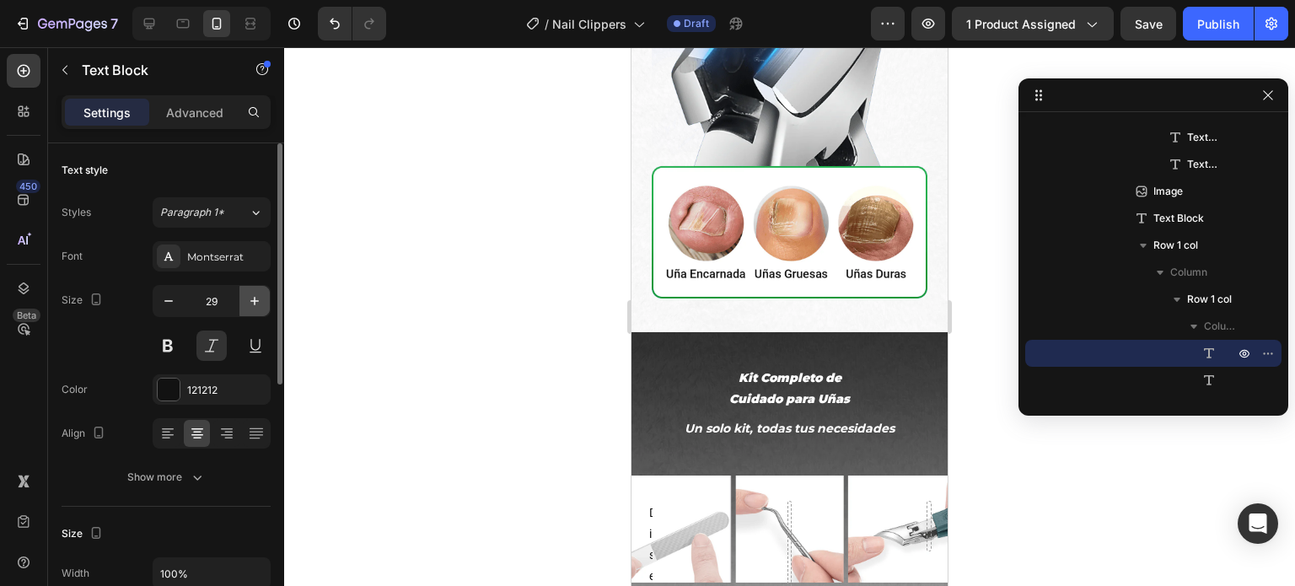
click at [259, 293] on icon "button" at bounding box center [254, 301] width 17 height 17
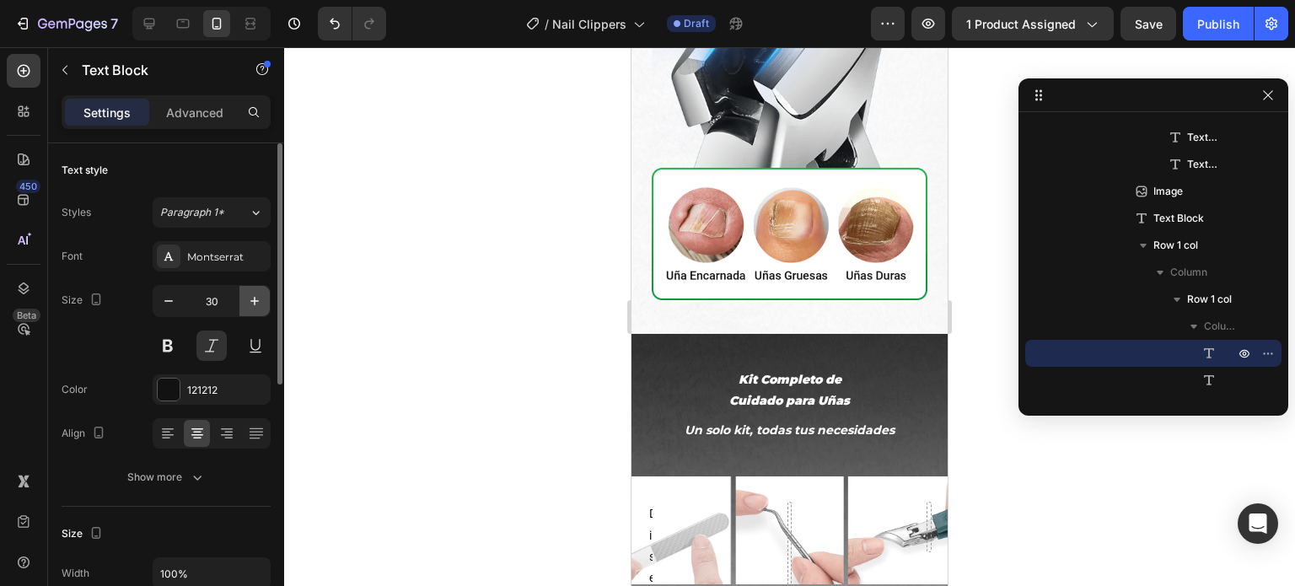
click at [259, 293] on icon "button" at bounding box center [254, 301] width 17 height 17
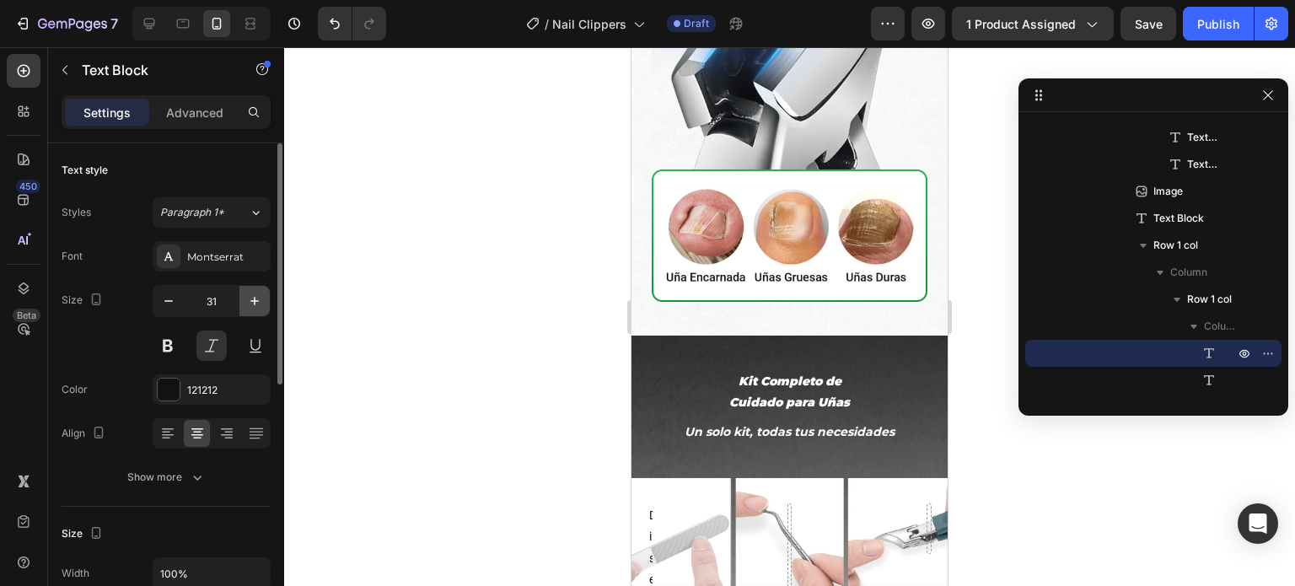
click at [259, 293] on icon "button" at bounding box center [254, 301] width 17 height 17
type input "32"
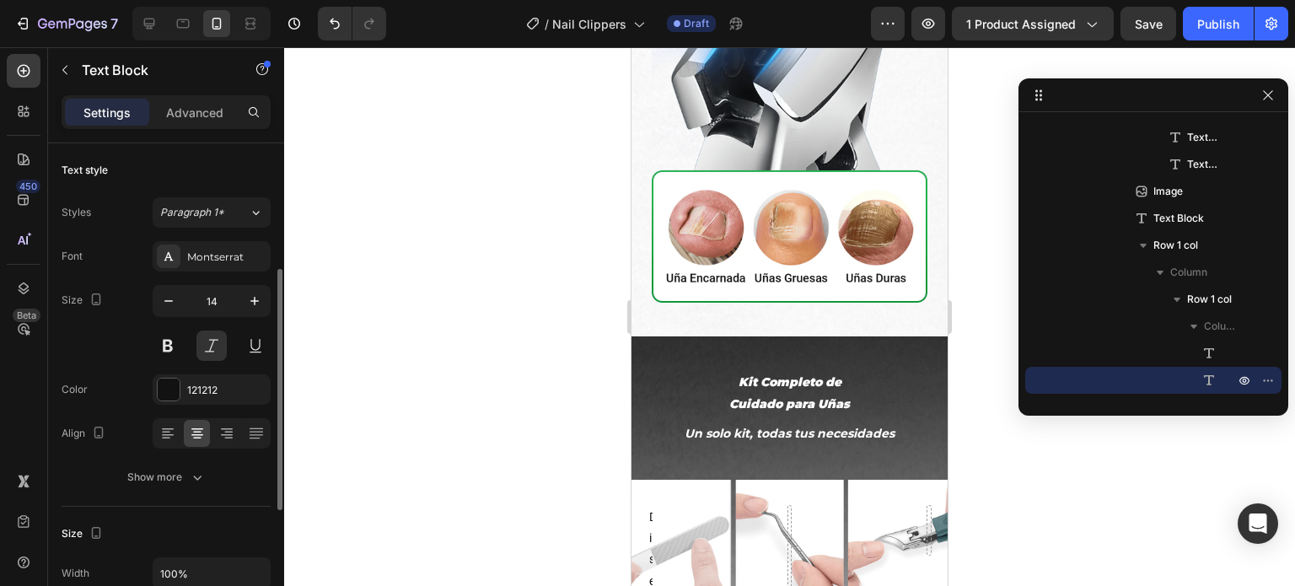
scroll to position [84, 0]
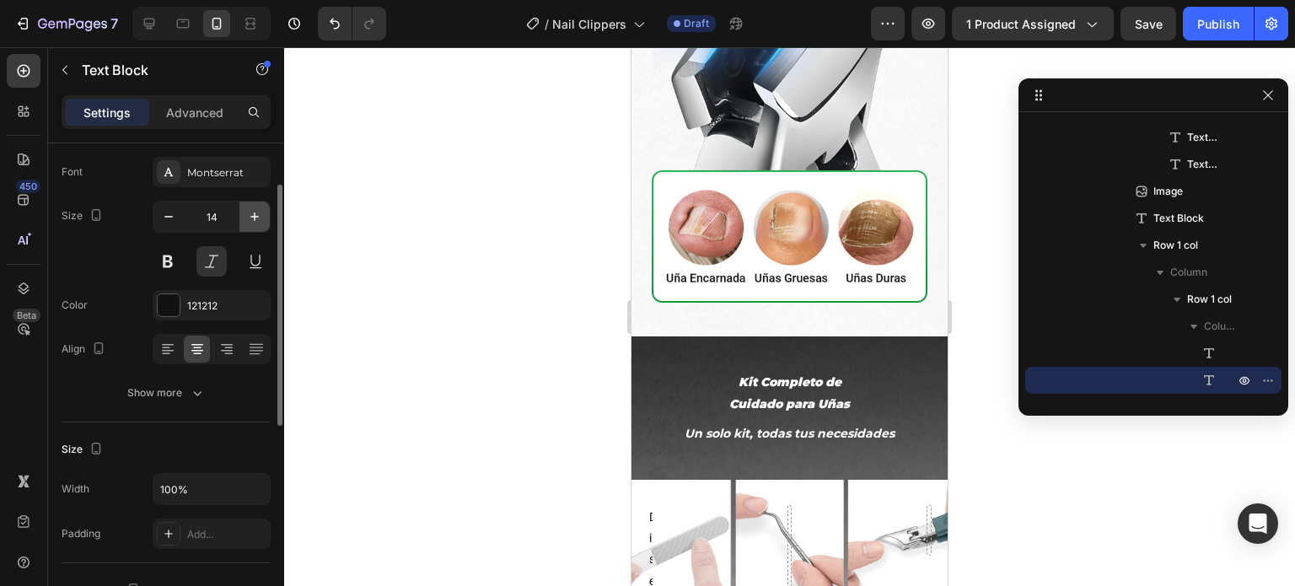
click at [253, 205] on button "button" at bounding box center [255, 217] width 30 height 30
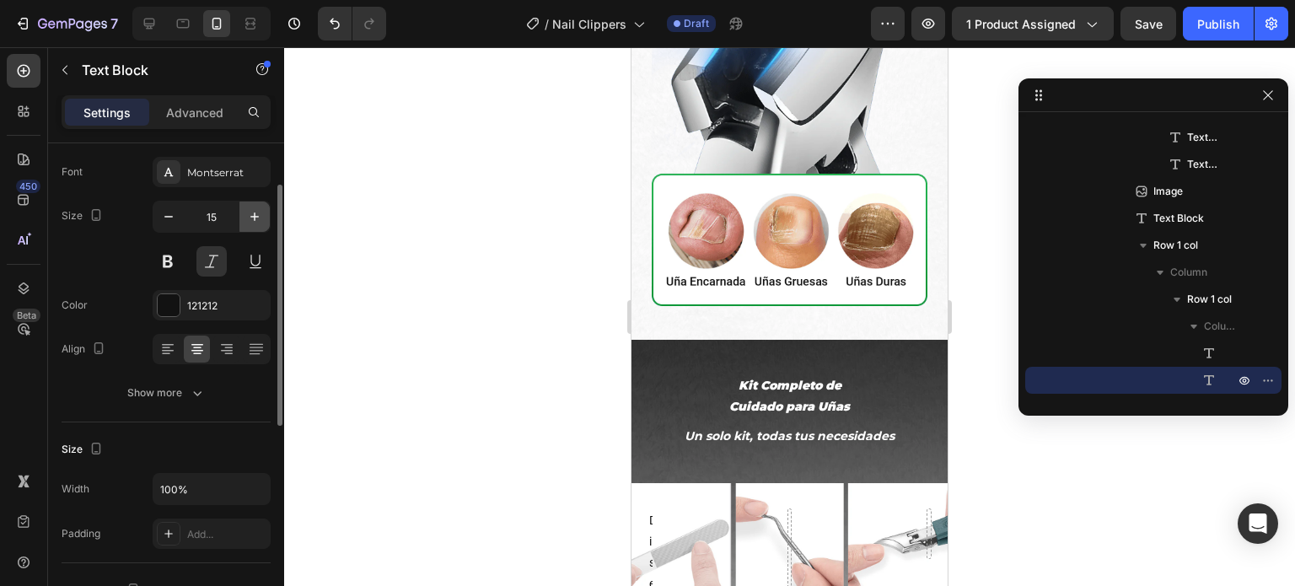
click at [254, 223] on icon "button" at bounding box center [254, 216] width 17 height 17
type input "16"
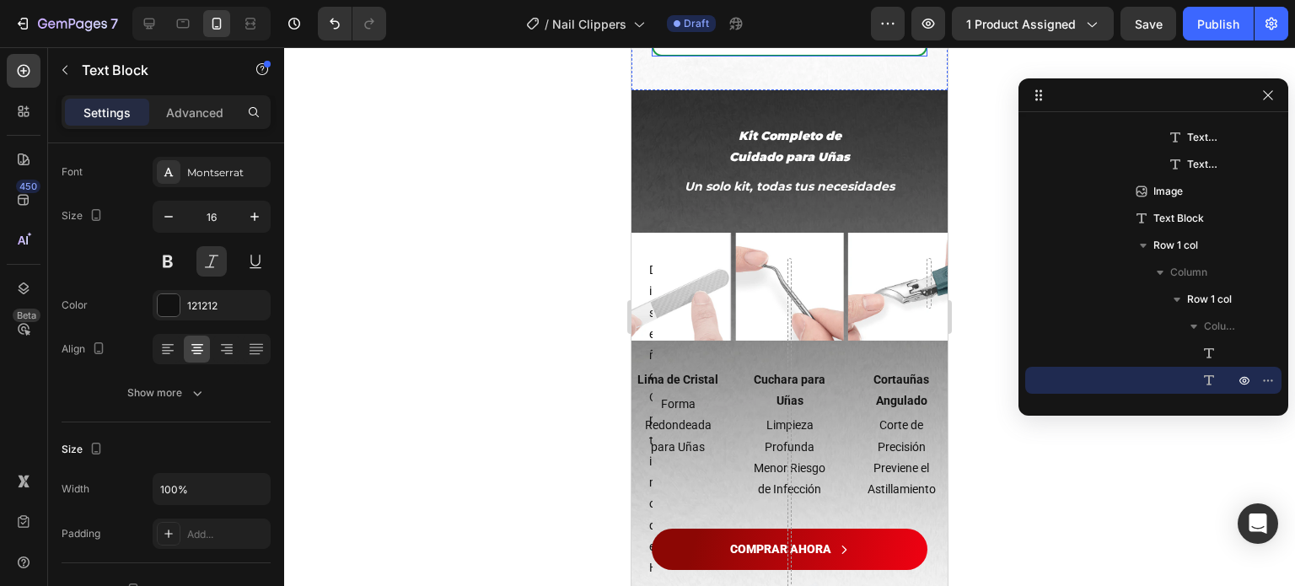
scroll to position [3120, 0]
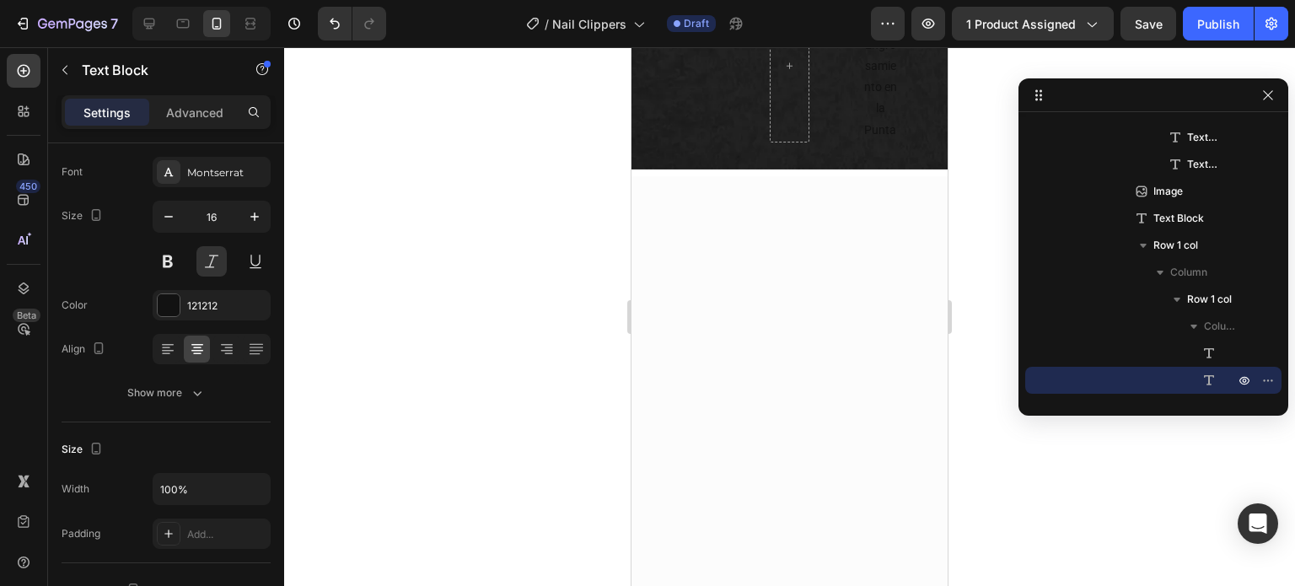
scroll to position [2952, 0]
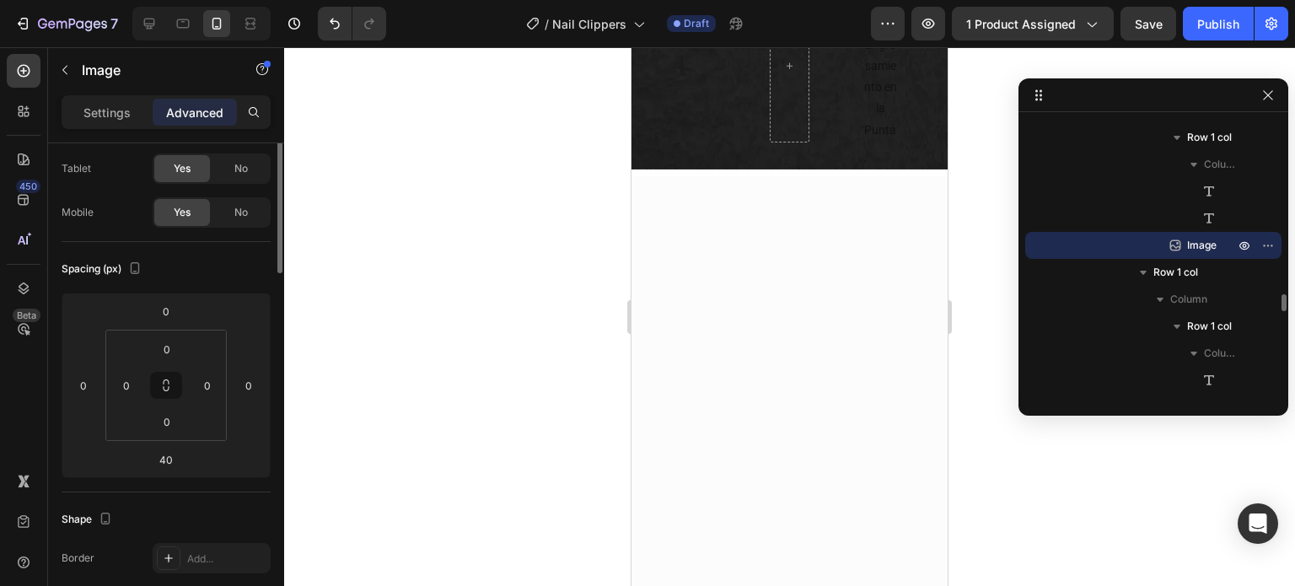
scroll to position [0, 0]
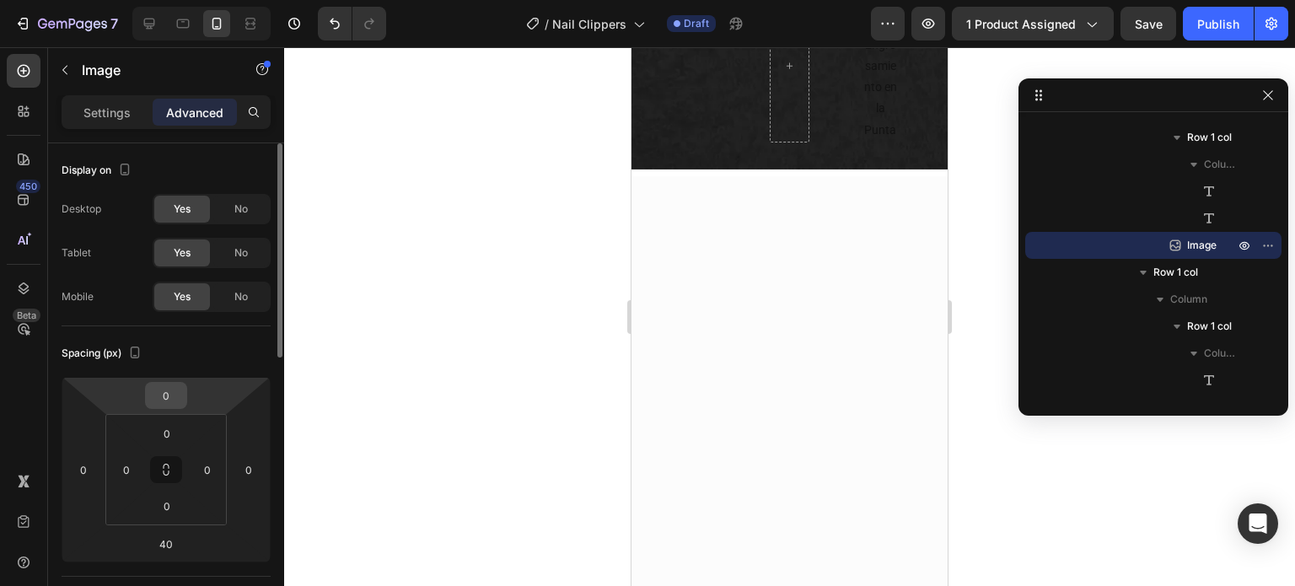
click at [172, 390] on input "0" at bounding box center [166, 395] width 34 height 25
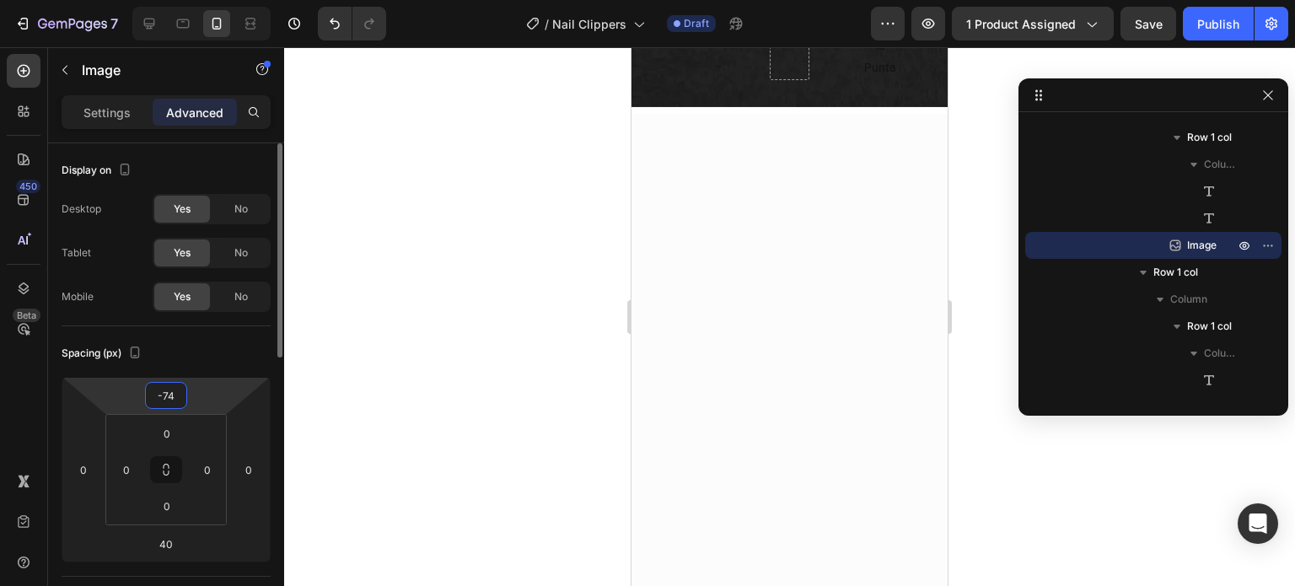
type input "-75"
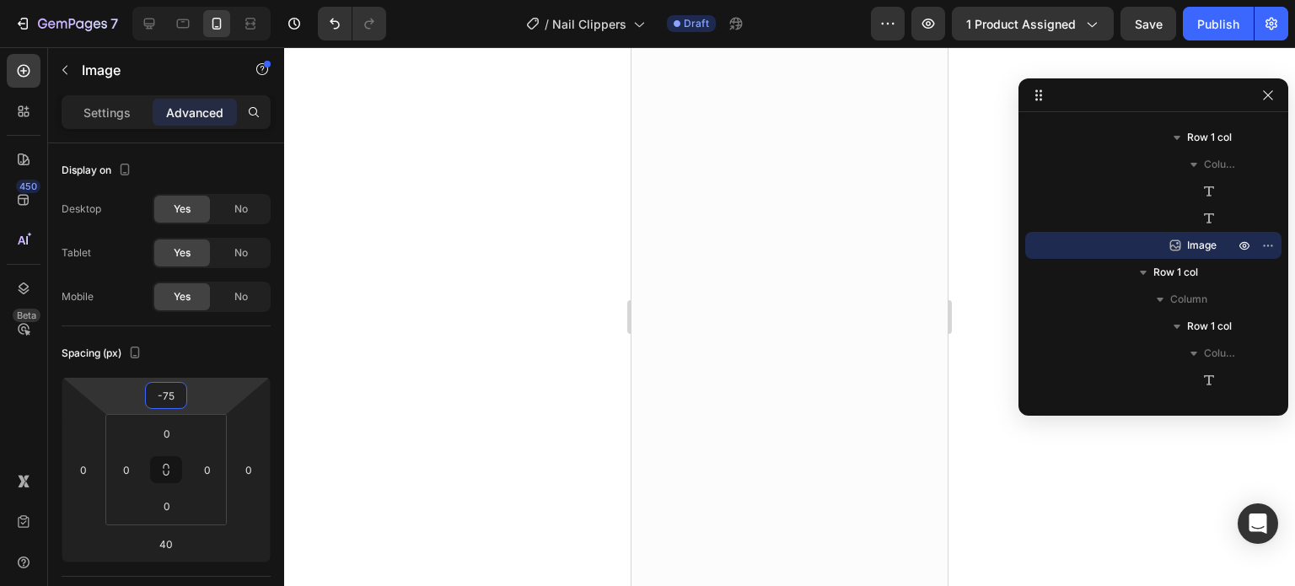
scroll to position [2952, 0]
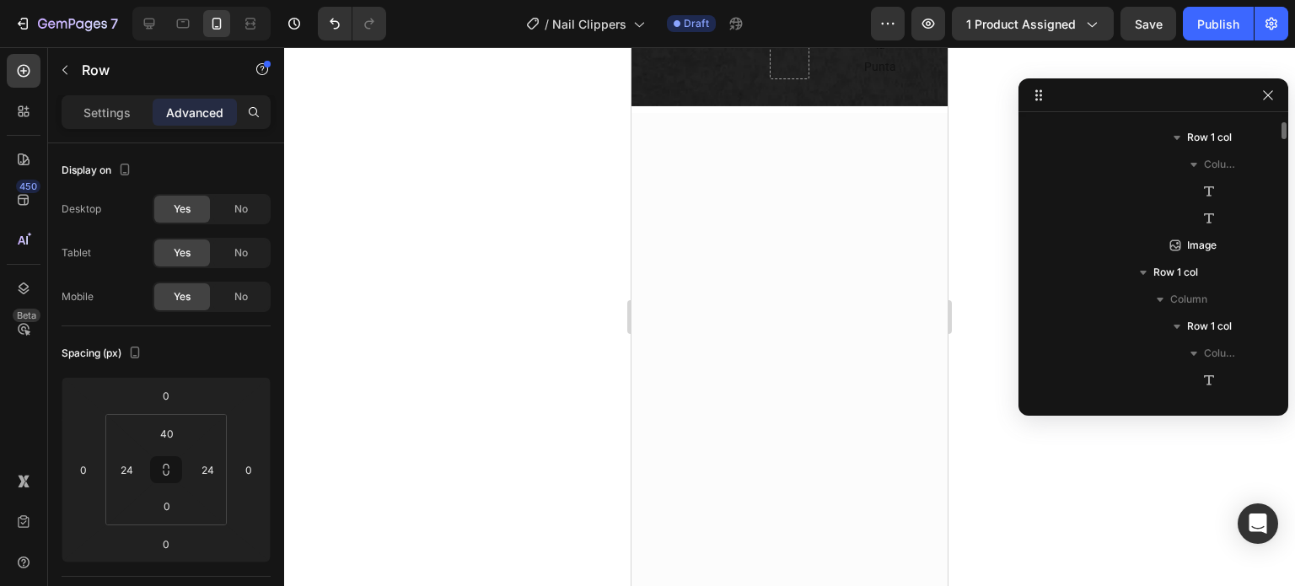
scroll to position [2680, 0]
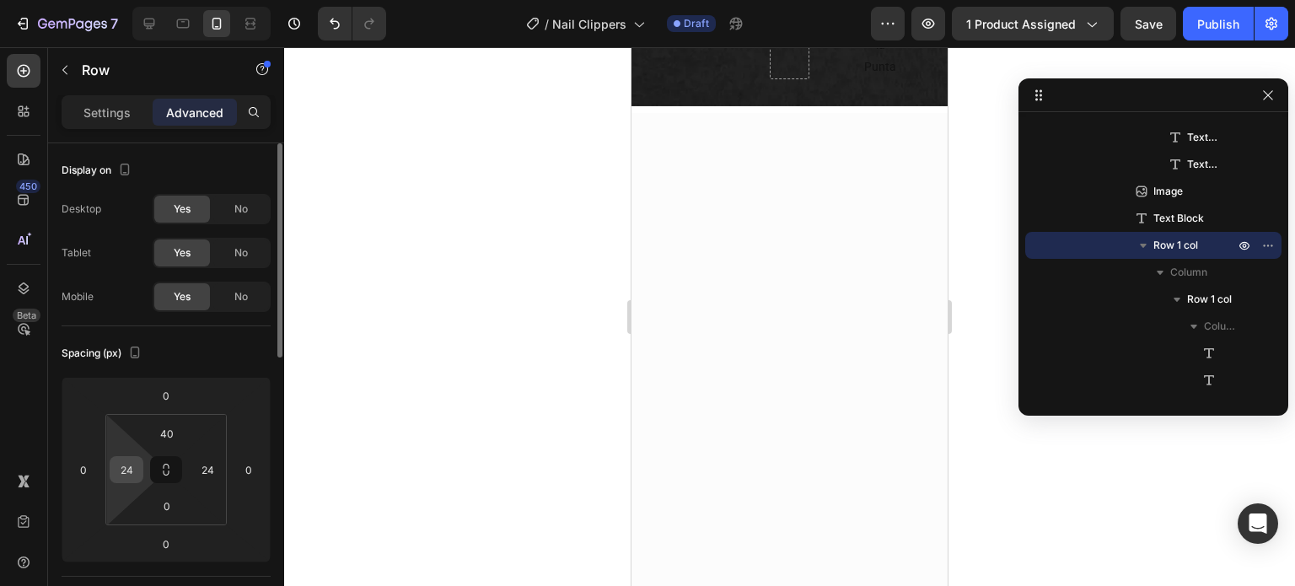
click at [125, 460] on input "24" at bounding box center [126, 469] width 25 height 25
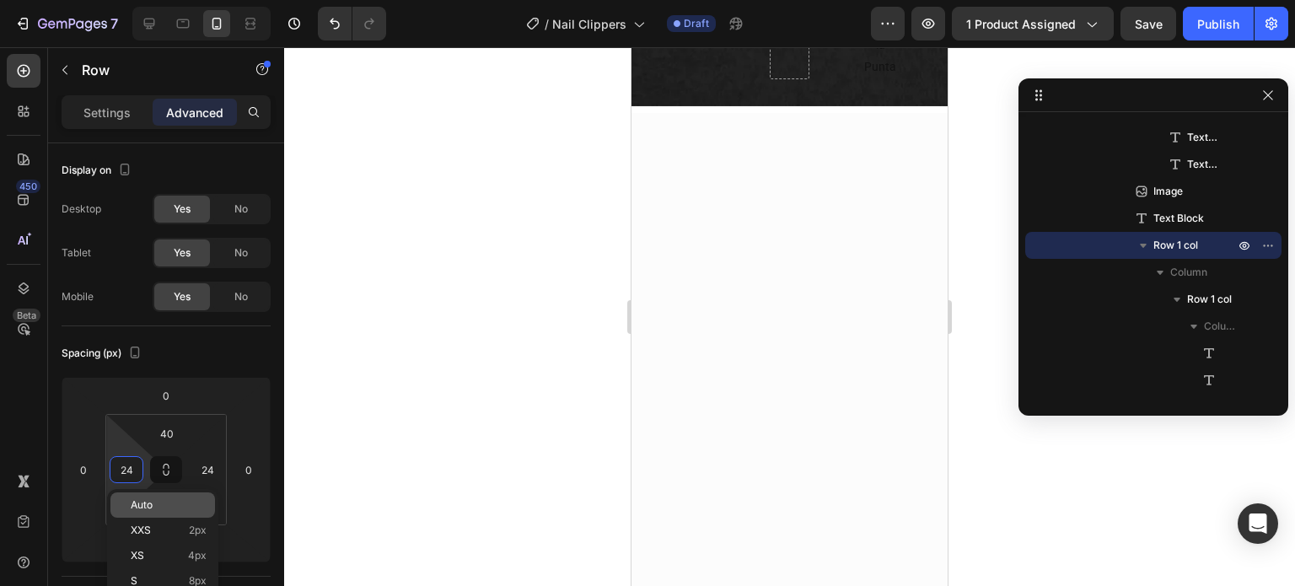
scroll to position [169, 0]
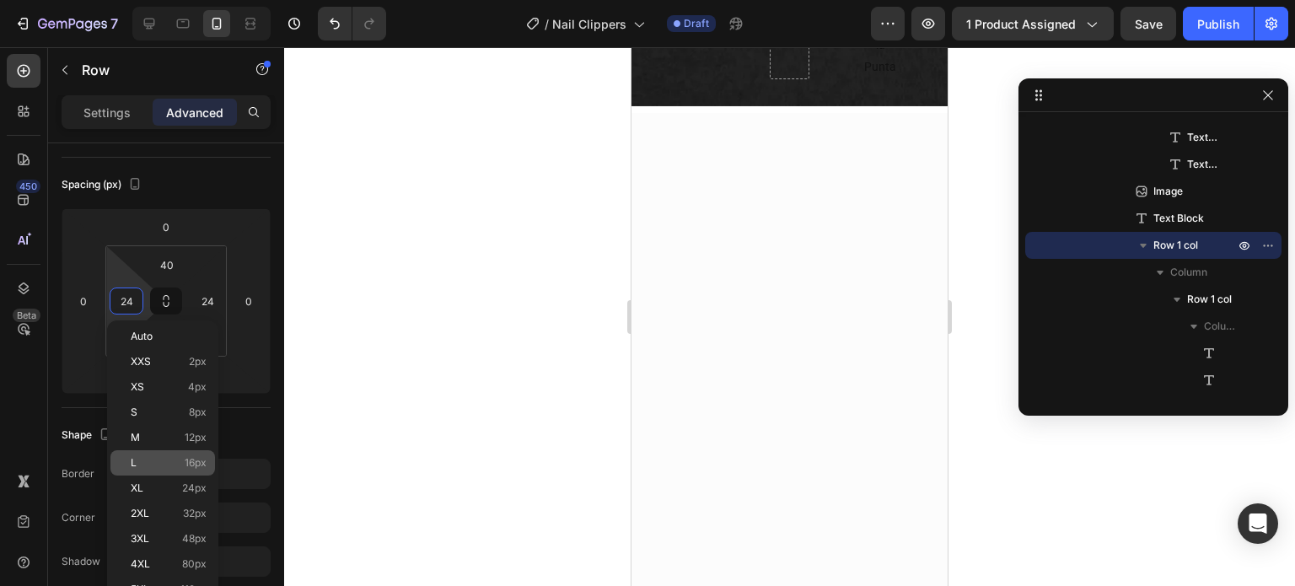
click at [172, 461] on p "L 16px" at bounding box center [169, 463] width 76 height 12
type input "16"
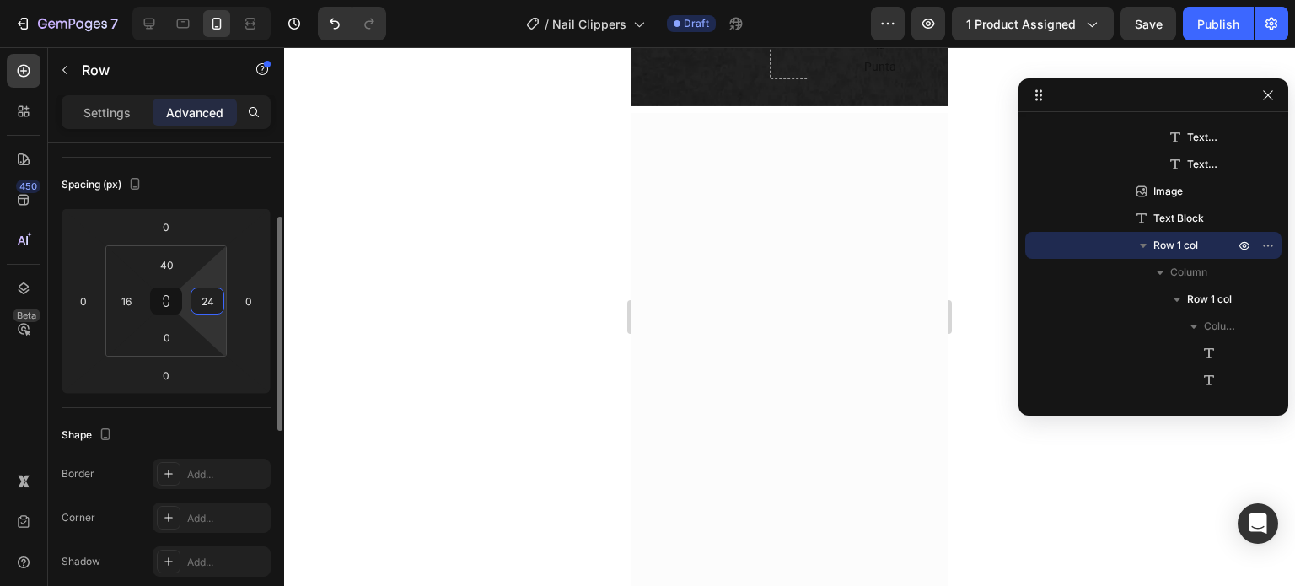
click at [201, 290] on input "24" at bounding box center [207, 300] width 25 height 25
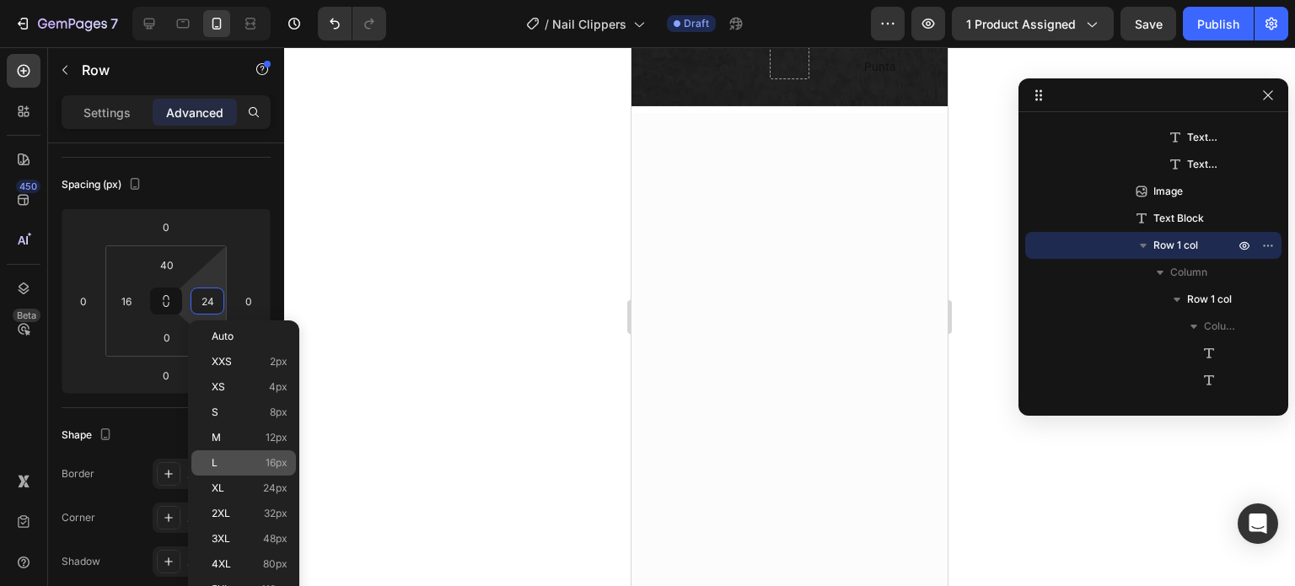
click at [252, 460] on p "L 16px" at bounding box center [250, 463] width 76 height 12
type input "16"
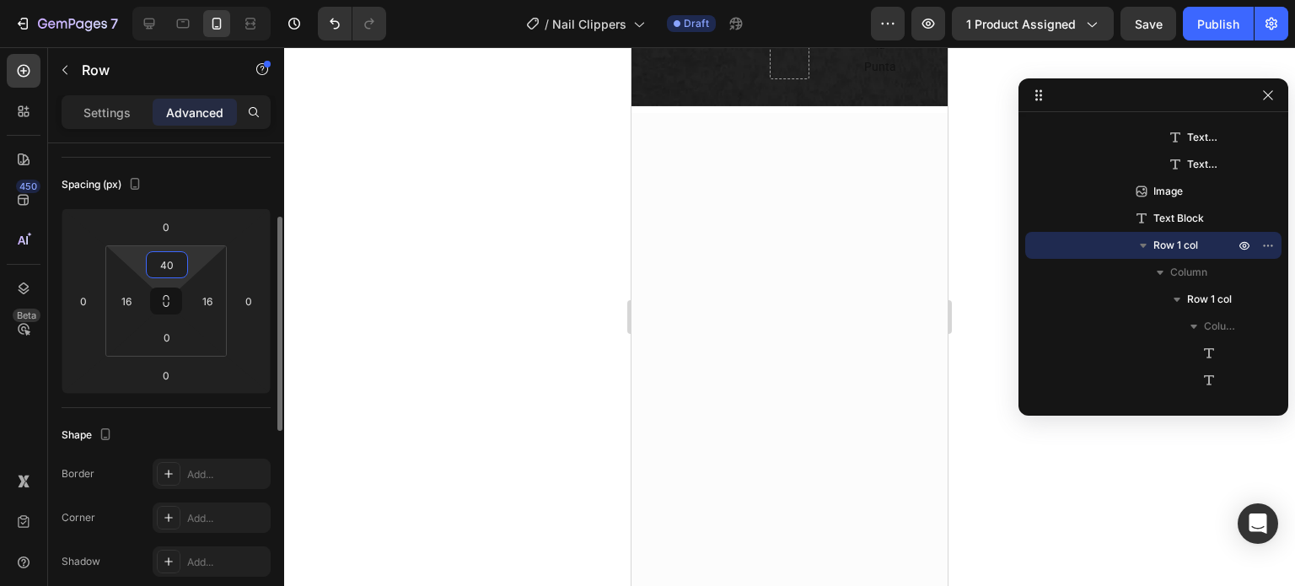
click at [159, 273] on input "40" at bounding box center [167, 264] width 34 height 25
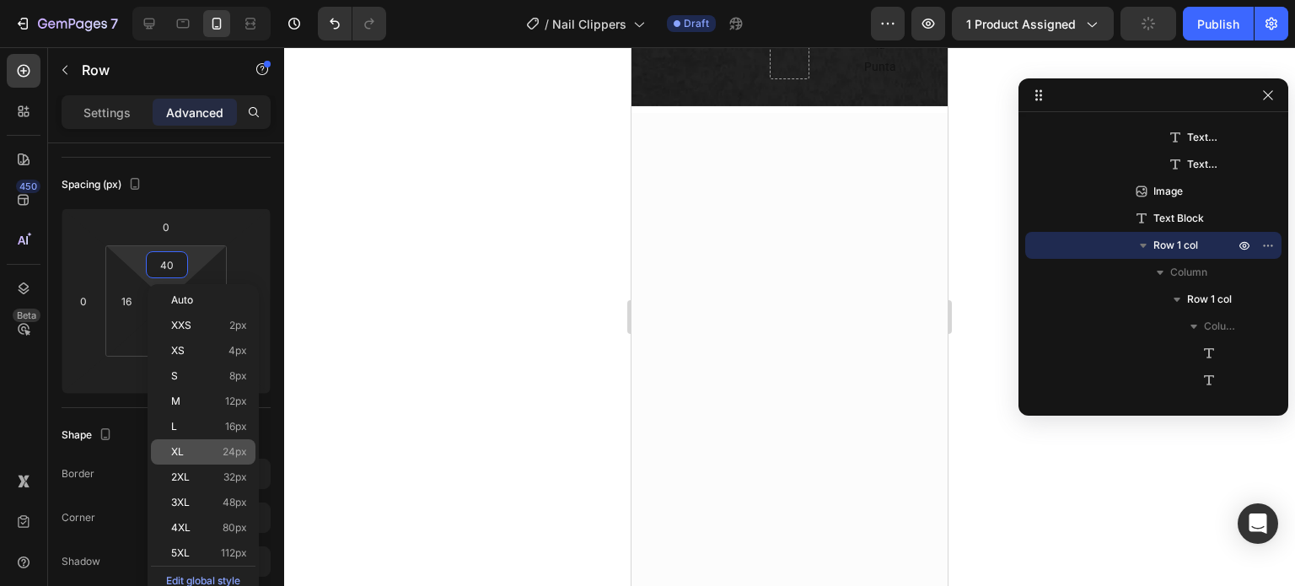
click at [211, 451] on p "XL 24px" at bounding box center [209, 452] width 76 height 12
type input "24"
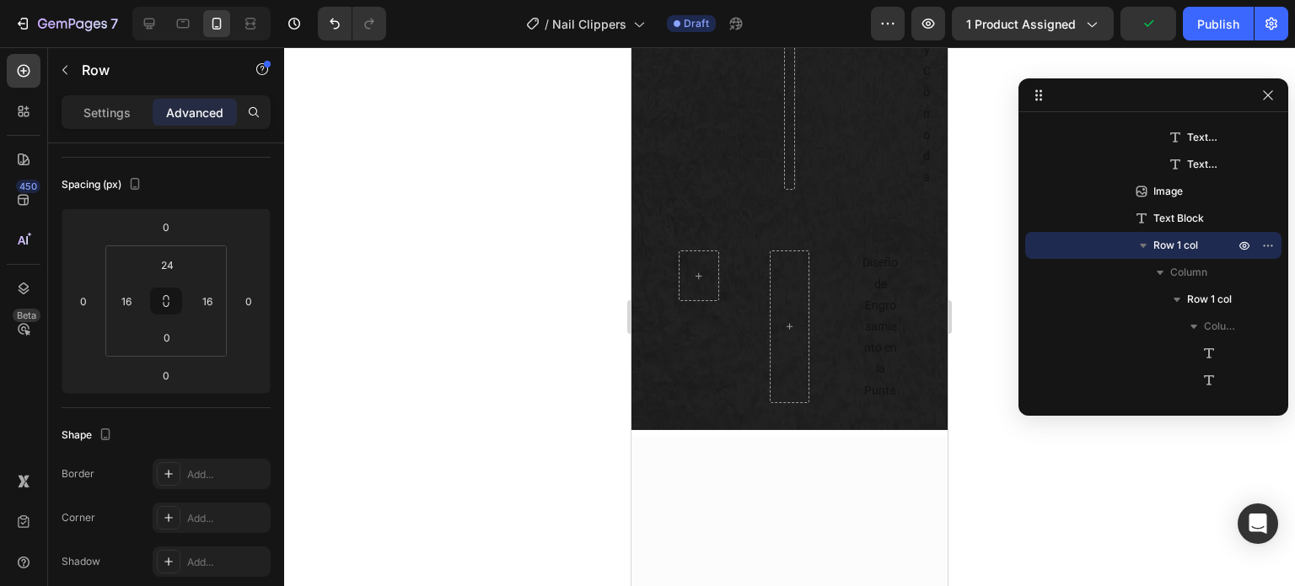
scroll to position [2530, 0]
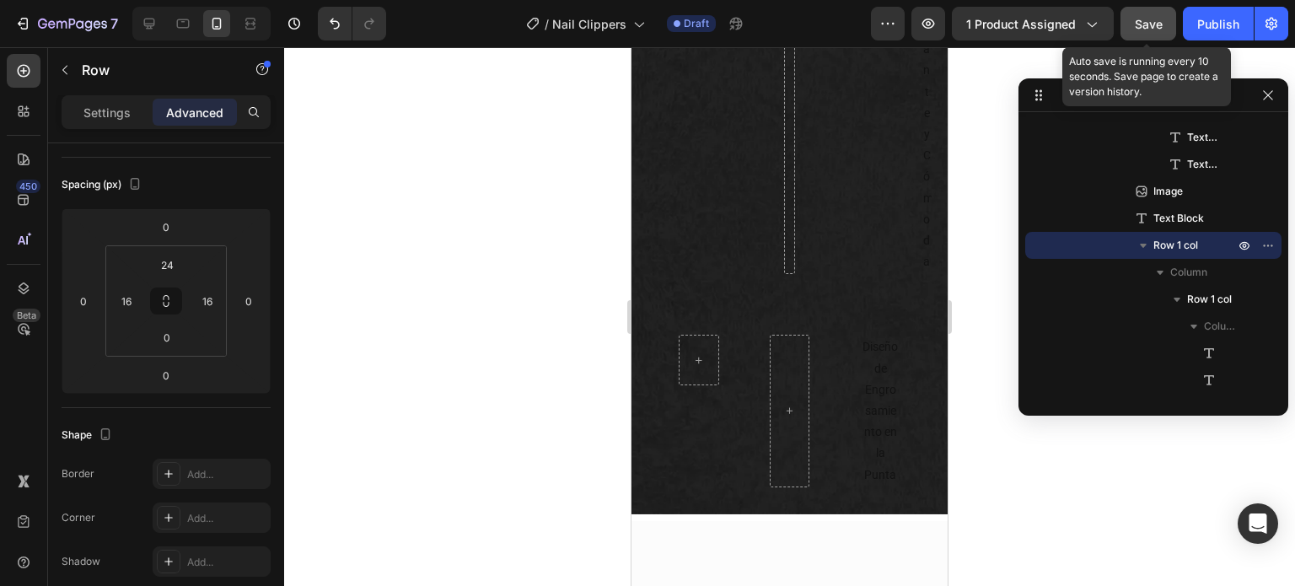
click at [1136, 19] on span "Save" at bounding box center [1149, 24] width 28 height 14
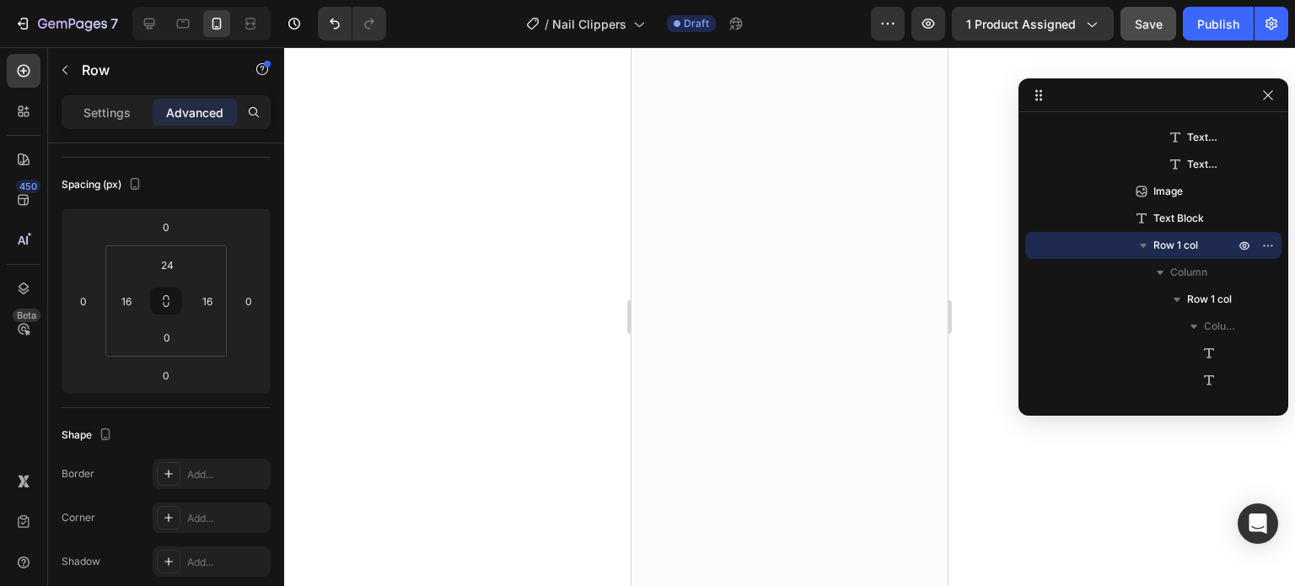
scroll to position [3205, 0]
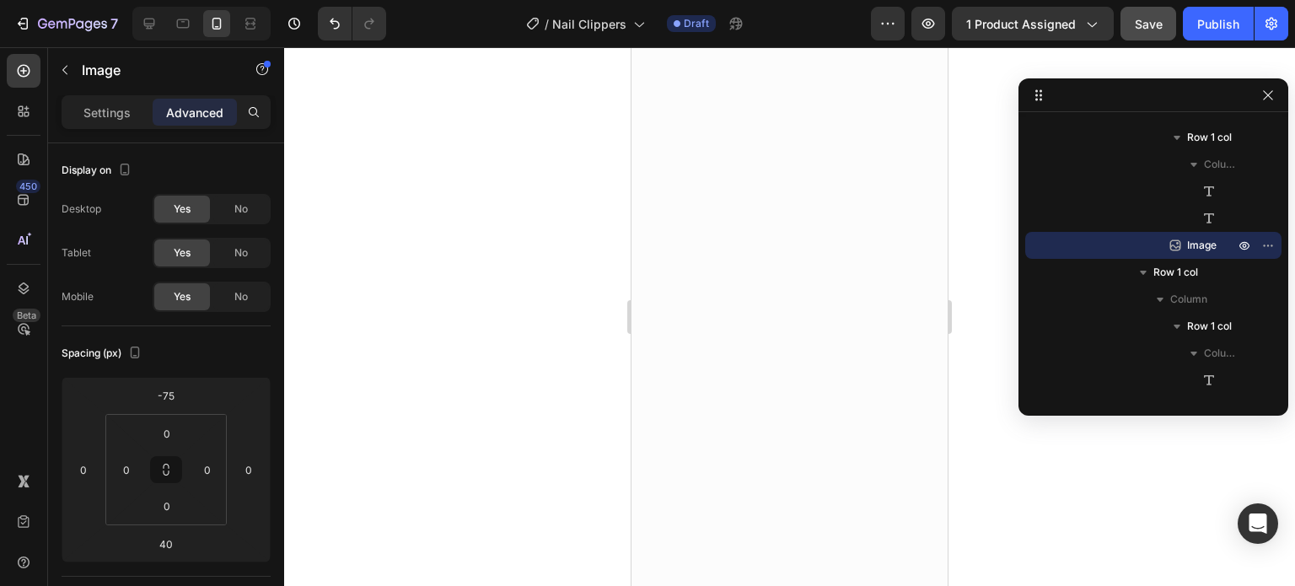
scroll to position [3289, 0]
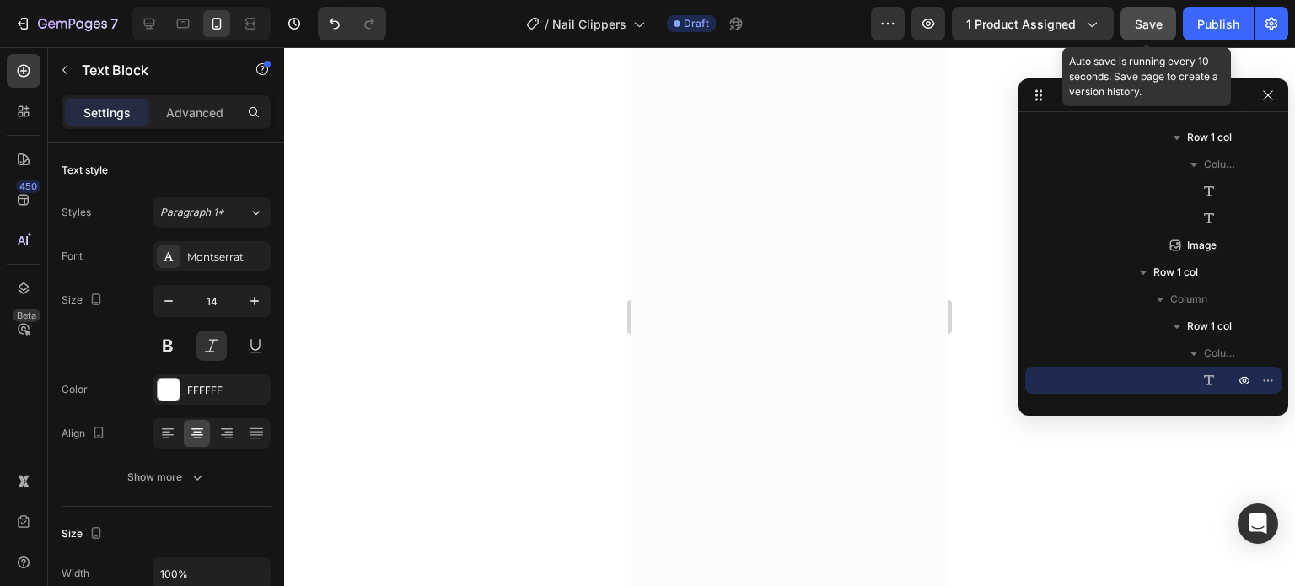
click at [1170, 26] on button "Save" at bounding box center [1149, 24] width 56 height 34
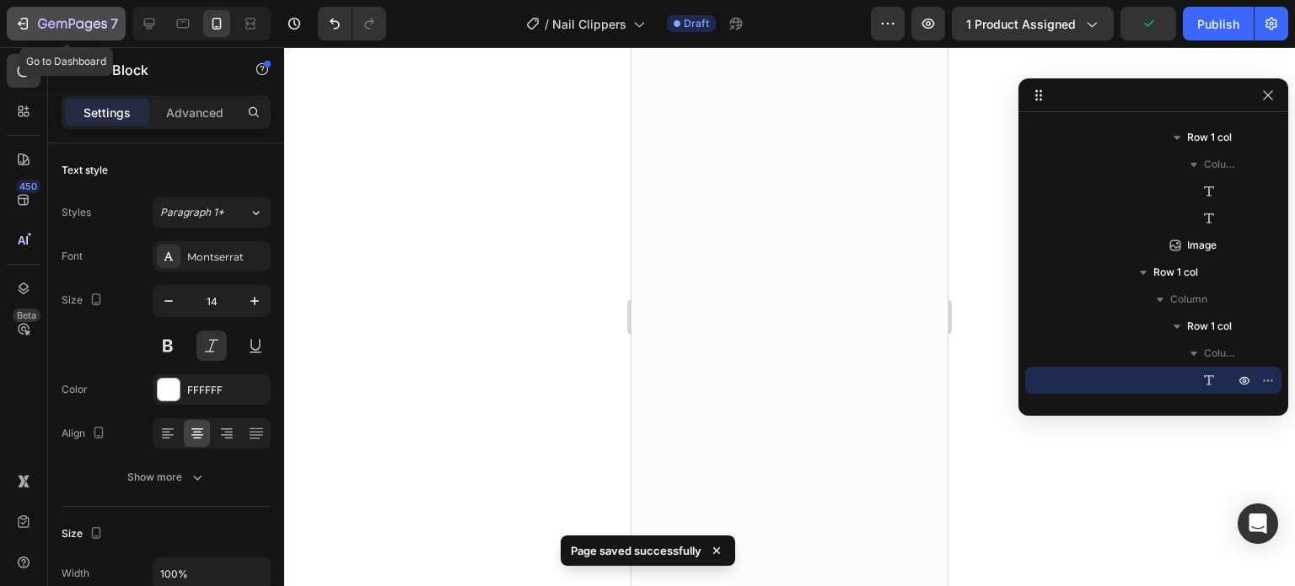
click at [57, 36] on button "7" at bounding box center [66, 24] width 119 height 34
